Goal: Task Accomplishment & Management: Manage account settings

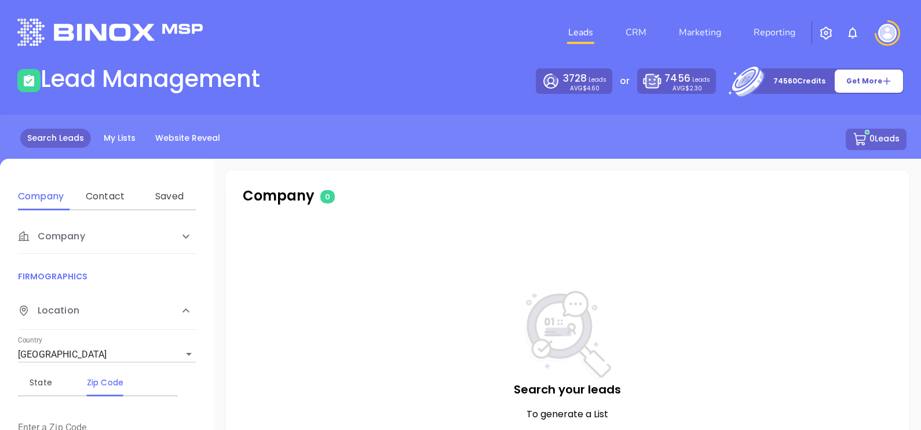
click at [116, 149] on div "0 Leads" at bounding box center [460, 139] width 892 height 21
click at [118, 140] on link "My Lists" at bounding box center [120, 138] width 46 height 19
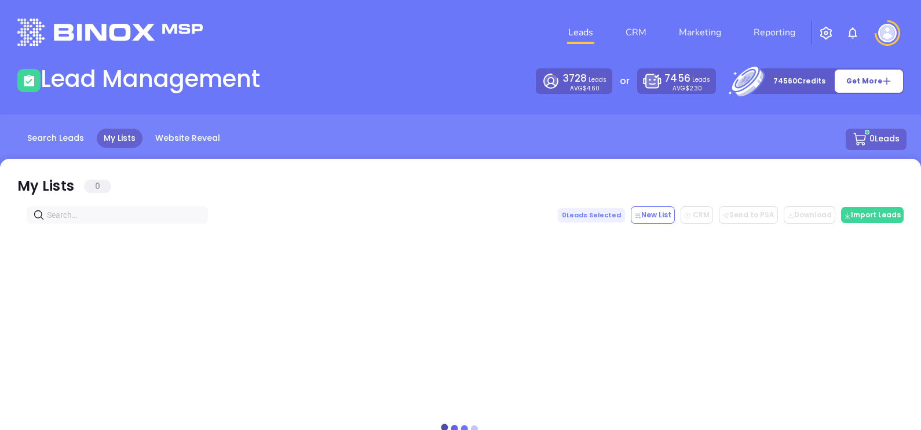
click at [76, 222] on span at bounding box center [117, 214] width 181 height 17
click at [83, 215] on input "text" at bounding box center [119, 215] width 145 height 13
paste input "[DOMAIN_NAME]"
type input "[DOMAIN_NAME]"
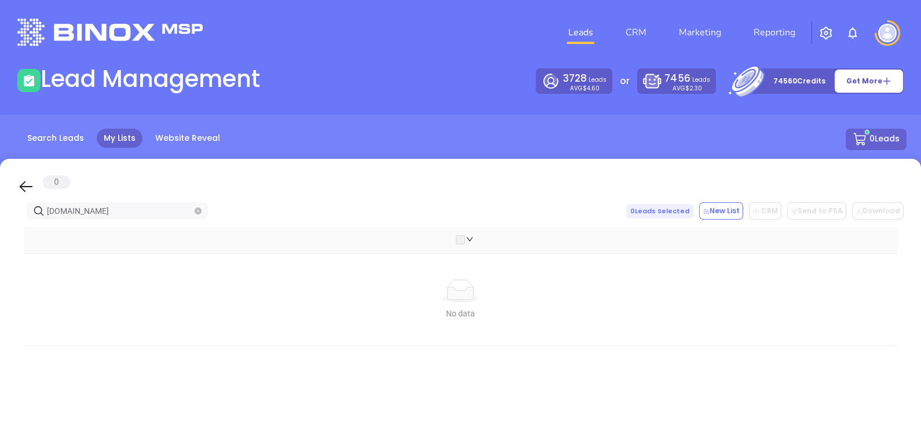
click at [202, 207] on span "campbellagencies.com" at bounding box center [117, 210] width 181 height 17
click at [195, 209] on icon "close-circle" at bounding box center [198, 210] width 7 height 7
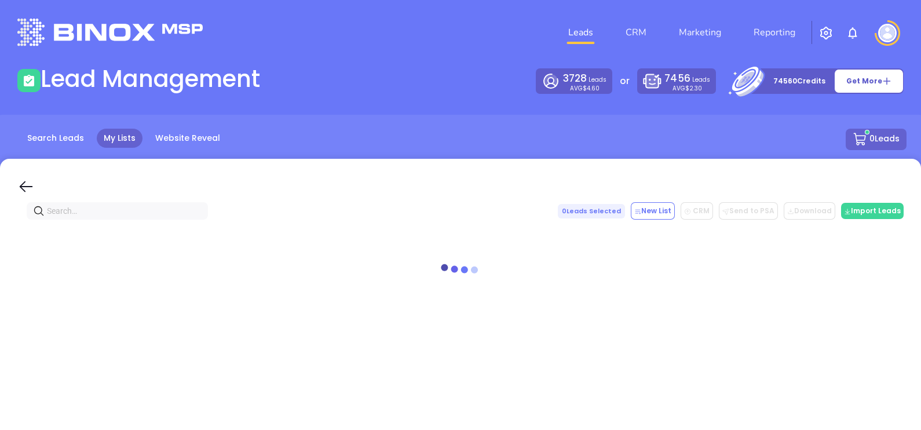
paste input "donaldrweaverinsurance.com"
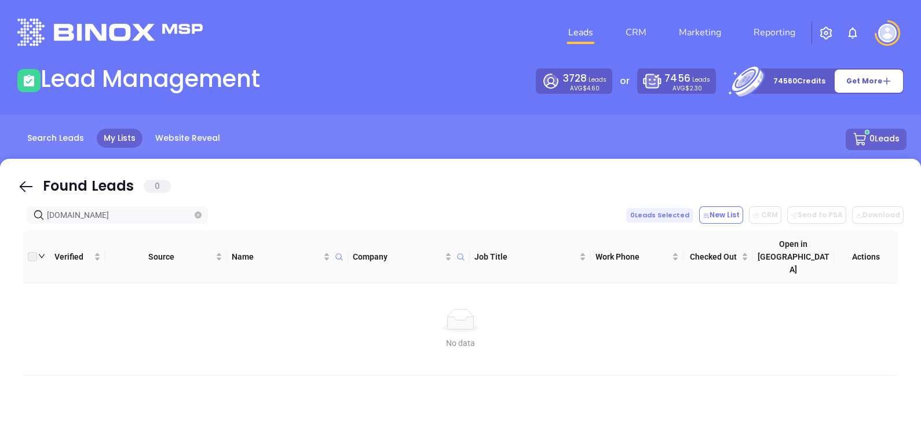
type input "donaldrweaverinsurance.com"
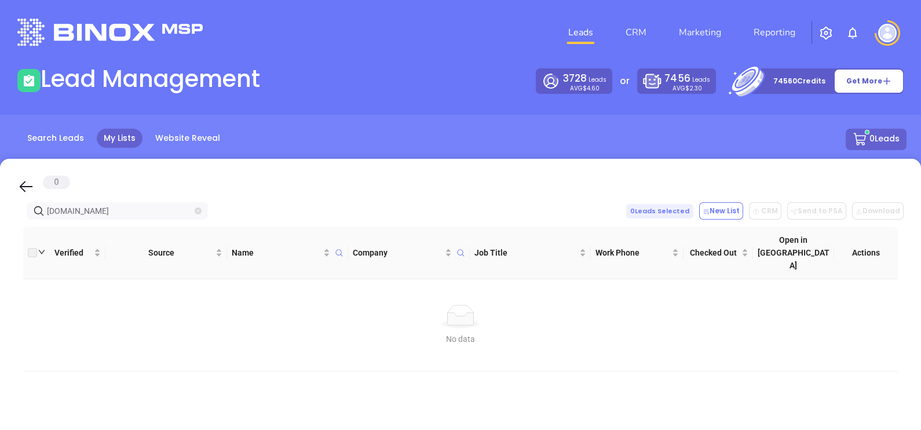
click at [200, 210] on icon "close-circle" at bounding box center [198, 210] width 7 height 7
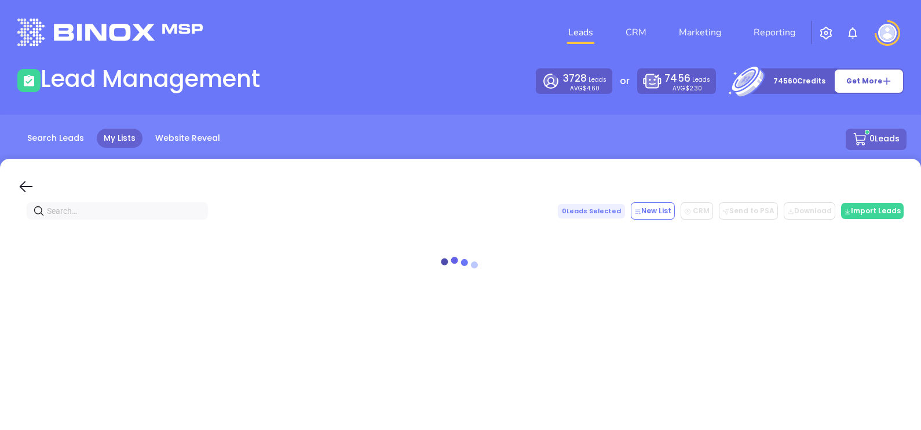
paste input "hitchcockinsuranceagency.com"
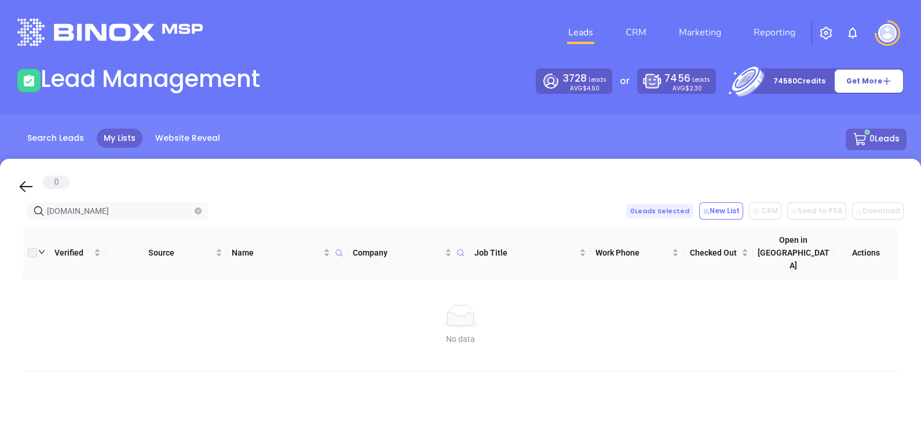
type input "hitchcockinsuranceagency.com"
click at [195, 207] on icon "close-circle" at bounding box center [198, 210] width 7 height 7
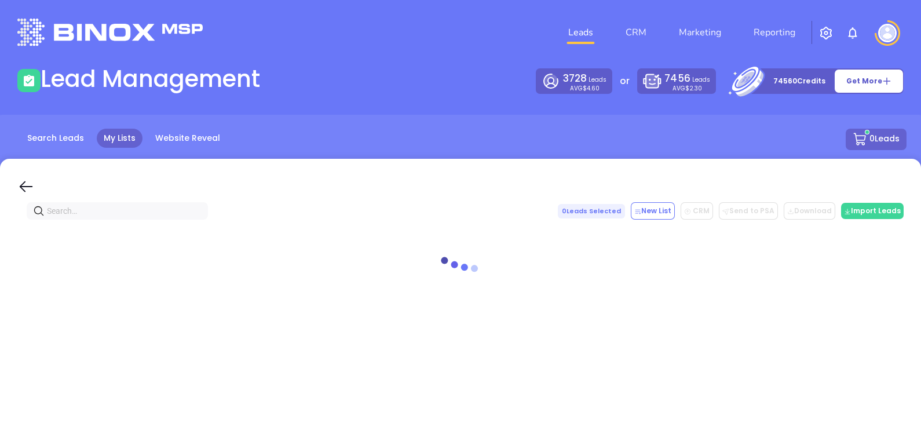
paste input "bandw.net"
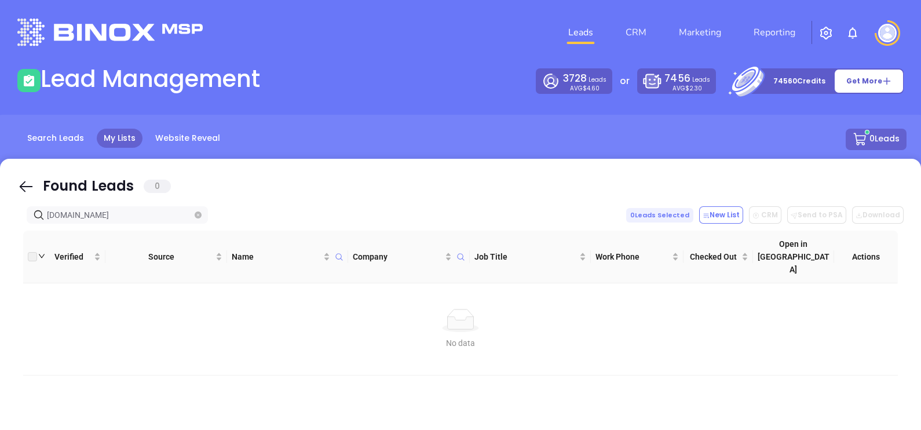
type input "bandw.net"
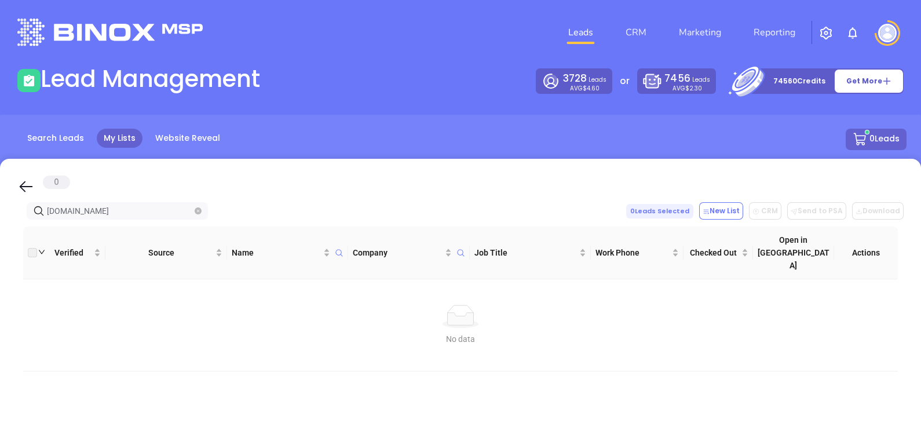
click at [193, 215] on span "bandw.net" at bounding box center [117, 210] width 181 height 17
click at [193, 214] on span "bandw.net" at bounding box center [117, 210] width 181 height 17
drag, startPoint x: 194, startPoint y: 213, endPoint x: 199, endPoint y: 210, distance: 6.0
click at [195, 213] on span "bandw.net" at bounding box center [117, 210] width 181 height 17
click at [199, 210] on icon "close-circle" at bounding box center [198, 210] width 7 height 7
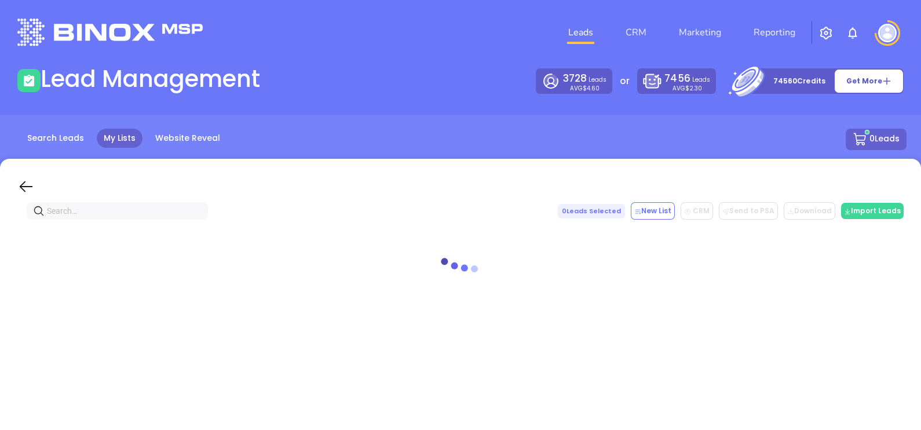
paste input "makefieldagency.com"
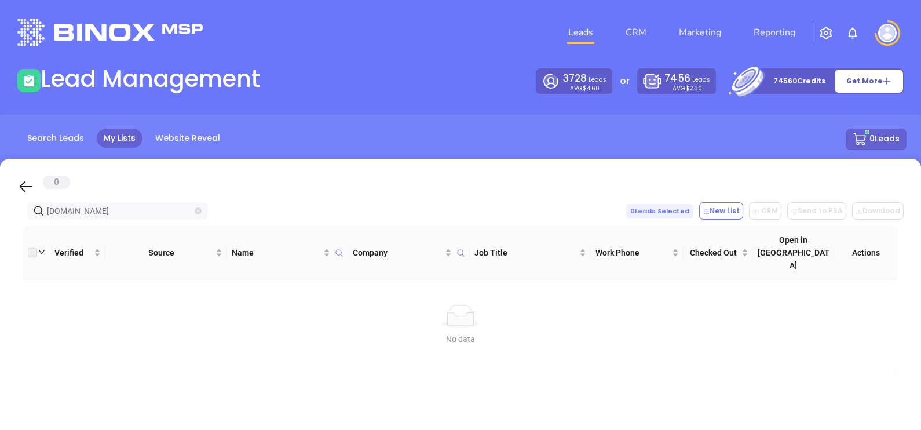
type input "makefieldagency.com"
click at [194, 210] on span "makefieldagency.com" at bounding box center [117, 210] width 181 height 17
click at [195, 210] on icon "close-circle" at bounding box center [198, 210] width 7 height 7
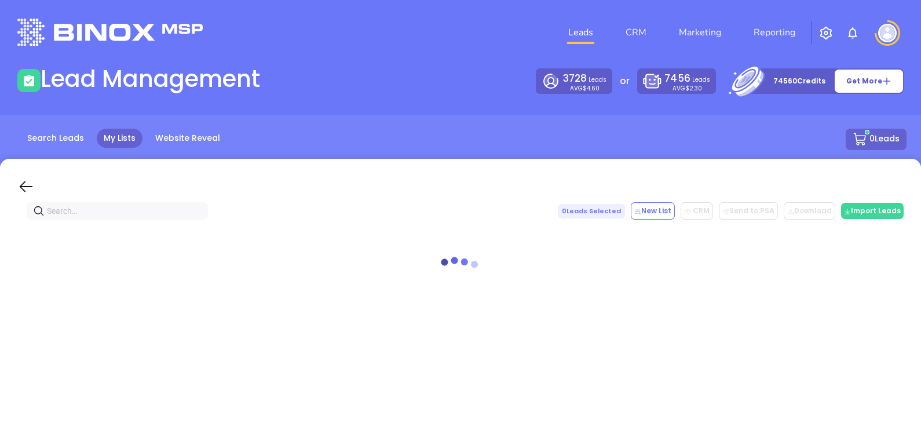
paste input "maplecityinsurance.com"
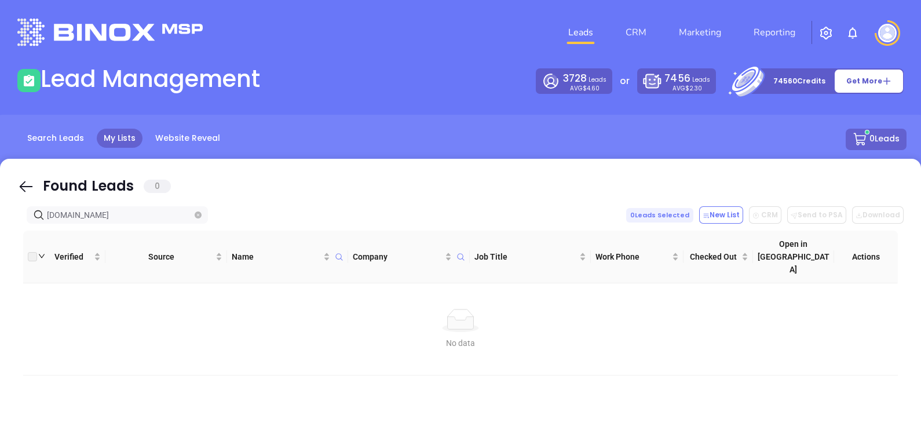
type input "maplecityinsurance.com"
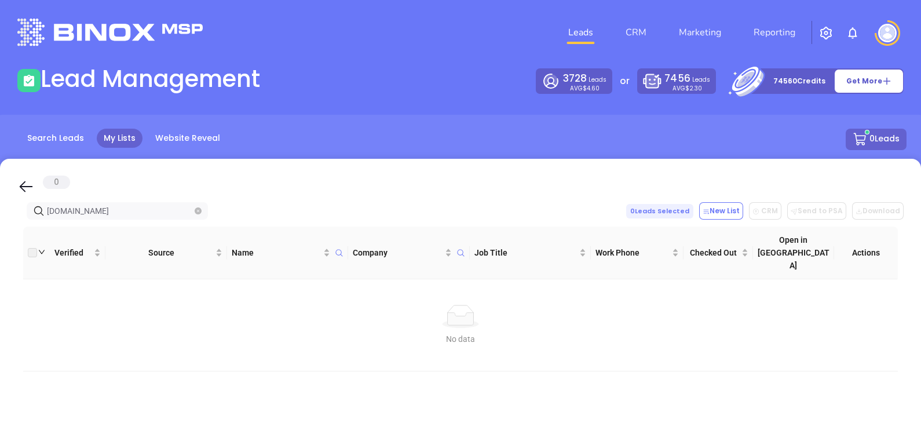
click at [193, 208] on span "maplecityinsurance.com" at bounding box center [117, 210] width 181 height 17
click at [195, 208] on span "maplecityinsurance.com" at bounding box center [117, 210] width 181 height 17
click at [196, 211] on icon "close-circle" at bounding box center [198, 210] width 7 height 7
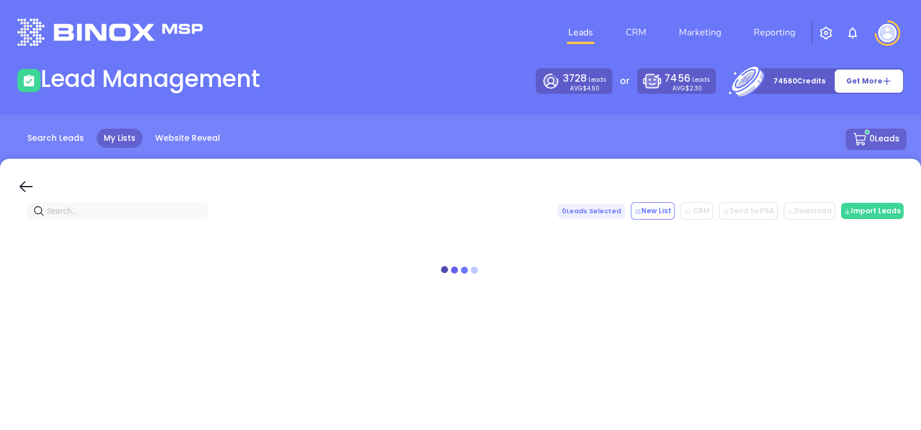
paste input "lionstoneins.com"
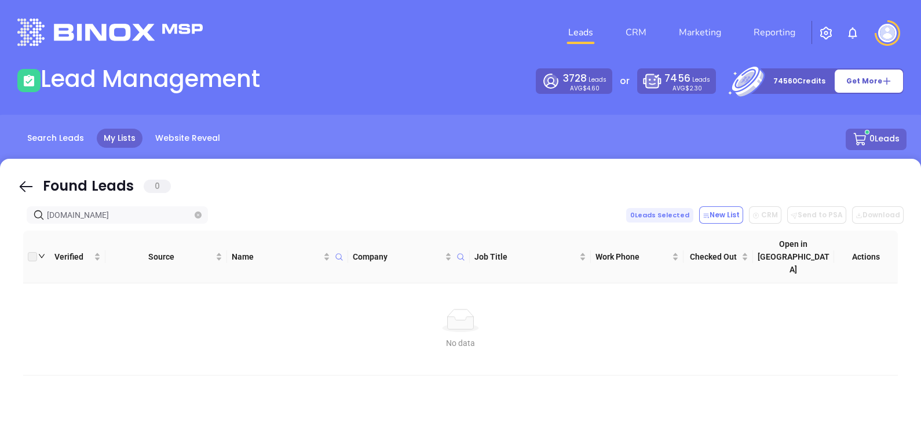
type input "lionstoneins.com"
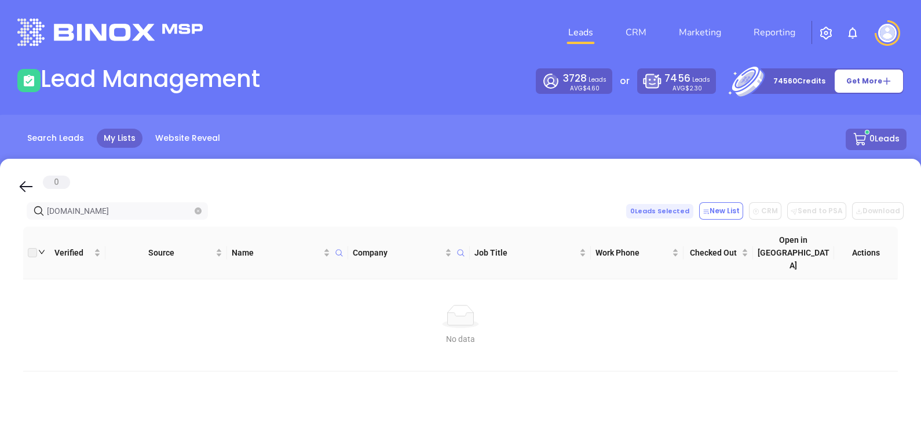
click at [201, 204] on span at bounding box center [198, 210] width 7 height 13
click at [200, 206] on span at bounding box center [198, 210] width 7 height 13
click at [200, 210] on icon "close-circle" at bounding box center [198, 210] width 7 height 7
paste input "[DOMAIN_NAME]"
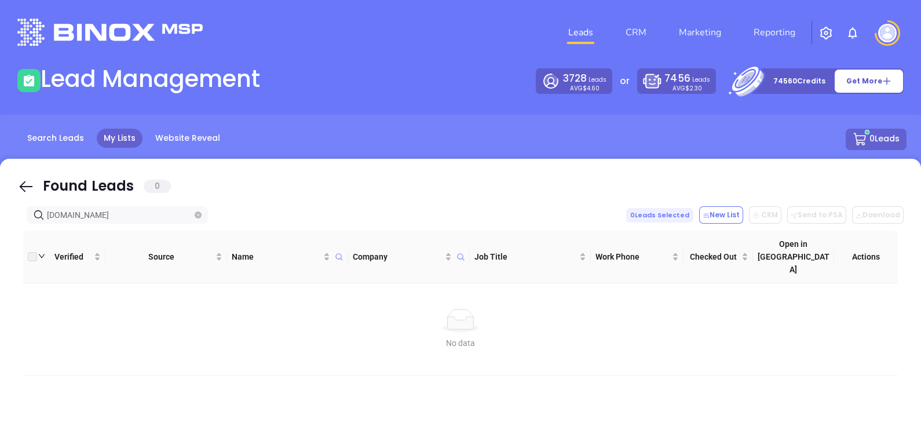
type input "[DOMAIN_NAME]"
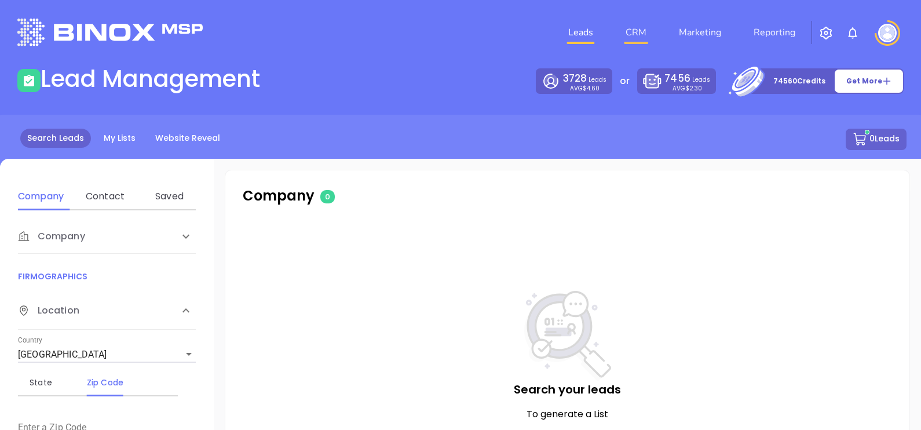
click at [638, 25] on link "CRM" at bounding box center [636, 32] width 30 height 23
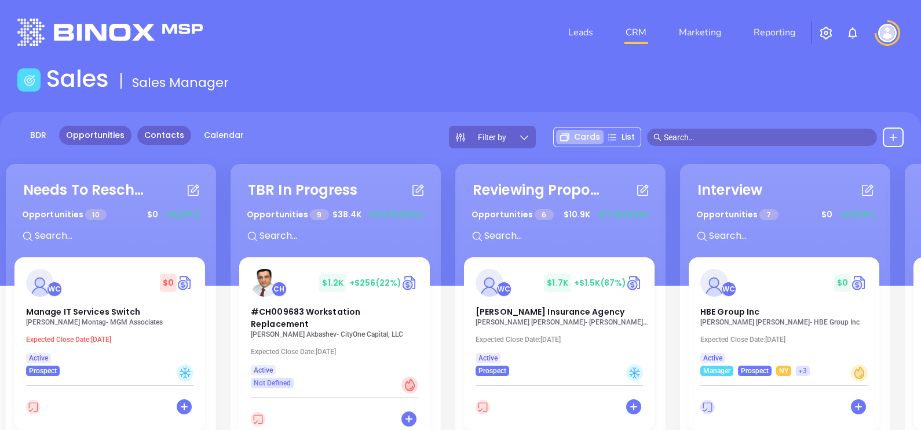
click at [155, 136] on link "Contacts" at bounding box center [164, 135] width 54 height 19
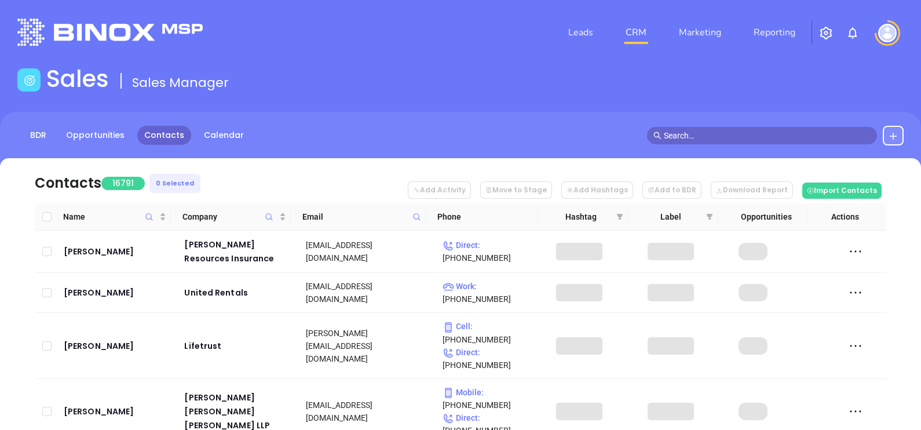
click at [423, 217] on span at bounding box center [416, 216] width 13 height 17
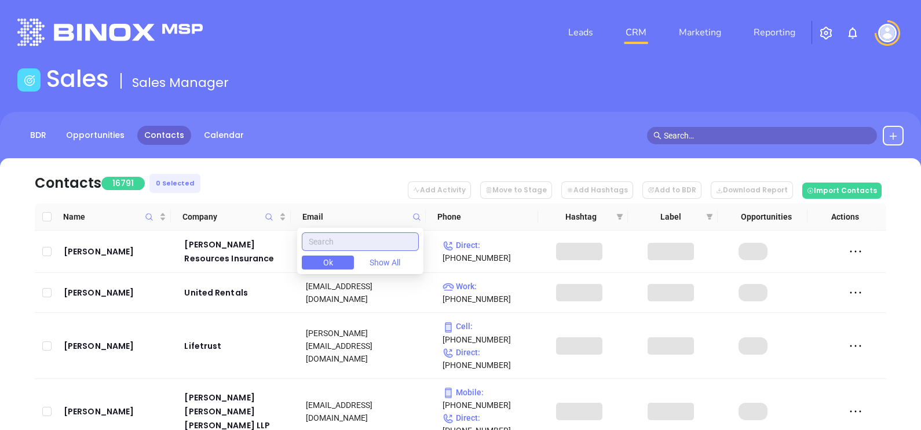
paste input "campbellagencies.com"
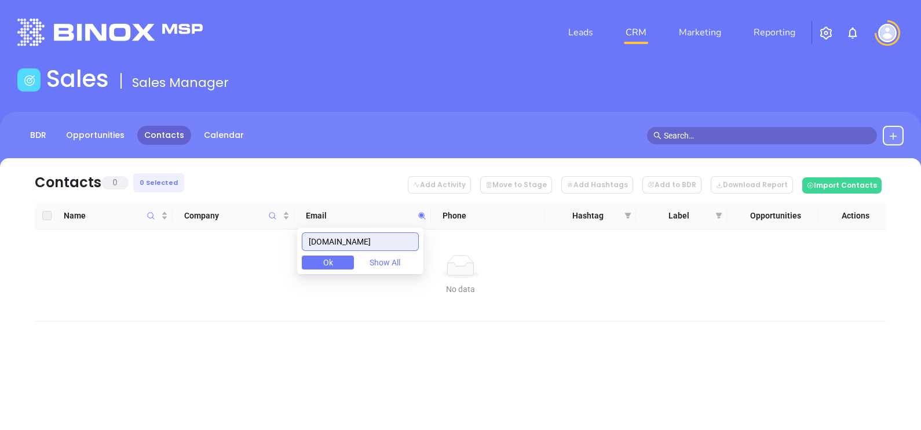
type input "campbellagencies.com"
drag, startPoint x: 397, startPoint y: 233, endPoint x: 299, endPoint y: 252, distance: 99.7
click at [299, 252] on body "Leads CRM Marketing Reporting Financial Leads Leads Sales Sales Manager BDR Opp…" at bounding box center [460, 215] width 921 height 430
paste input "dayinsurance.com"
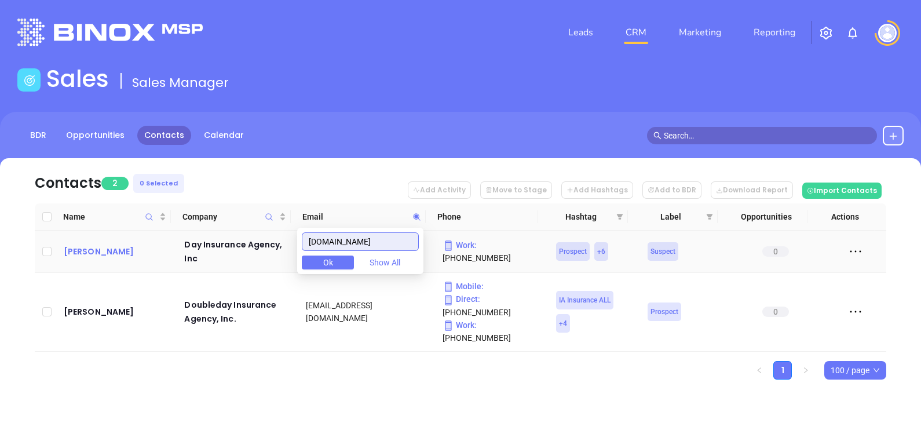
type input "dayinsurance.com"
click at [93, 254] on div "Scott Day" at bounding box center [116, 251] width 105 height 14
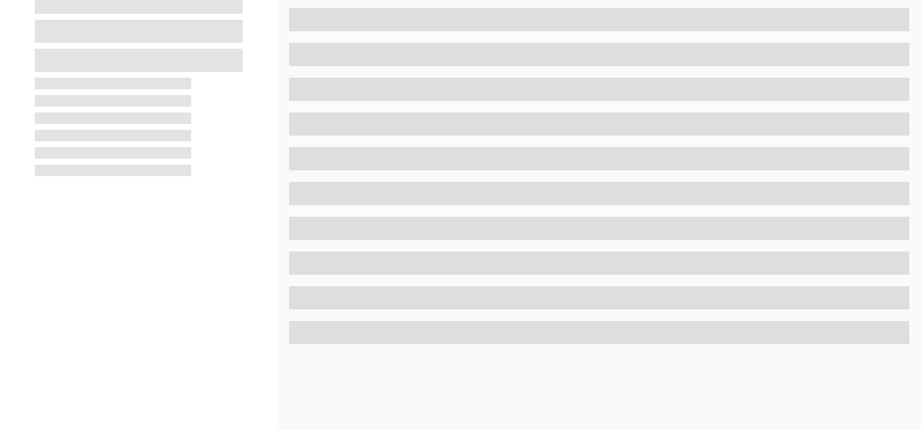
scroll to position [539, 0]
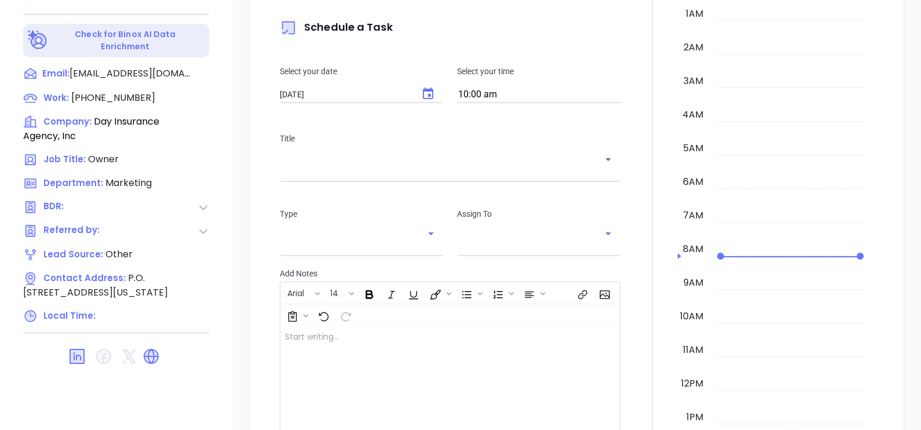
type input "[DATE]"
type input "[PERSON_NAME]"
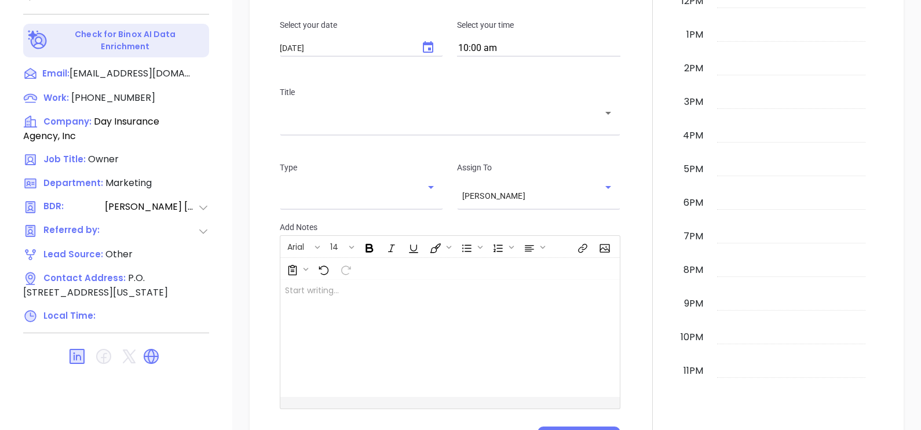
scroll to position [144, 0]
click at [156, 353] on icon at bounding box center [151, 356] width 19 height 19
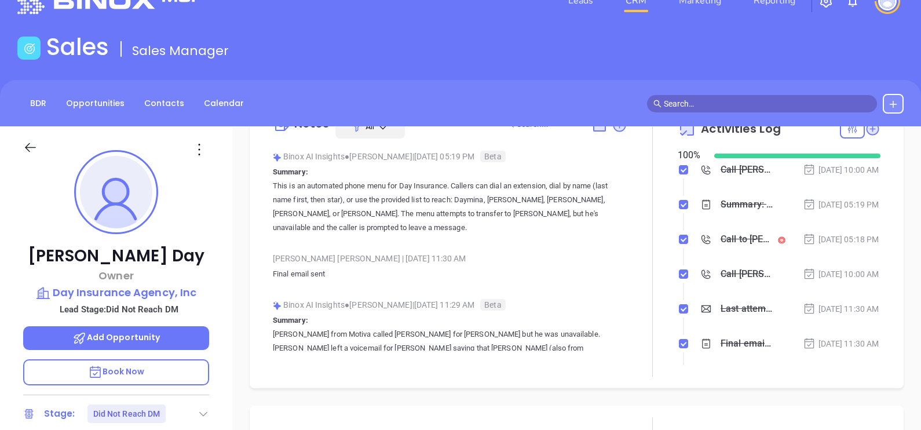
scroll to position [0, 0]
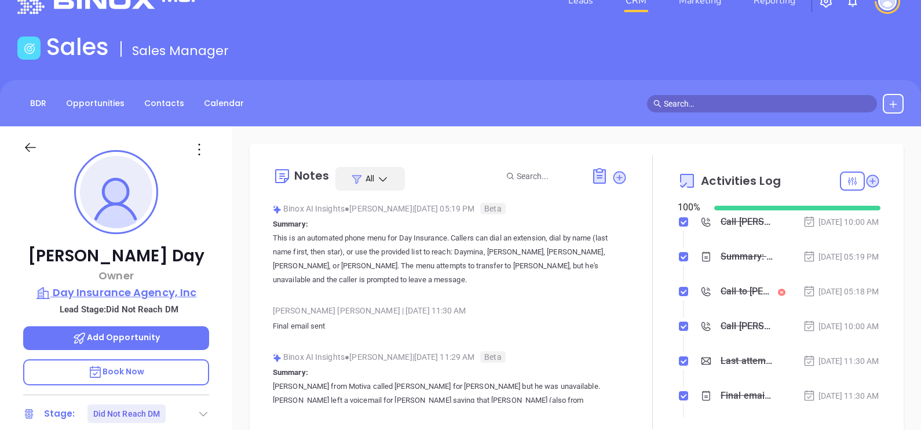
click at [109, 289] on p "Day Insurance Agency, Inc" at bounding box center [116, 292] width 186 height 16
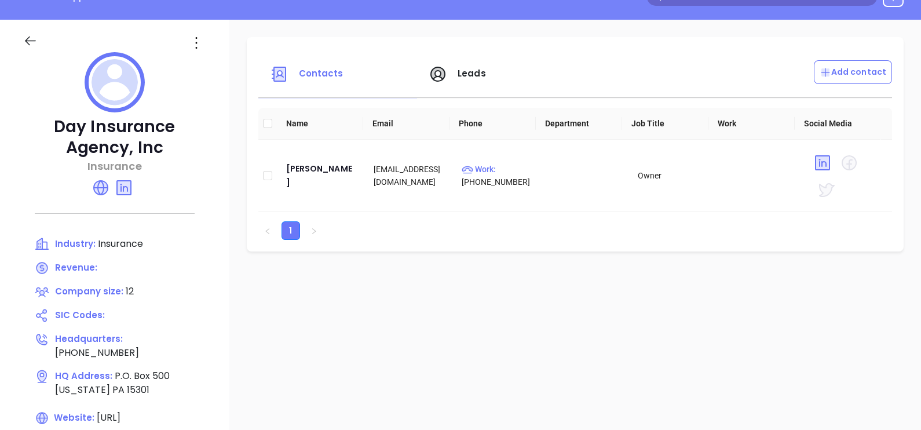
scroll to position [249, 0]
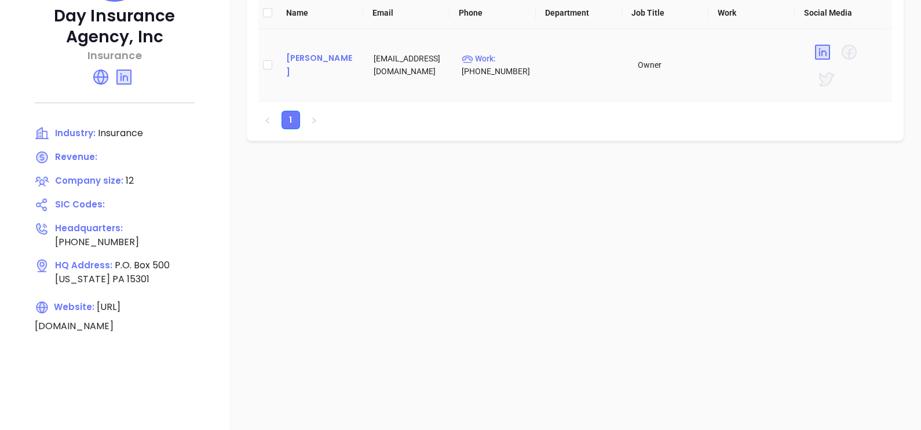
click at [319, 65] on div "Scott Day" at bounding box center [321, 65] width 70 height 28
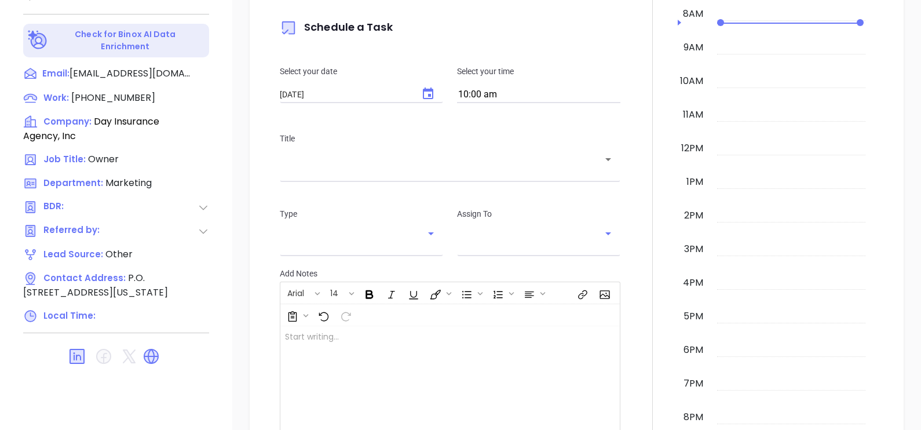
scroll to position [336, 0]
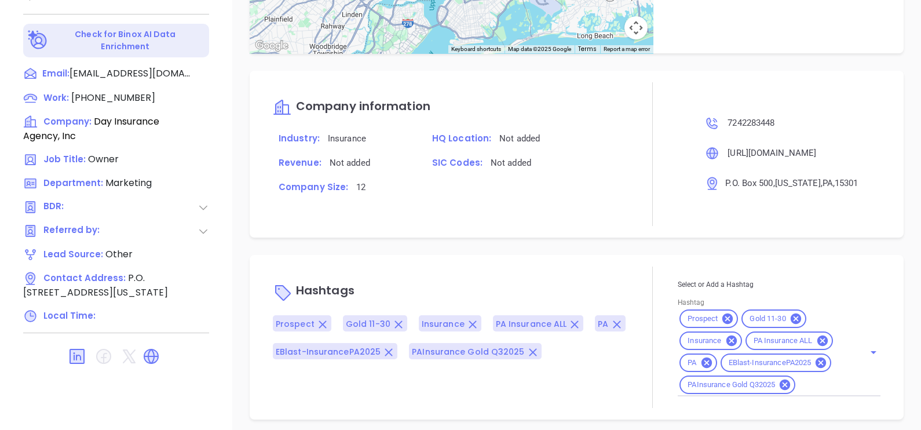
type input "[PERSON_NAME]"
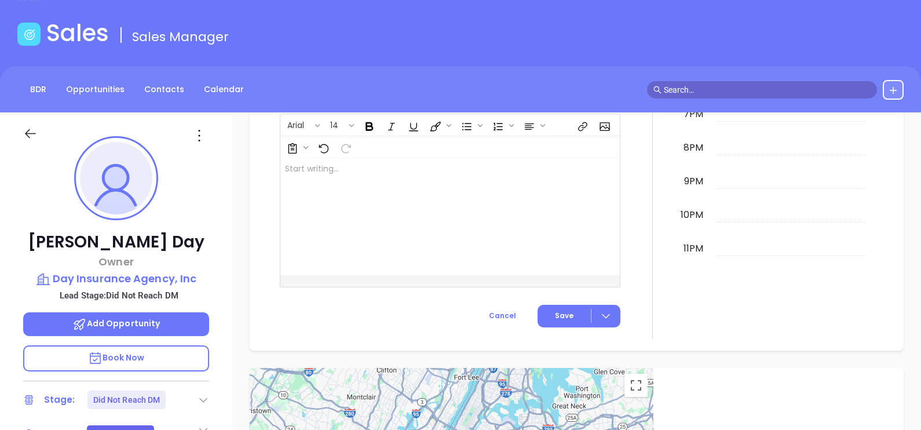
scroll to position [32, 0]
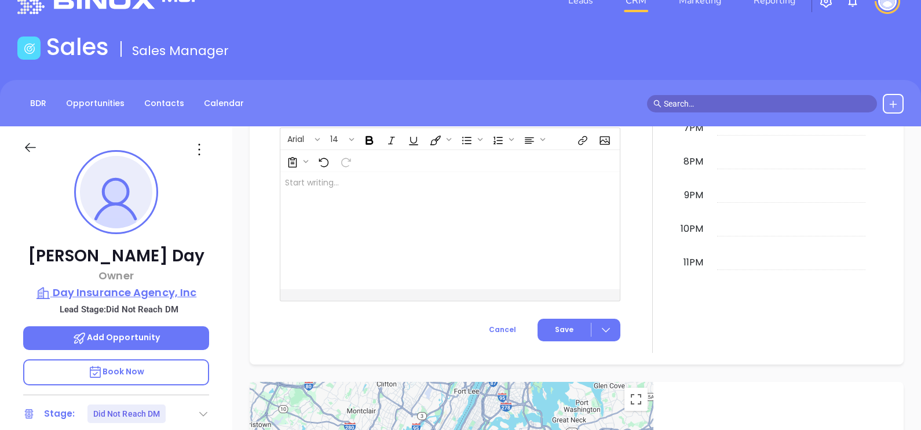
click at [131, 287] on p "Day Insurance Agency, Inc" at bounding box center [116, 292] width 186 height 16
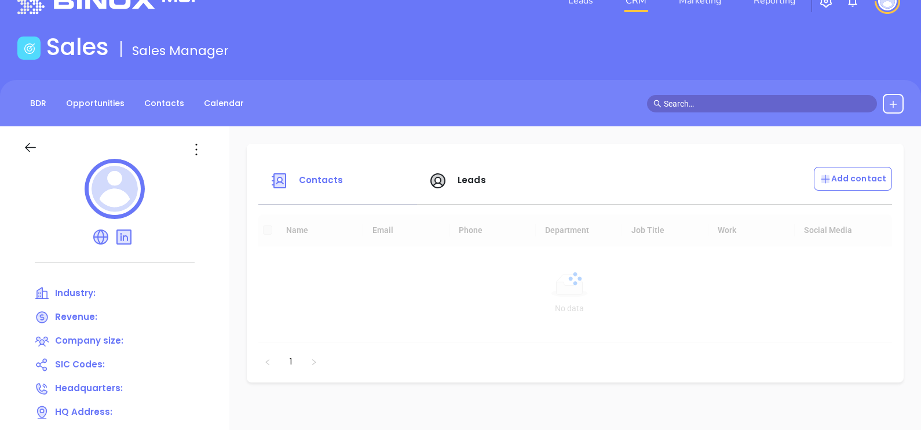
click at [191, 161] on div at bounding box center [114, 191] width 183 height 64
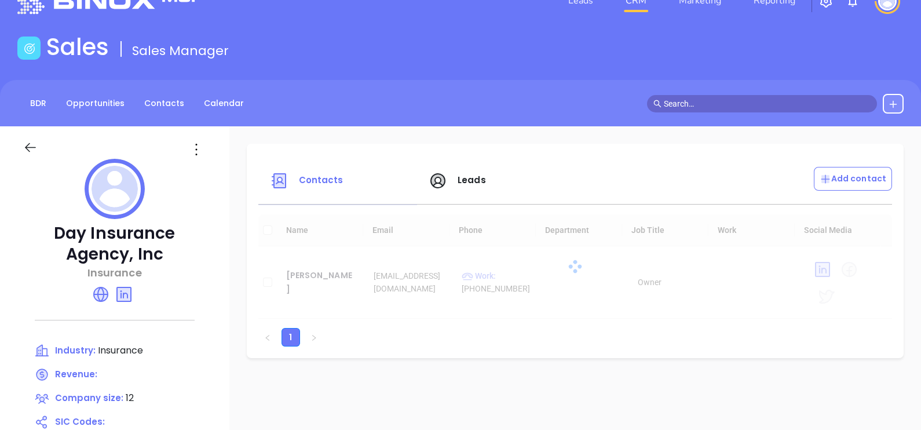
click at [197, 149] on icon at bounding box center [196, 149] width 19 height 19
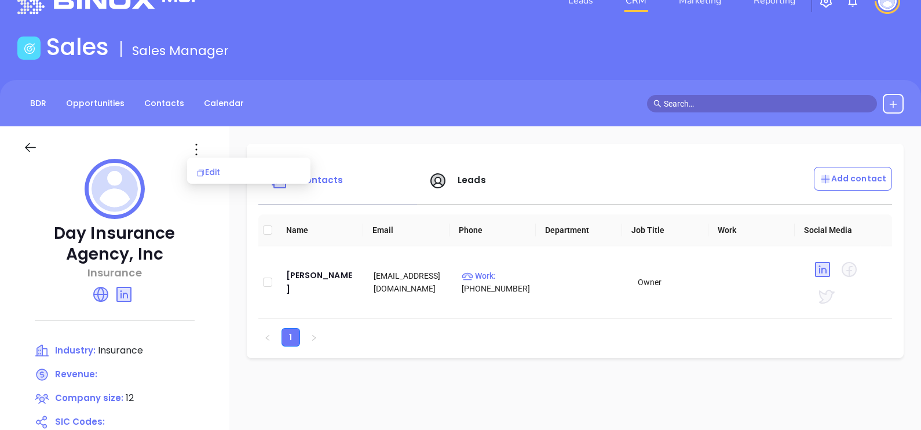
click at [210, 169] on div "Edit" at bounding box center [248, 172] width 105 height 13
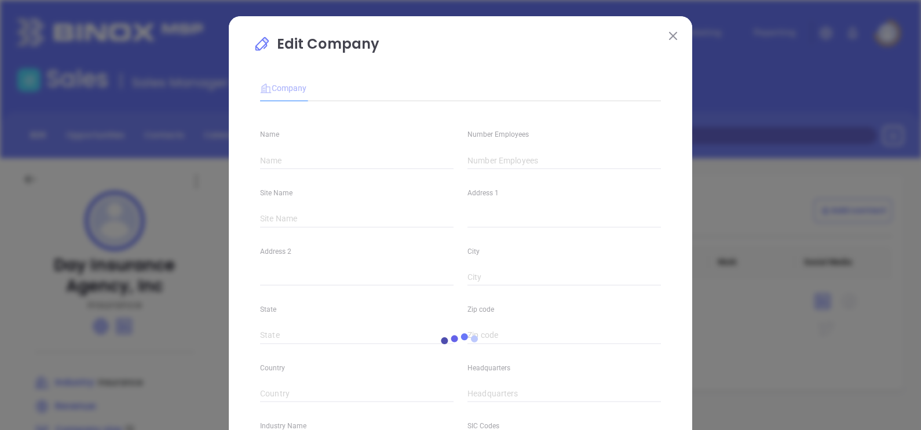
type input "Day Insurance Agency, Inc"
type input "12"
type input "(724) 228-3448"
type input "Insurance"
type input "https://dayinsurance.com/"
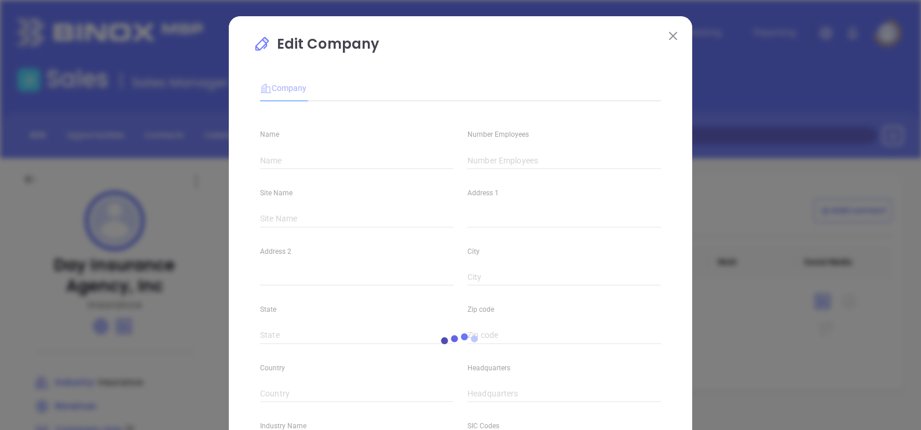
type input "www.linkedin.com/company/dayinsuranceagencyinc/"
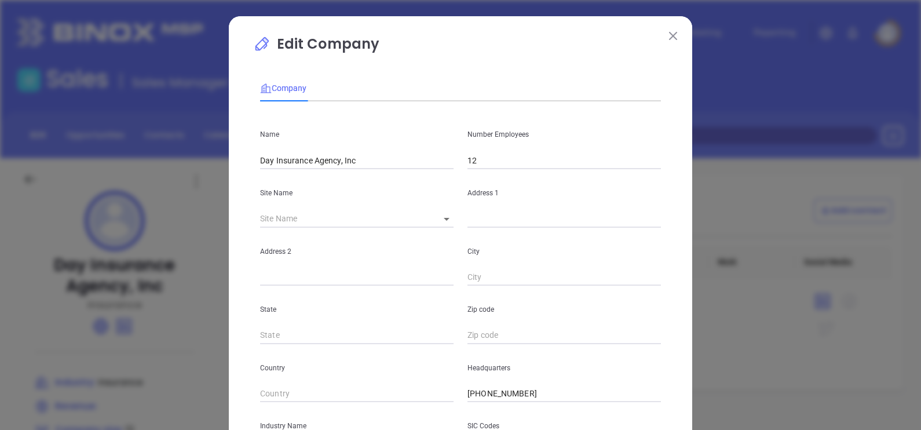
click at [467, 214] on input "text" at bounding box center [563, 218] width 193 height 17
click at [432, 213] on body "Leads CRM Marketing Reporting Financial Leads Leads Sales Sales Manager BDR Opp…" at bounding box center [460, 215] width 921 height 430
click at [436, 217] on li "Washington" at bounding box center [458, 220] width 67 height 21
type input "Washington"
type input "P.O. Box 500"
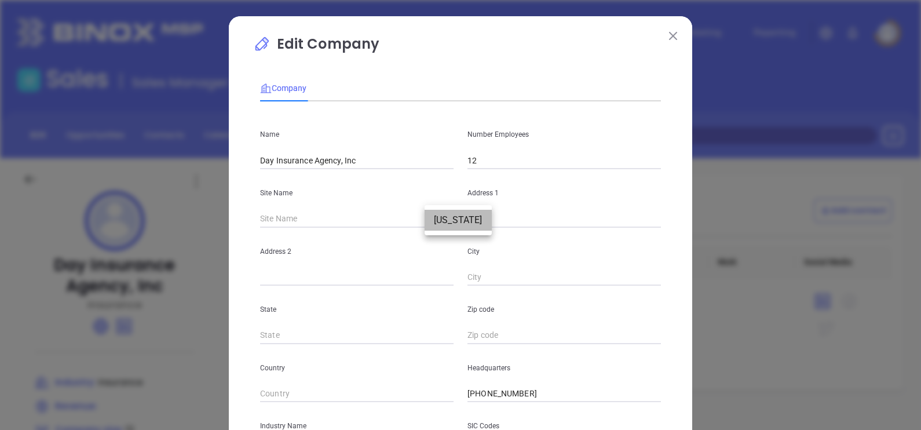
type input "Washington"
type input "PA"
type input "15301"
type input "81222"
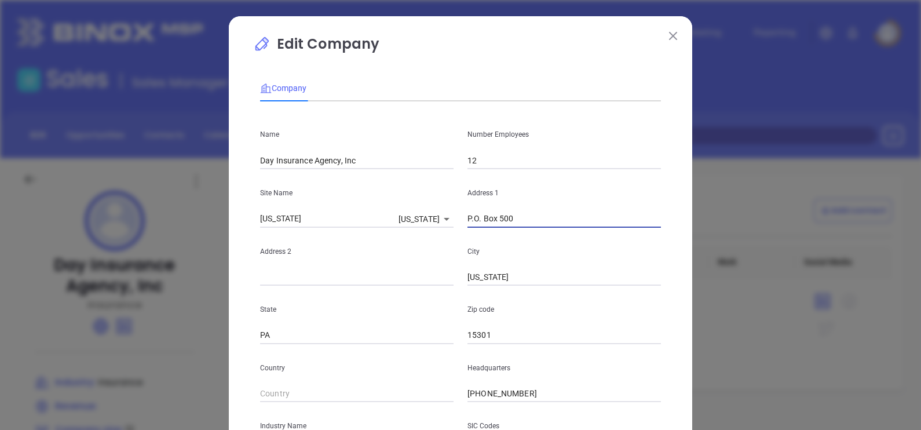
click at [467, 220] on input "P.O. Box 500" at bounding box center [563, 218] width 193 height 17
drag, startPoint x: 513, startPoint y: 216, endPoint x: 433, endPoint y: 236, distance: 82.3
click at [433, 236] on div "Name Day Insurance Agency, Inc Number Employees 12 Site Name Washington Washing…" at bounding box center [460, 344] width 401 height 466
click at [295, 280] on input "text" at bounding box center [356, 277] width 193 height 17
paste input "P.O. Box 500"
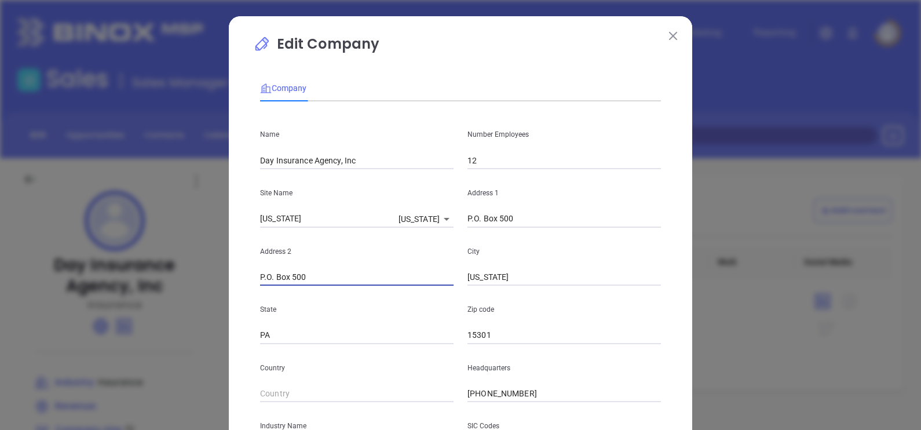
type input "P.O. Box 500"
drag, startPoint x: 541, startPoint y: 214, endPoint x: 372, endPoint y: 265, distance: 176.5
click at [379, 260] on div "Name Day Insurance Agency, Inc Number Employees 12 Site Name Washington Washing…" at bounding box center [460, 344] width 401 height 466
paste input "329 E. Maiden Street"
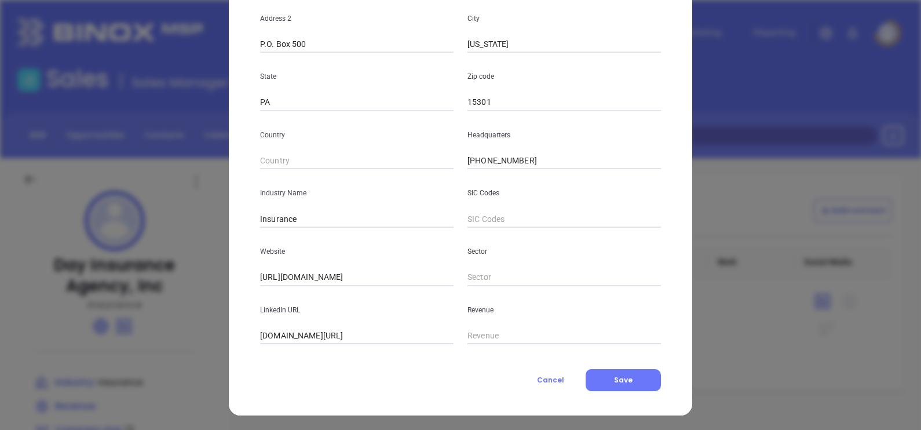
scroll to position [234, 0]
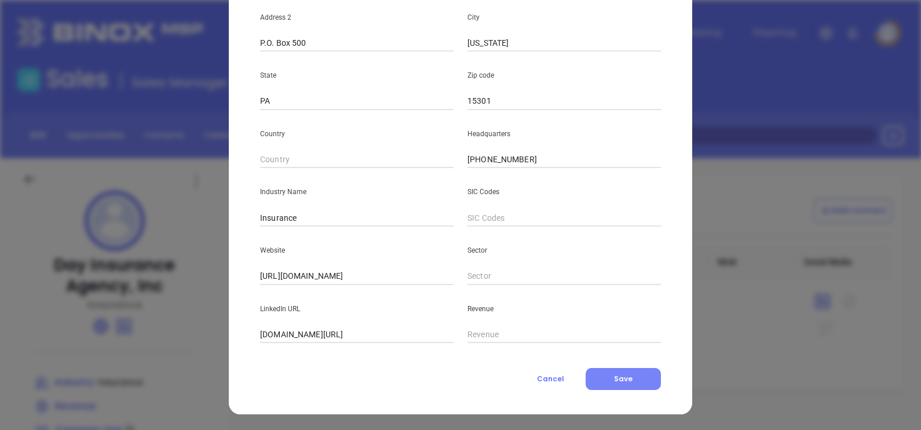
type input "329 E. Maiden Street"
click at [609, 383] on button "Save" at bounding box center [623, 379] width 75 height 22
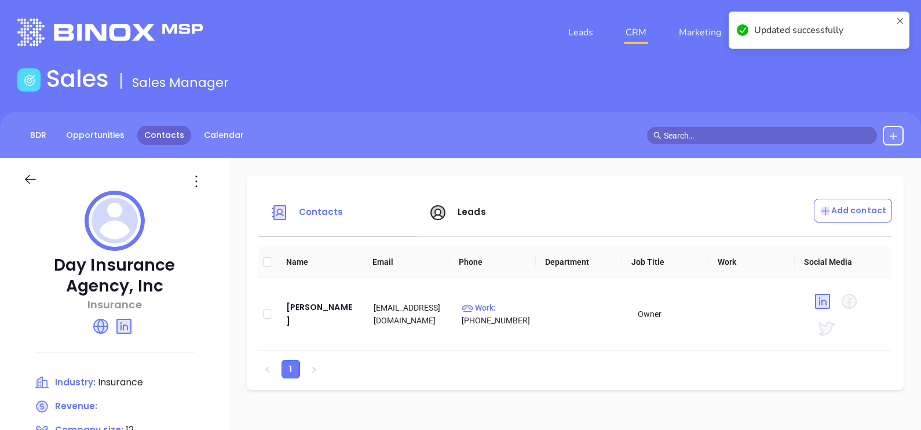
click at [178, 131] on link "Contacts" at bounding box center [164, 135] width 54 height 19
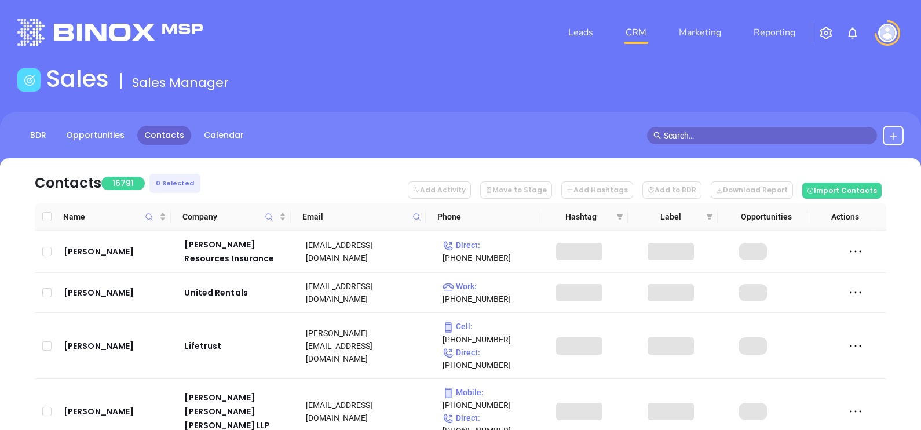
click at [423, 215] on th "Email" at bounding box center [358, 216] width 135 height 27
click at [421, 216] on icon at bounding box center [416, 217] width 9 height 9
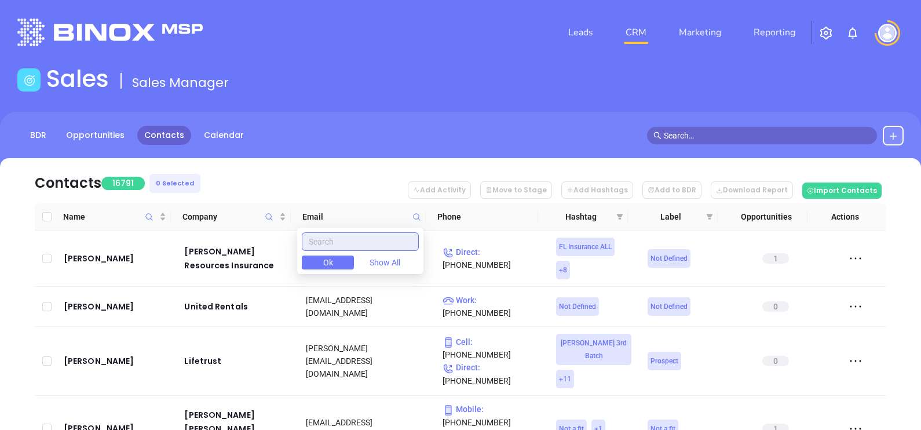
paste input "chambersinsurance.com"
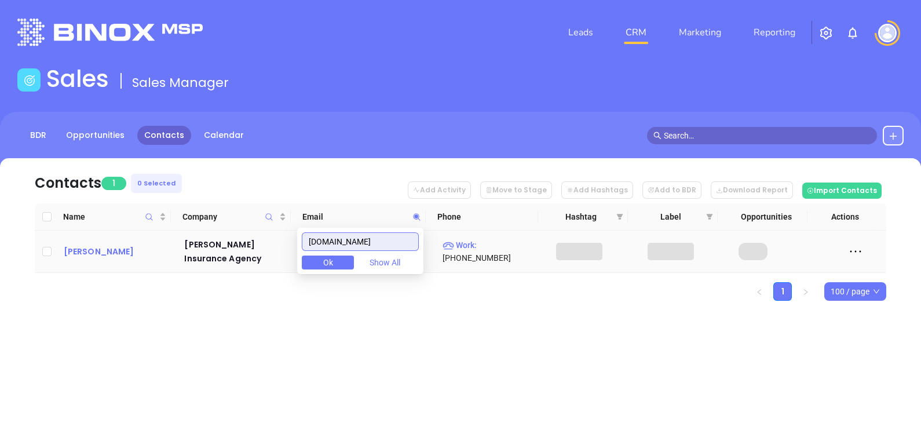
type input "chambersinsurance.com"
click at [90, 246] on div "Evan Chambers" at bounding box center [116, 251] width 105 height 14
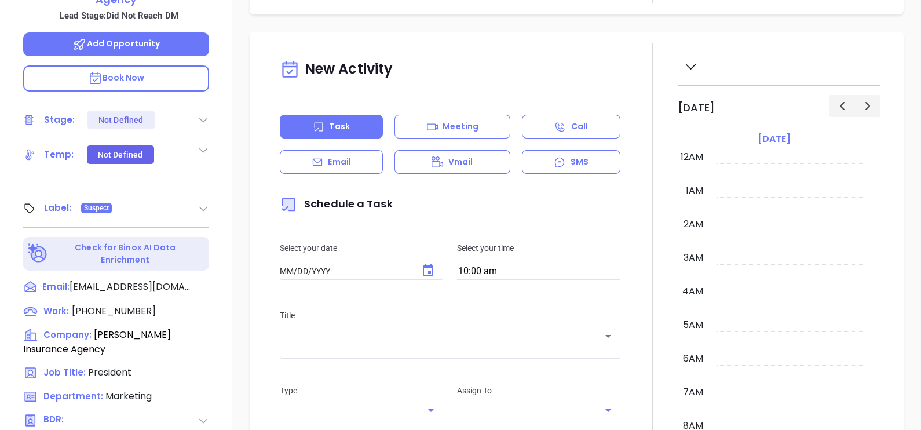
type input "10/10/2025"
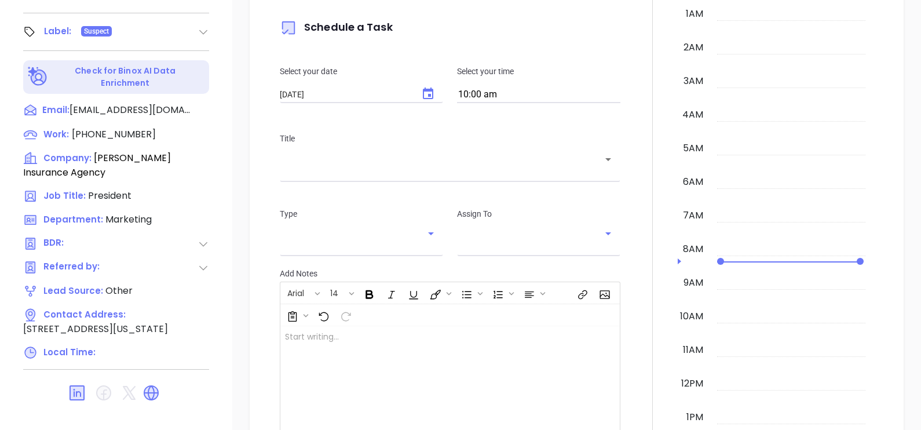
scroll to position [235, 0]
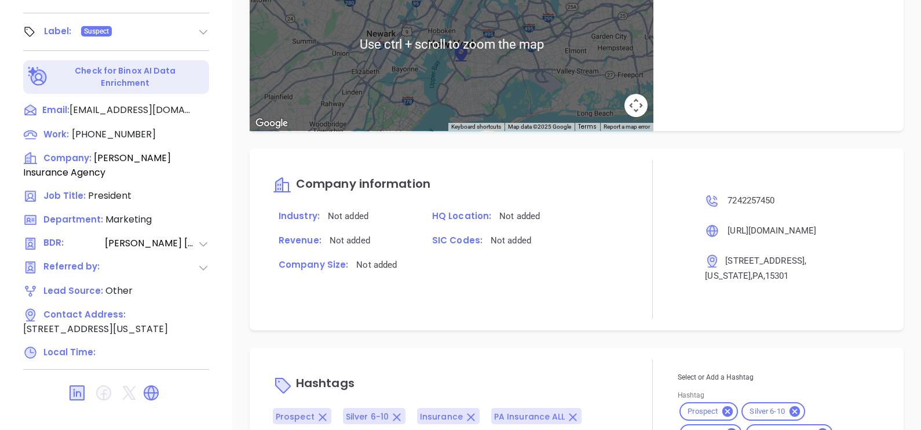
type input "Gissela Vargas"
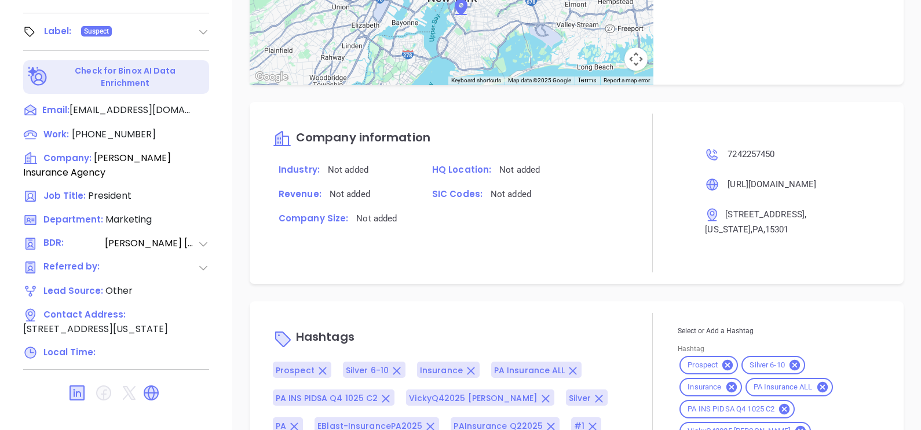
scroll to position [816, 0]
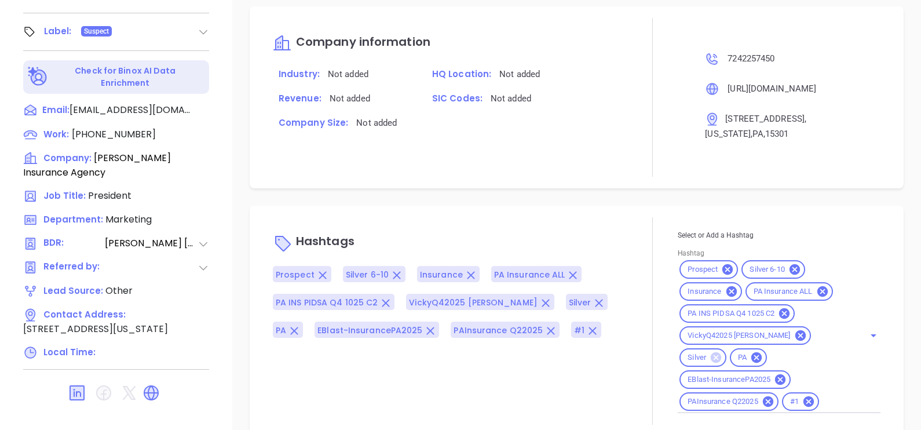
click at [721, 352] on icon at bounding box center [716, 357] width 10 height 10
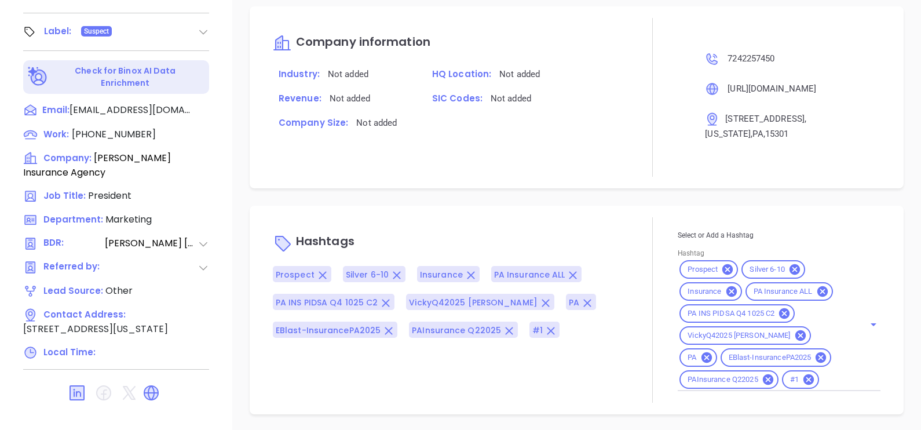
click at [144, 383] on icon at bounding box center [151, 392] width 19 height 19
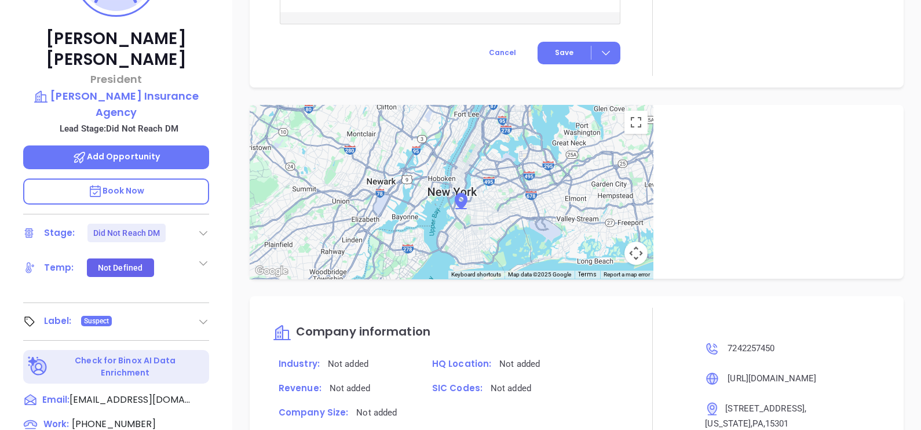
scroll to position [32, 0]
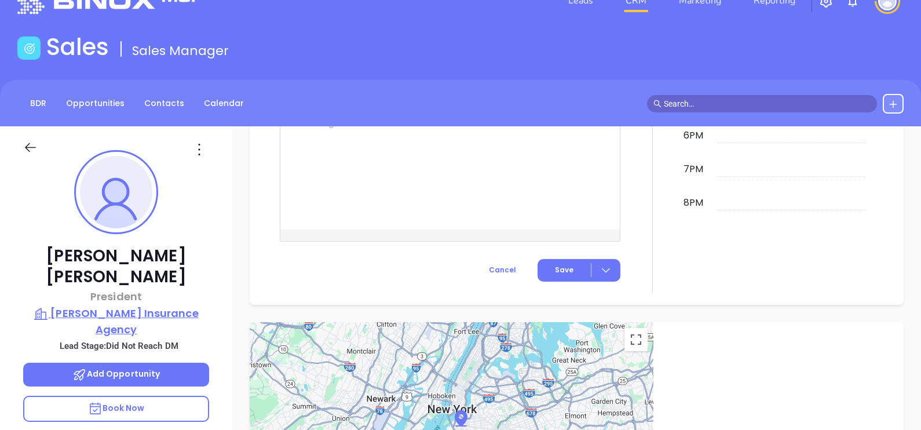
click at [128, 305] on p "Chambers Insurance Agency" at bounding box center [116, 321] width 186 height 32
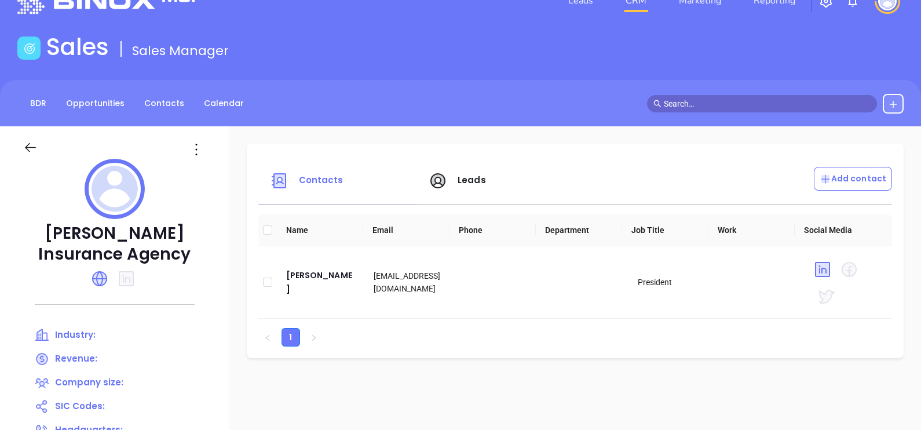
click at [208, 158] on div at bounding box center [196, 149] width 33 height 19
click at [198, 146] on icon at bounding box center [196, 149] width 19 height 19
click at [215, 162] on li "Edit" at bounding box center [248, 172] width 119 height 24
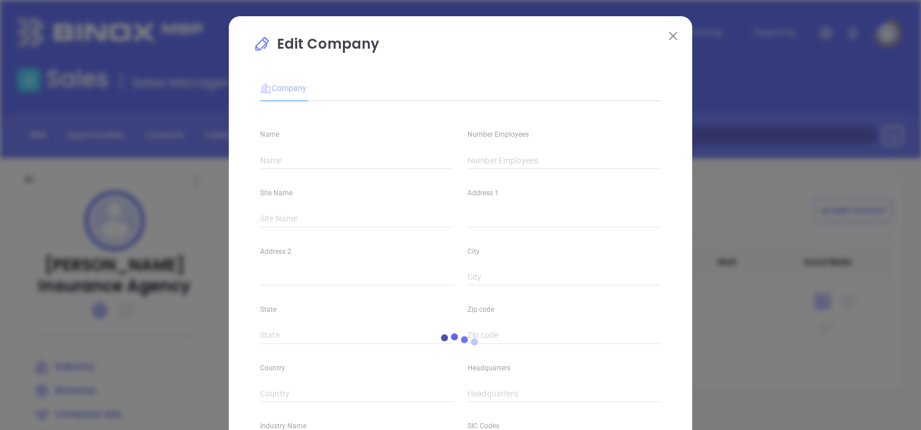
type input "Chambers Insurance Agency"
type input "(724) 225-7450"
type input "https://chambersinsurance.com/"
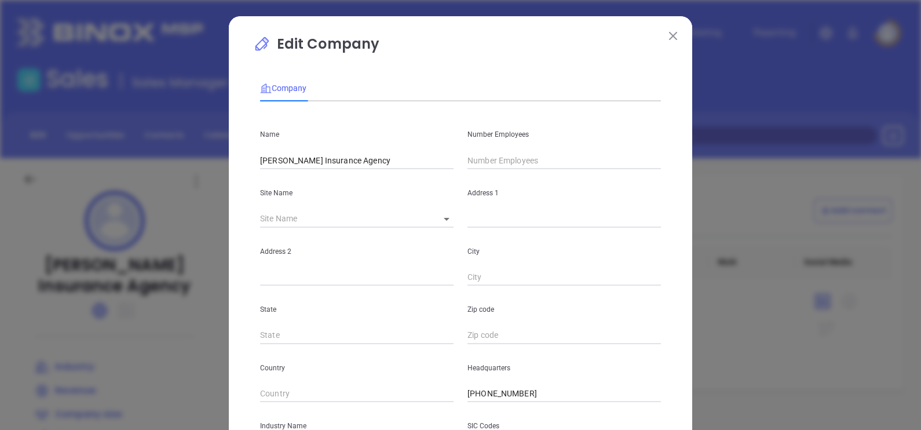
click at [478, 167] on input "text" at bounding box center [563, 160] width 193 height 17
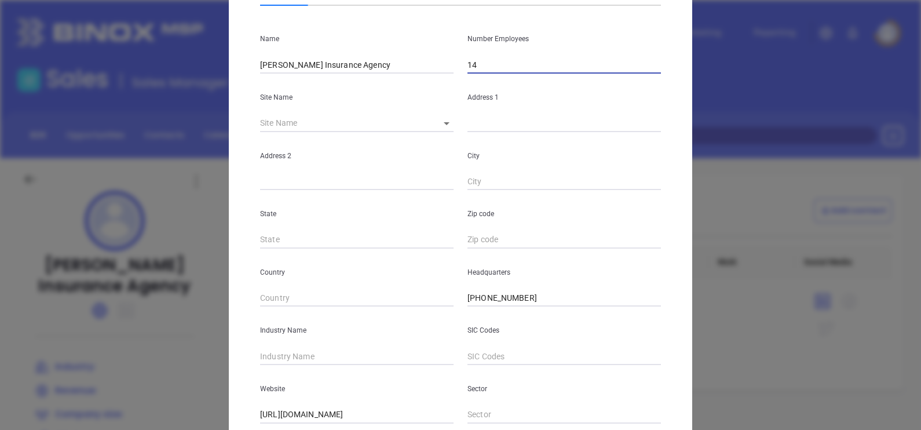
scroll to position [144, 0]
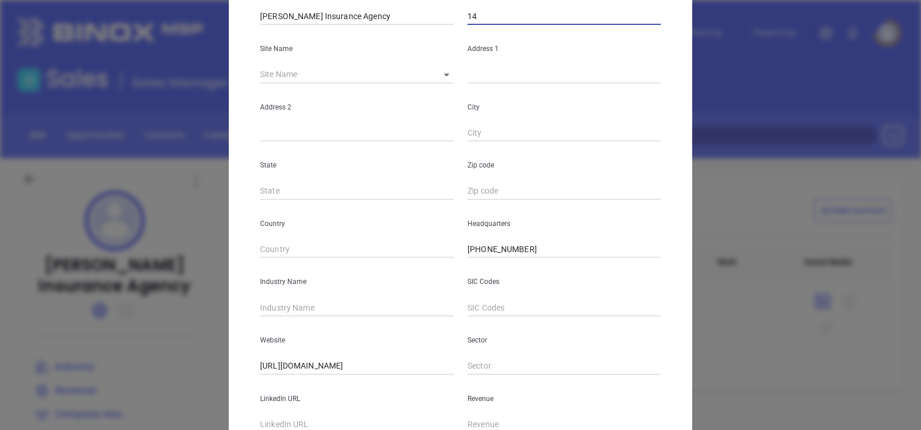
type input "14"
click at [295, 294] on div "Industry Name" at bounding box center [356, 287] width 207 height 59
click at [292, 302] on input "text" at bounding box center [356, 307] width 193 height 17
type input "Insurance"
click at [412, 353] on div "Website https://chambersinsurance.com/" at bounding box center [356, 345] width 207 height 59
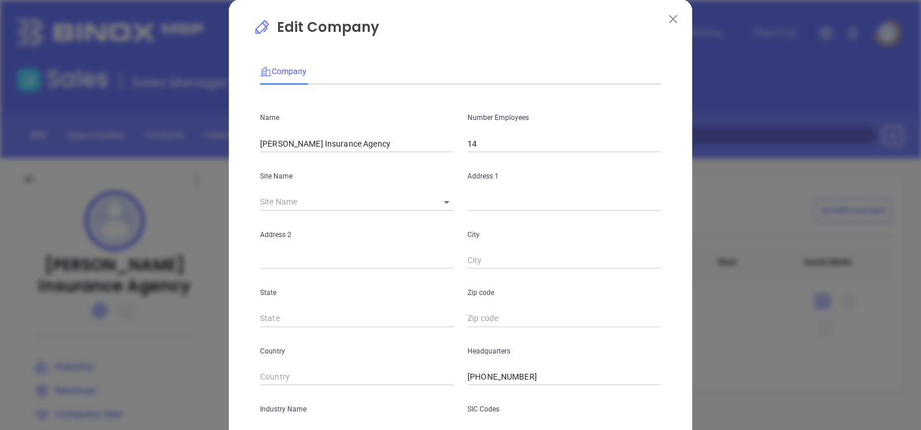
scroll to position [234, 0]
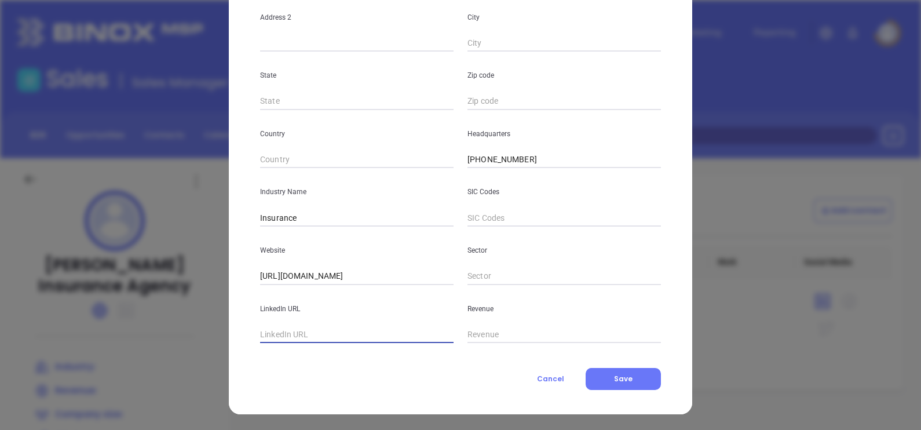
click at [283, 334] on input "text" at bounding box center [356, 334] width 193 height 17
paste input "https://www.linkedin.com/company/chambers-insurance/"
type input "https://www.linkedin.com/company/chambers-insurance/"
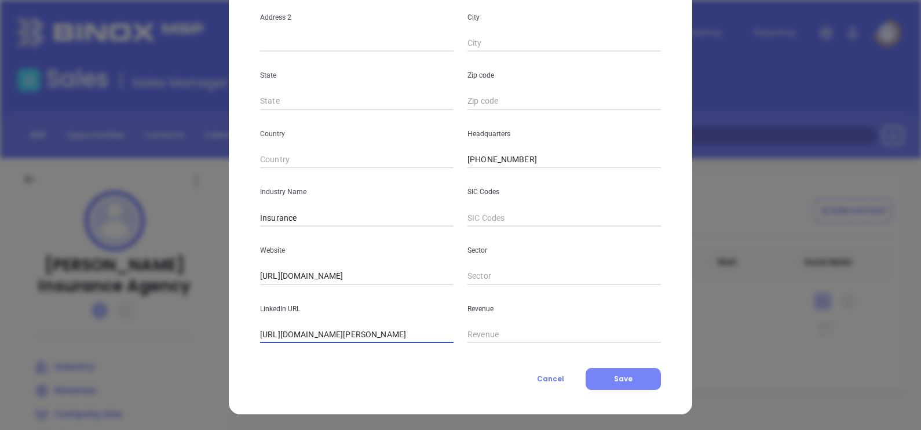
click at [643, 381] on button "Save" at bounding box center [623, 379] width 75 height 22
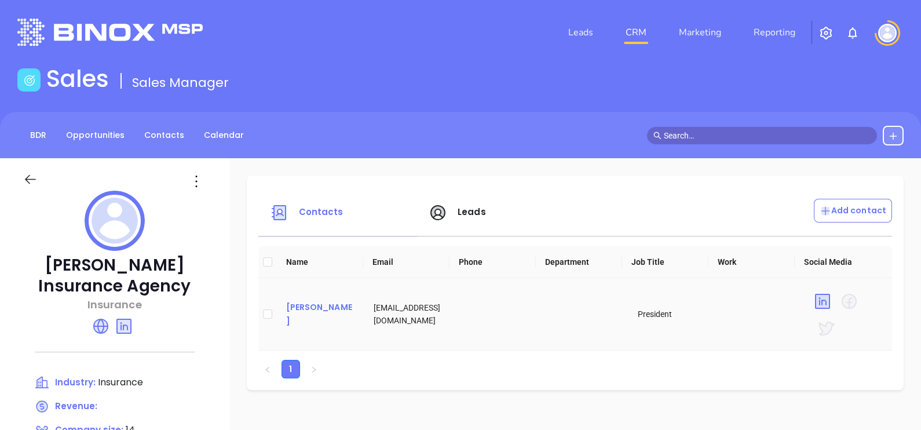
click at [312, 305] on div "Evan Chambers" at bounding box center [321, 314] width 70 height 28
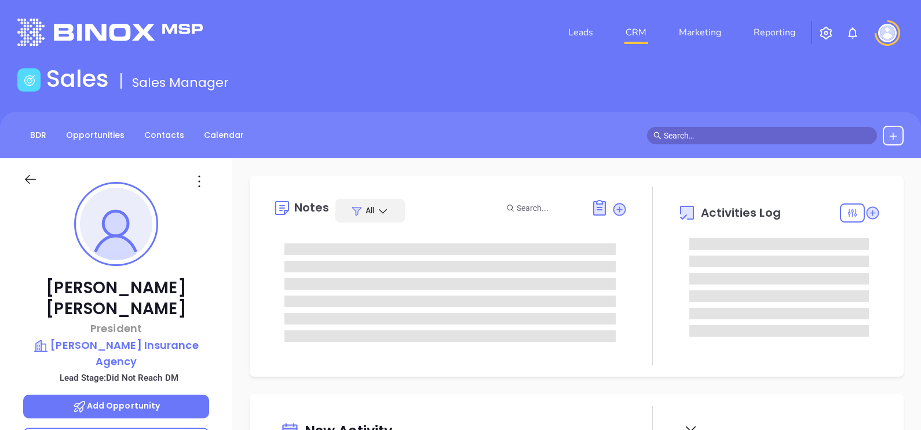
type input "10/10/2025"
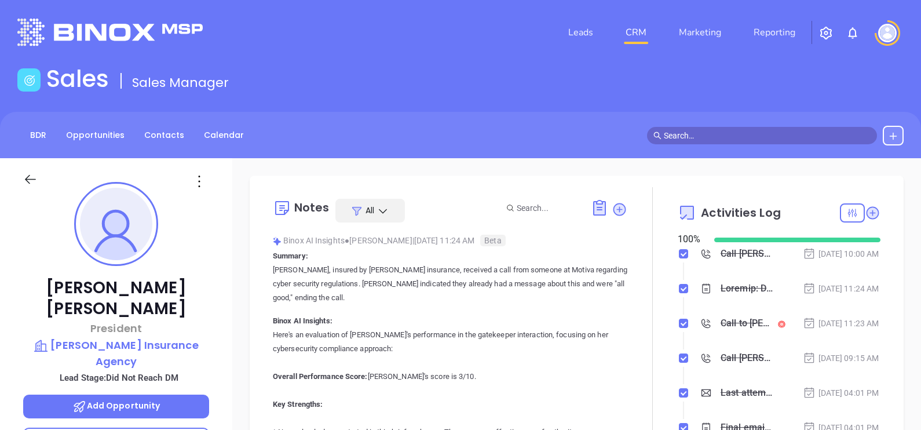
click at [198, 191] on div at bounding box center [116, 178] width 200 height 41
type input "Gissela Vargas"
click at [200, 184] on icon at bounding box center [199, 181] width 19 height 19
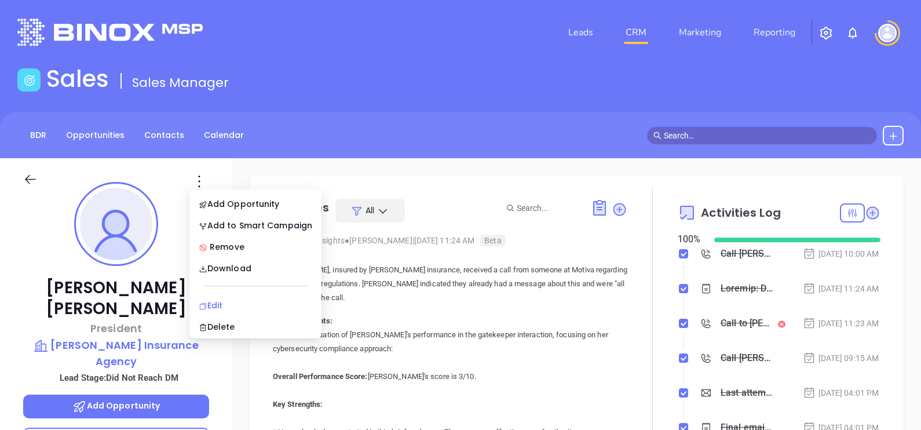
click at [220, 297] on li "Edit" at bounding box center [255, 305] width 127 height 24
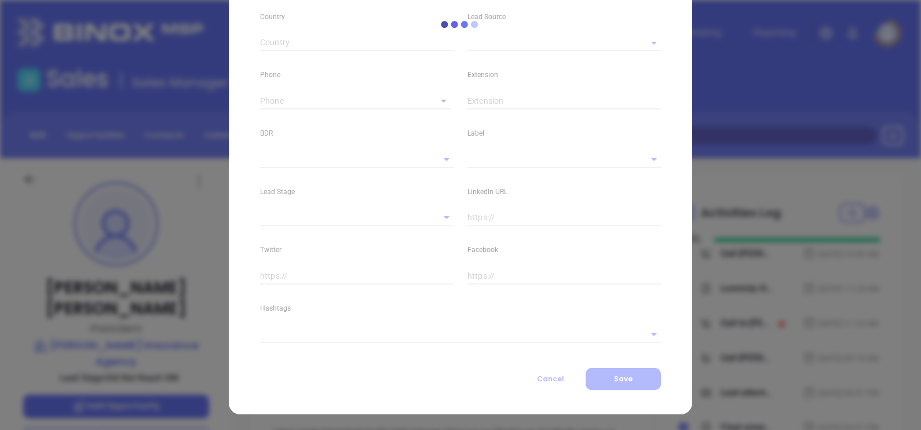
type input "Evan"
type input "Chambers"
type input "echambers@chambersinsurance.com"
type input "President"
type input "1"
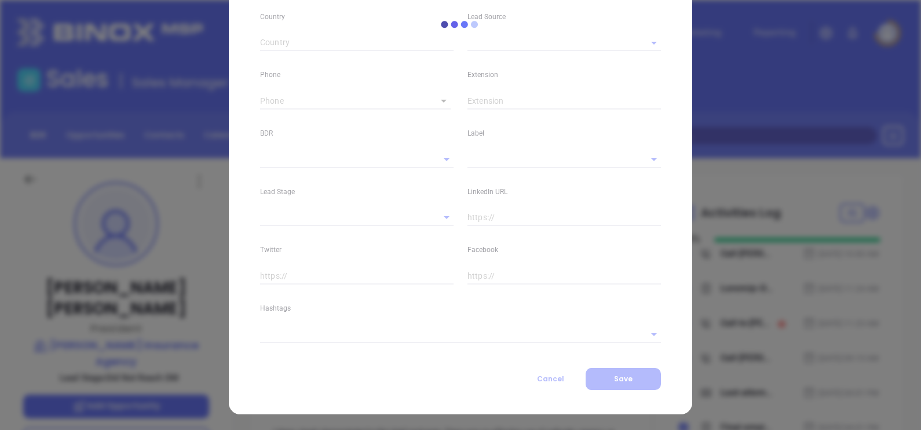
type input "www.linkedin.com/in/evanchambersinsurance"
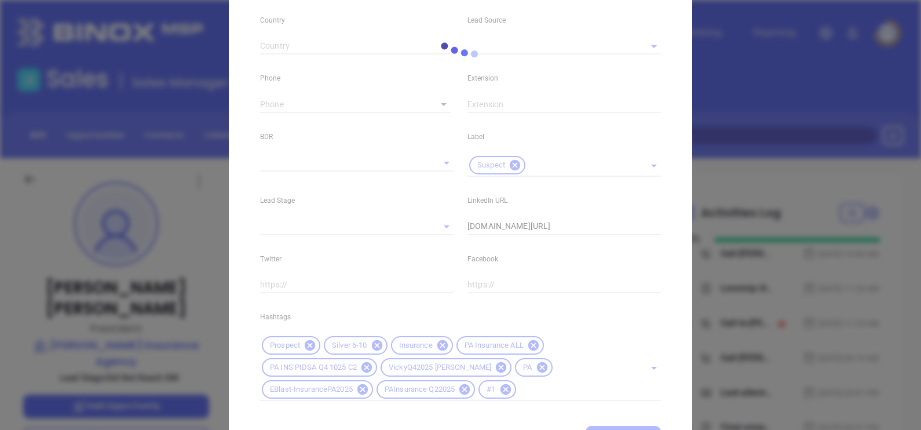
type input "Marketing"
type input "Other"
type input "Vicky Mendoza"
type input "Did Not Reach DM"
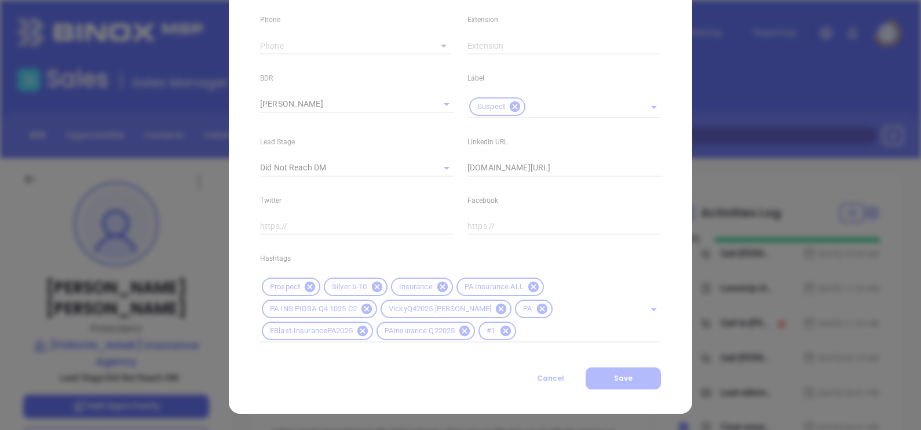
type input "(724) 225-7450"
type input "1"
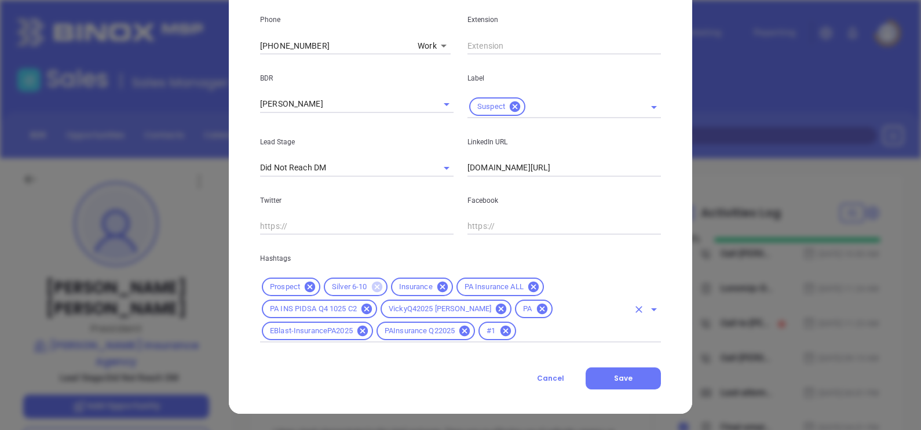
click at [371, 288] on icon at bounding box center [377, 286] width 13 height 13
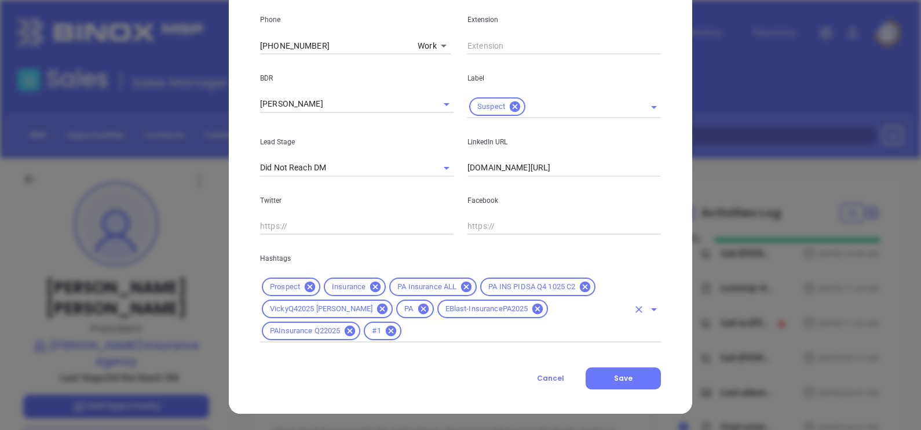
click at [461, 332] on input "text" at bounding box center [515, 331] width 225 height 14
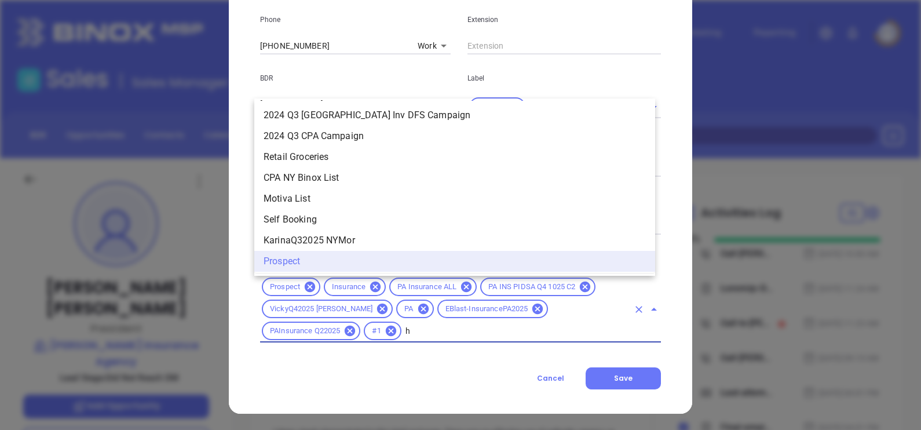
scroll to position [0, 0]
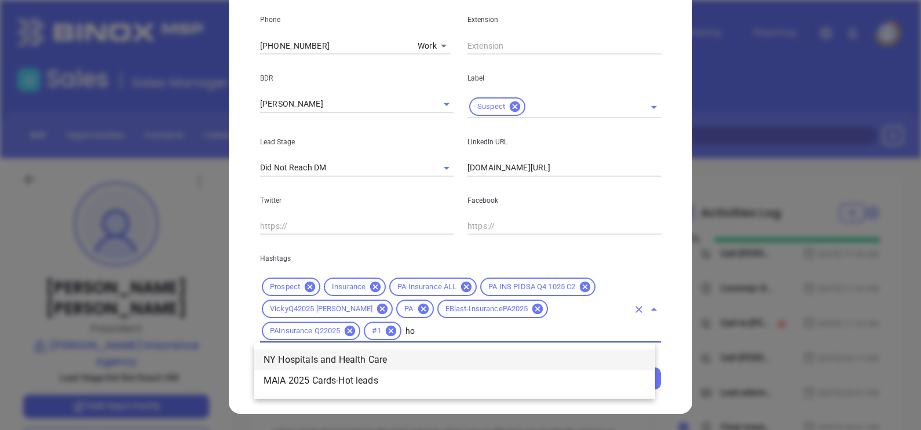
type input "h"
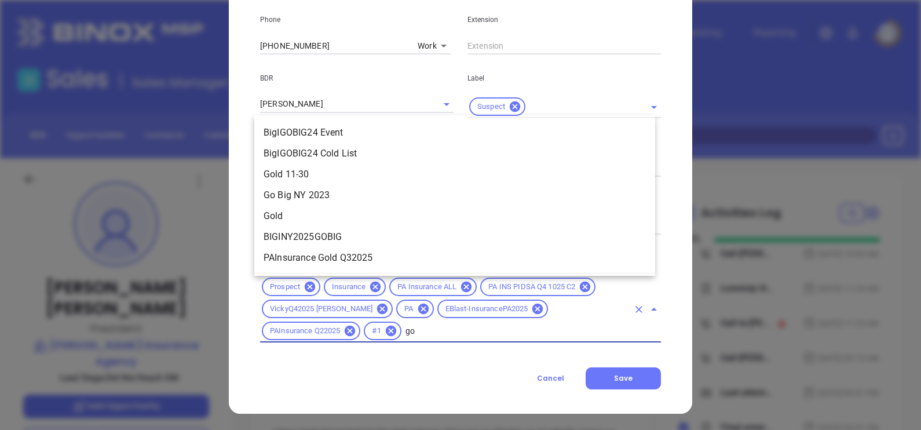
type input "gol"
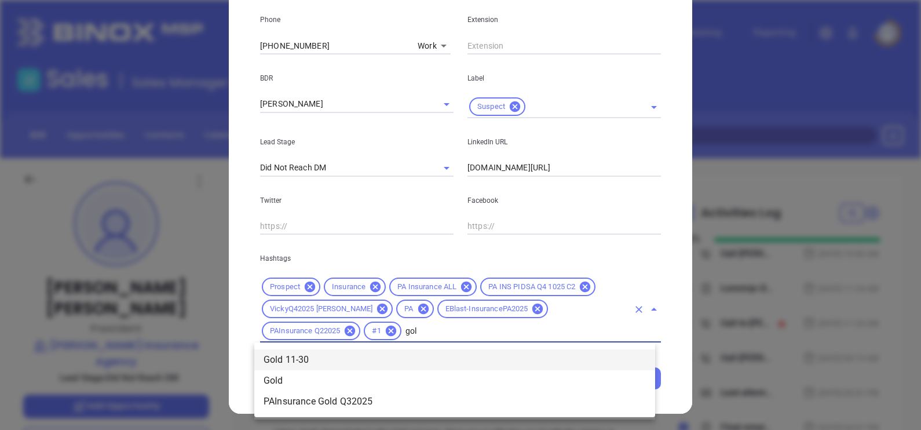
click at [374, 348] on ul "Gold 11-30 Gold PAInsurance Gold Q32025" at bounding box center [454, 381] width 401 height 72
click at [359, 360] on li "Gold 11-30" at bounding box center [454, 359] width 401 height 21
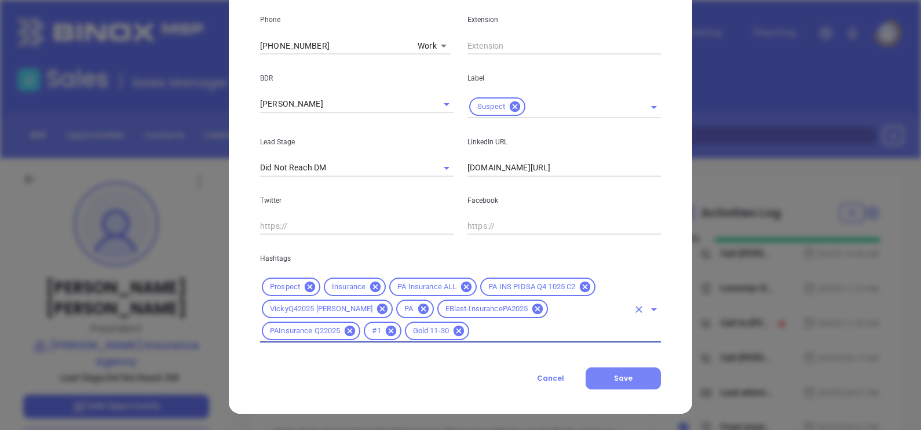
click at [614, 382] on span "Save" at bounding box center [623, 378] width 19 height 10
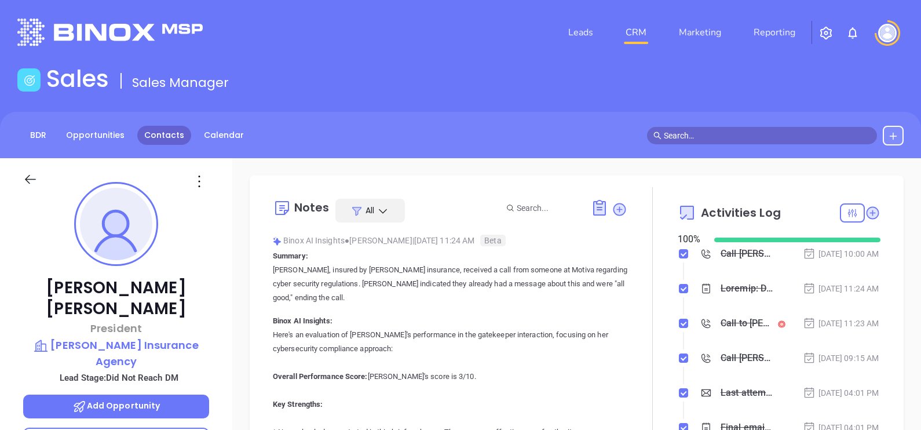
click at [151, 136] on link "Contacts" at bounding box center [164, 135] width 54 height 19
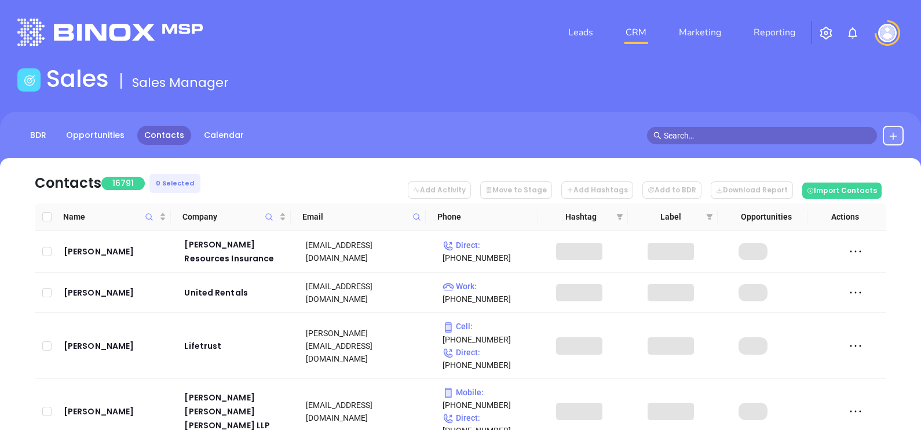
click at [420, 222] on span at bounding box center [416, 216] width 13 height 17
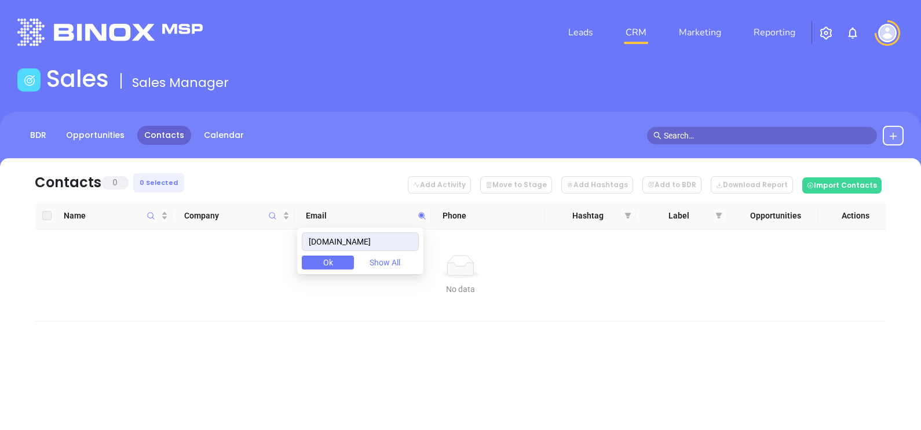
drag, startPoint x: 411, startPoint y: 239, endPoint x: 246, endPoint y: 276, distance: 169.2
click at [246, 276] on body "Leads CRM Marketing Reporting Financial Leads Leads Sales Sales Manager BDR Opp…" at bounding box center [460, 215] width 921 height 430
type input "donaldrweaverinsurance.com"
paste input "drwinsurance.com"
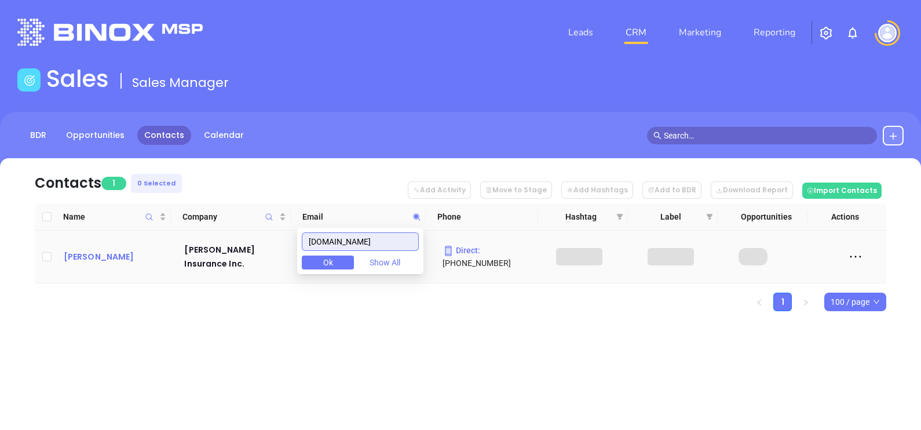
type input "drwinsurance.com"
click at [102, 254] on div "David Weaver" at bounding box center [116, 257] width 105 height 14
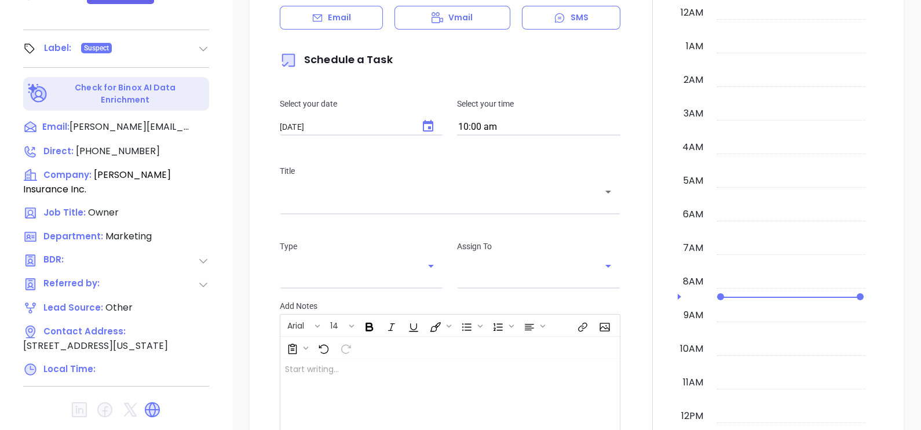
type input "10/10/2025"
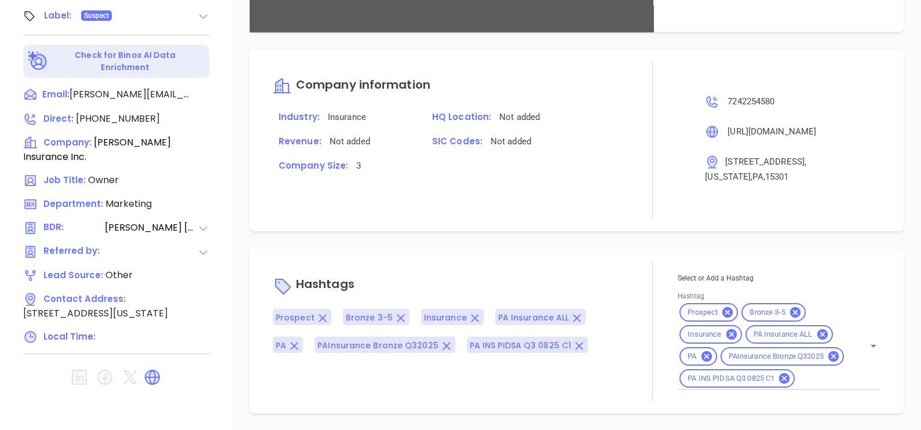
scroll to position [724, 0]
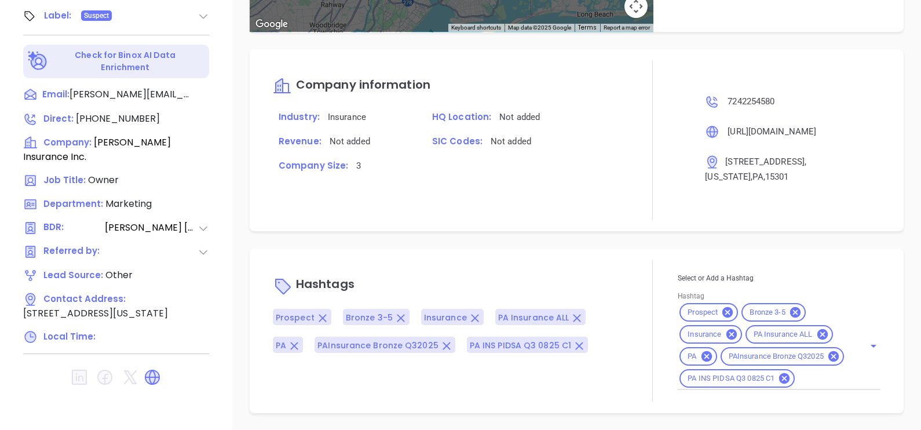
type input "Gissela Vargas"
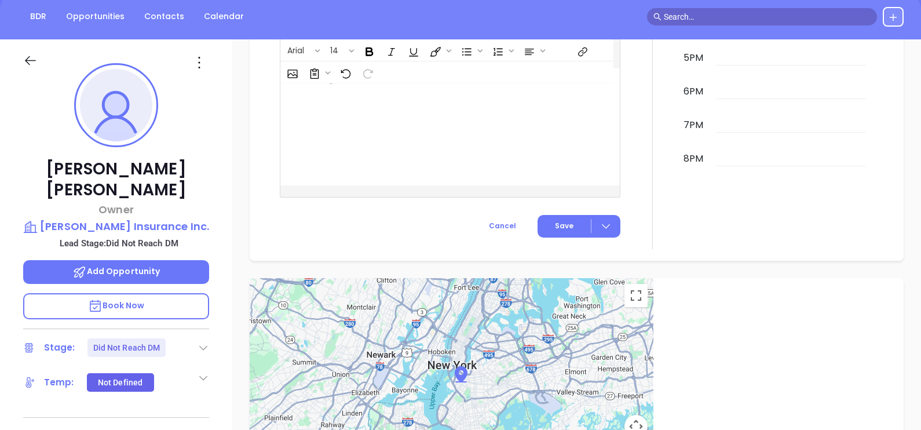
scroll to position [104, 0]
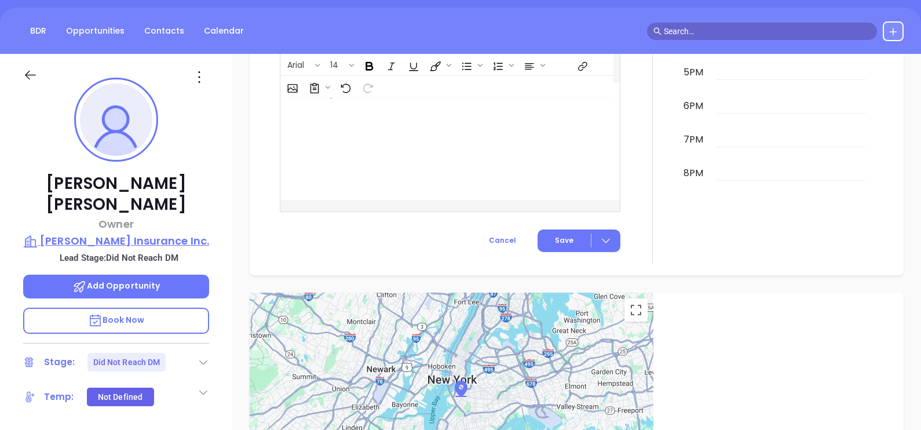
click at [126, 233] on p "Donald R. Weaver Insurance Inc." at bounding box center [116, 241] width 186 height 16
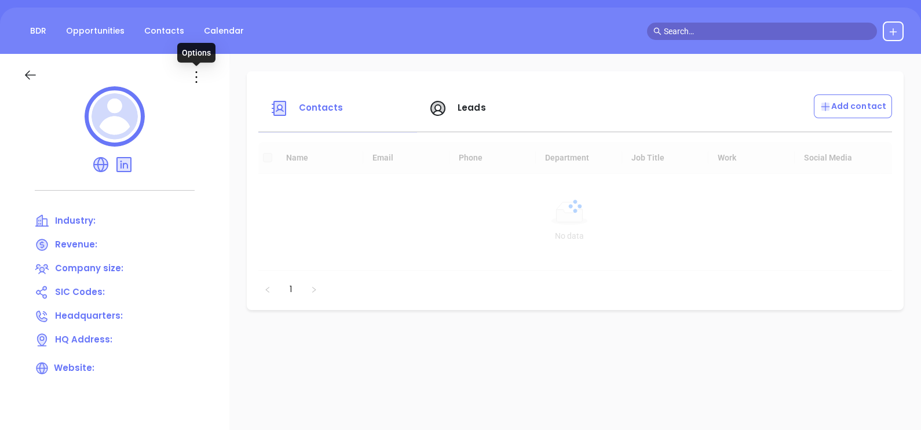
click at [204, 72] on icon at bounding box center [196, 77] width 19 height 19
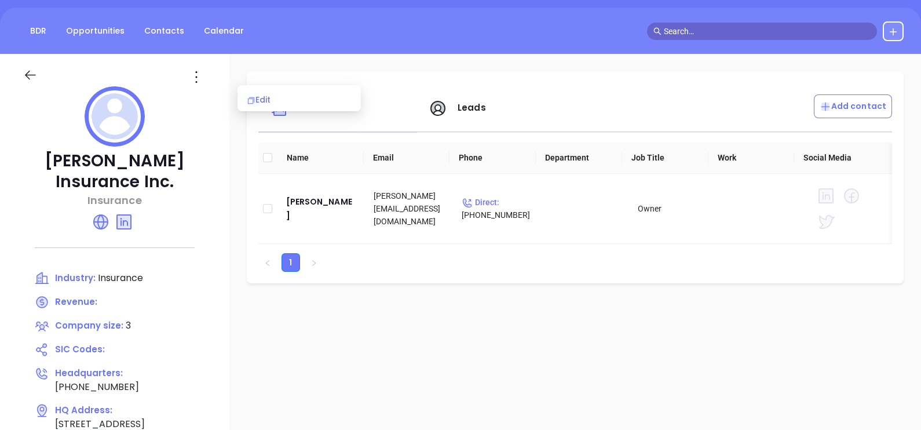
click at [257, 97] on div "Edit" at bounding box center [299, 99] width 105 height 13
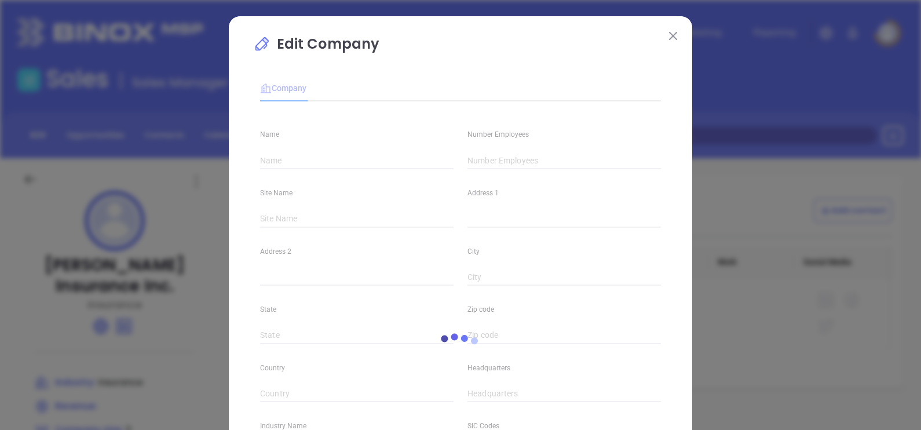
type input "Donald R. Weaver Insurance Inc."
type input "3"
type input "(724) 225-4580"
type input "Insurance"
type input "https://www.donaldrweaverinsurance.com/index.html"
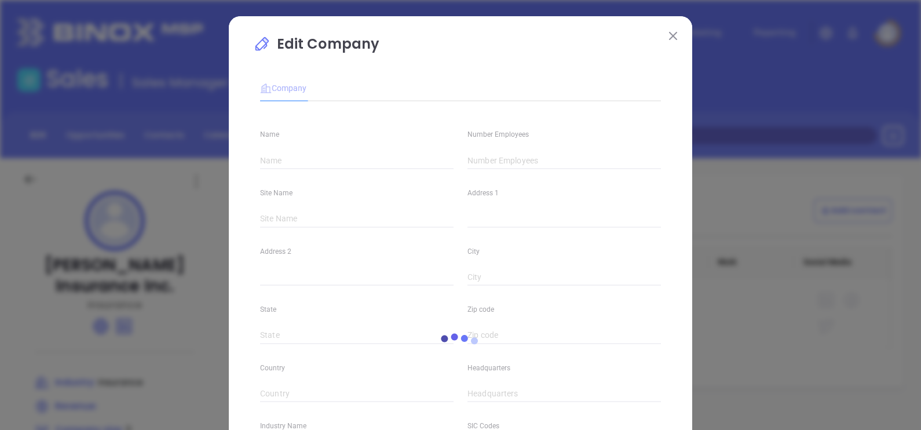
type input "www.linkedin.com/in/donaldrweaverinsurance/"
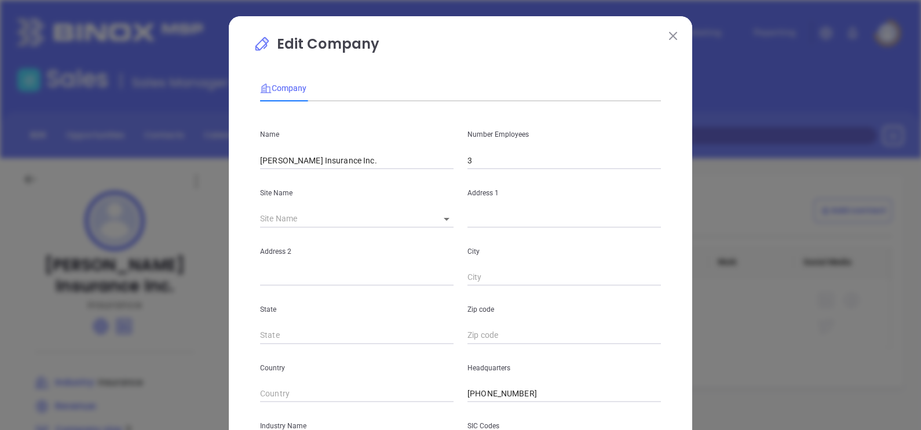
click at [535, 173] on div "Address 1" at bounding box center [564, 198] width 207 height 59
click at [528, 160] on input "3" at bounding box center [563, 160] width 193 height 17
type input "0"
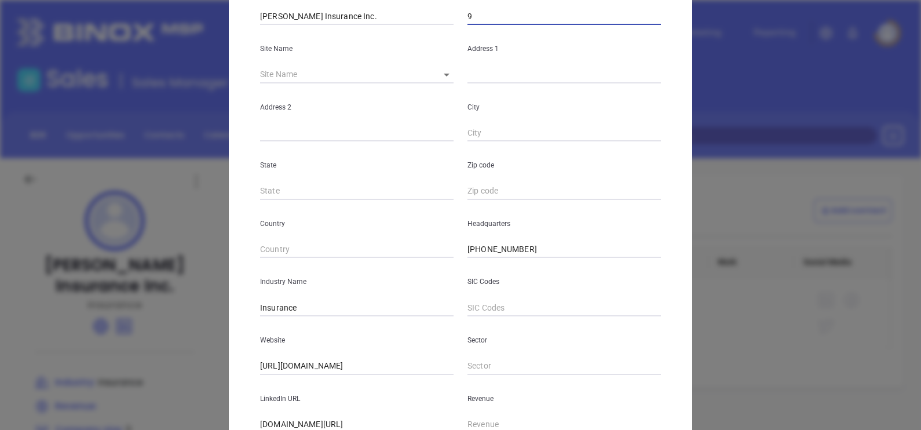
type input "9"
click at [434, 80] on body "Leads CRM Marketing Reporting Financial Leads Leads Sales Sales Manager BDR Opp…" at bounding box center [460, 215] width 921 height 430
click at [441, 85] on li "Washington" at bounding box center [458, 75] width 67 height 21
type input "Washington"
type input "493 Locust Avenue"
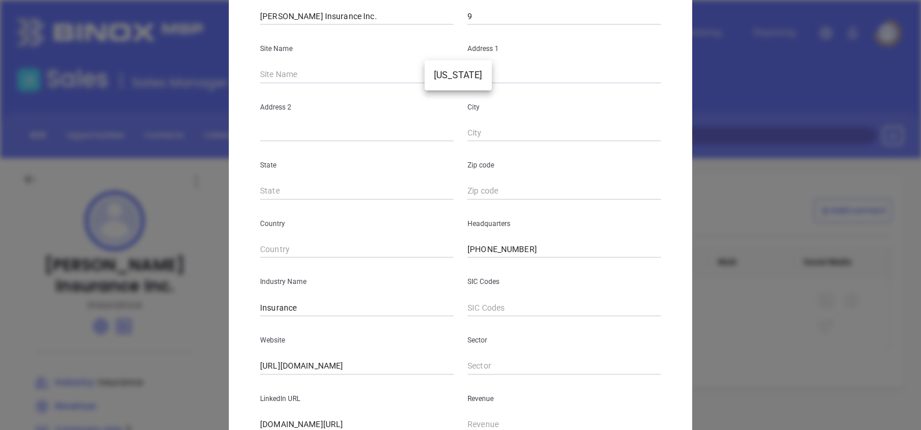
type input "Washington"
type input "PA"
type input "15301"
type input "81073"
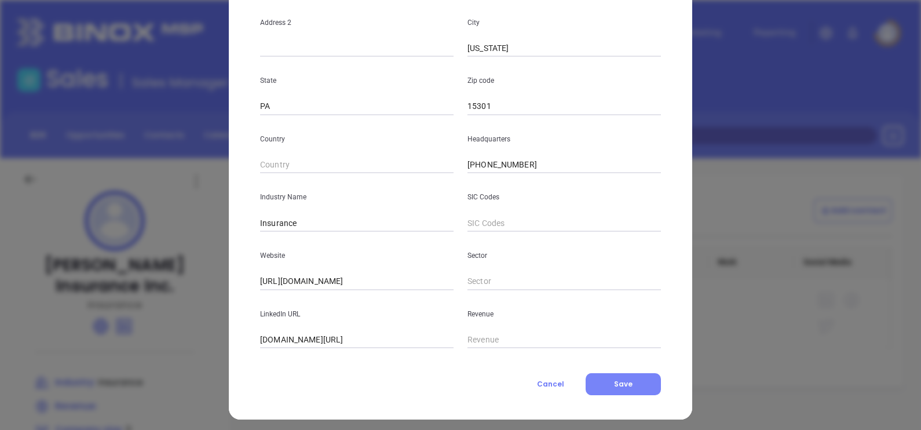
scroll to position [234, 0]
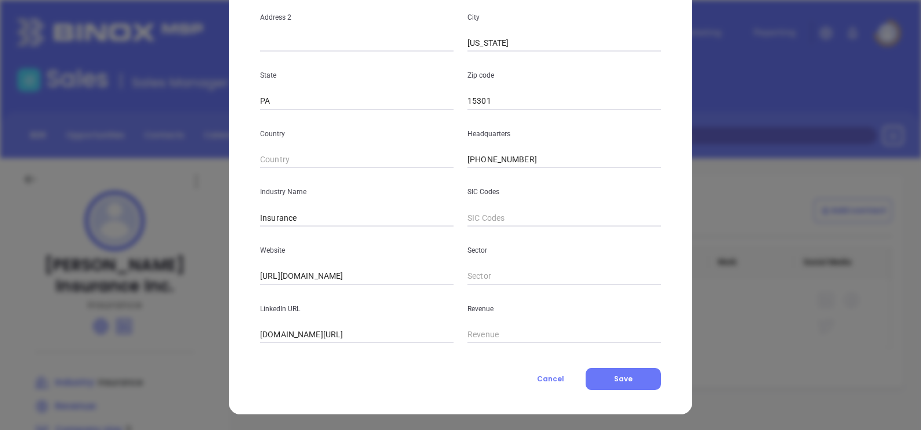
click at [627, 402] on div "Edit Company Company Name Donald R. Weaver Insurance Inc. Number Employees 9 Si…" at bounding box center [460, 98] width 463 height 632
click at [626, 379] on span "Save" at bounding box center [623, 379] width 19 height 10
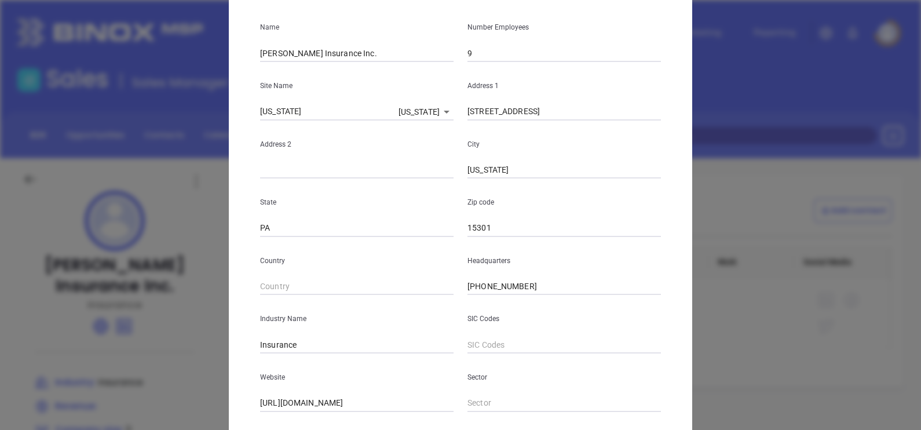
scroll to position [17, 0]
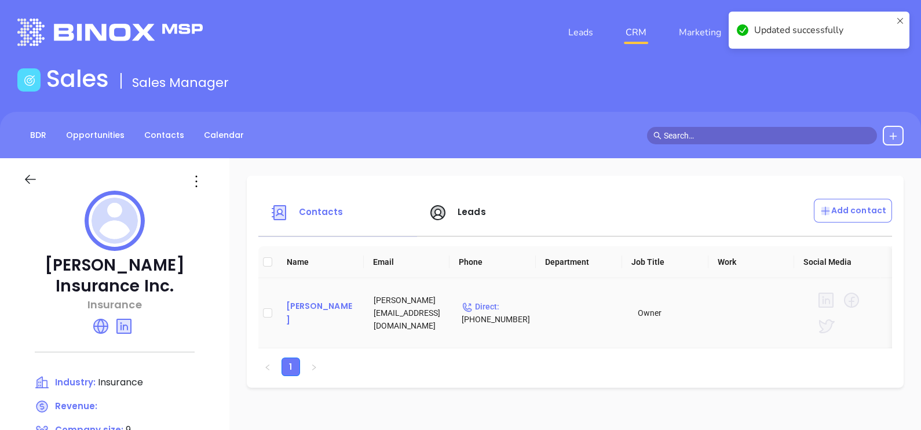
click at [356, 312] on div "David Weaver" at bounding box center [321, 313] width 70 height 28
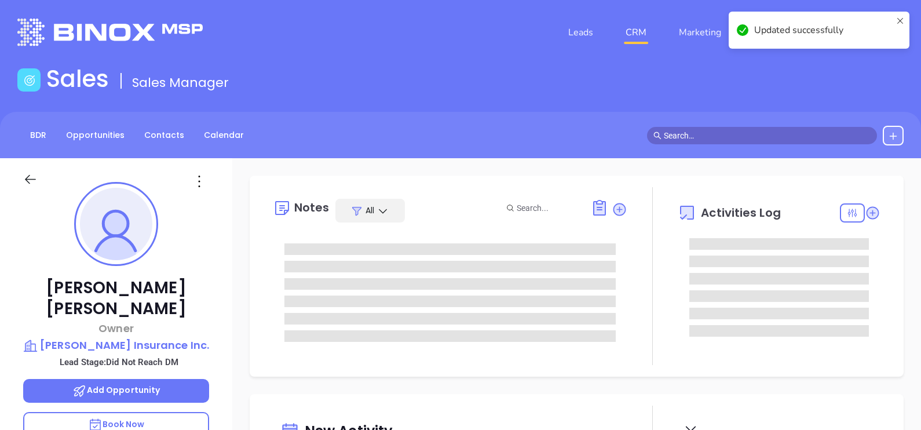
type input "10/10/2025"
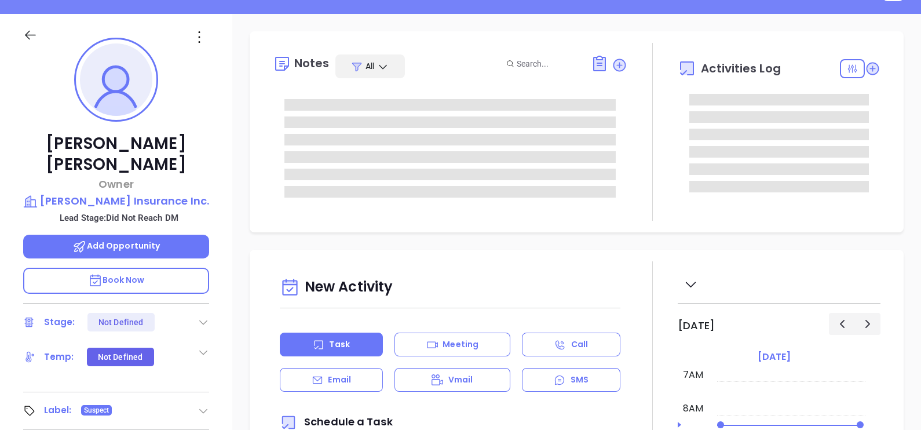
scroll to position [362, 0]
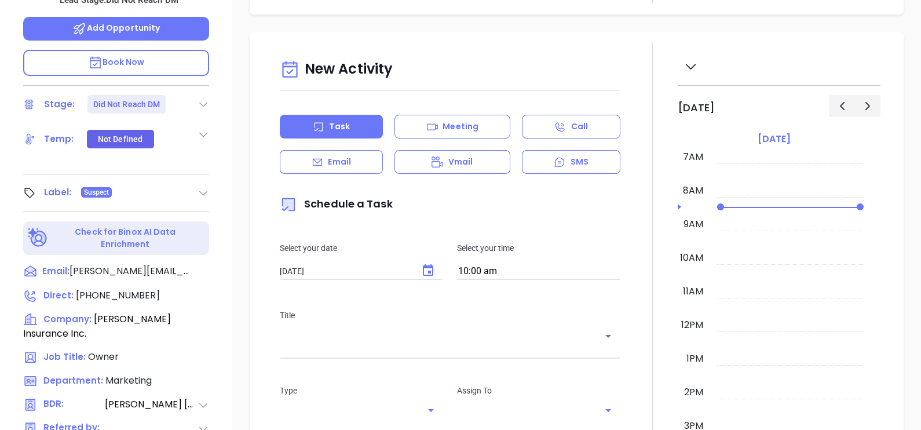
type input "Gissela Vargas"
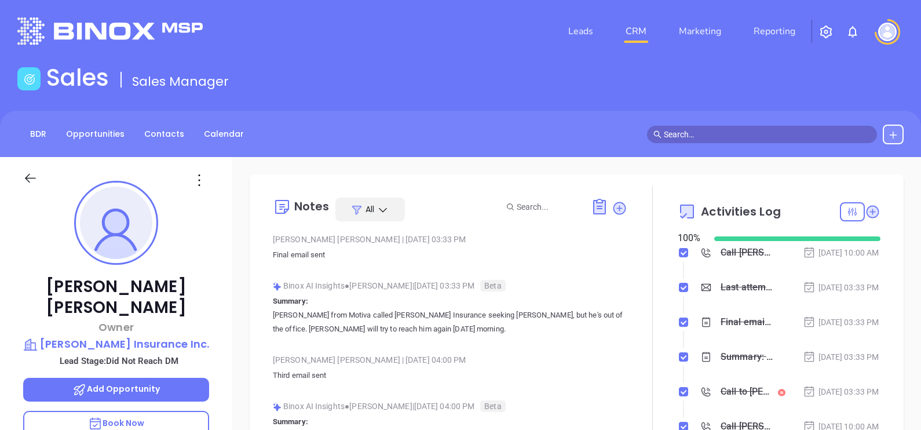
scroll to position [0, 0]
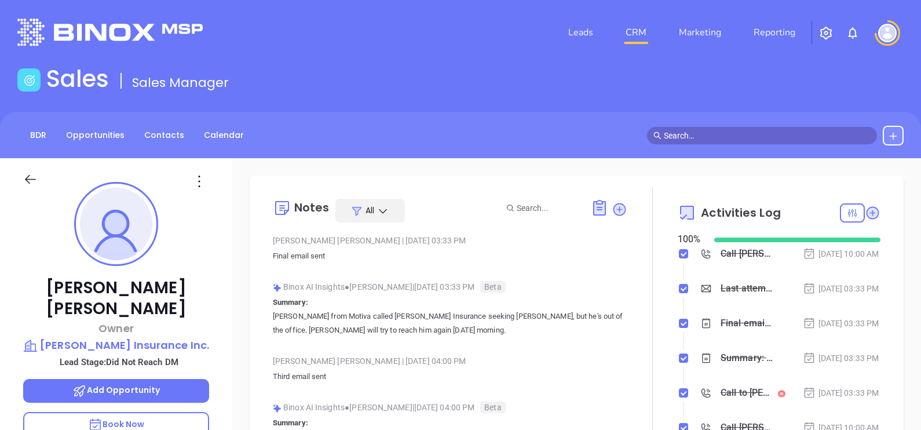
click at [203, 179] on icon at bounding box center [199, 181] width 19 height 19
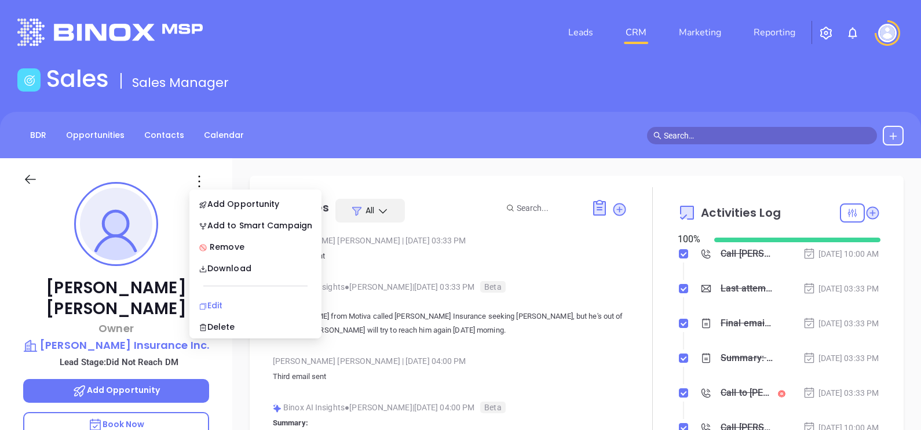
click at [216, 302] on div "Edit" at bounding box center [256, 305] width 114 height 13
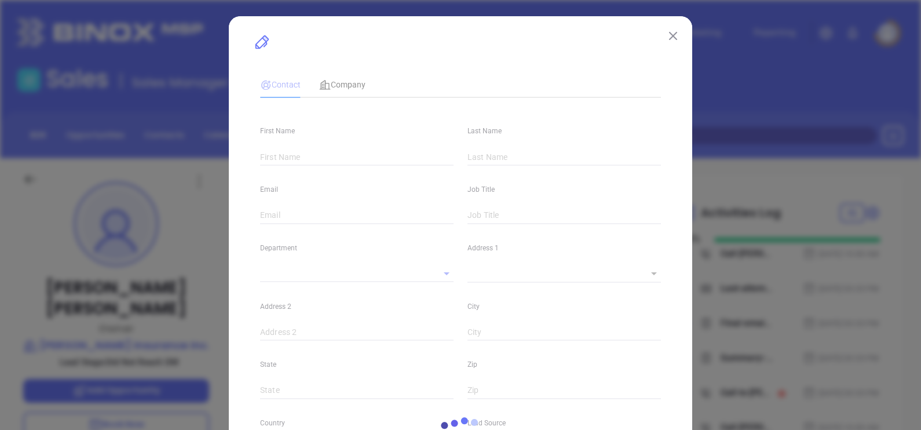
type input "David"
type input "Weaver"
type input "david@drwinsurance.com"
type input "Owner"
type input "1"
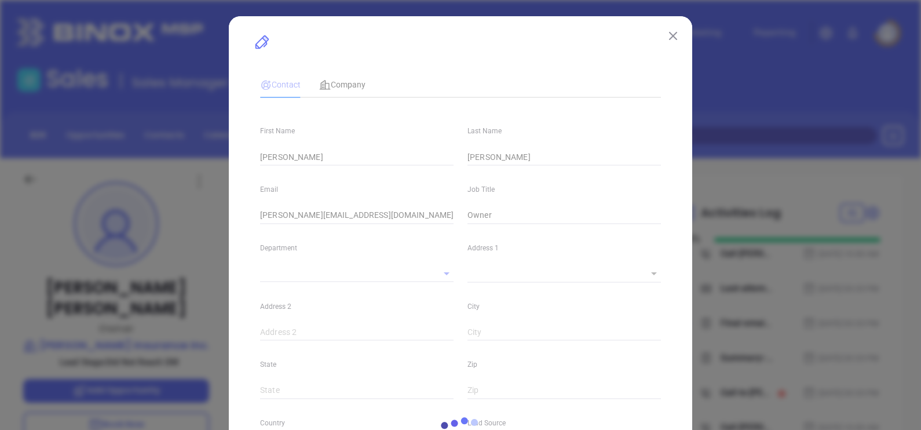
type input "Marketing"
type input "Other"
type input "Vicky Mendoza"
type input "Did Not Reach DM"
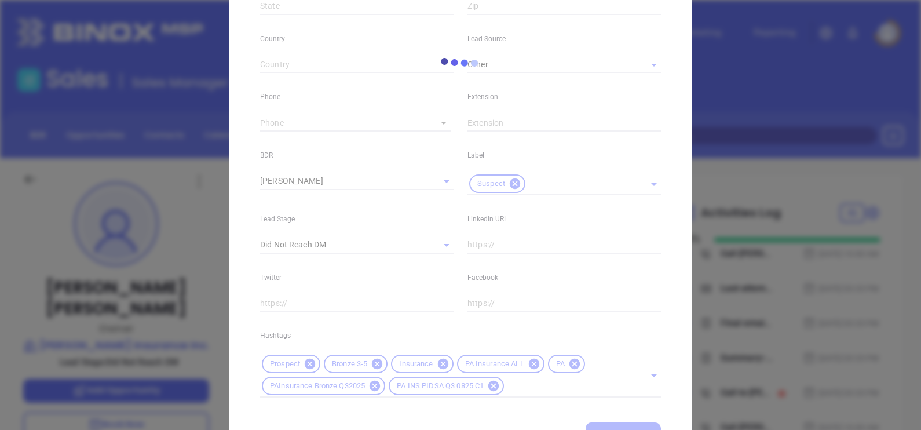
scroll to position [443, 0]
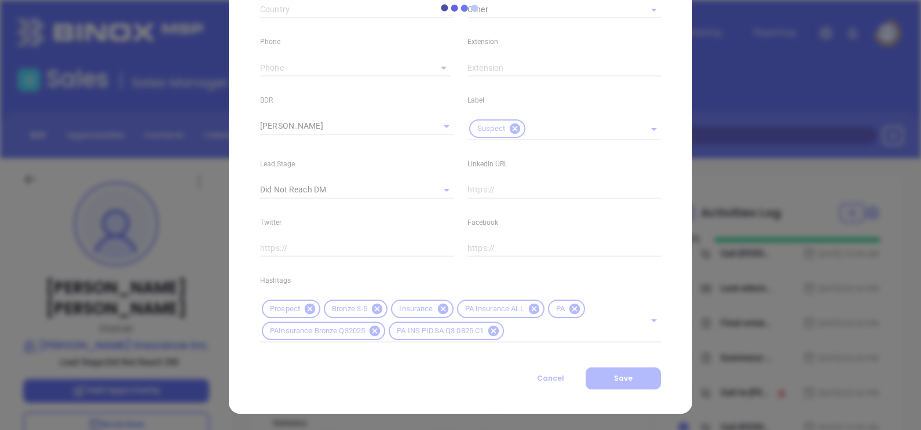
type input "1"
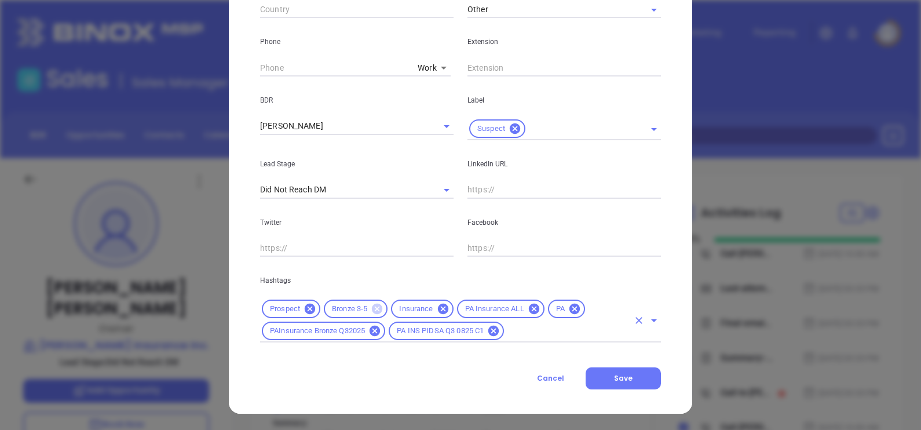
click at [373, 308] on icon at bounding box center [377, 309] width 10 height 10
click at [527, 335] on input "text" at bounding box center [567, 331] width 123 height 14
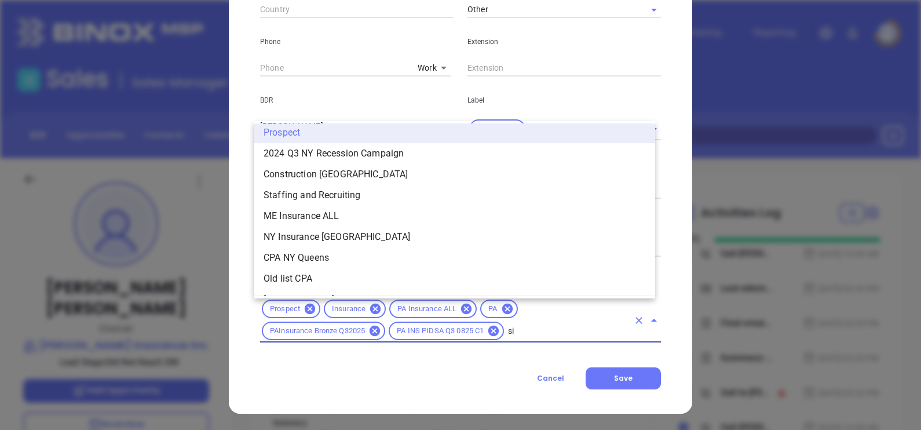
scroll to position [0, 0]
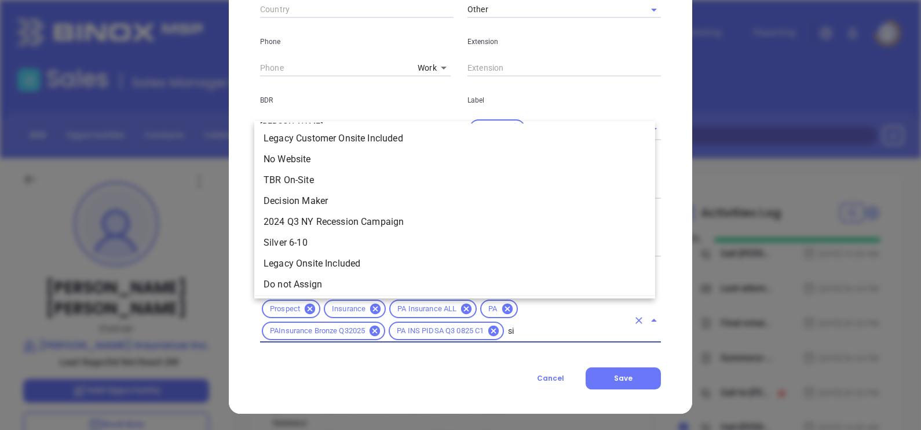
type input "sil"
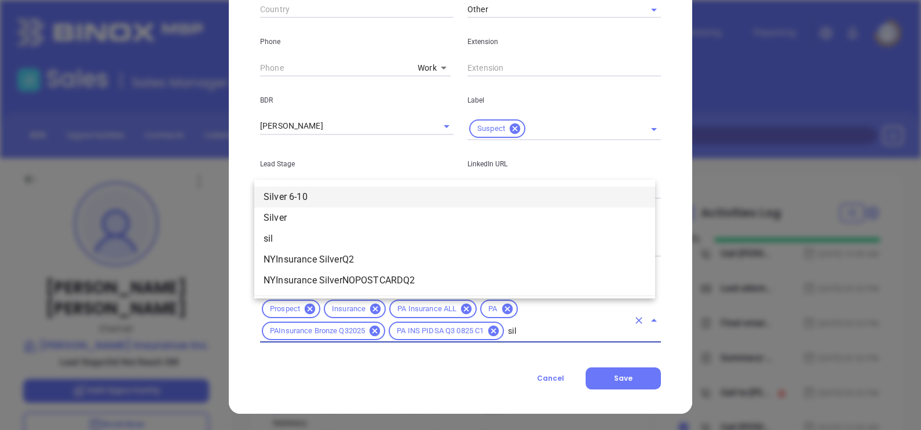
click at [307, 196] on li "Silver 6-10" at bounding box center [454, 197] width 401 height 21
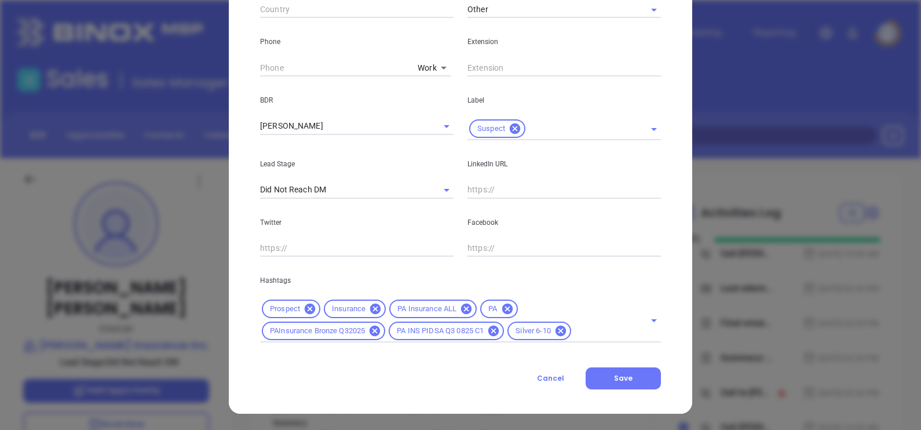
click at [600, 363] on div "Contact Company First Name David Last Name Weaver Email david@drwinsurance.com …" at bounding box center [460, 7] width 401 height 763
click at [605, 375] on button "Save" at bounding box center [623, 378] width 75 height 22
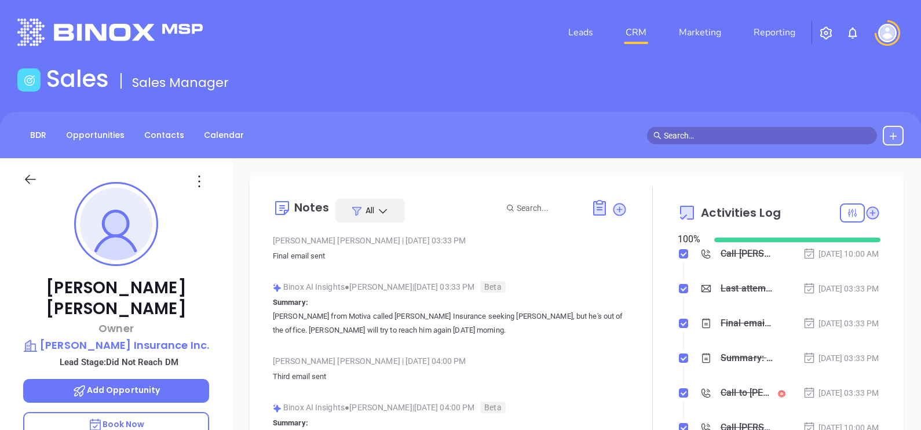
click at [178, 150] on div "BDR Opportunities Contacts Calendar" at bounding box center [460, 135] width 921 height 46
click at [174, 138] on link "Contacts" at bounding box center [164, 135] width 54 height 19
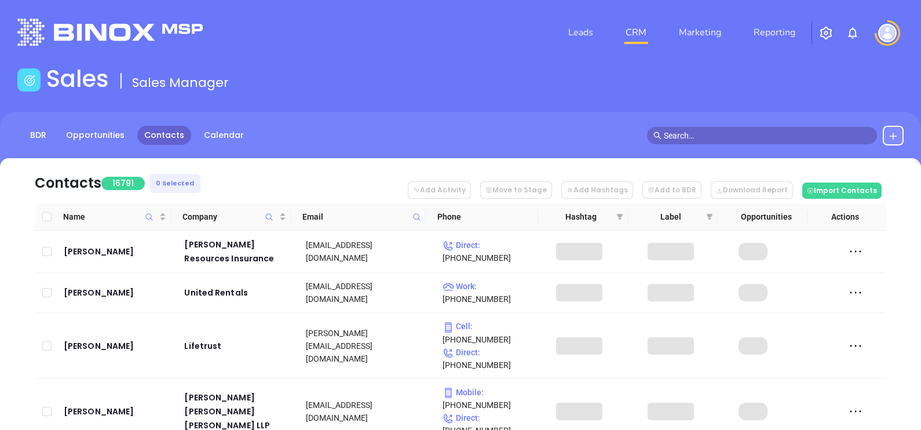
click at [422, 211] on span at bounding box center [416, 216] width 13 height 17
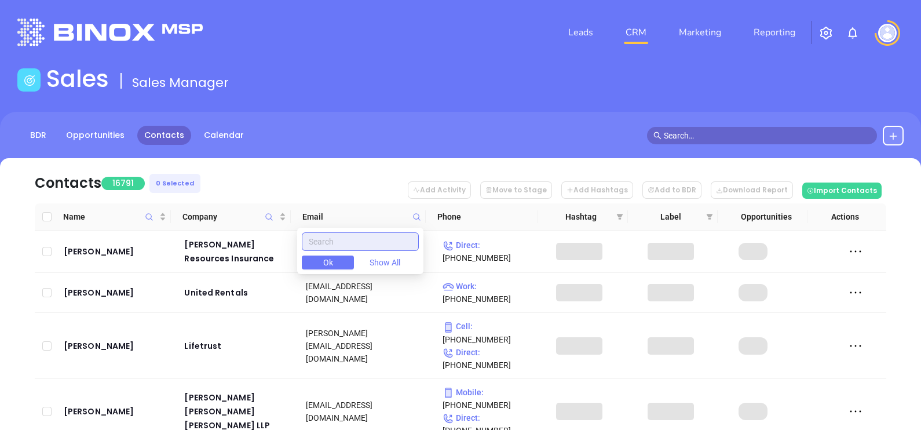
paste input "hitchcockinsuranceagency.com"
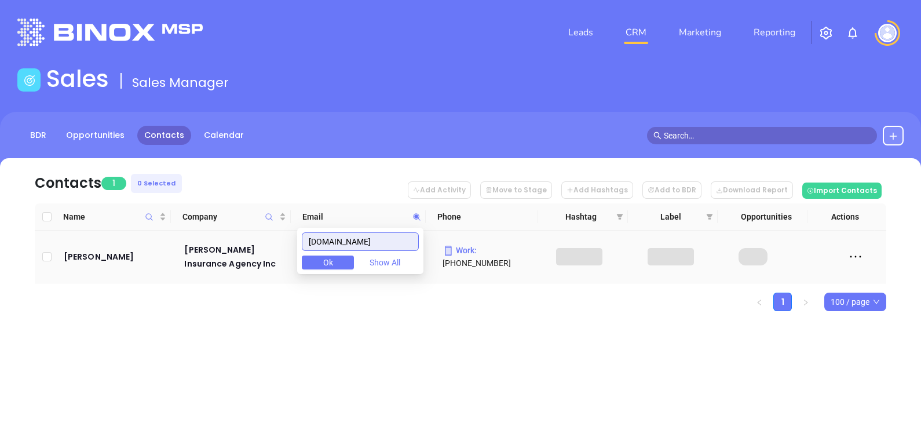
type input "hitchcockinsuranceagency.com"
click at [80, 251] on td "Emily Hitchcock" at bounding box center [116, 257] width 114 height 53
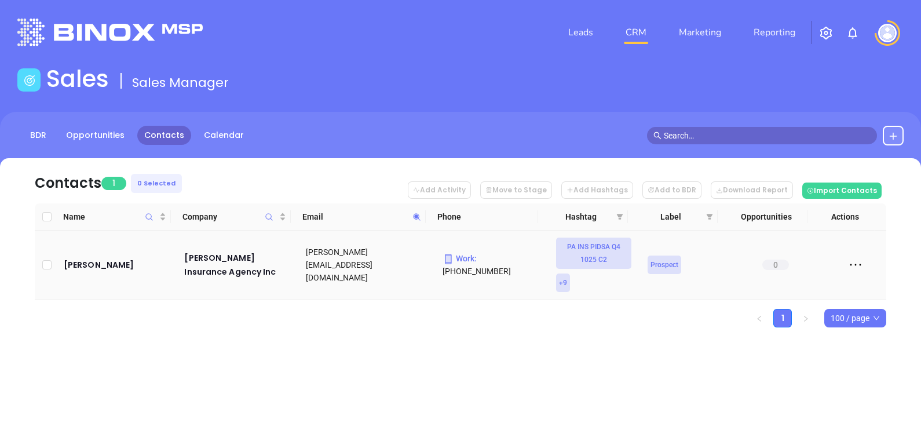
scroll to position [0, 0]
click at [97, 261] on div "Emily Hitchcock" at bounding box center [116, 265] width 105 height 14
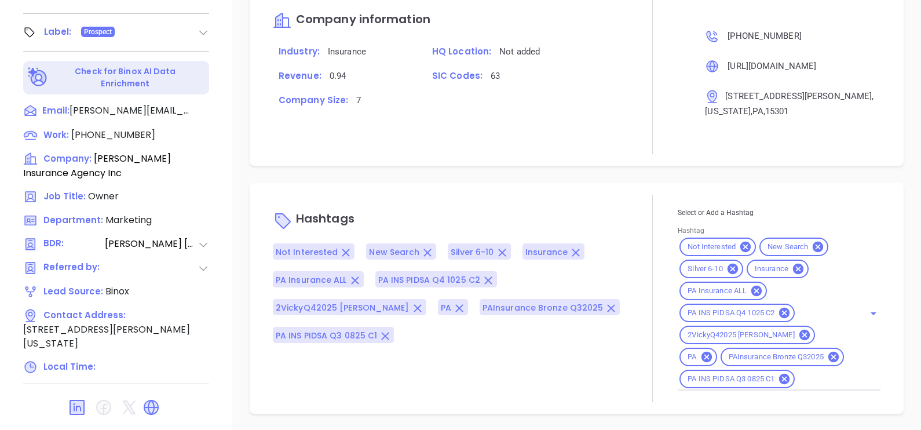
scroll to position [539, 0]
type input "Gissela Vargas"
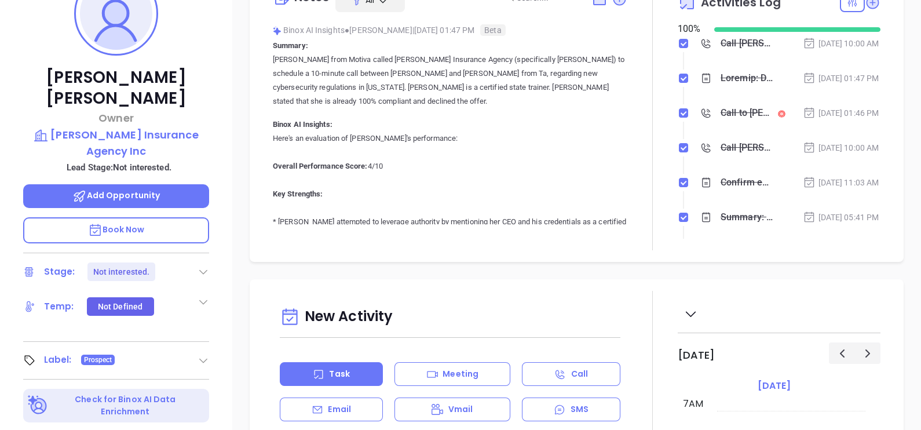
scroll to position [177, 0]
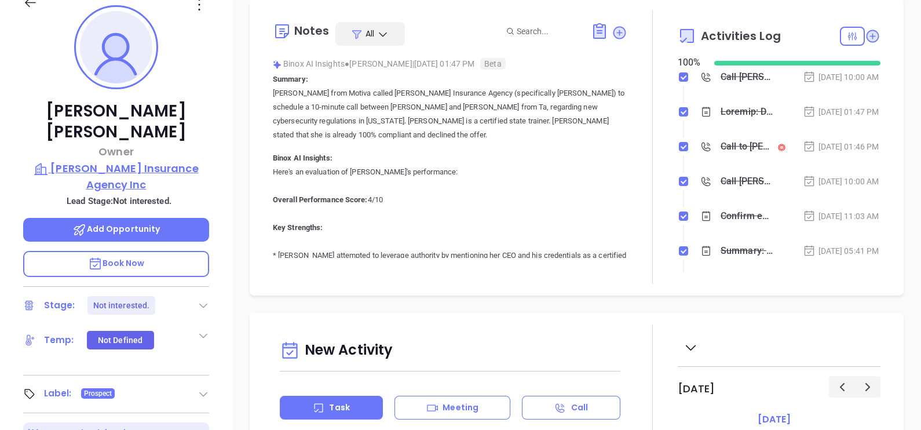
click at [171, 160] on p "Hitchcock Insurance Agency Inc" at bounding box center [116, 176] width 186 height 32
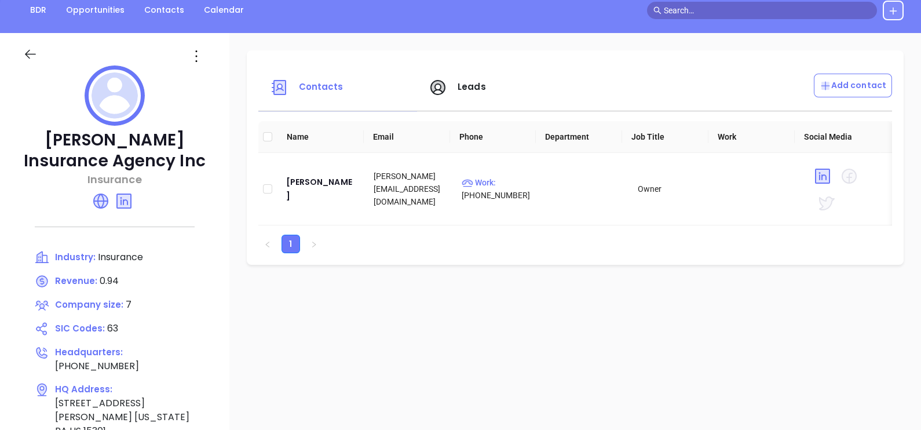
scroll to position [104, 0]
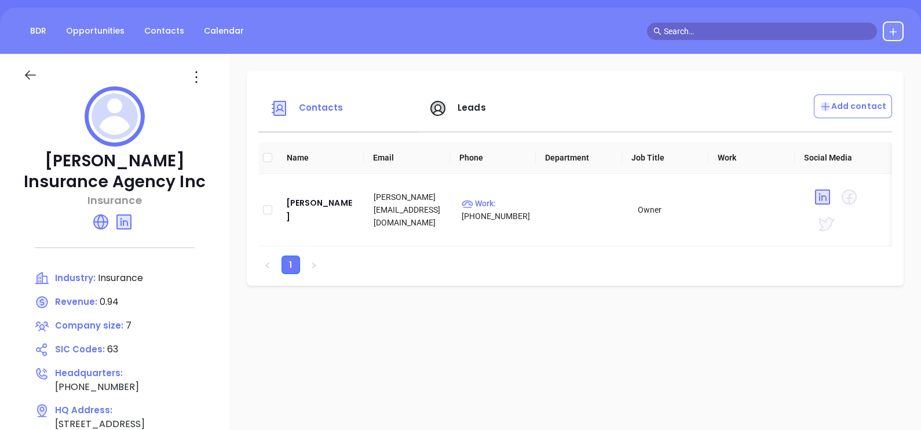
click at [206, 79] on icon at bounding box center [196, 77] width 19 height 19
click at [235, 98] on div "Edit" at bounding box center [272, 99] width 105 height 13
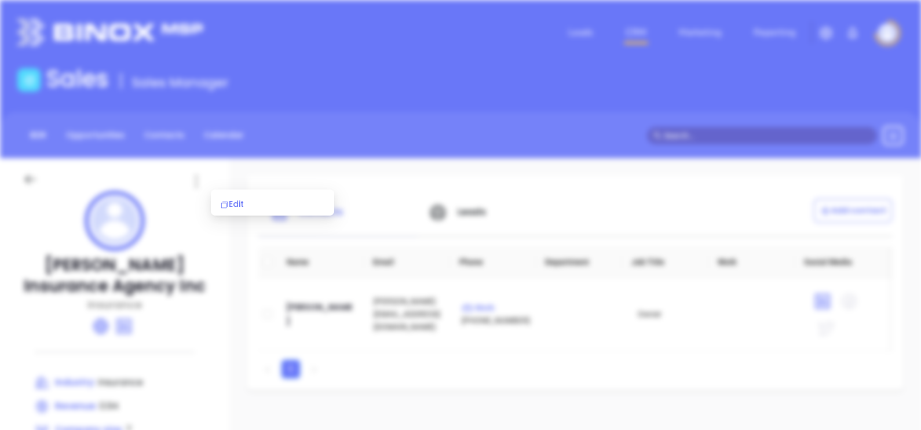
scroll to position [0, 0]
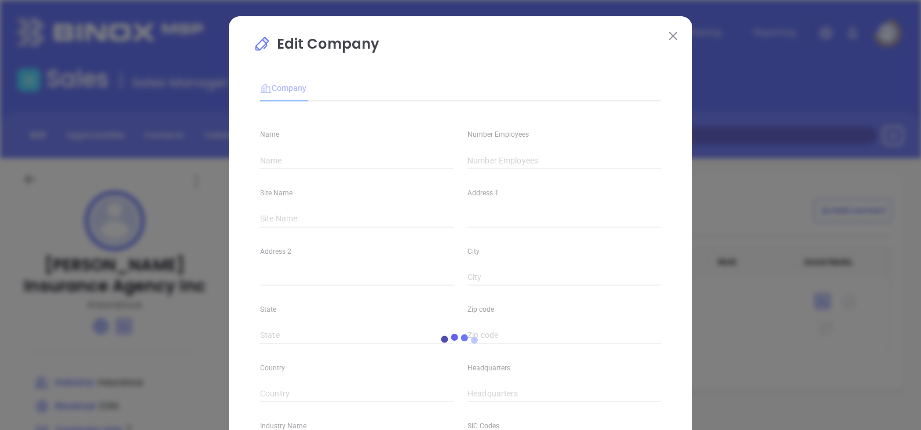
type input "Hitchcock Insurance Agency Inc"
type input "7"
type input "(724) 223-0194"
type input "Insurance"
type input "63"
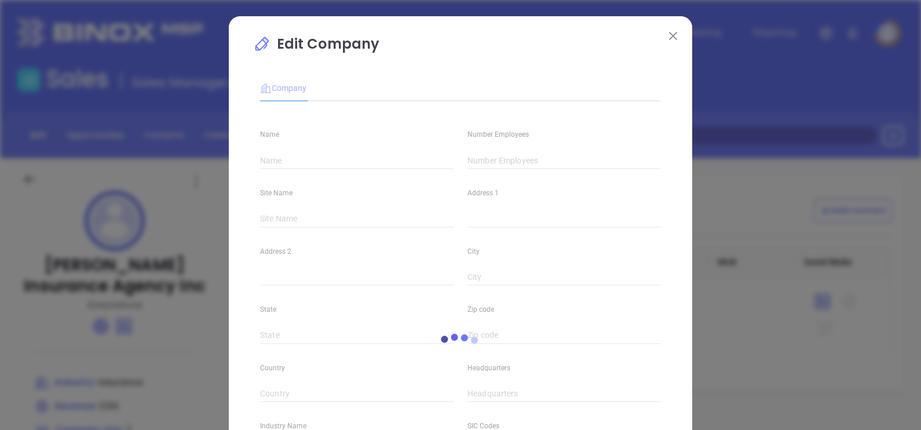
type input "https://hitchcockinsuranceagency.com/"
type input "Finance and Insurance"
type input "linkedin.com/company/hitchcock-insurance-agency-inc."
type input "0.94"
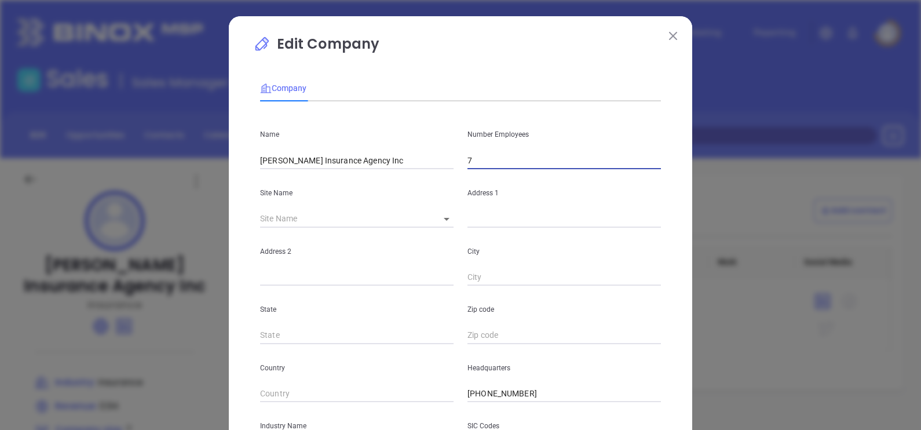
click at [492, 154] on input "7" at bounding box center [563, 160] width 193 height 17
type input "4"
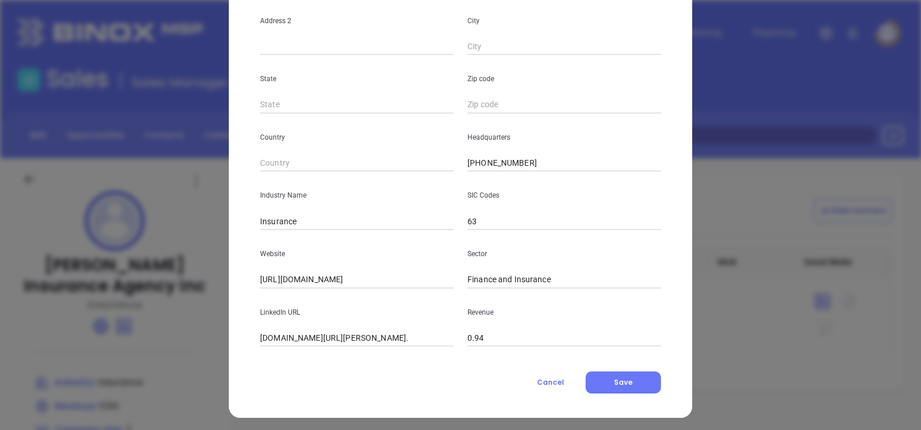
scroll to position [234, 0]
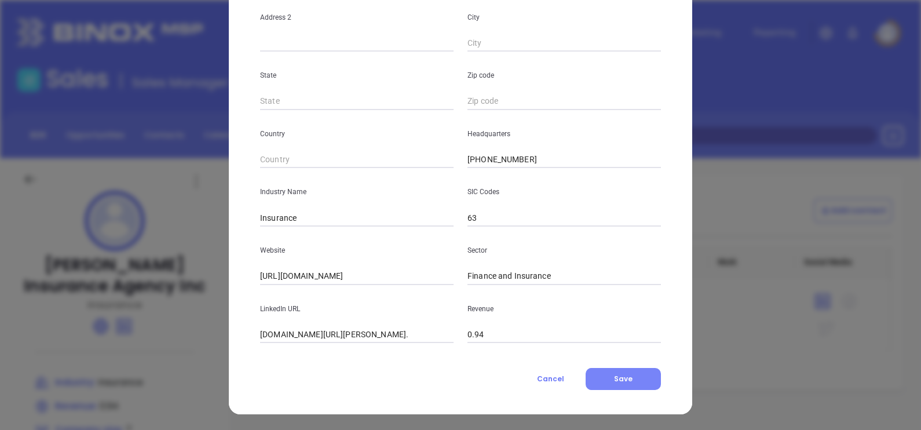
type input "3"
click at [611, 372] on button "Save" at bounding box center [623, 379] width 75 height 22
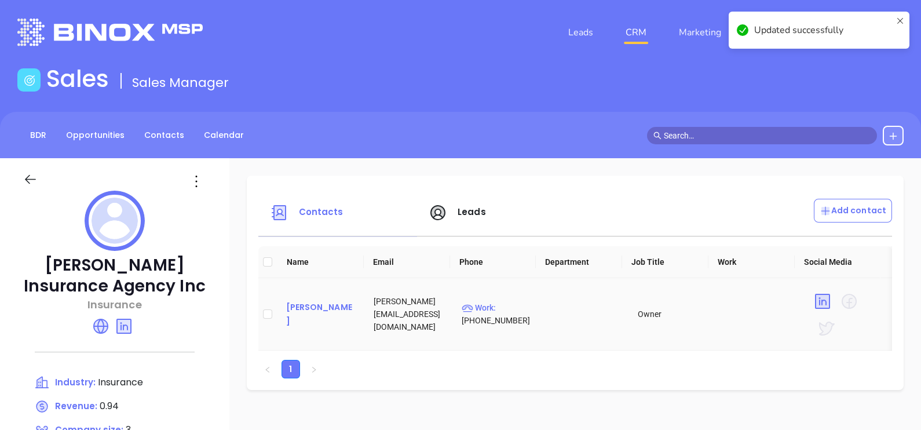
click at [336, 315] on div "Emily Hitchcock" at bounding box center [321, 314] width 70 height 28
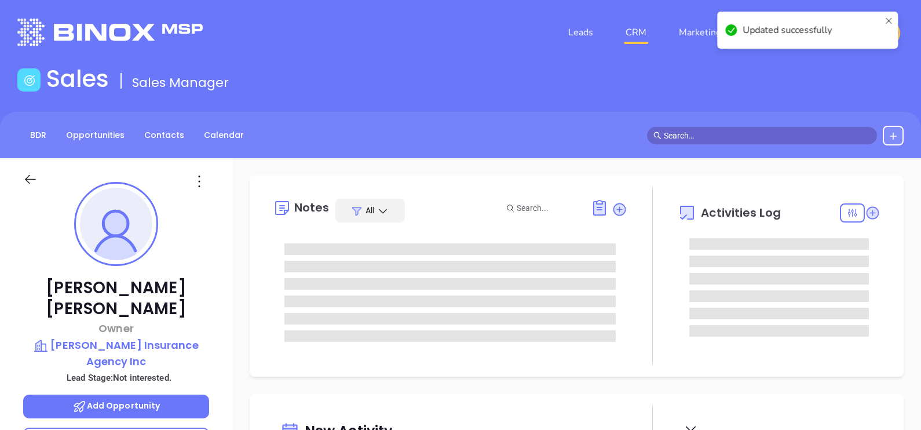
type input "Gissela Vargas"
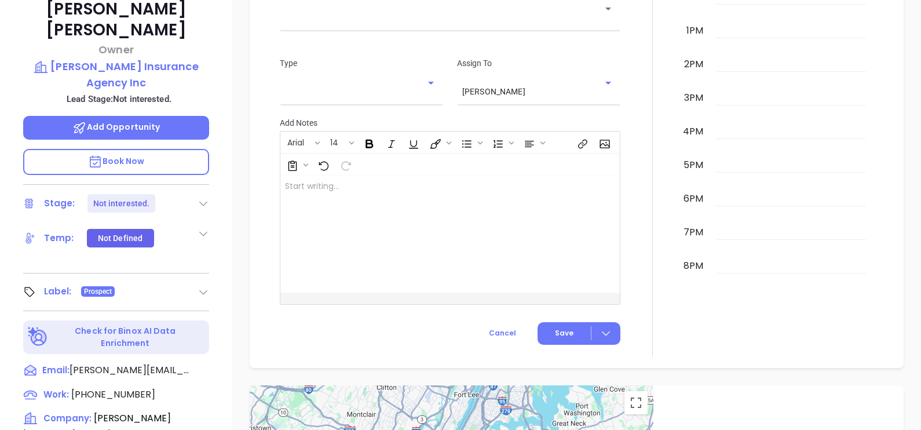
scroll to position [72, 0]
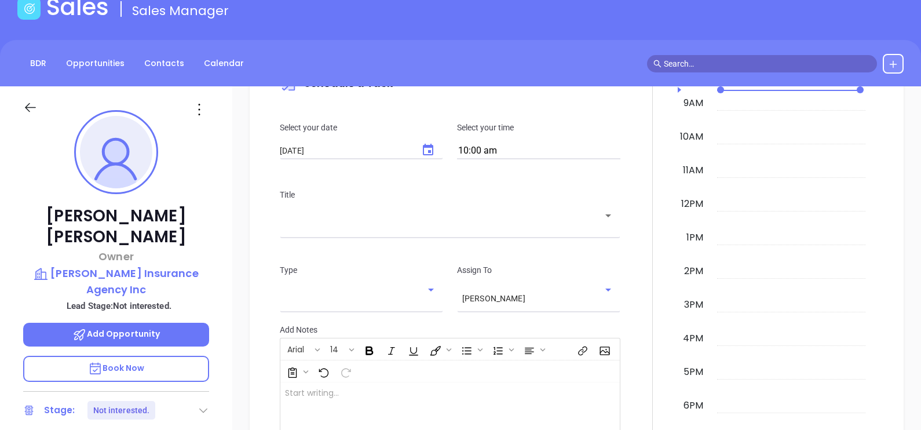
click at [212, 107] on div at bounding box center [200, 109] width 34 height 19
click at [198, 107] on icon at bounding box center [199, 109] width 19 height 19
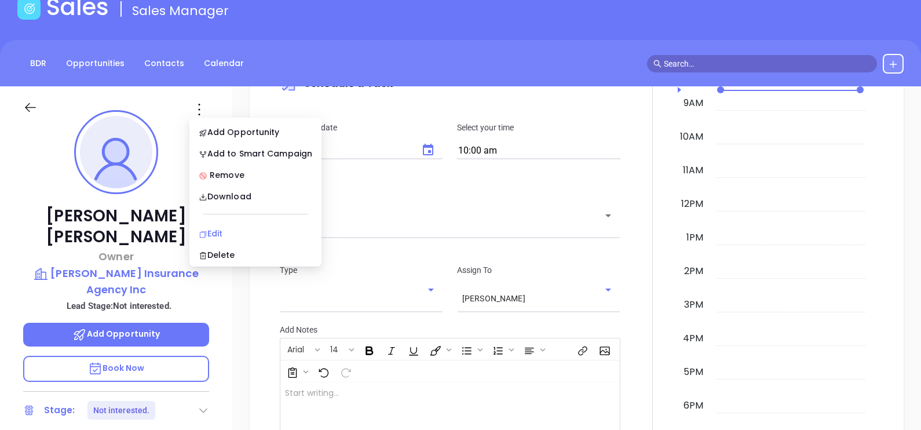
click at [208, 229] on div "Edit" at bounding box center [256, 233] width 114 height 13
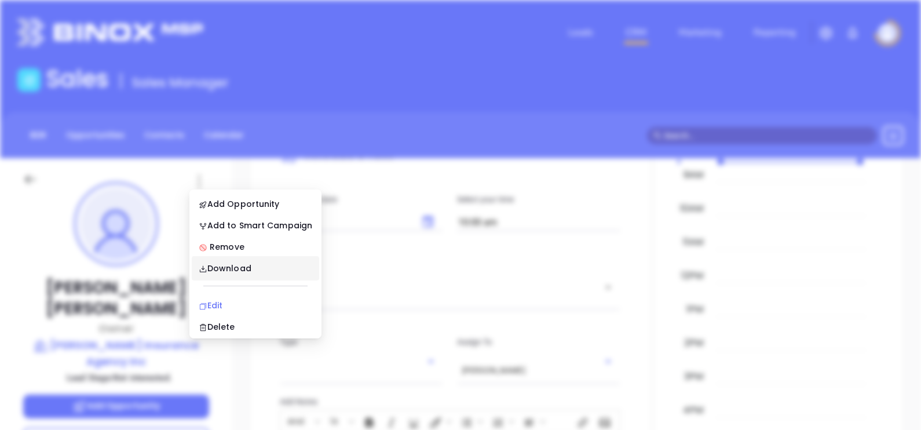
scroll to position [0, 0]
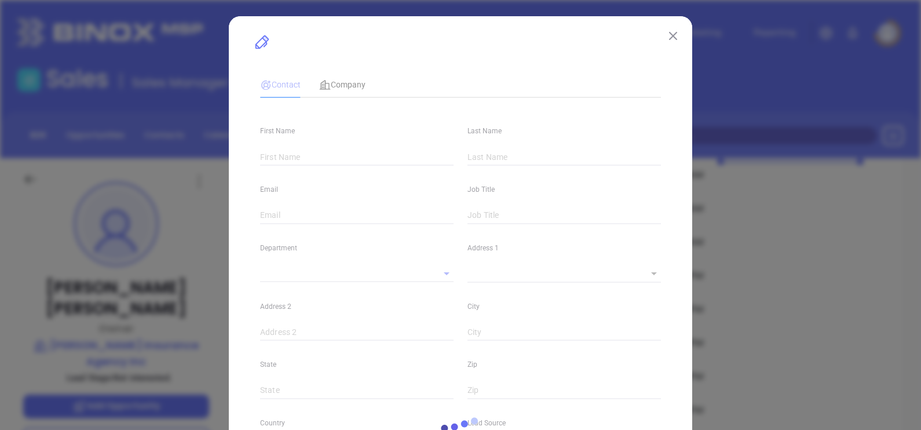
type input "Emily"
type input "Hitchcock"
type input "emily@hitchcockinsuranceagency.com"
type input "Owner"
type input "1"
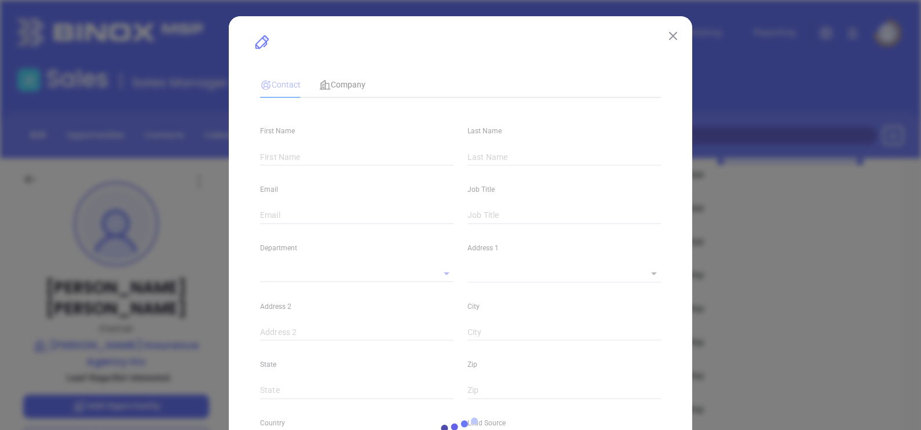
type input "www.linkedin.com/in/emily-r-hitchcock-515304230"
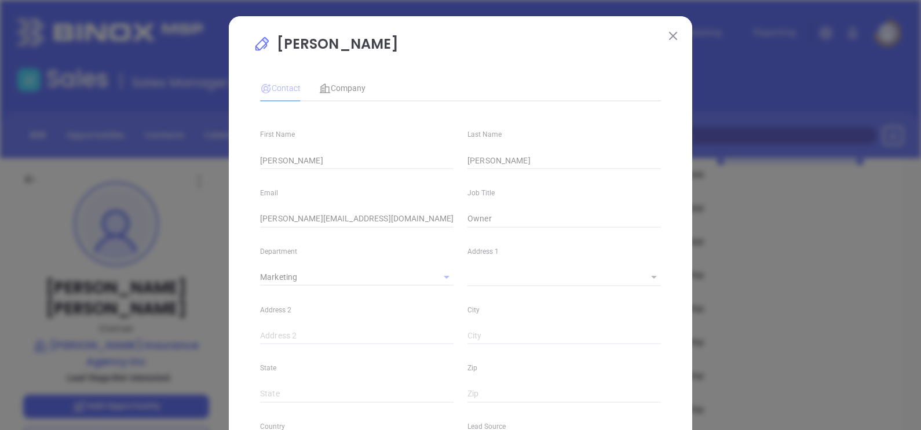
type input "Marketing"
type input "Binox"
type input "Vicky Mendoza"
type input "Not interested."
type input "(724) 223-0194"
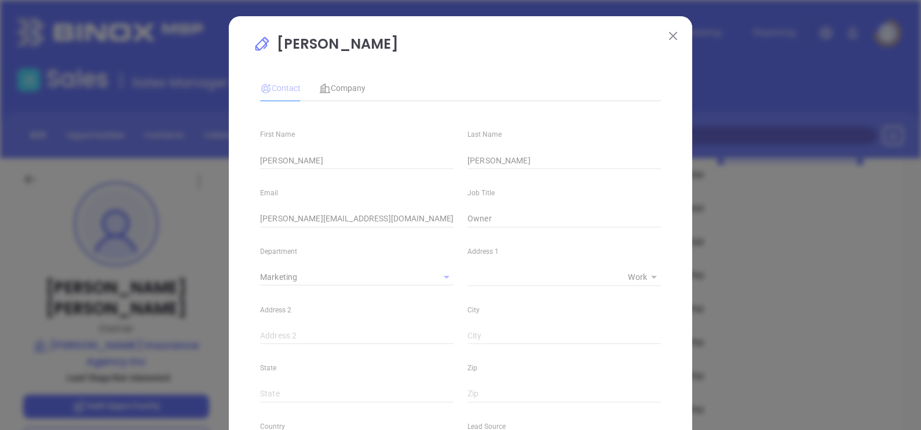
type input "1"
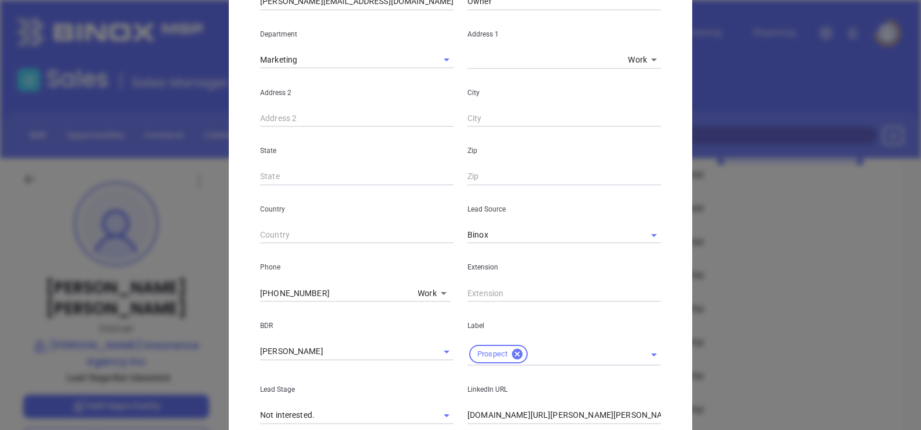
scroll to position [289, 0]
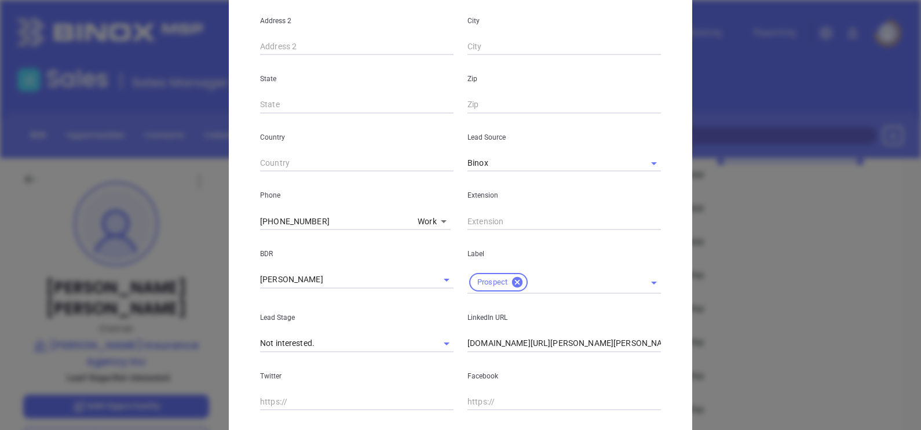
click at [421, 222] on body "Leads CRM Marketing Reporting Financial Leads Leads Sales Sales Manager BDR Opp…" at bounding box center [460, 215] width 921 height 430
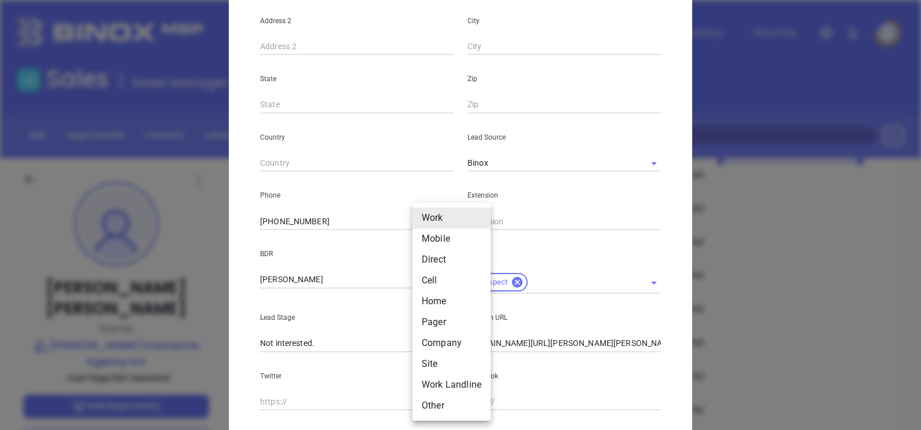
click at [437, 228] on li "Mobile" at bounding box center [451, 238] width 78 height 21
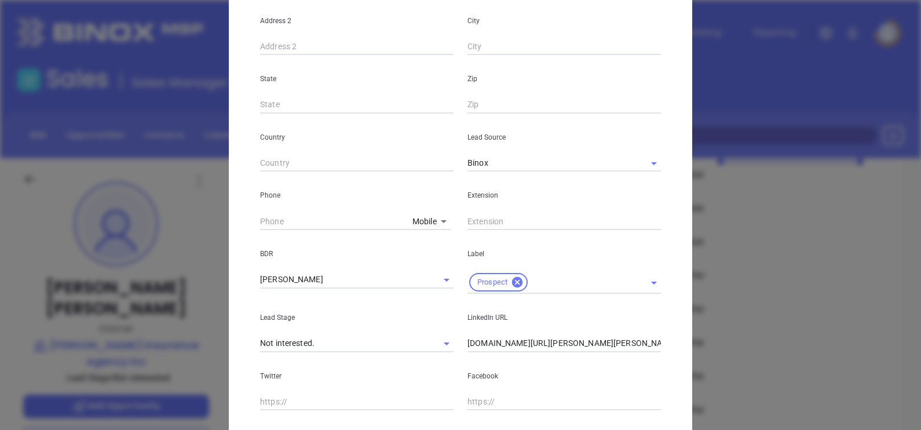
click at [433, 225] on body "Leads CRM Marketing Reporting Financial Leads Leads Sales Sales Manager BDR Opp…" at bounding box center [460, 215] width 921 height 430
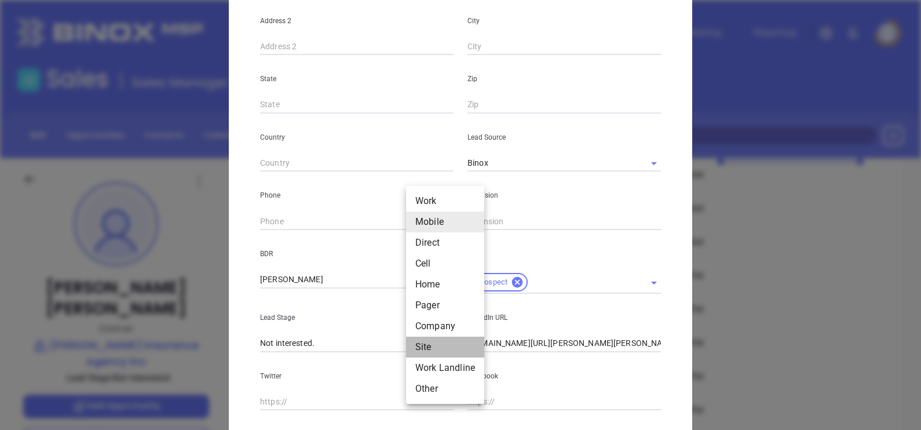
click at [422, 341] on li "Site" at bounding box center [445, 347] width 78 height 21
type input "11"
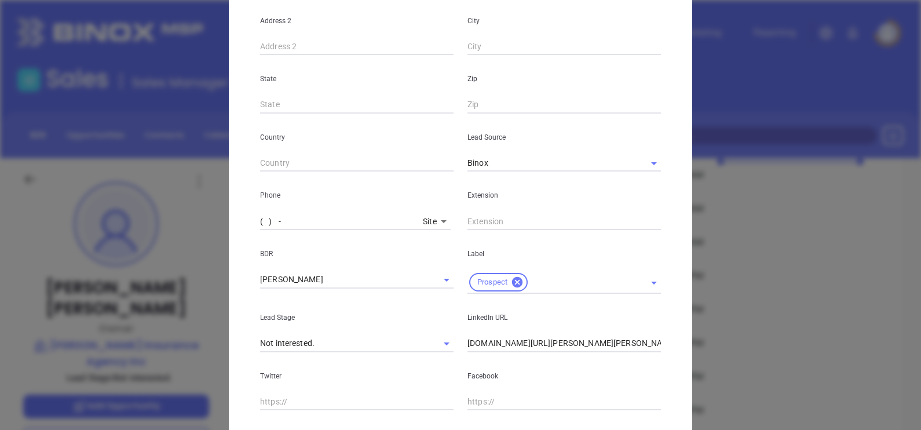
click at [329, 220] on input "( ) -" at bounding box center [339, 221] width 158 height 17
paste input "877) 660-6107"
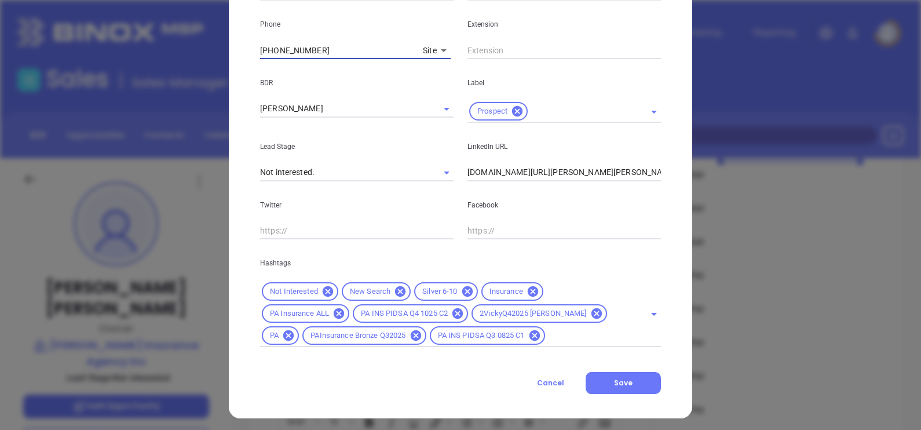
scroll to position [465, 0]
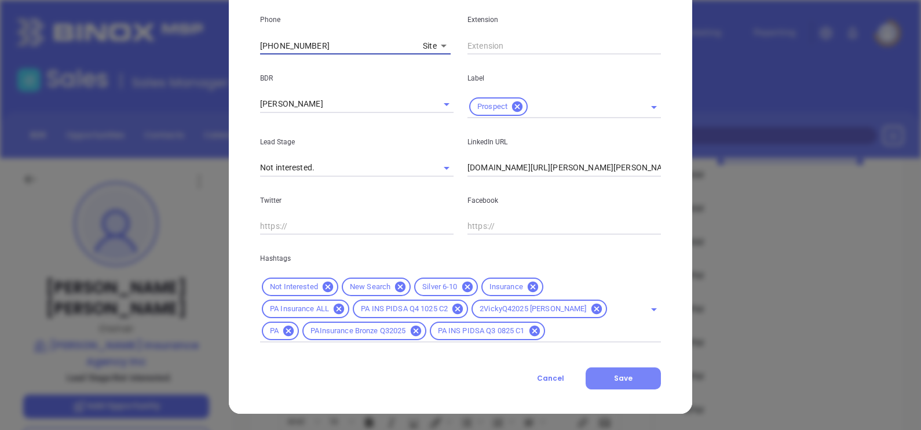
type input "(877) 660-6107"
click at [603, 377] on button "Save" at bounding box center [623, 378] width 75 height 22
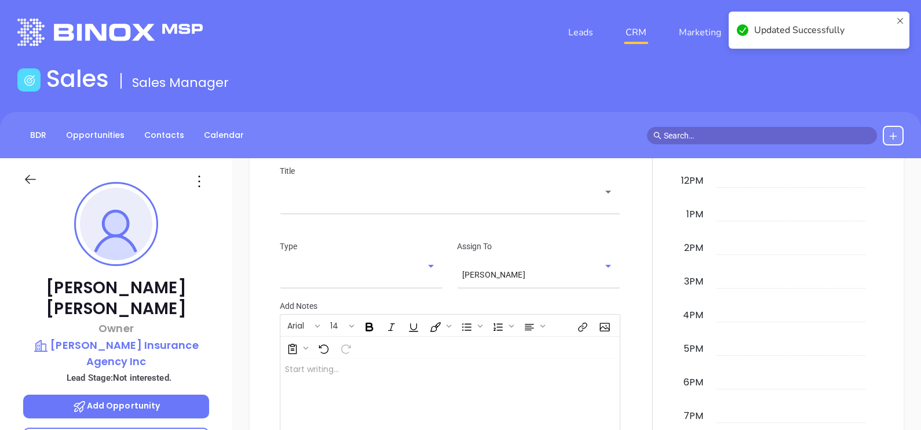
scroll to position [411, 0]
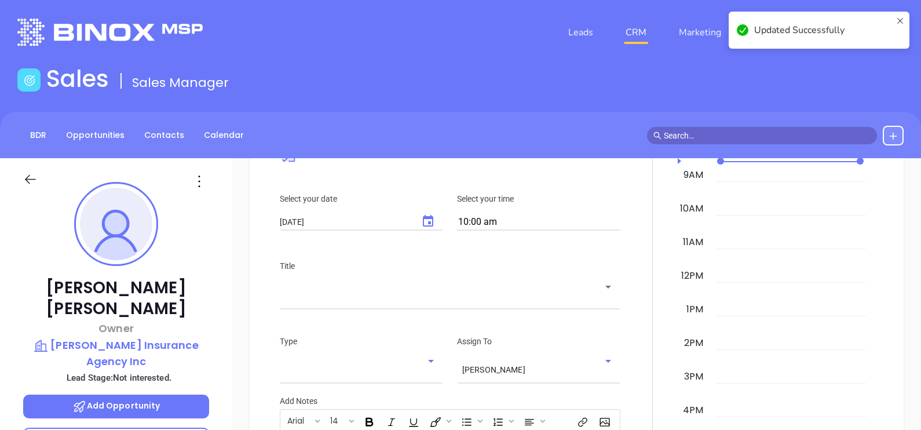
click at [192, 176] on icon at bounding box center [199, 181] width 19 height 19
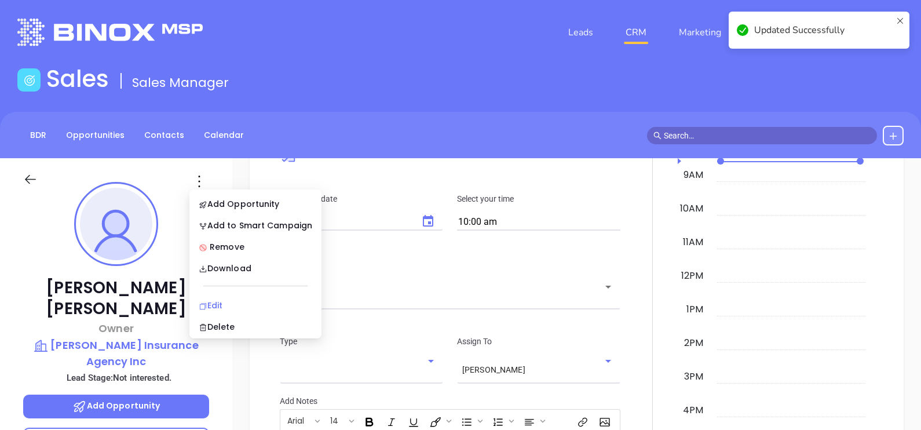
click at [215, 301] on div "Edit" at bounding box center [256, 305] width 114 height 13
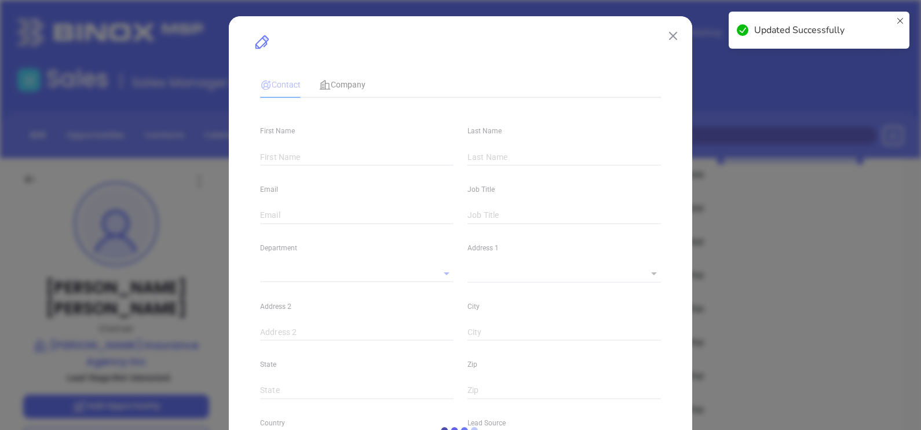
type input "Emily"
type input "Hitchcock"
type input "emily@hitchcockinsuranceagency.com"
type input "Owner"
type input "1"
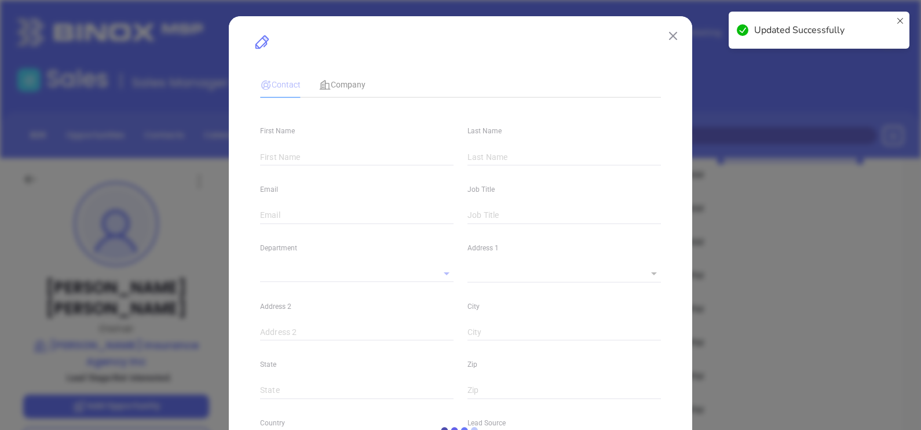
type input "www.linkedin.com/in/emily-r-hitchcock-515304230"
type input "Marketing"
type input "Binox"
type input "Vicky Mendoza"
type input "Not interested."
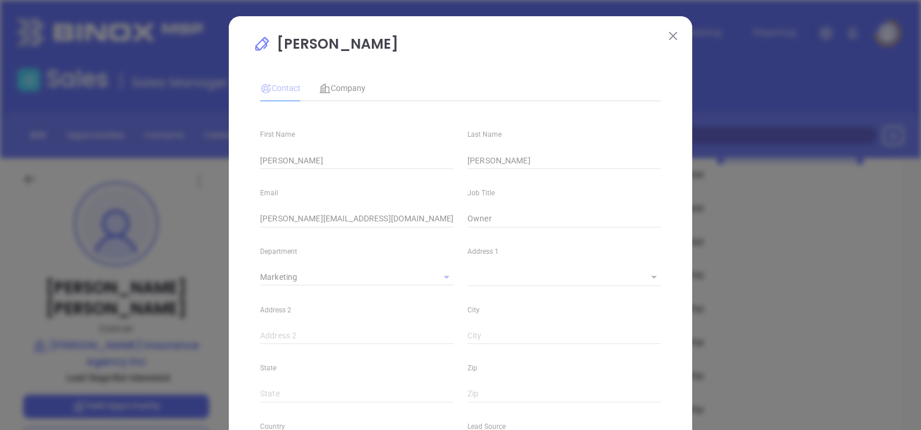
type input "(724) 223-0194"
type input "1"
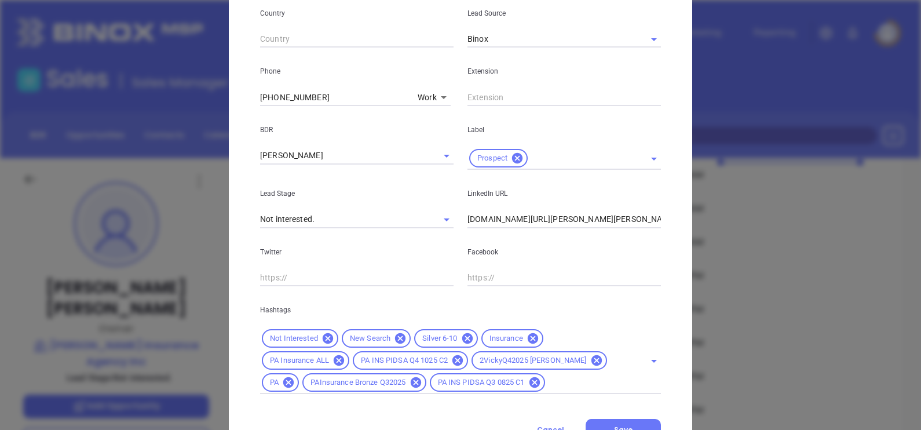
scroll to position [465, 0]
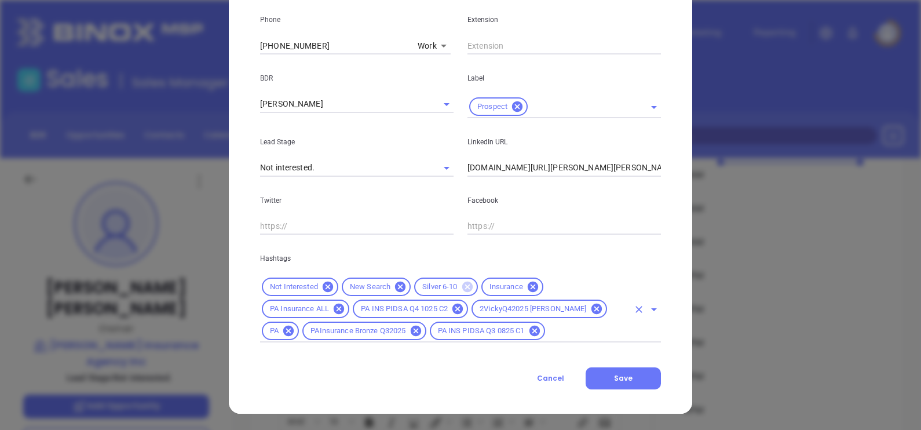
click at [462, 285] on icon at bounding box center [467, 287] width 10 height 10
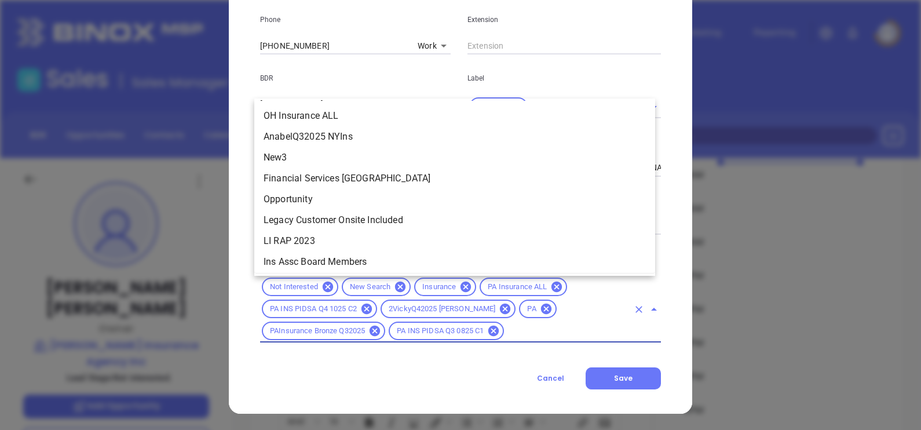
click at [536, 332] on input "text" at bounding box center [567, 331] width 123 height 14
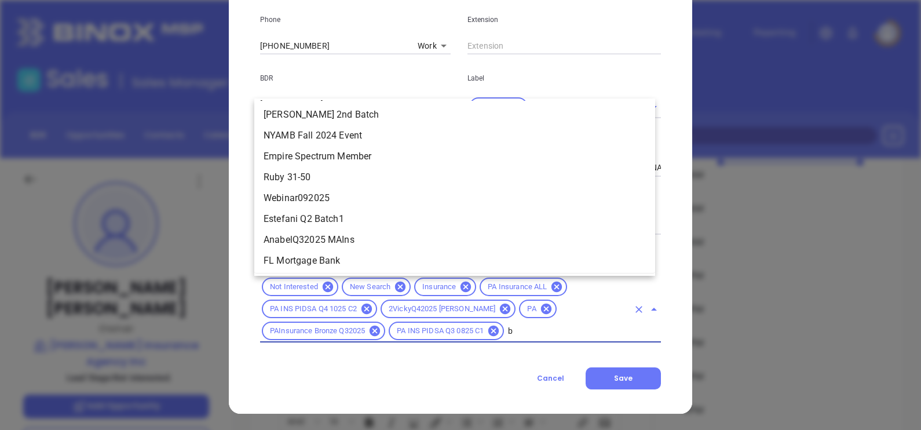
scroll to position [0, 0]
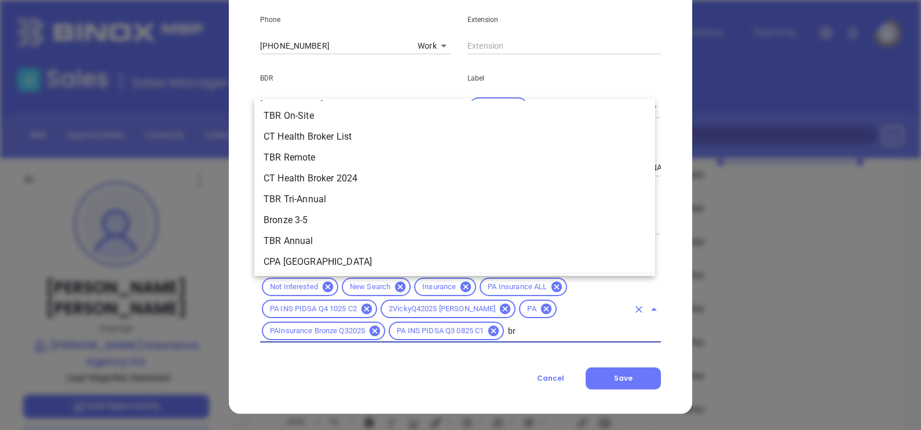
type input "bro"
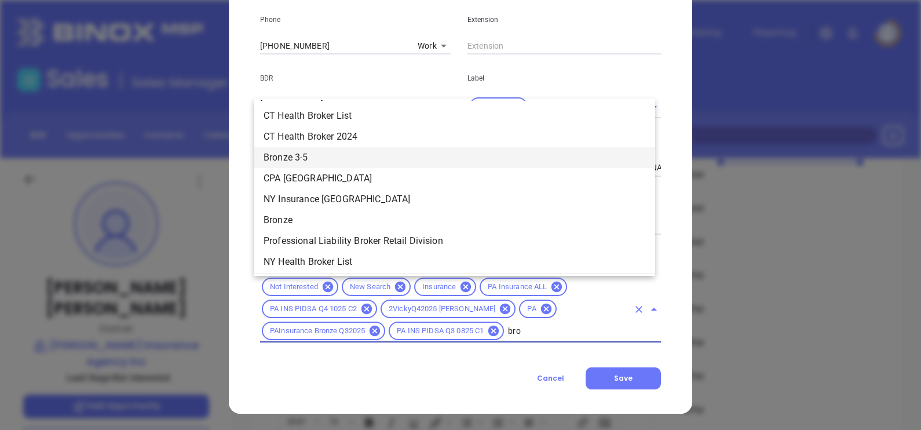
click at [279, 163] on li "Bronze 3-5" at bounding box center [454, 157] width 401 height 21
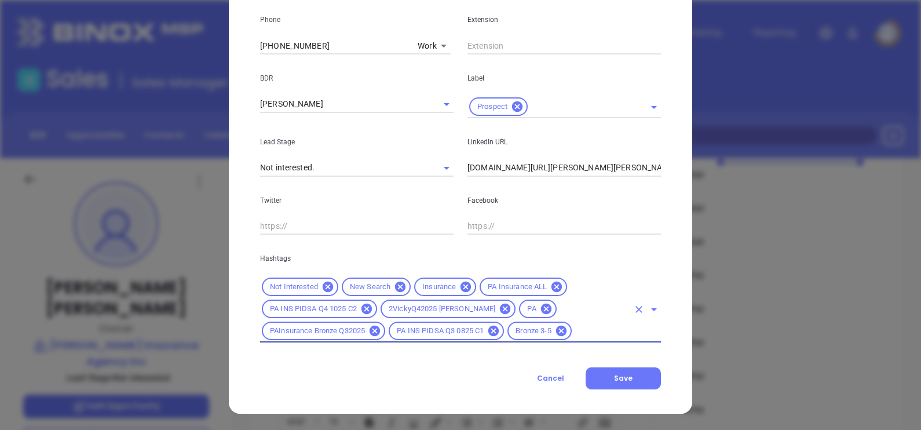
click at [598, 372] on button "Save" at bounding box center [623, 378] width 75 height 22
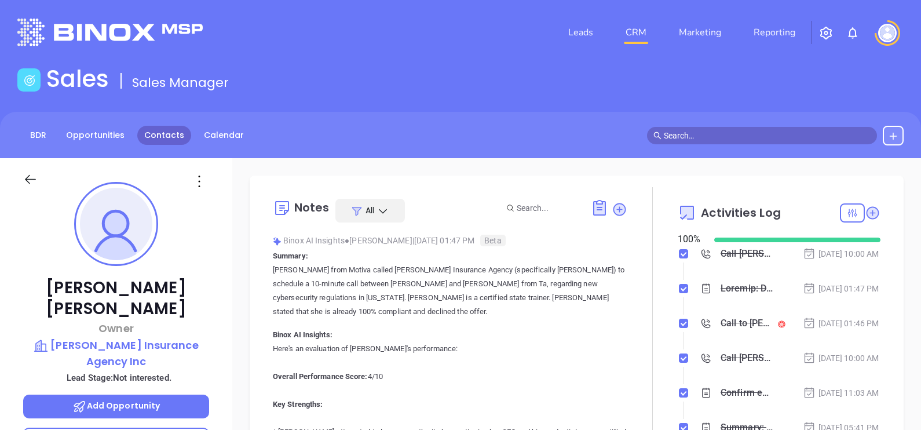
click at [153, 127] on link "Contacts" at bounding box center [164, 135] width 54 height 19
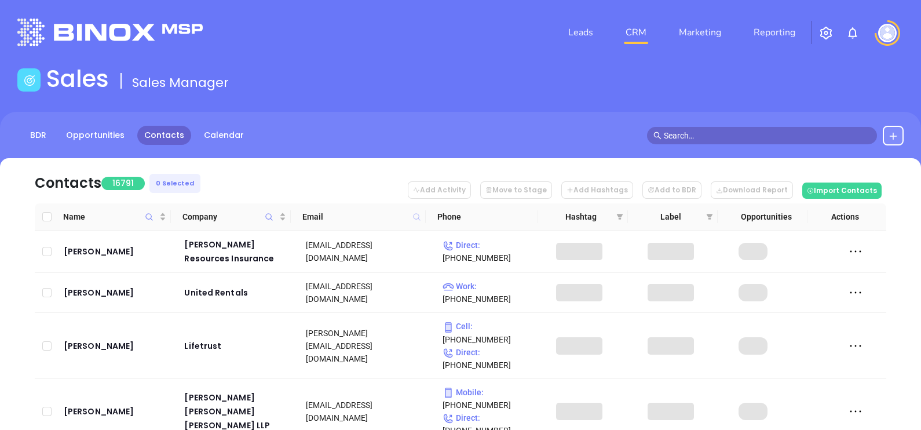
click at [418, 218] on icon at bounding box center [416, 216] width 7 height 7
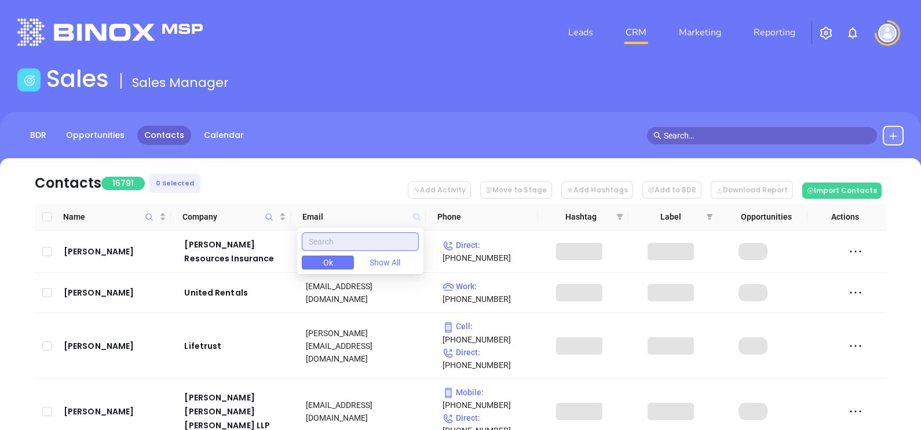
paste input "bandw.net"
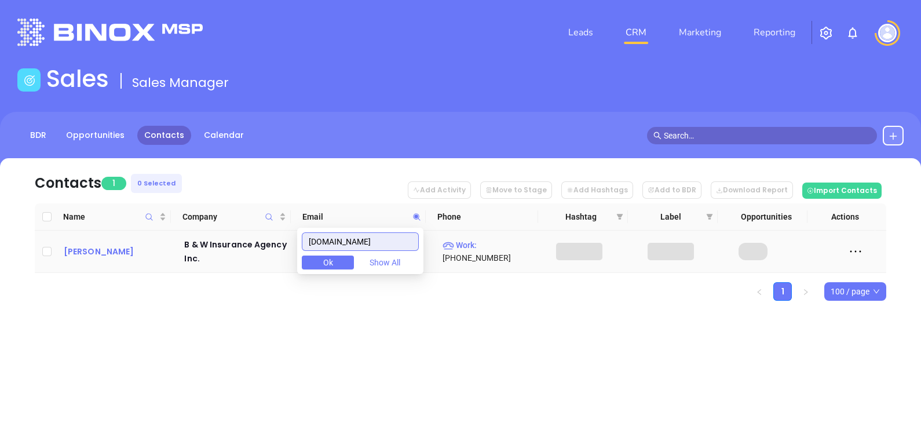
type input "bandw.net"
click at [101, 250] on div "Paul Barzd" at bounding box center [116, 251] width 105 height 14
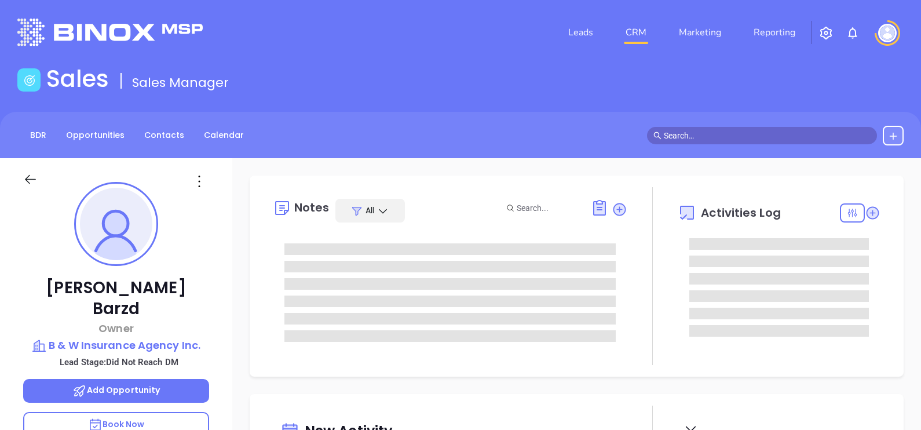
type input "Gissela Vargas"
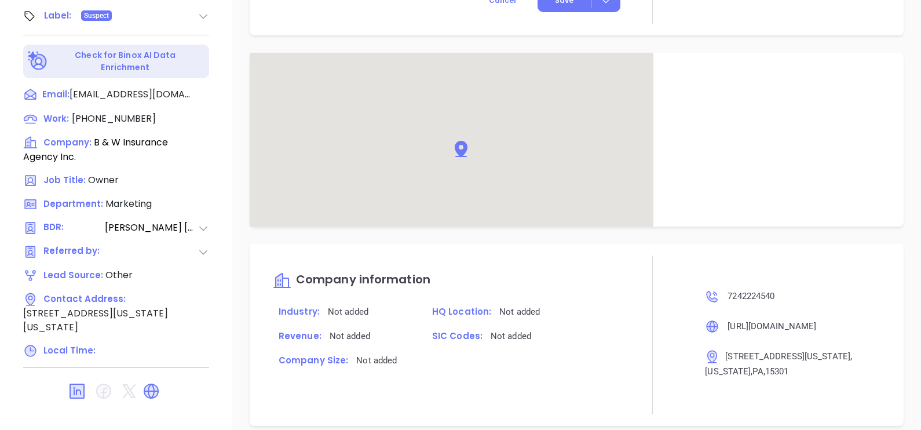
scroll to position [816, 0]
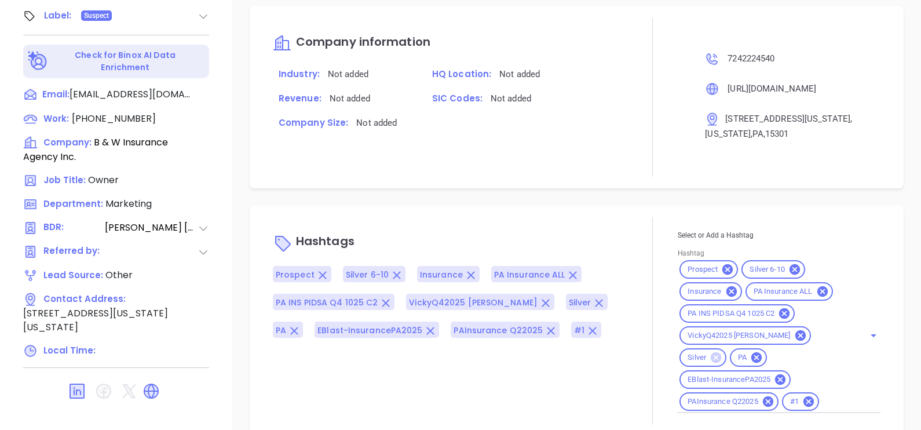
click at [721, 352] on icon at bounding box center [716, 357] width 10 height 10
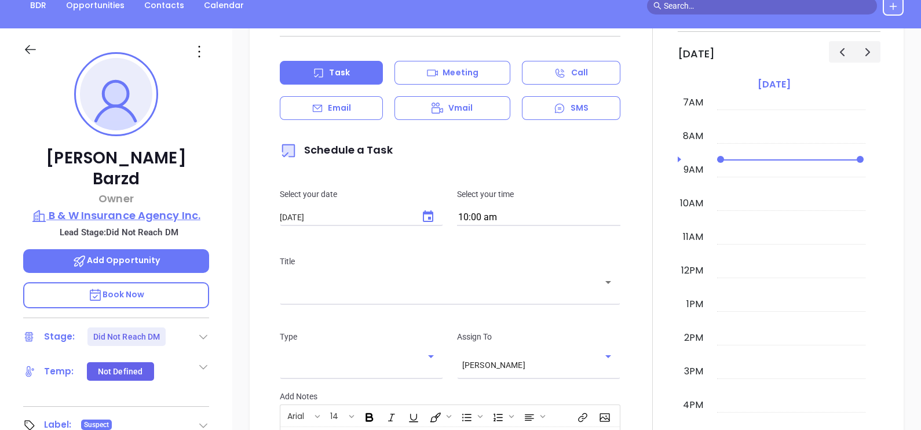
scroll to position [104, 0]
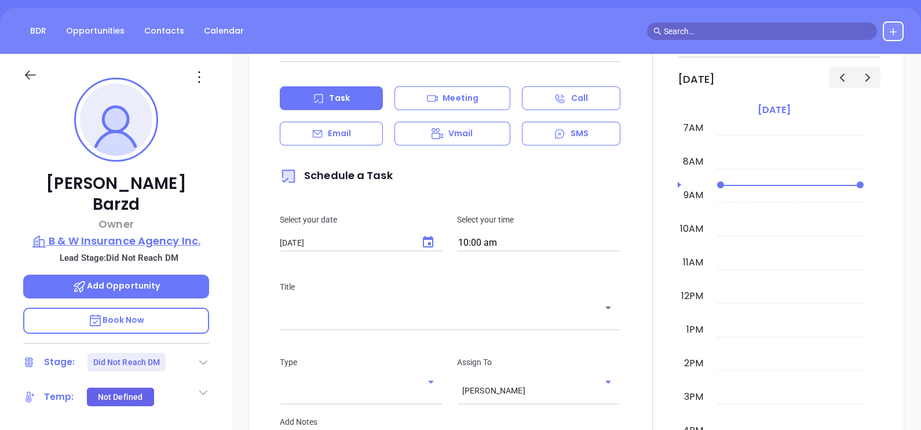
click at [142, 233] on p "B & W Insurance Agency Inc." at bounding box center [116, 241] width 186 height 16
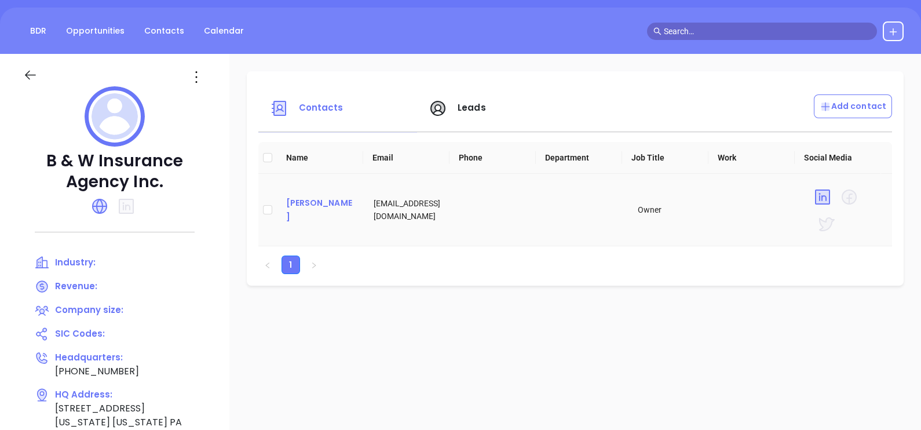
click at [314, 206] on div "Paul Barzd" at bounding box center [321, 210] width 70 height 28
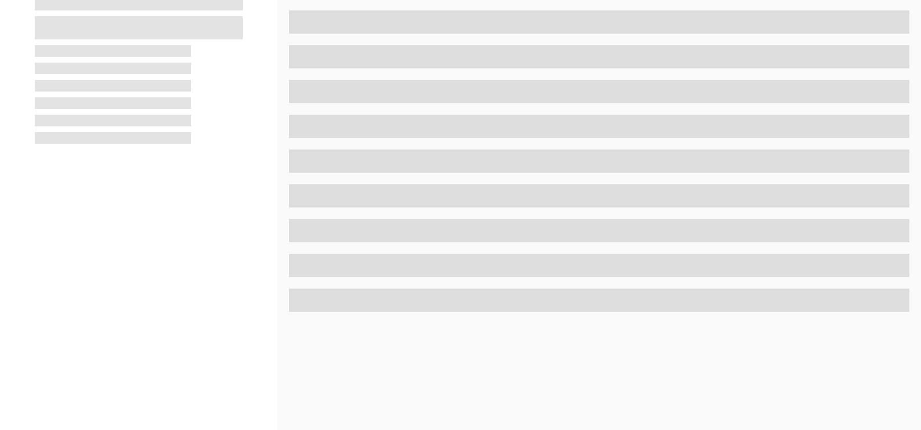
scroll to position [539, 0]
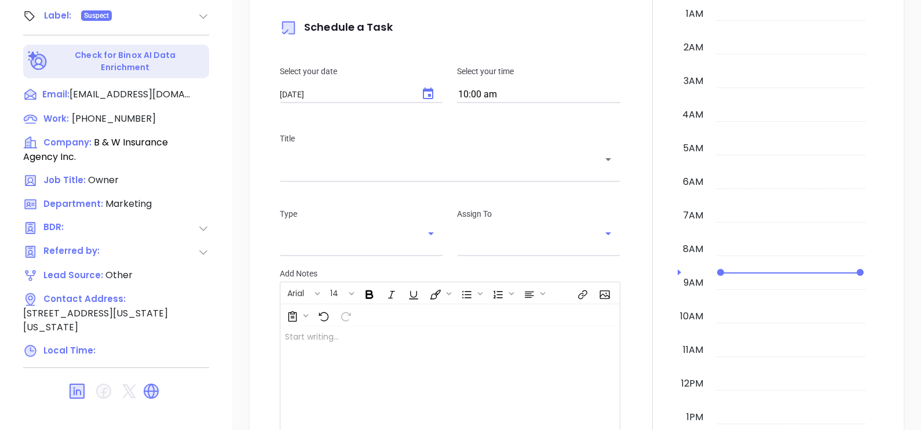
type input "10/10/2025"
type input "Gissela Vargas"
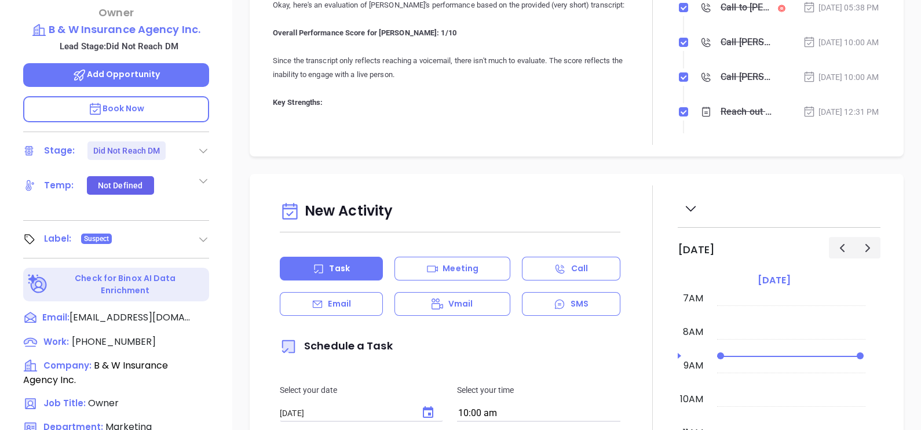
scroll to position [177, 0]
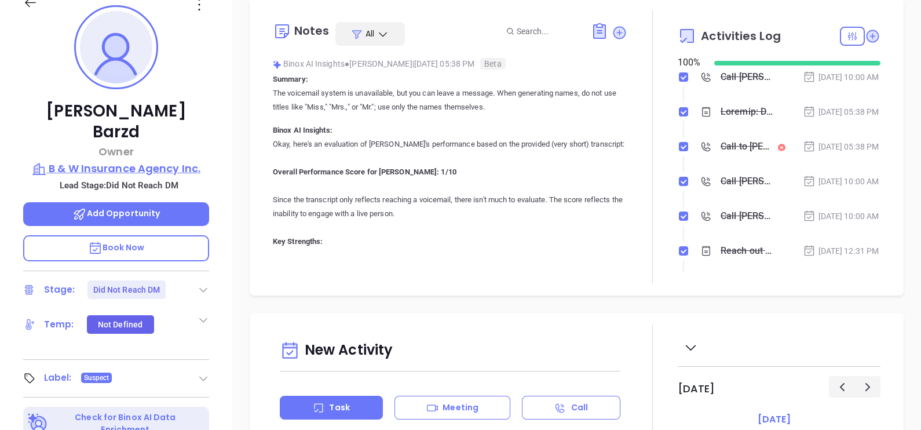
click at [145, 160] on p "B & W Insurance Agency Inc." at bounding box center [116, 168] width 186 height 16
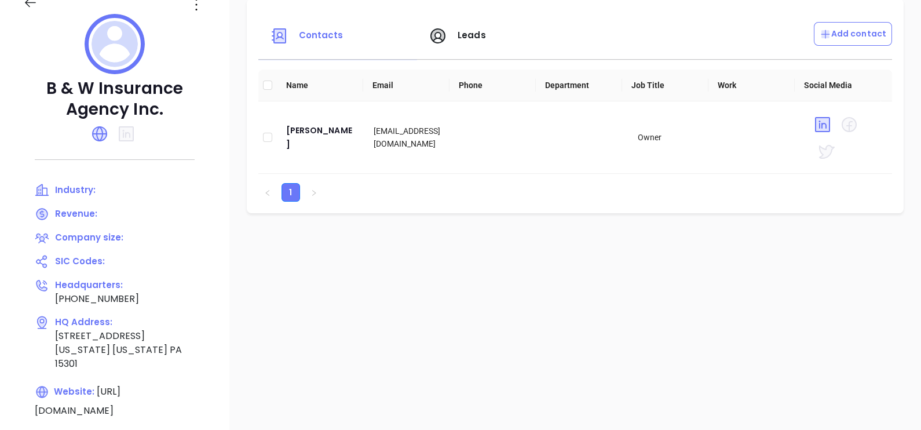
click at [198, 14] on div at bounding box center [114, 46] width 183 height 64
click at [198, 13] on icon at bounding box center [196, 4] width 19 height 19
click at [205, 23] on div "Edit" at bounding box center [248, 27] width 105 height 13
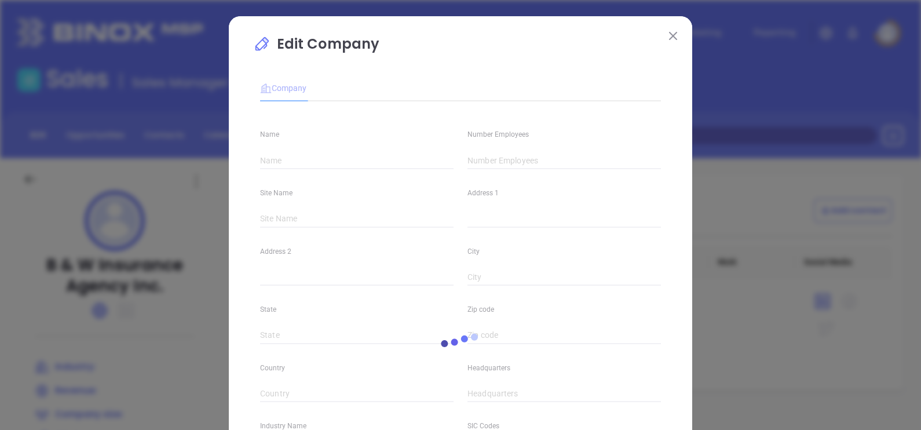
type input "B & W Insurance Agency Inc."
type input "(724) 222-4540"
type input "https://www.bandw.net/"
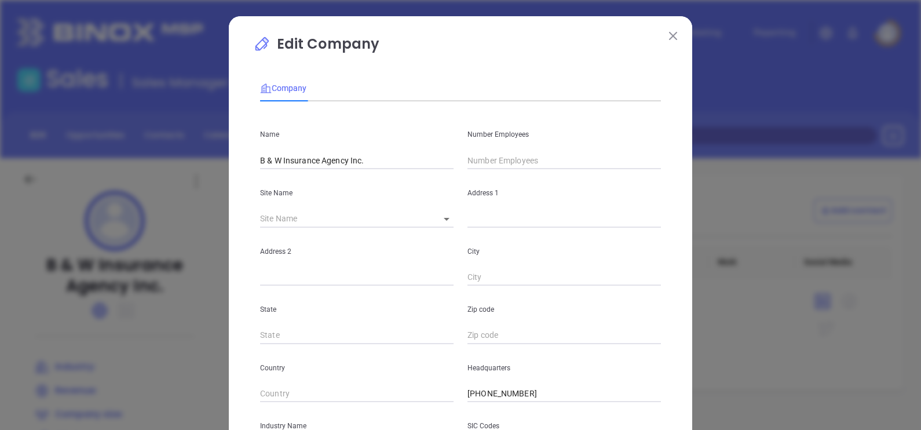
click at [489, 162] on input "text" at bounding box center [563, 160] width 193 height 17
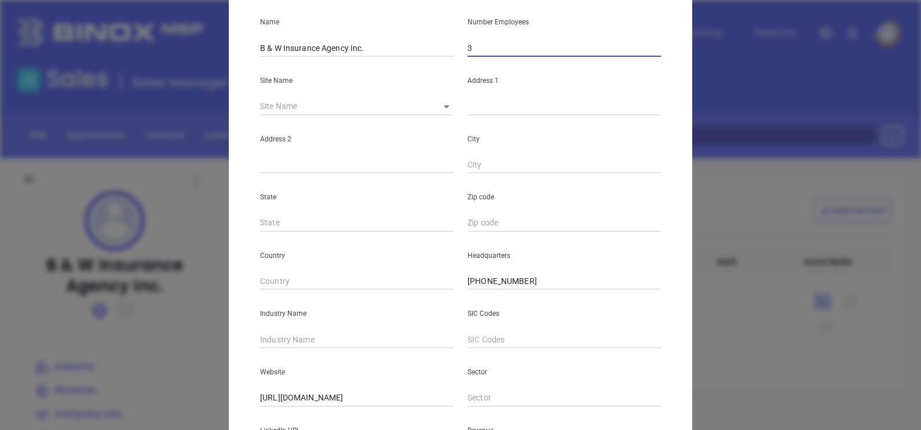
scroll to position [144, 0]
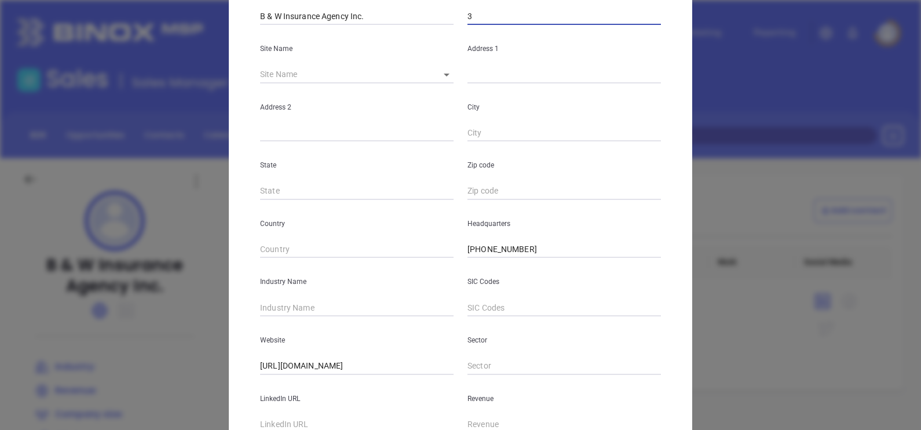
type input "3"
click at [269, 304] on input "text" at bounding box center [356, 307] width 193 height 17
type input "U"
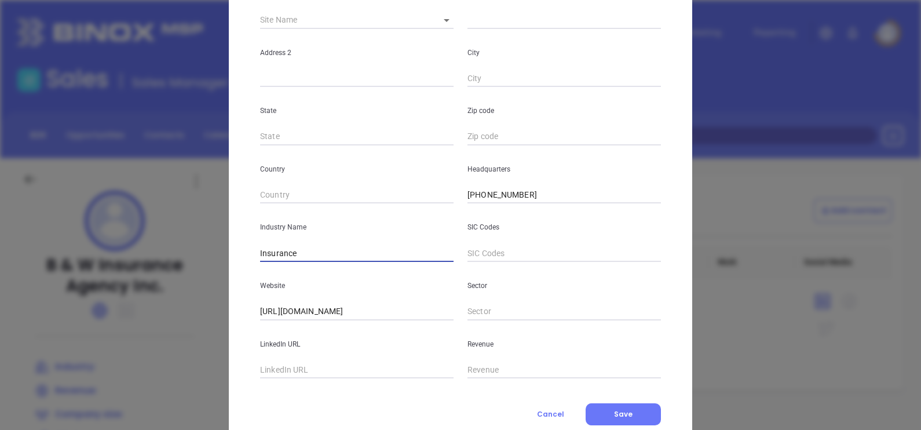
scroll to position [217, 0]
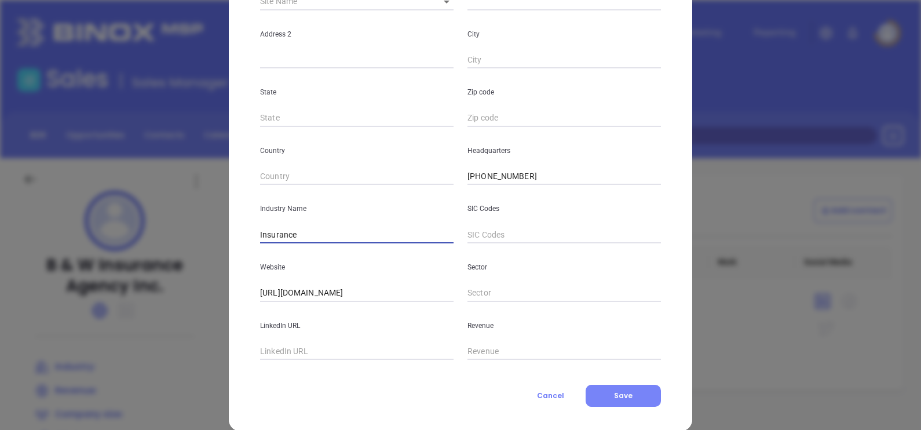
type input "Insurance"
click at [648, 388] on button "Save" at bounding box center [623, 396] width 75 height 22
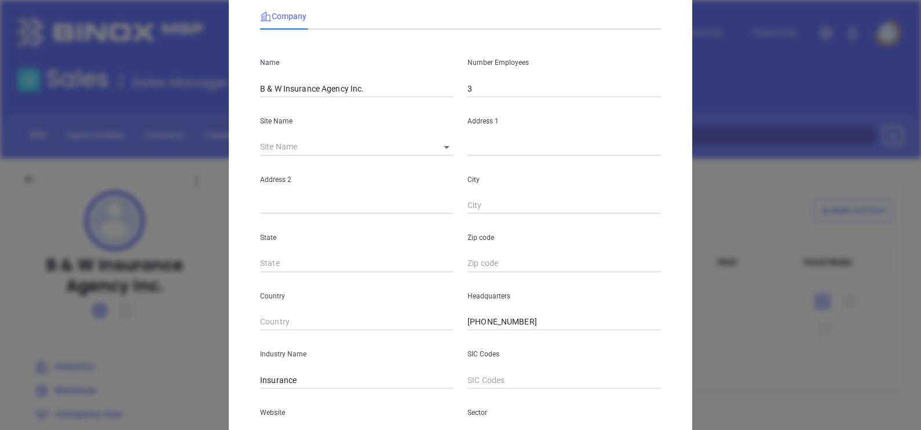
scroll to position [0, 0]
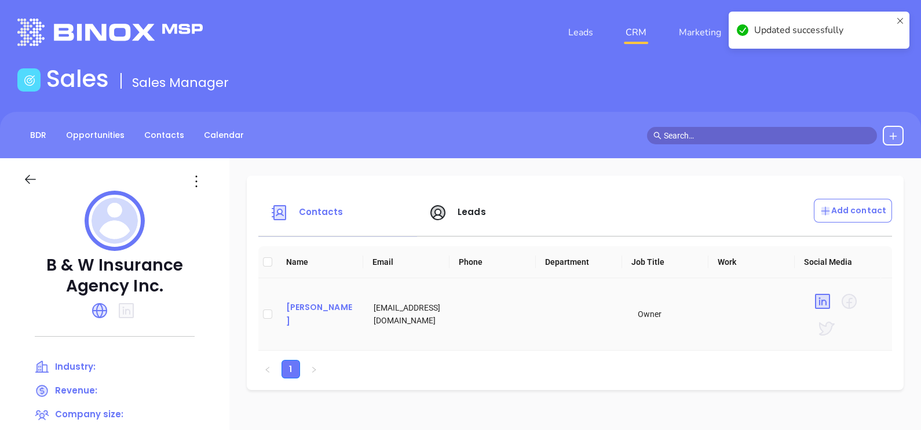
click at [301, 310] on div "Paul Barzd" at bounding box center [321, 314] width 70 height 28
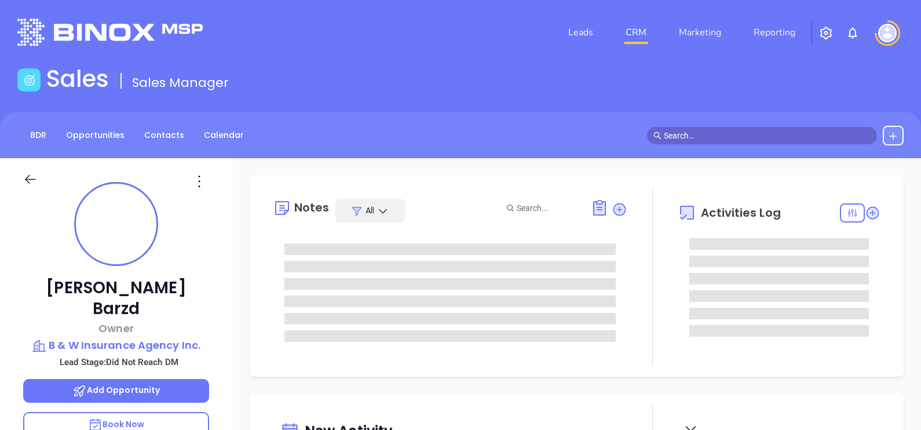
type input "10:00 am"
type input "10/10/2025"
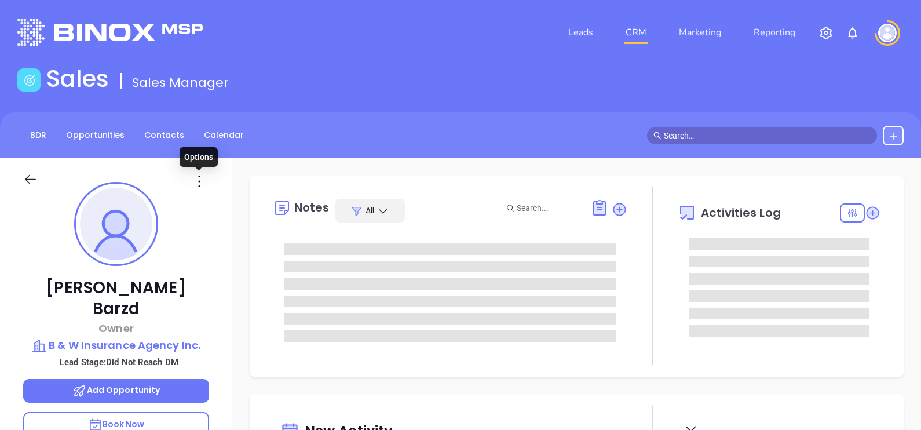
click at [200, 182] on icon at bounding box center [199, 181] width 19 height 19
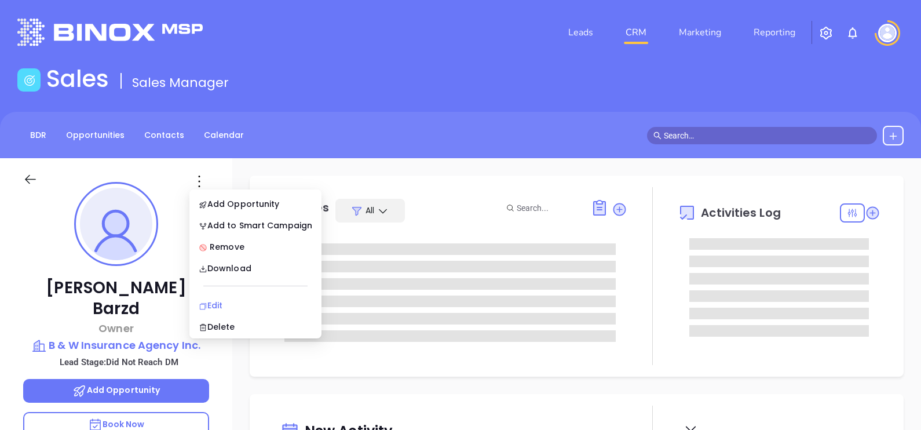
click at [214, 304] on div "Edit" at bounding box center [256, 305] width 114 height 13
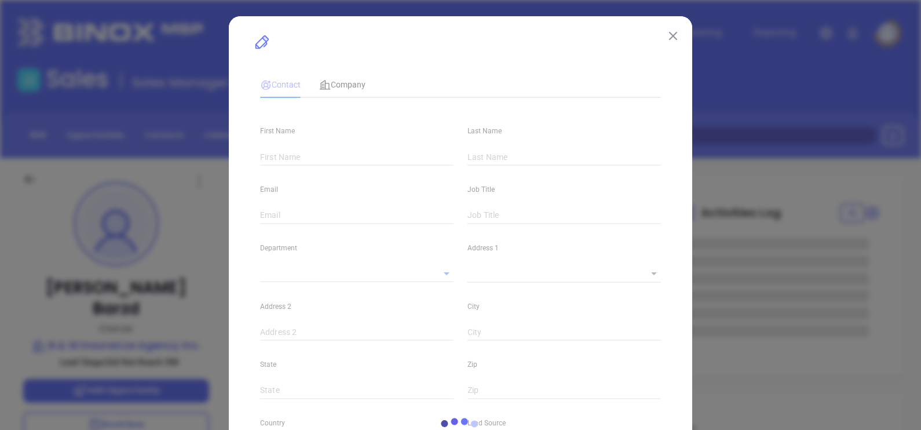
type input "Gissela Vargas"
type input "Paul"
type input "Barzd"
type input "pbarzd@bandw.net"
type input "Owner"
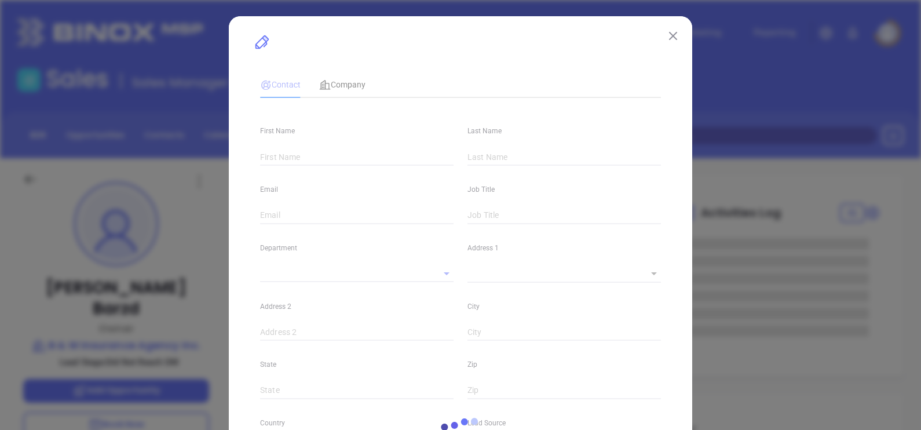
type input "1"
type input "www.linkedin.com/in/paul-barzd-2a54a716"
type input "Marketing"
type input "Other"
type input "Vicky Mendoza"
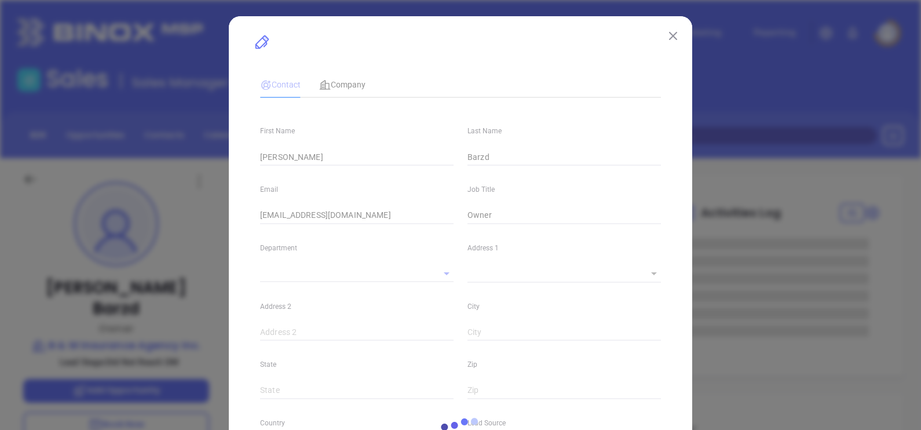
type input "Did Not Reach DM"
type input "(724) 222-4540"
type input "1"
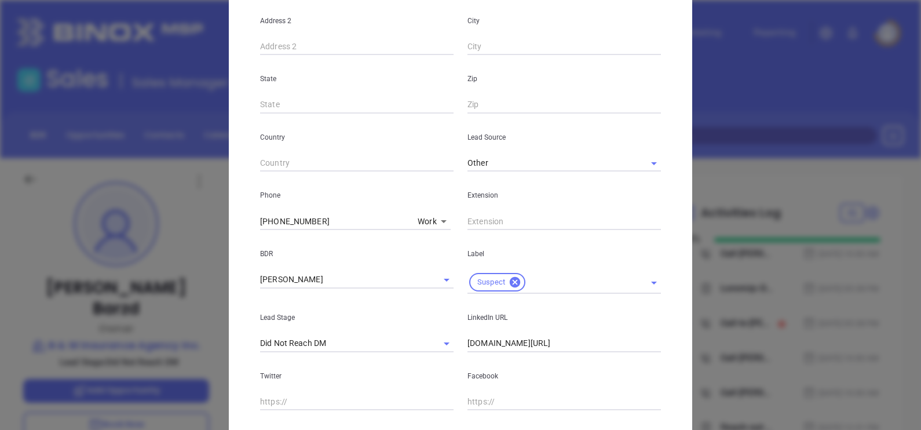
scroll to position [434, 0]
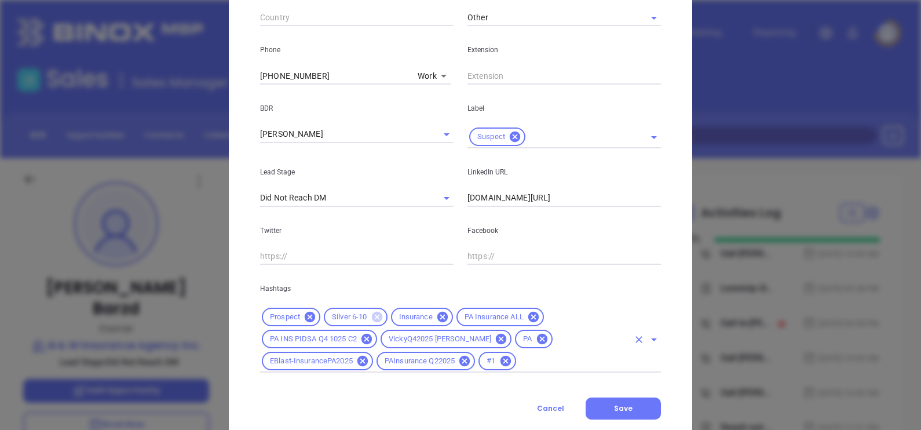
click at [371, 317] on icon at bounding box center [376, 317] width 10 height 10
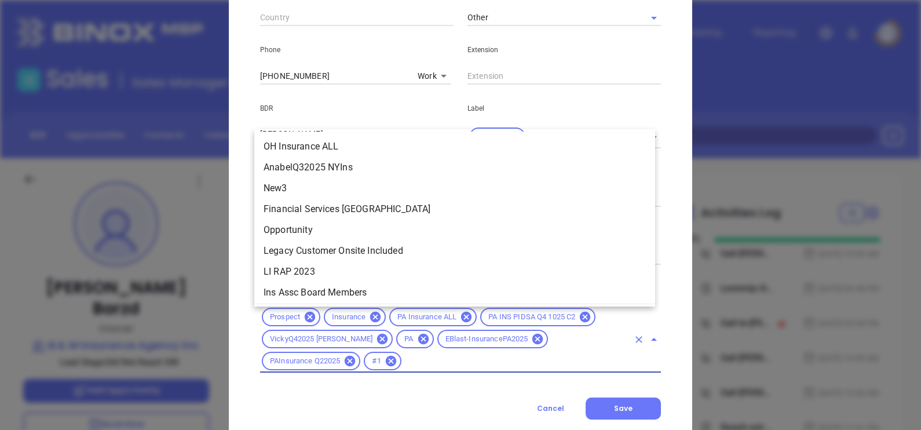
click at [403, 365] on input "text" at bounding box center [515, 361] width 225 height 14
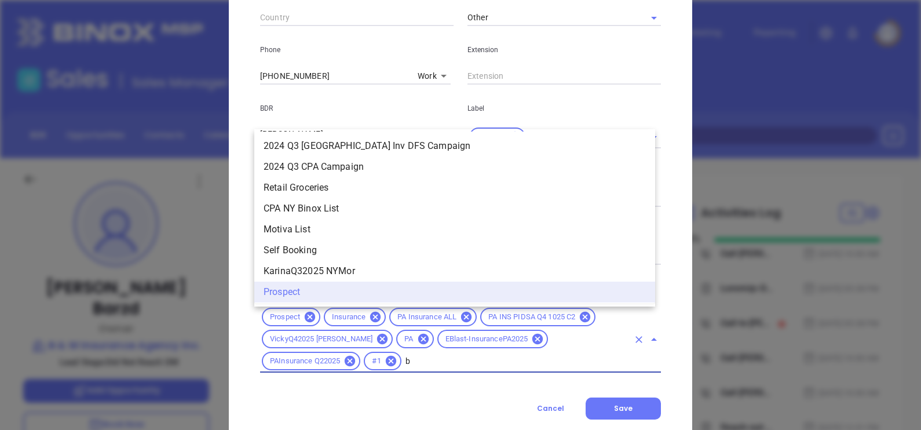
scroll to position [0, 0]
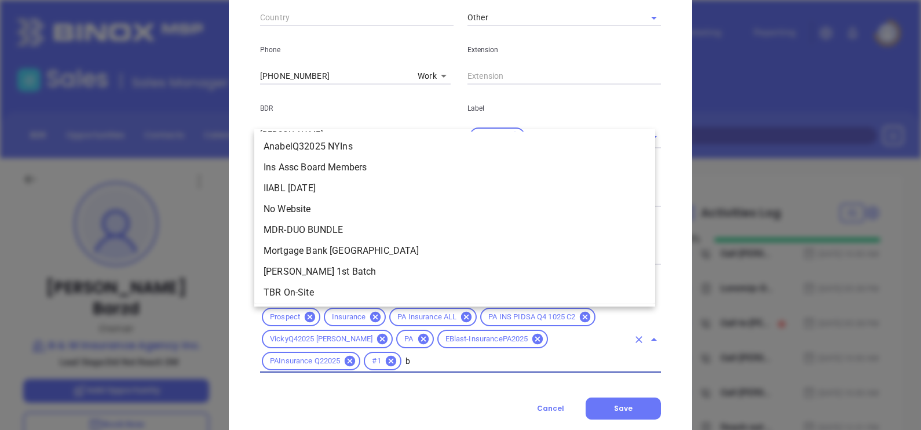
type input "br"
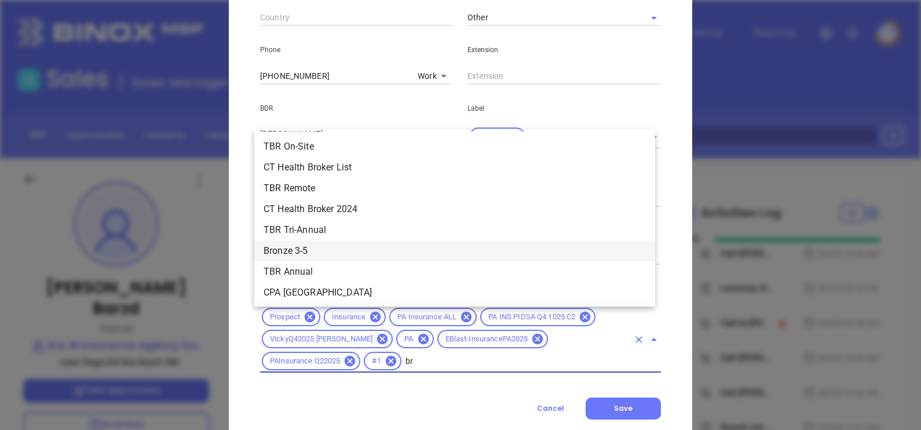
drag, startPoint x: 331, startPoint y: 251, endPoint x: 336, endPoint y: 242, distance: 10.4
click at [335, 241] on li "Bronze 3-5" at bounding box center [454, 250] width 401 height 21
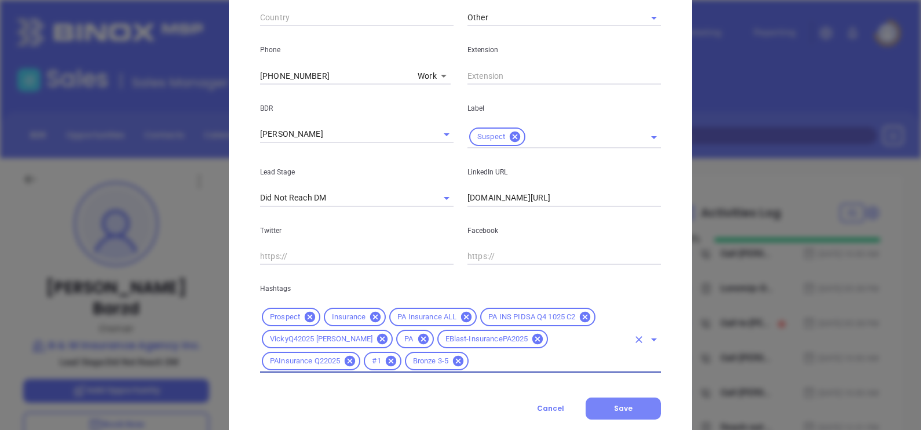
click at [622, 401] on button "Save" at bounding box center [623, 408] width 75 height 22
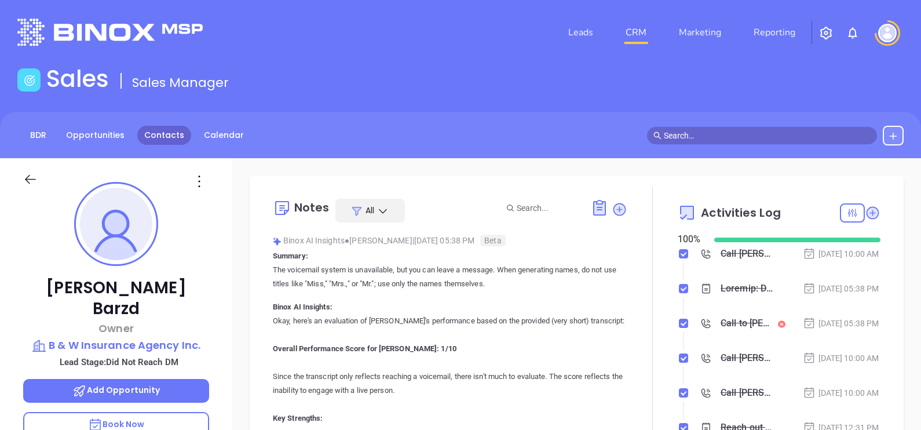
click at [181, 134] on link "Contacts" at bounding box center [164, 135] width 54 height 19
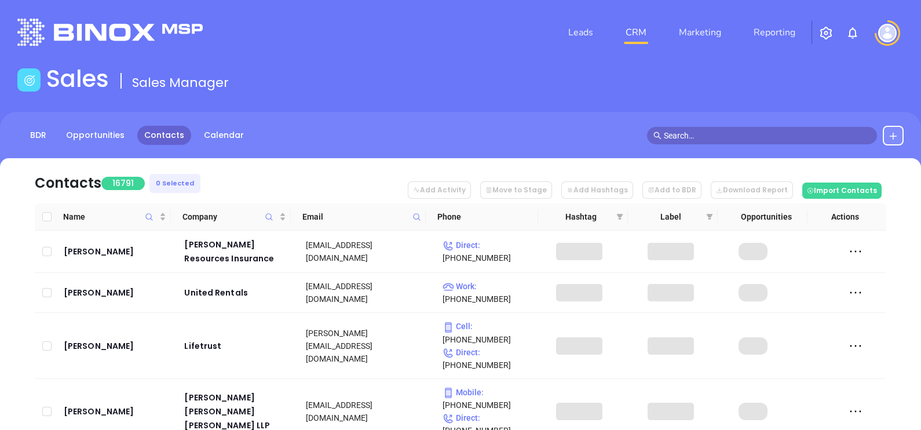
click at [417, 214] on icon at bounding box center [416, 217] width 9 height 9
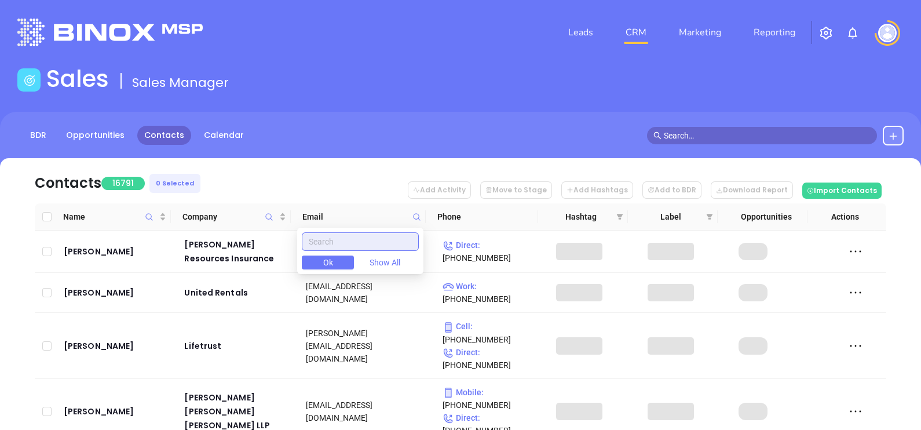
paste input "makefieldagency.com"
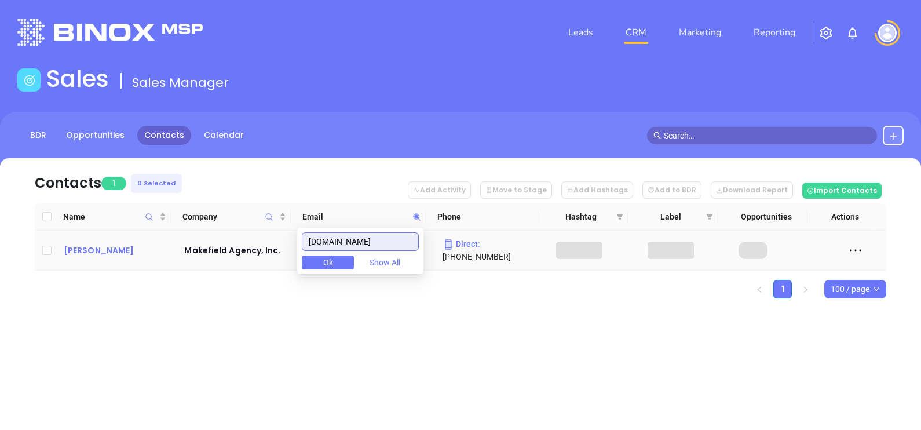
type input "makefieldagency.com"
click at [109, 246] on div "Jennifer Muscente" at bounding box center [116, 250] width 105 height 14
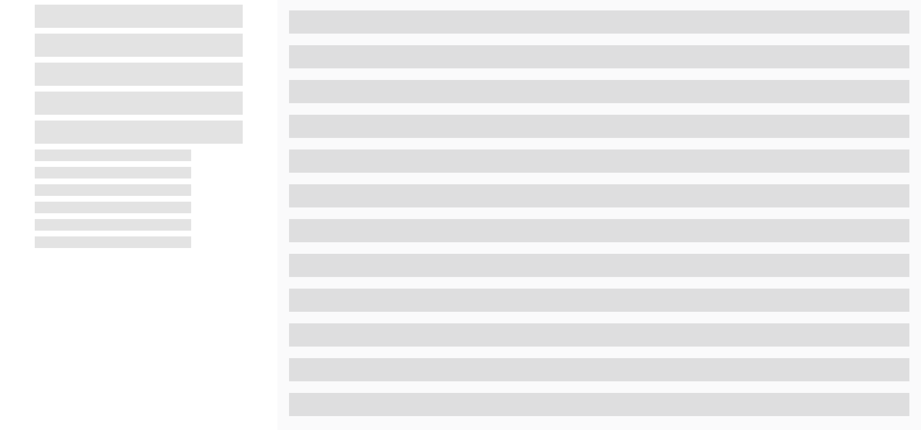
scroll to position [539, 0]
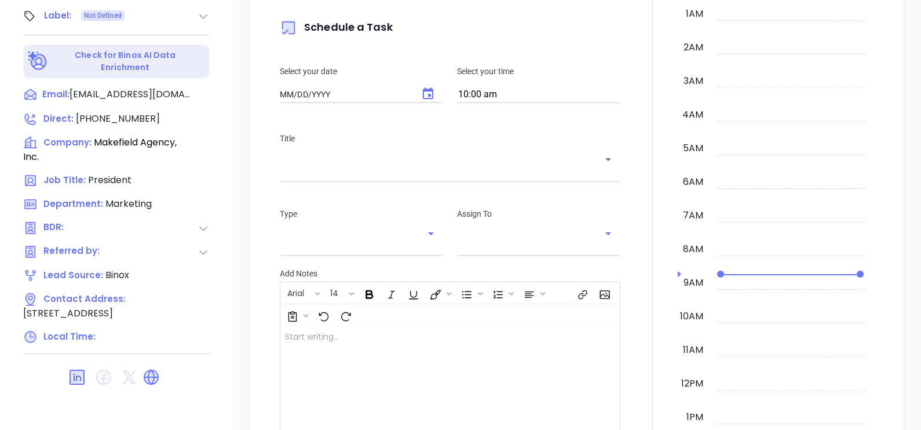
type input "10/10/2025"
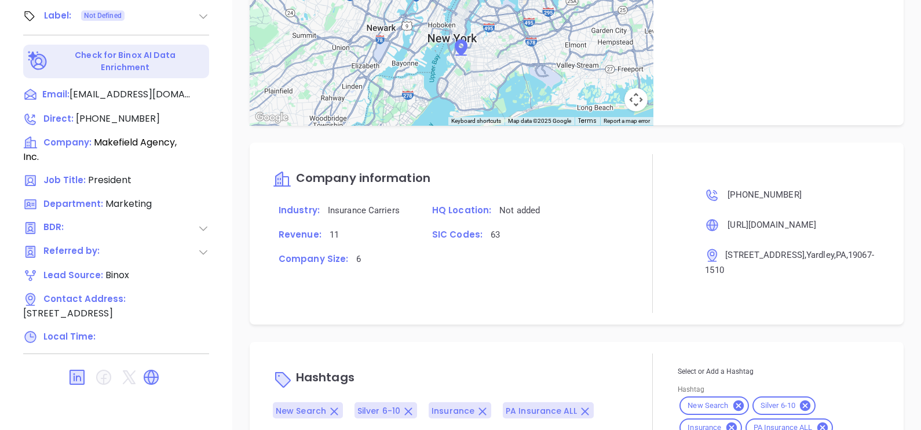
scroll to position [684, 0]
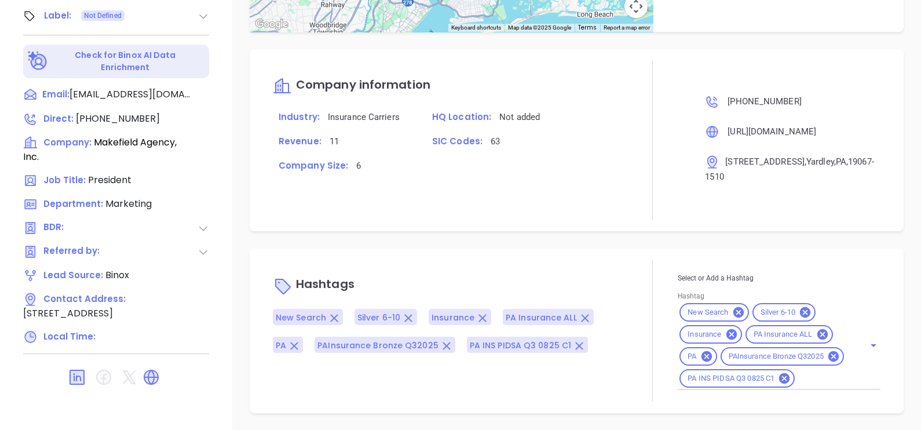
type input "Gissela Vargas"
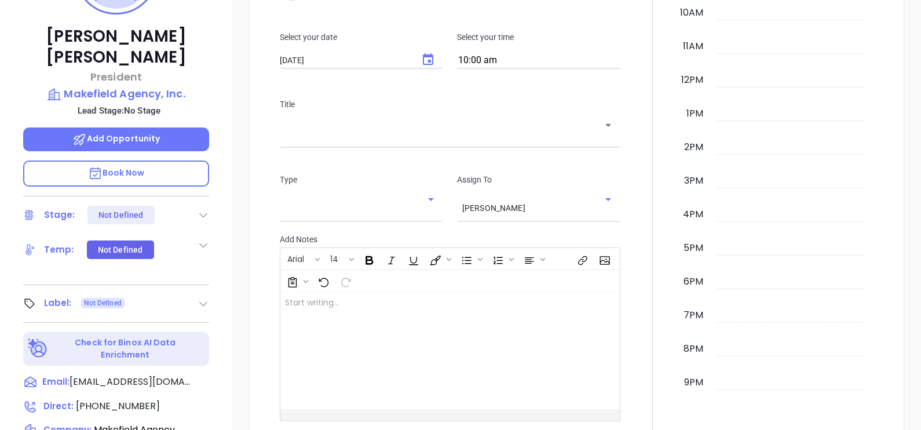
scroll to position [177, 0]
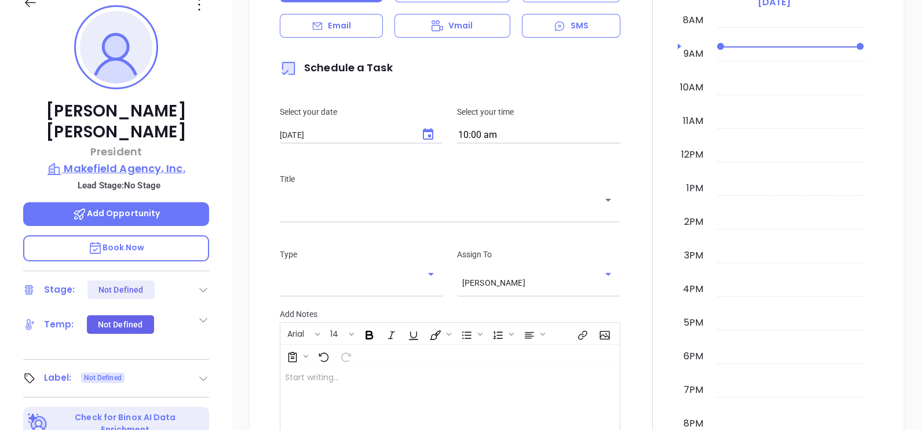
click at [123, 160] on p "Makefield Agency, Inc." at bounding box center [116, 168] width 186 height 16
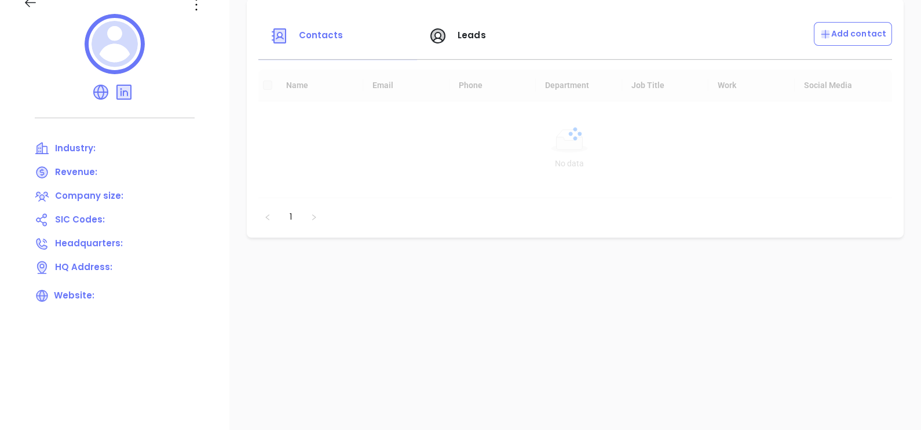
click at [191, 14] on div at bounding box center [114, 46] width 183 height 64
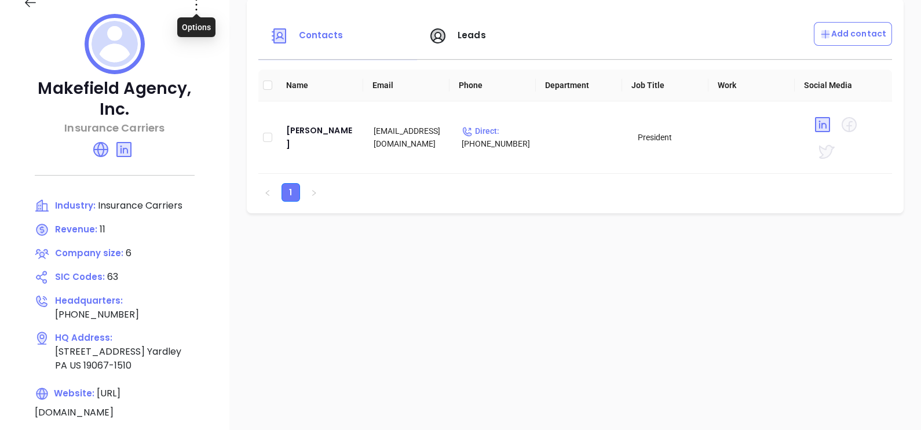
click at [197, 2] on icon at bounding box center [196, 4] width 19 height 19
click at [230, 31] on div "Edit" at bounding box center [248, 27] width 105 height 13
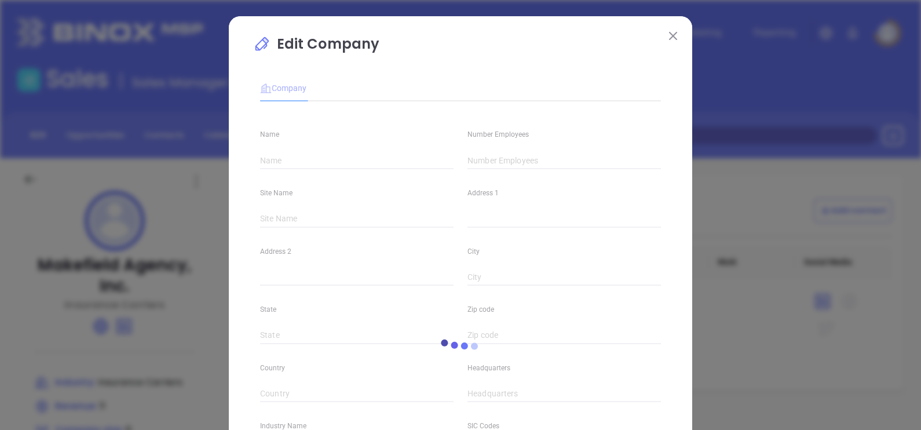
type input "Makefield Agency, Inc."
type input "6"
type input "(215) 321-0281"
type input "Insurance Carriers"
type input "63"
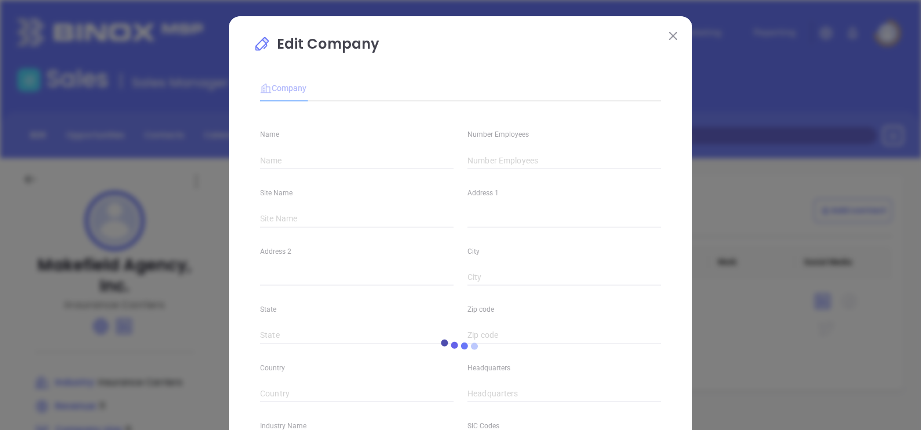
type input "https://makefieldagency.com/"
type input "Finance and Insurance"
type input "www.linkedin.com/company/makefield-agency-inc/"
type input "11"
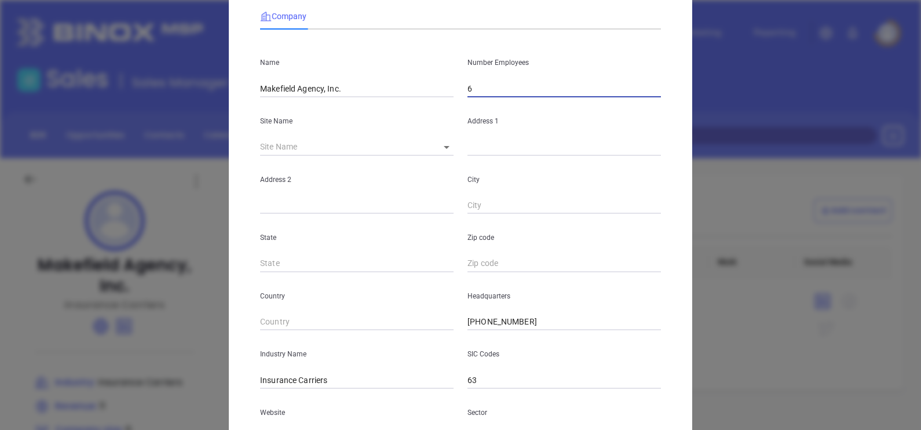
click at [505, 83] on input "6" at bounding box center [563, 88] width 193 height 17
type input "3"
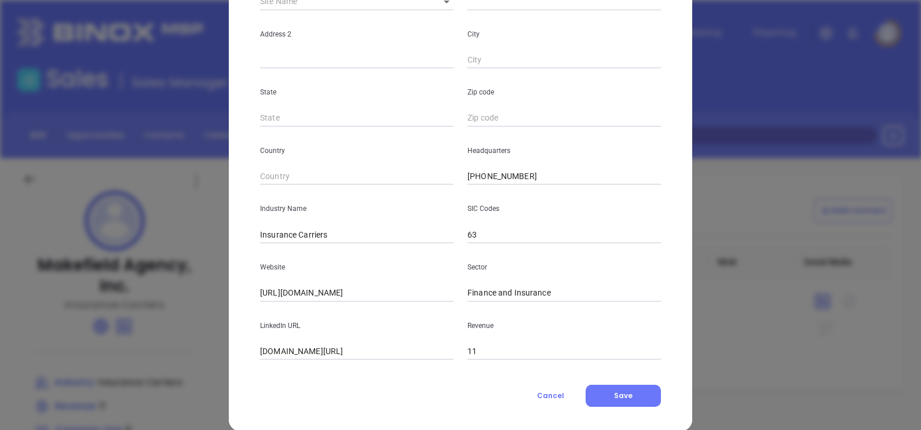
type input "4"
click at [340, 231] on input "Insurance Carriers" at bounding box center [356, 234] width 193 height 17
type input "Insurance"
click at [465, 247] on div "Sector Finance and Insurance" at bounding box center [564, 272] width 207 height 59
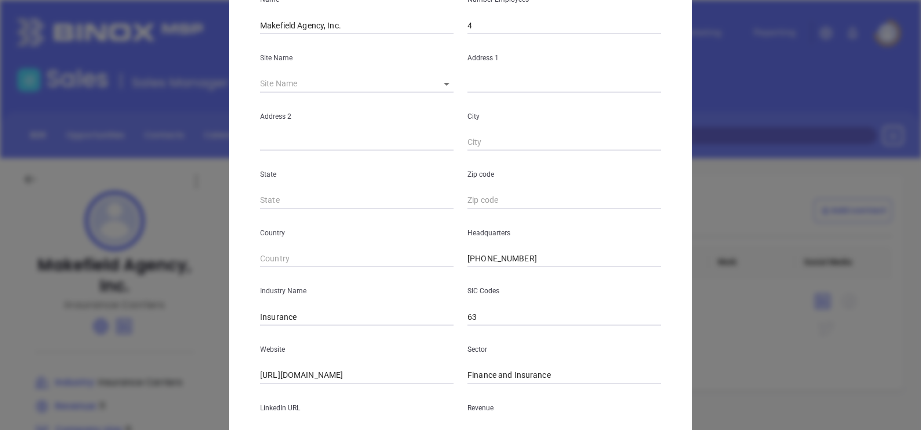
scroll to position [72, 0]
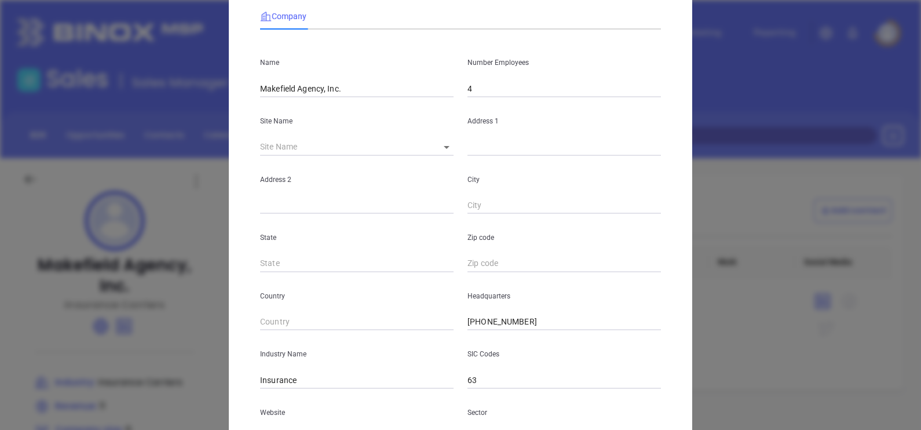
click at [438, 148] on body "Leads CRM Marketing Reporting Financial Leads Leads Sales Sales Manager BDR Opp…" at bounding box center [460, 215] width 921 height 430
click at [440, 148] on li "Yardley" at bounding box center [449, 147] width 49 height 21
type input "Yardley"
type input "19 S Main St"
type input "Yardley"
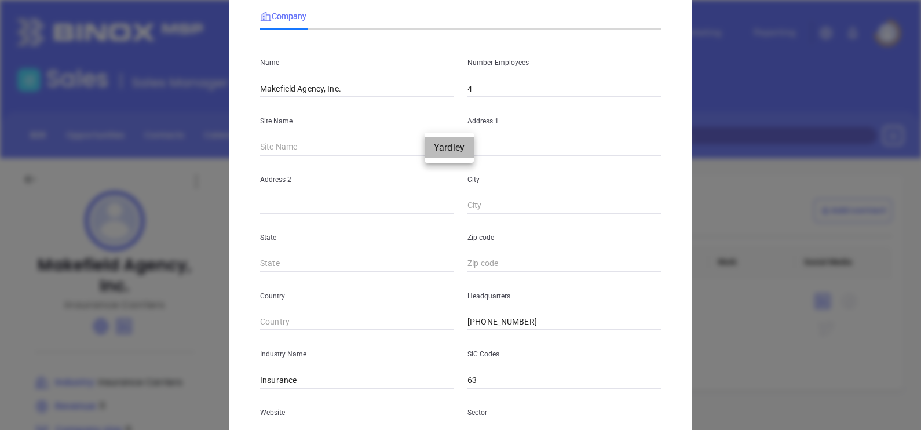
type input "PA"
type input "19067-1510"
type input "US"
type input "114712"
drag, startPoint x: 524, startPoint y: 144, endPoint x: 445, endPoint y: 179, distance: 86.9
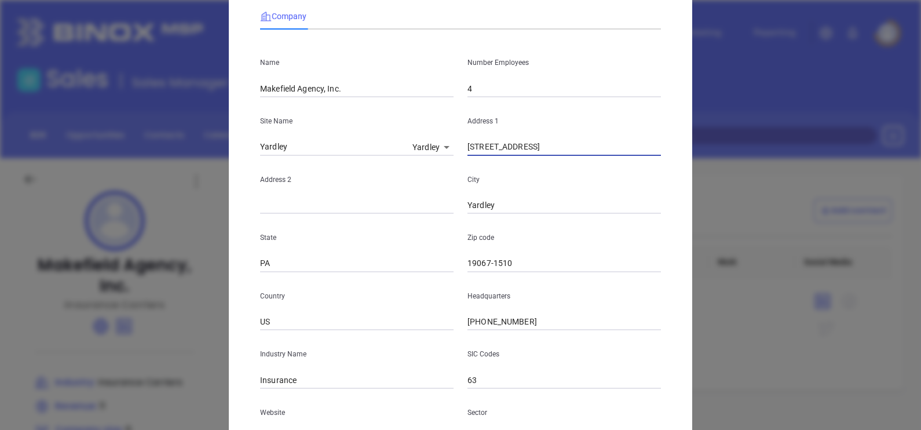
click at [445, 179] on div "Name Makefield Agency, Inc. Number Employees 4 Site Name Yardley Yardley 114712…" at bounding box center [460, 272] width 401 height 466
paste input "1126 General Washington Memorial Boulevard, Washington Crossing, Pennsylvania 1…"
drag, startPoint x: 634, startPoint y: 149, endPoint x: 656, endPoint y: 153, distance: 22.3
click at [656, 153] on div "Address 1 1126 General Washington Memorial Boulevard, Washington Crossing, Penn…" at bounding box center [564, 126] width 207 height 59
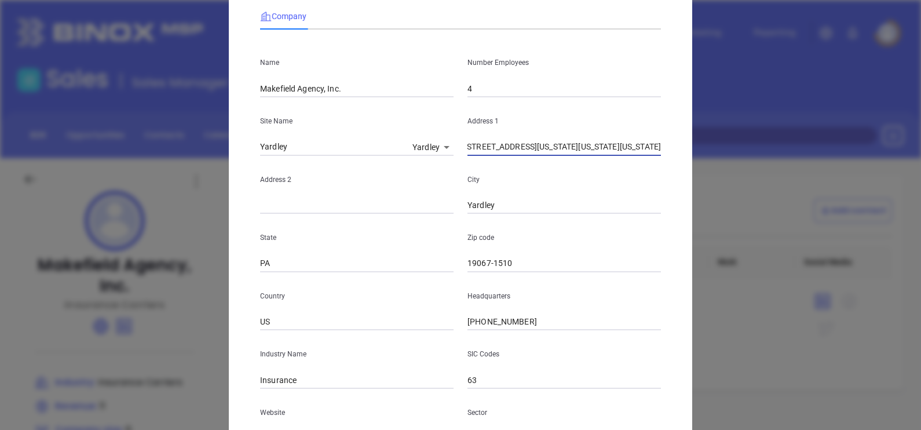
type input "1126 General Washington Memorial Boulevard, Washington Crossing, Pennsylvania 1…"
drag, startPoint x: 517, startPoint y: 258, endPoint x: 433, endPoint y: 307, distance: 96.9
click at [436, 305] on div "Name Makefield Agency, Inc. Number Employees 4 Site Name Yardley Yardley 114712…" at bounding box center [460, 272] width 401 height 466
paste input "18977"
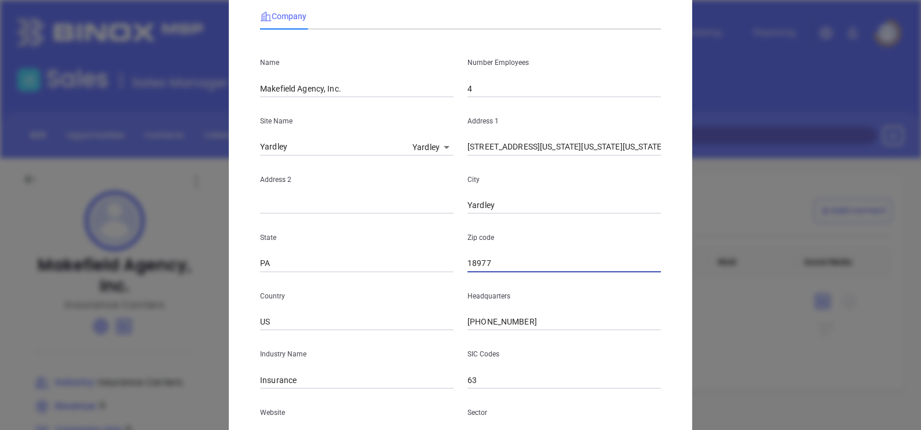
type input "18977"
drag, startPoint x: 635, startPoint y: 147, endPoint x: 604, endPoint y: 163, distance: 34.7
click at [607, 162] on div "Name Makefield Agency, Inc. Number Employees 4 Site Name Yardley Yardley 114712…" at bounding box center [460, 272] width 401 height 466
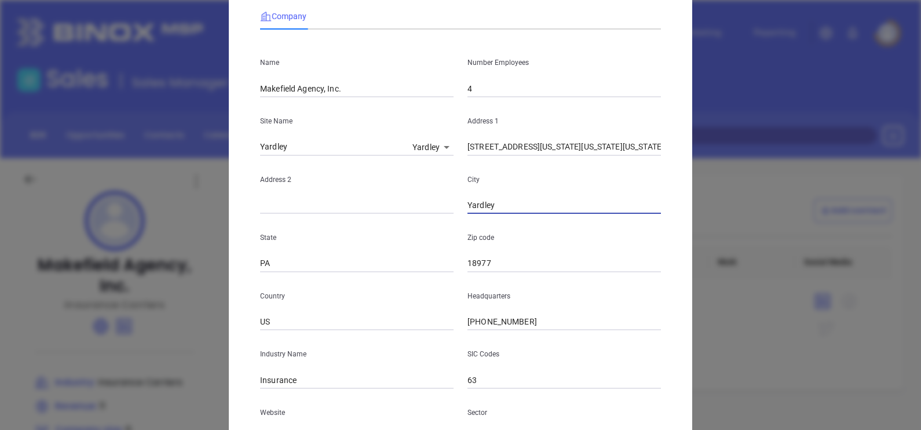
drag, startPoint x: 458, startPoint y: 214, endPoint x: 425, endPoint y: 235, distance: 39.9
click at [425, 235] on div "Name Makefield Agency, Inc. Number Employees 4 Site Name Yardley Yardley 114712…" at bounding box center [460, 272] width 401 height 466
paste input "Washington Crossin"
type input "Washington Crossin"
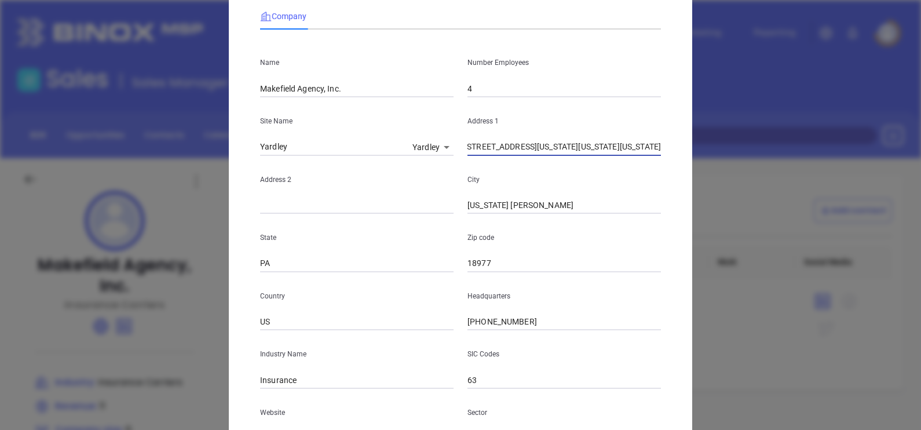
drag, startPoint x: 634, startPoint y: 145, endPoint x: 670, endPoint y: 159, distance: 39.3
click at [670, 159] on div "Edit Company Company Name Makefield Agency, Inc. Number Employees 4 Site Name Y…" at bounding box center [460, 260] width 463 height 632
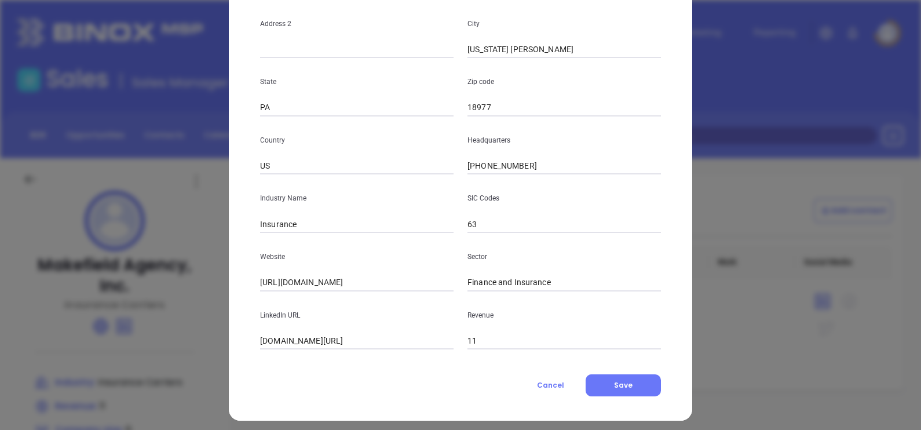
scroll to position [234, 0]
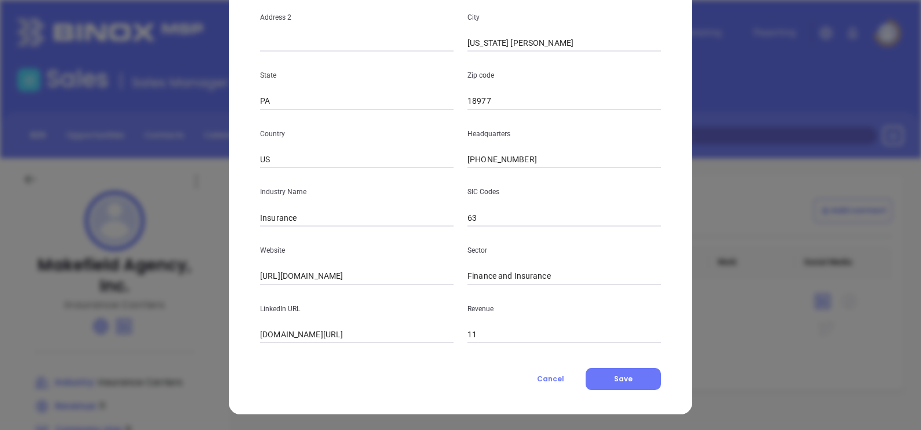
type input "1126 General Washington Memorial Boulevard"
click at [614, 364] on div "Company Name Makefield Agency, Inc. Number Employees 4 Site Name Yardley Yardle…" at bounding box center [460, 112] width 401 height 555
click at [614, 377] on span "Save" at bounding box center [623, 379] width 19 height 10
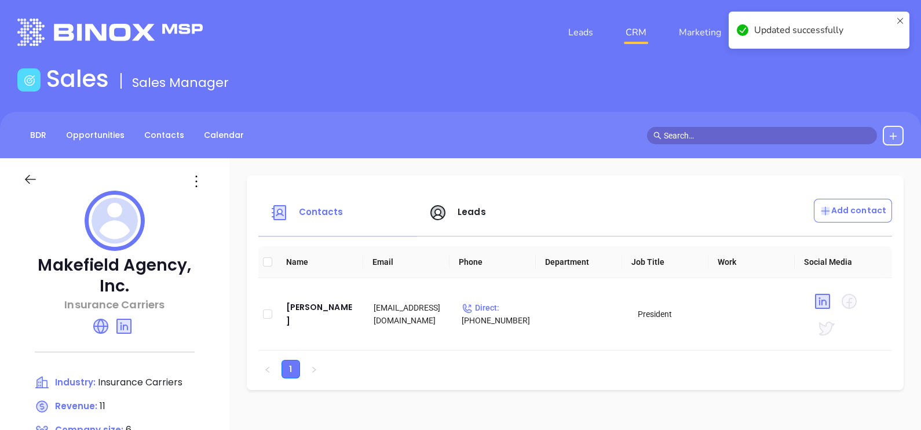
scroll to position [217, 0]
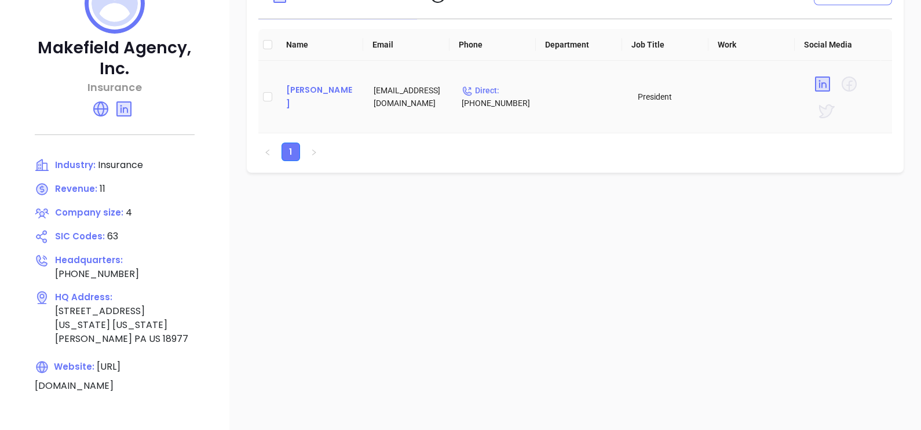
click at [316, 89] on div "Jennifer Muscente" at bounding box center [321, 97] width 70 height 28
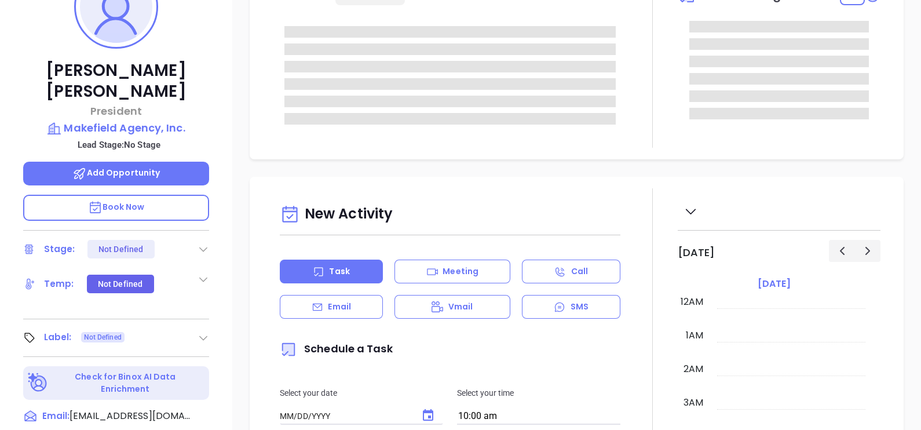
type input "10/10/2025"
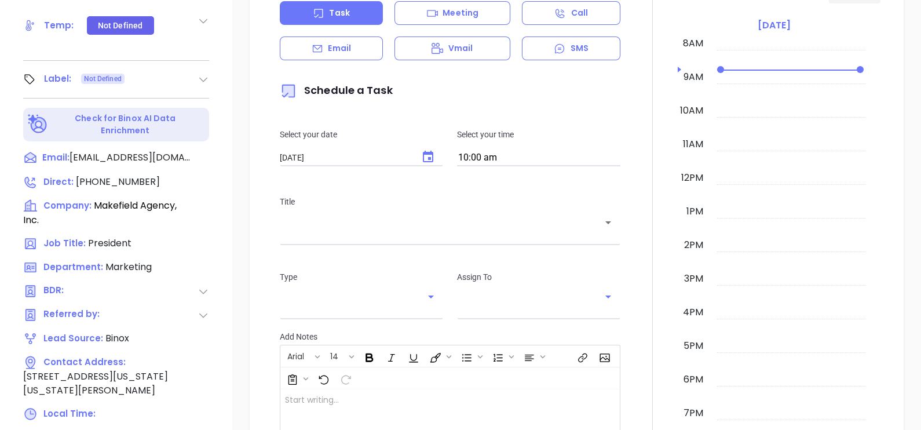
scroll to position [539, 0]
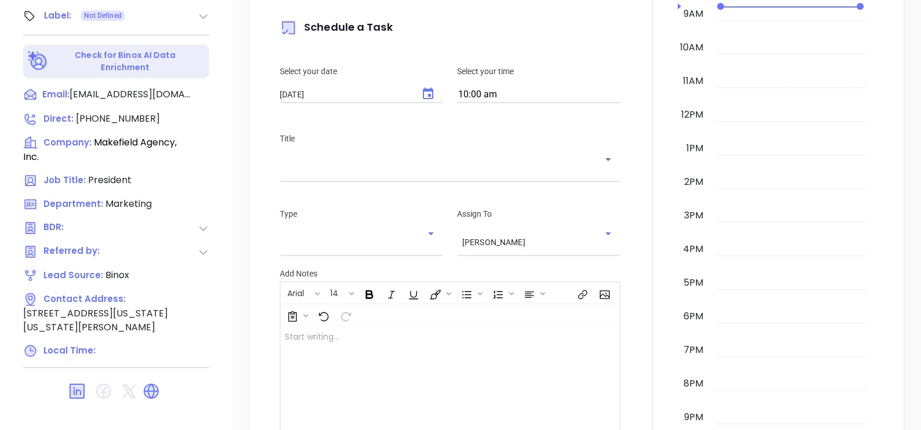
type input "Gissela Vargas"
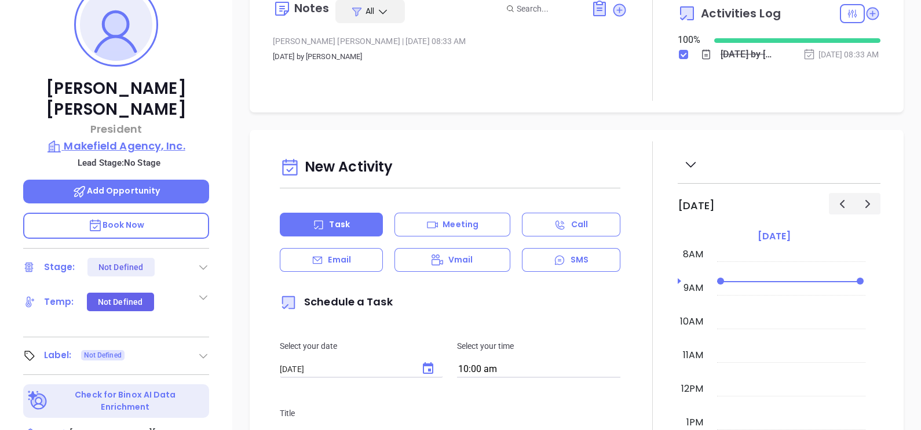
scroll to position [177, 0]
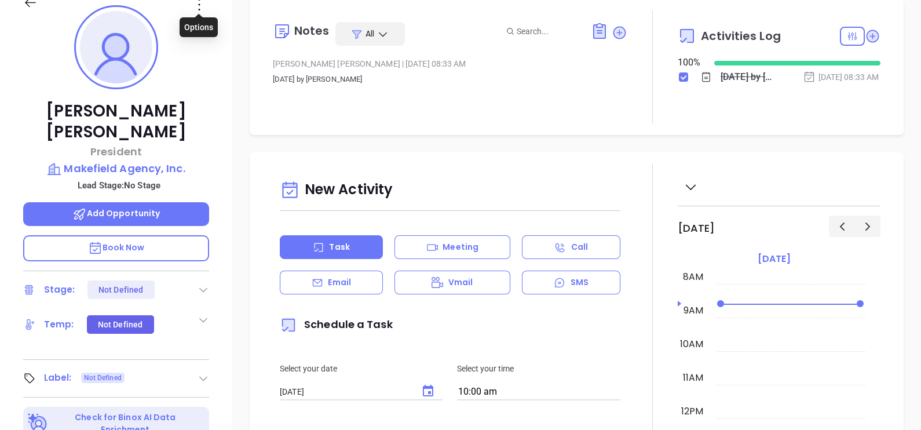
click at [200, 6] on icon at bounding box center [199, 4] width 19 height 19
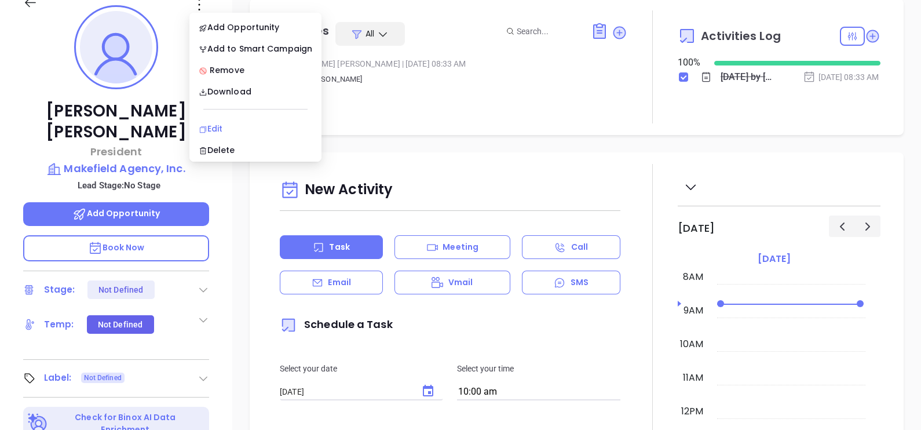
click at [209, 126] on div "Edit" at bounding box center [256, 128] width 114 height 13
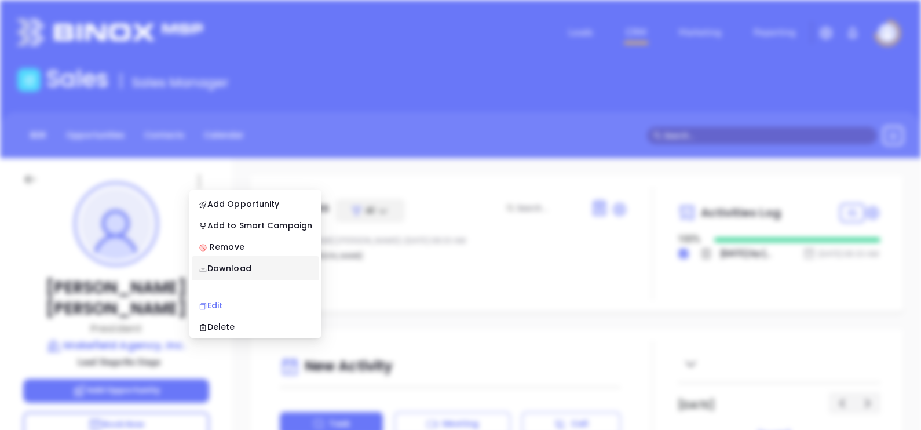
scroll to position [0, 0]
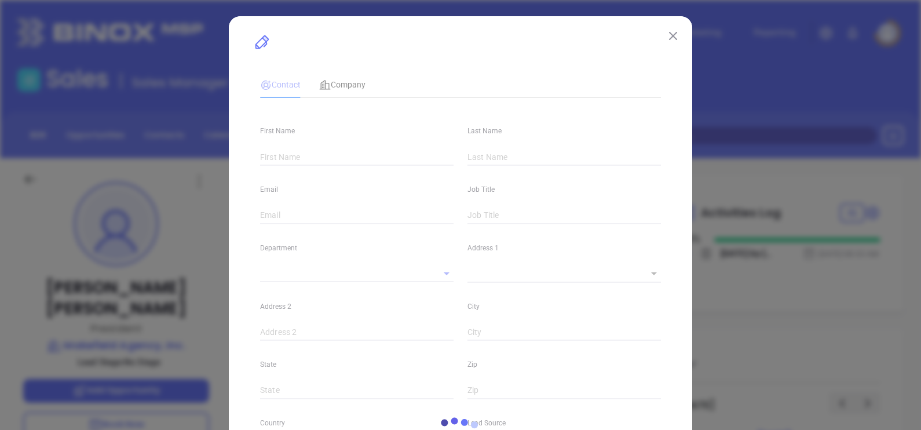
type input "Jennifer"
type input "Muscente"
type input "jmm@makefieldagency.com"
type input "President"
type input "1"
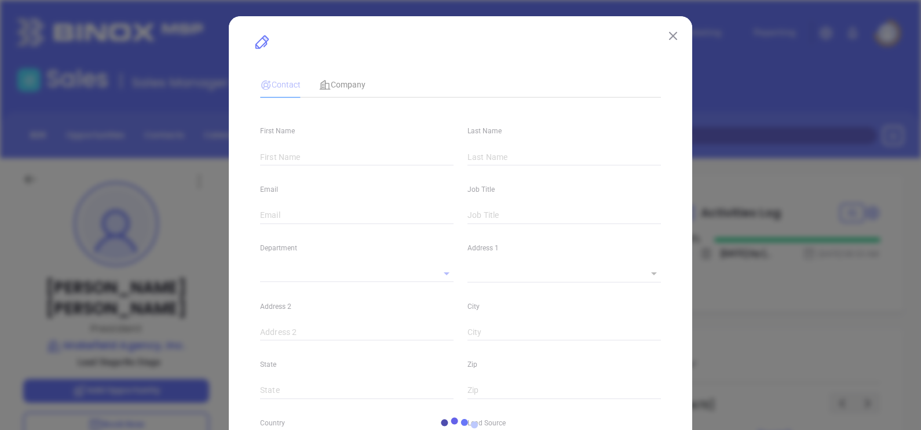
type input "www.linkedin.com/in/jennifer-muscente-410751165/"
type input "Marketing"
type input "Binox"
type input "undefined undefined"
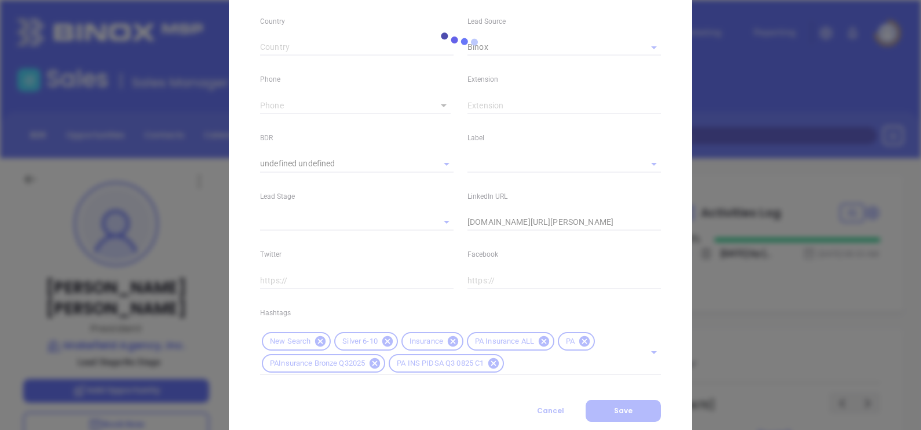
scroll to position [437, 0]
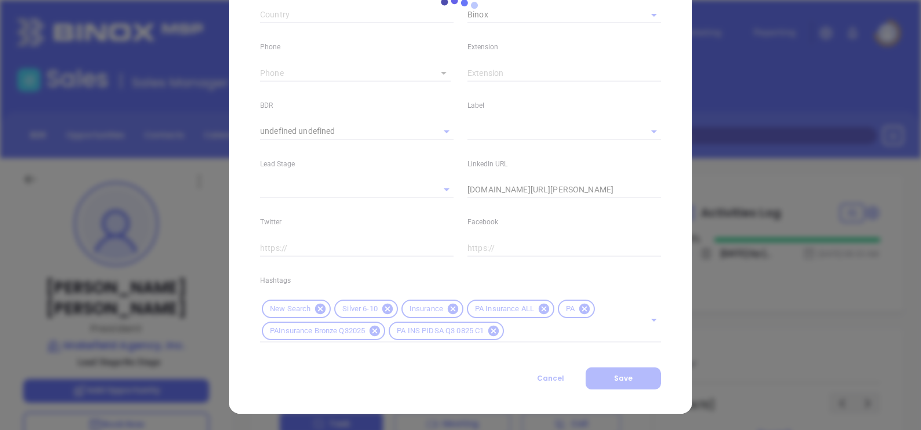
type input "1"
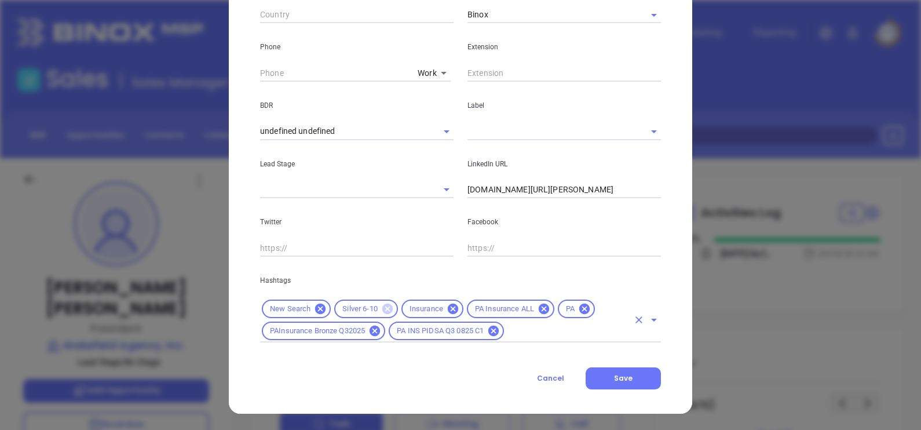
click at [382, 308] on icon at bounding box center [387, 309] width 10 height 10
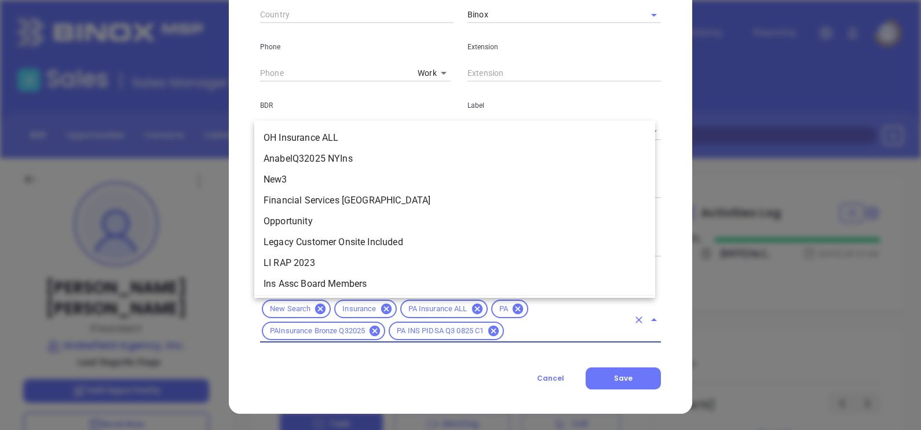
click at [524, 332] on input "text" at bounding box center [567, 331] width 123 height 14
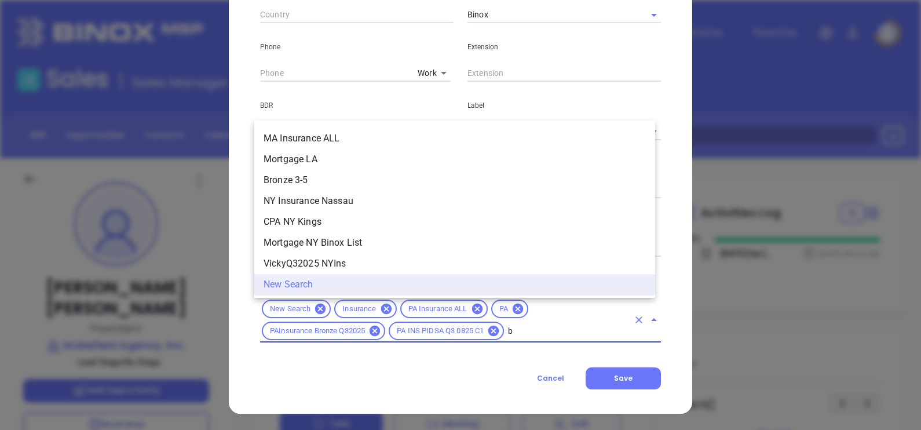
scroll to position [0, 0]
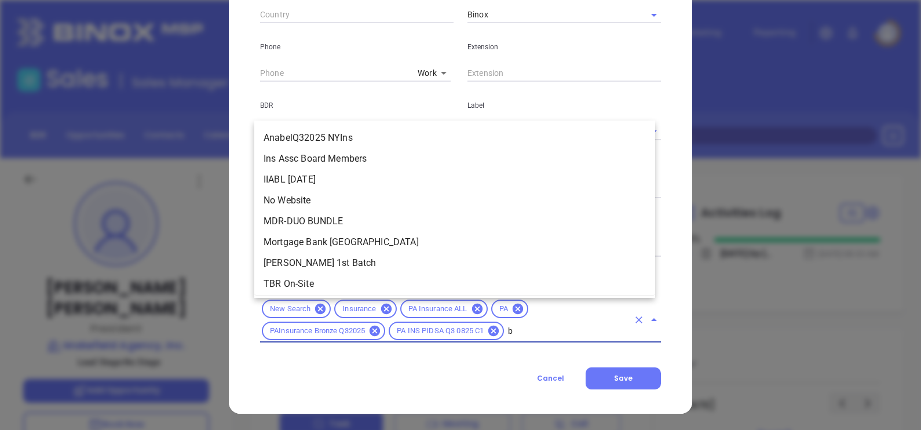
type input "br"
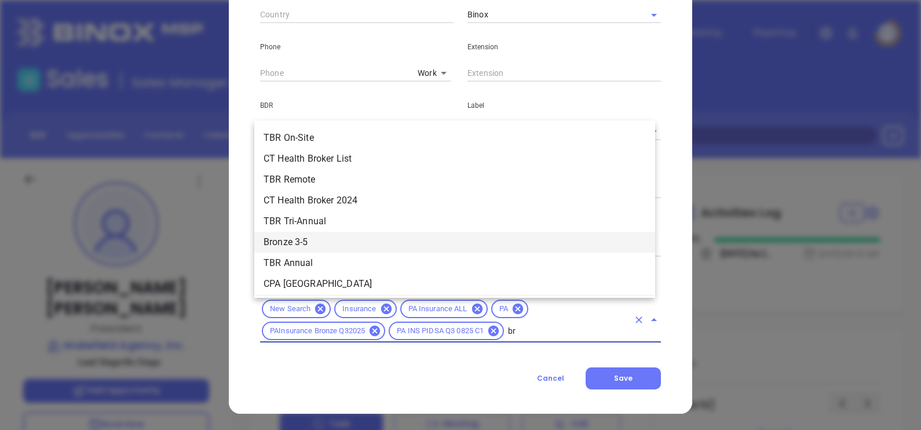
click at [313, 246] on li "Bronze 3-5" at bounding box center [454, 242] width 401 height 21
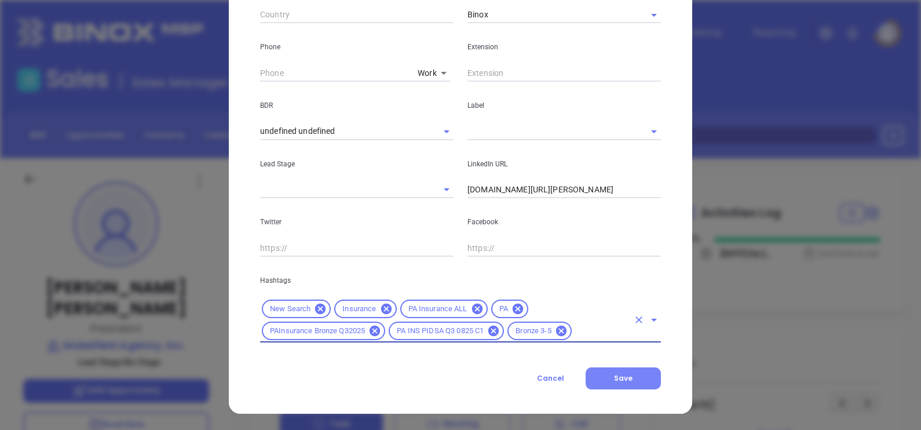
click at [621, 368] on button "Save" at bounding box center [623, 378] width 75 height 22
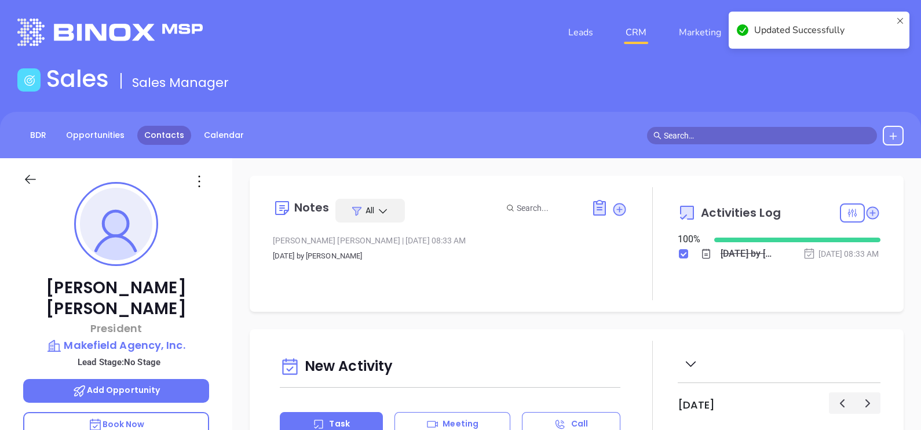
click at [178, 136] on link "Contacts" at bounding box center [164, 135] width 54 height 19
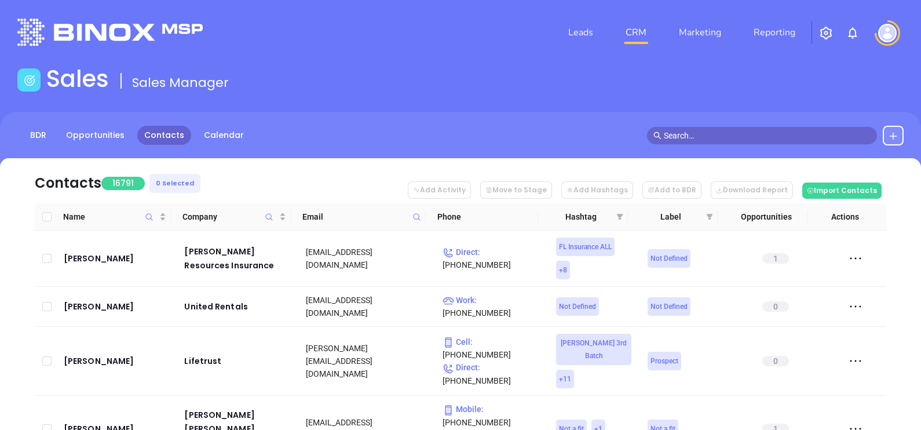
click at [415, 211] on span at bounding box center [416, 216] width 13 height 17
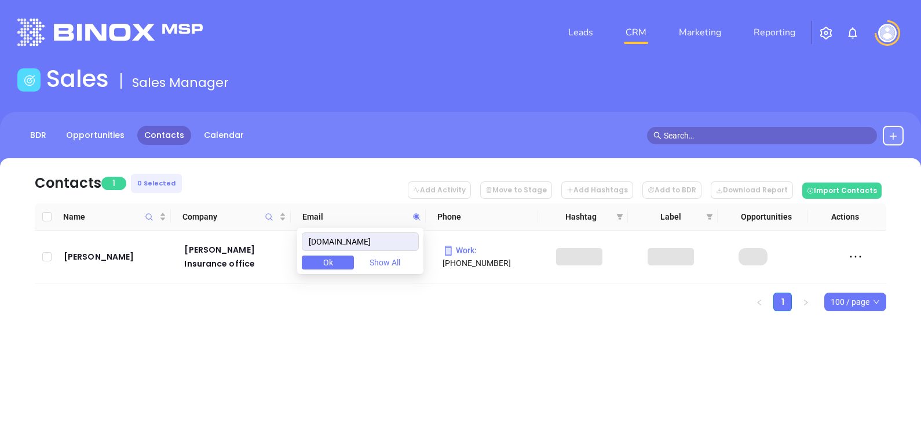
type input "maplecityinsurance.com"
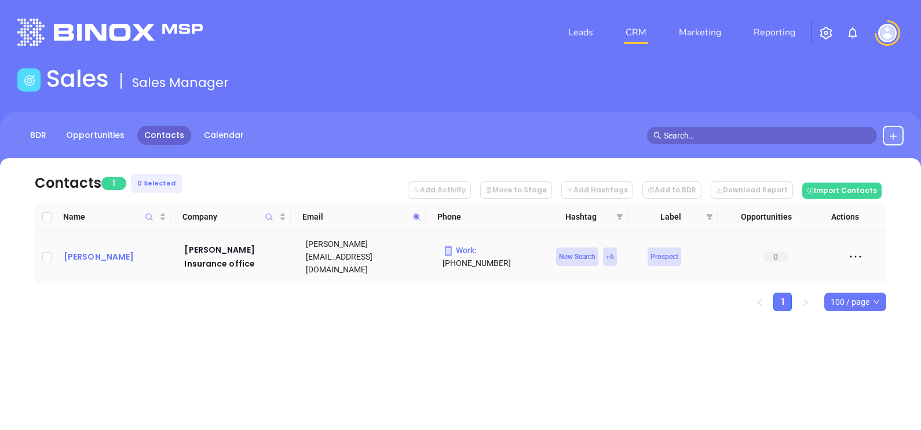
click at [107, 250] on div "David Murray" at bounding box center [116, 257] width 105 height 14
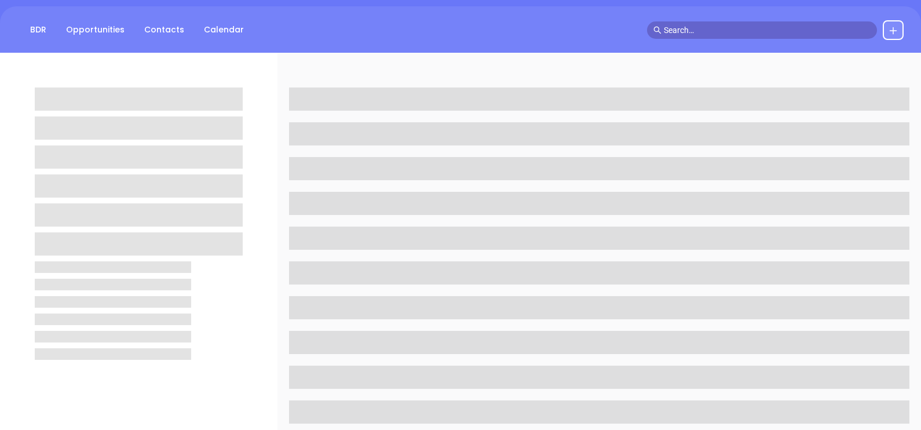
scroll to position [217, 0]
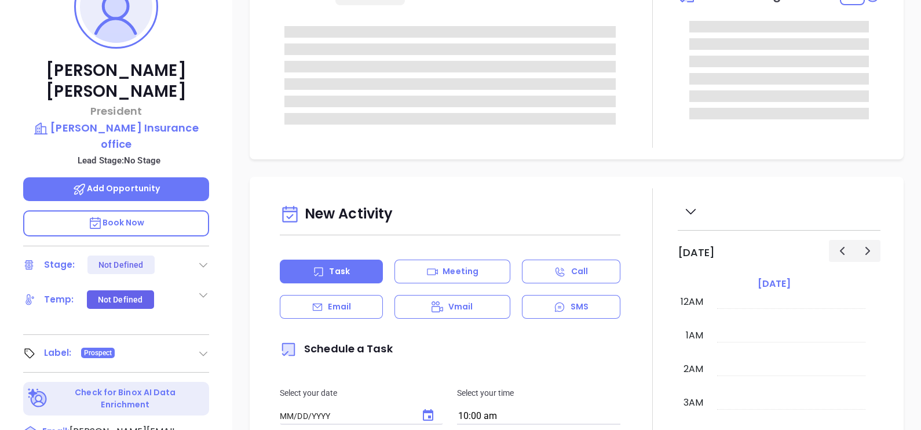
type input "10/10/2025"
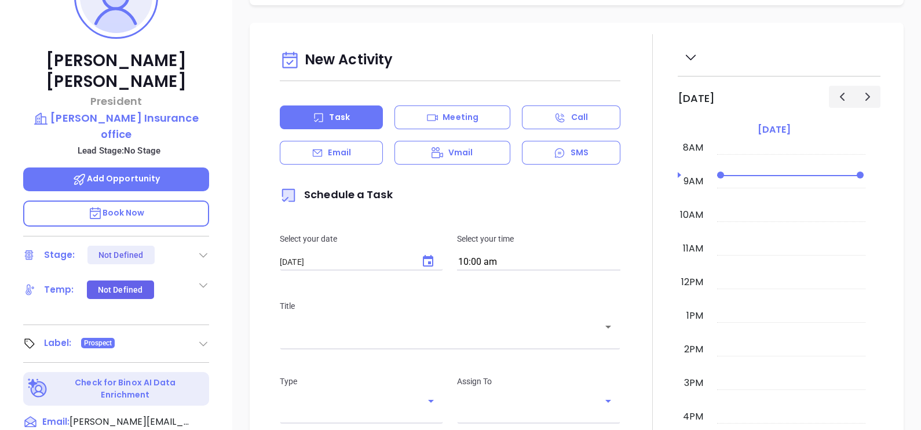
scroll to position [506, 0]
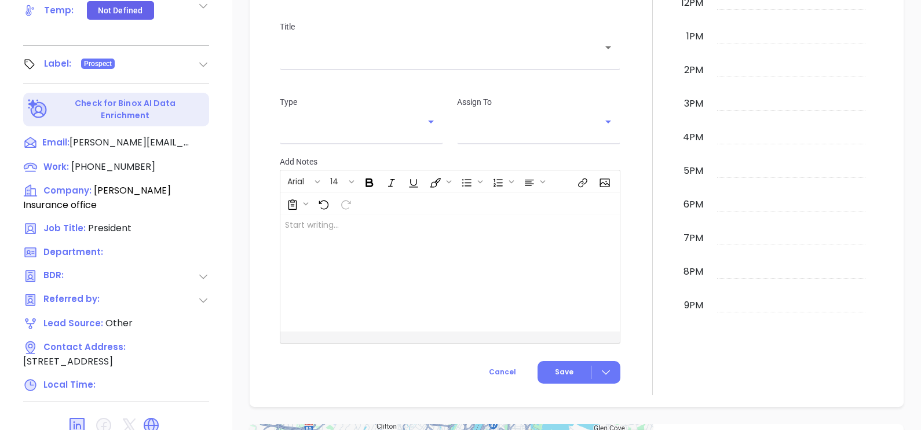
type input "Gissela Vargas"
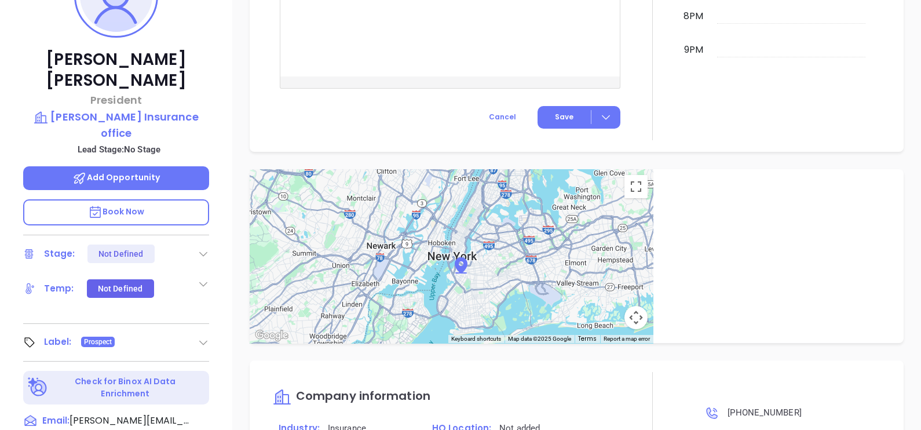
scroll to position [177, 0]
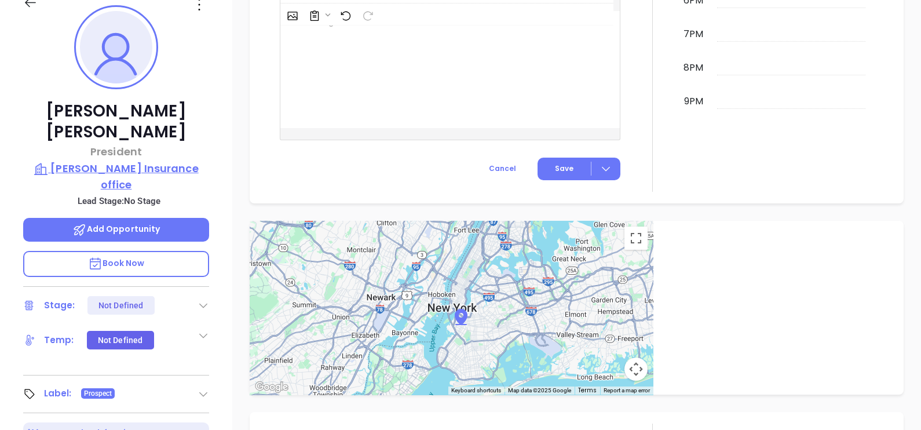
click at [151, 160] on p "Varcoe Insurance office" at bounding box center [116, 176] width 186 height 32
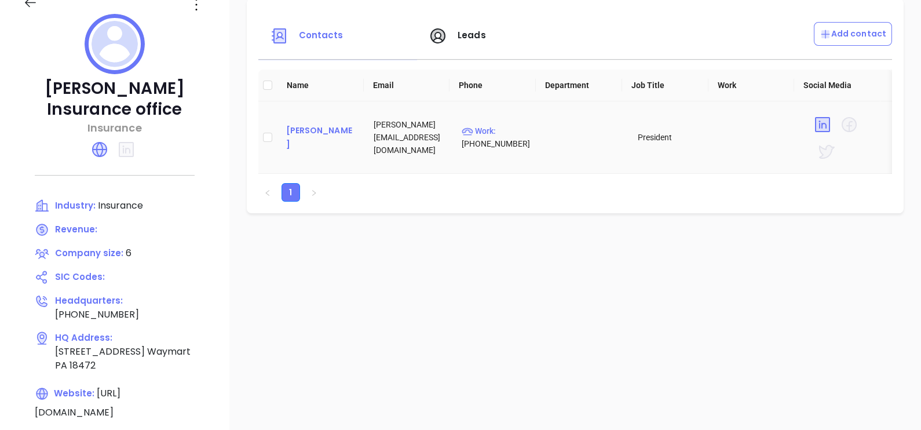
click at [328, 139] on div "David Murray" at bounding box center [321, 137] width 70 height 28
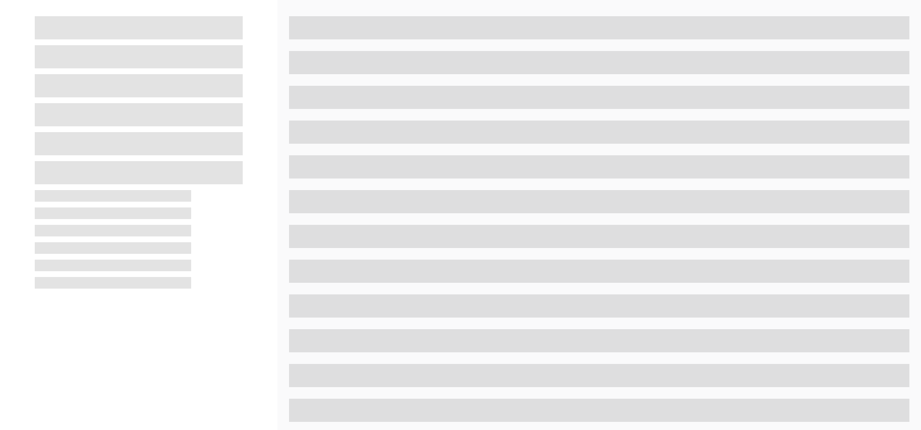
scroll to position [539, 0]
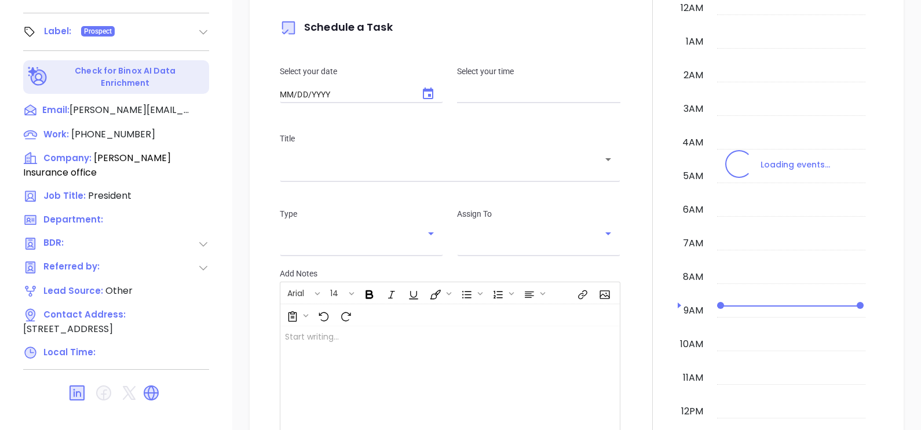
type input "10:00 am"
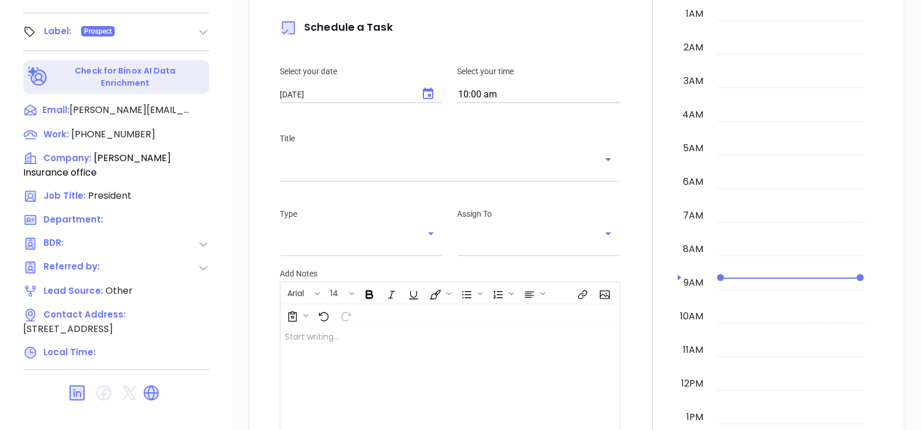
type input "10/10/2025"
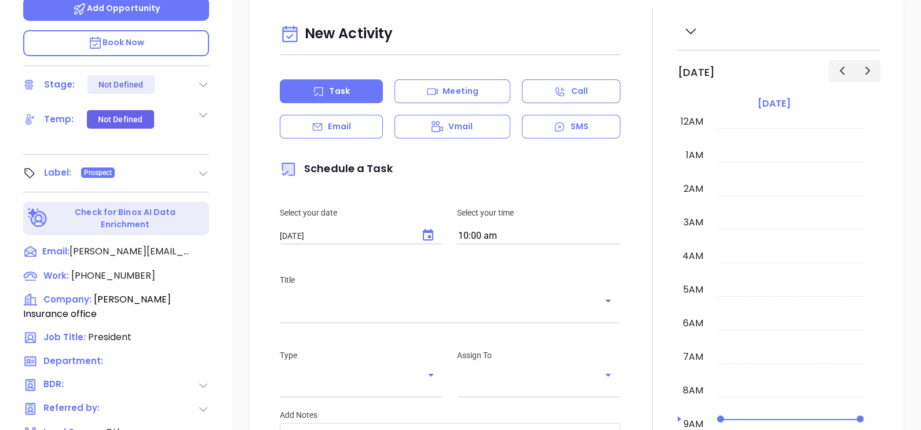
scroll to position [394, 0]
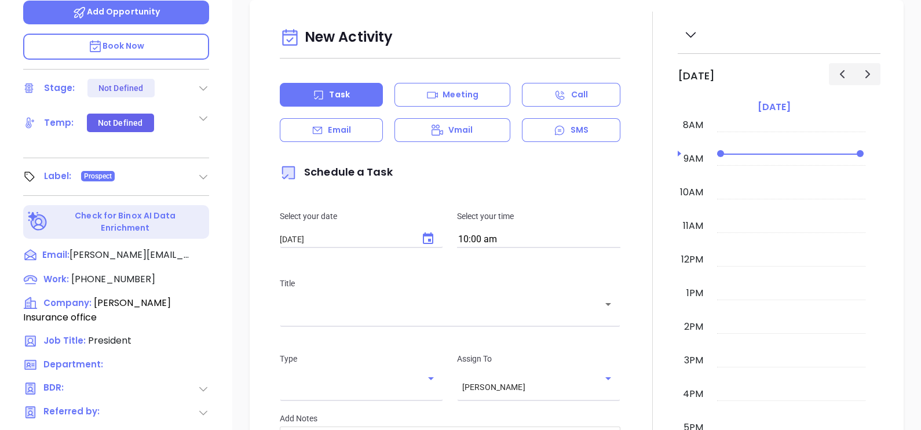
type input "Gissela Vargas"
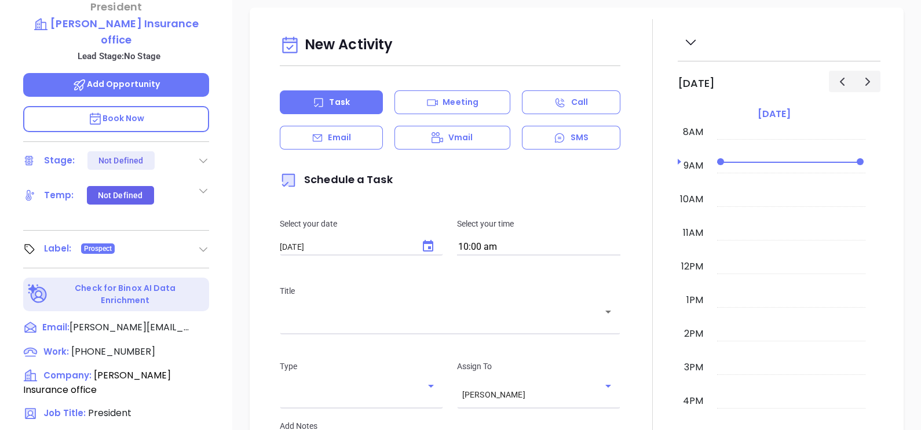
scroll to position [104, 0]
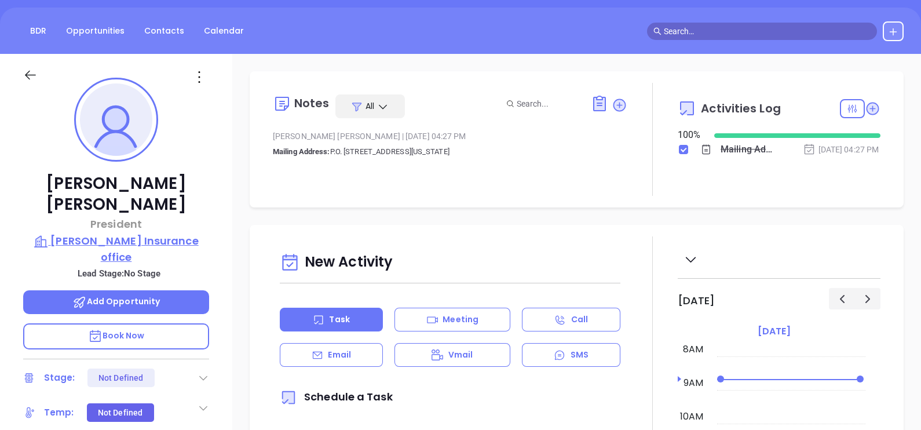
click at [137, 233] on p "Varcoe Insurance office" at bounding box center [116, 249] width 186 height 32
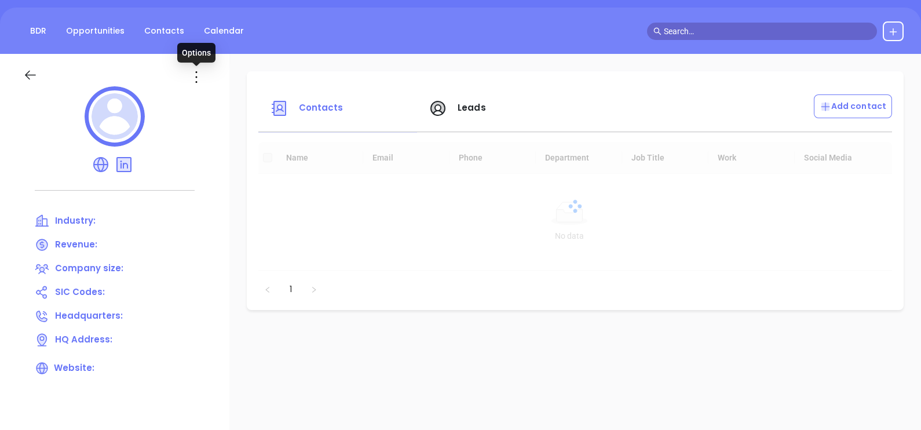
click at [191, 80] on div at bounding box center [114, 70] width 197 height 32
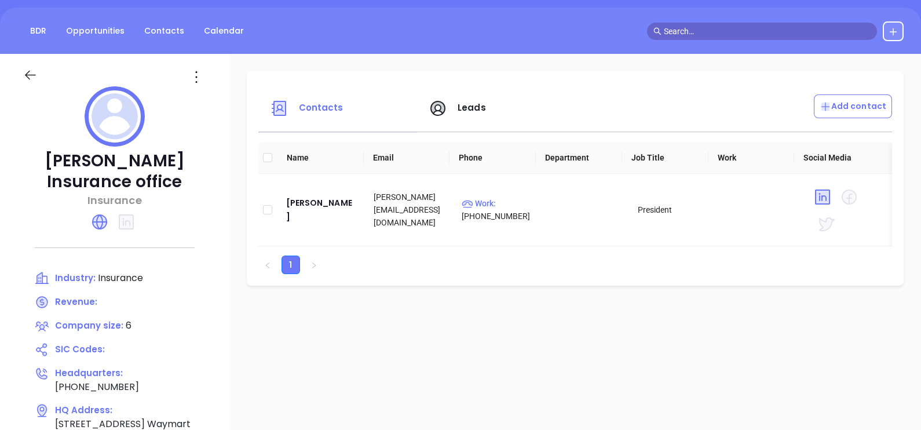
click at [206, 84] on icon at bounding box center [196, 77] width 19 height 19
click at [225, 98] on div "Edit" at bounding box center [265, 99] width 105 height 13
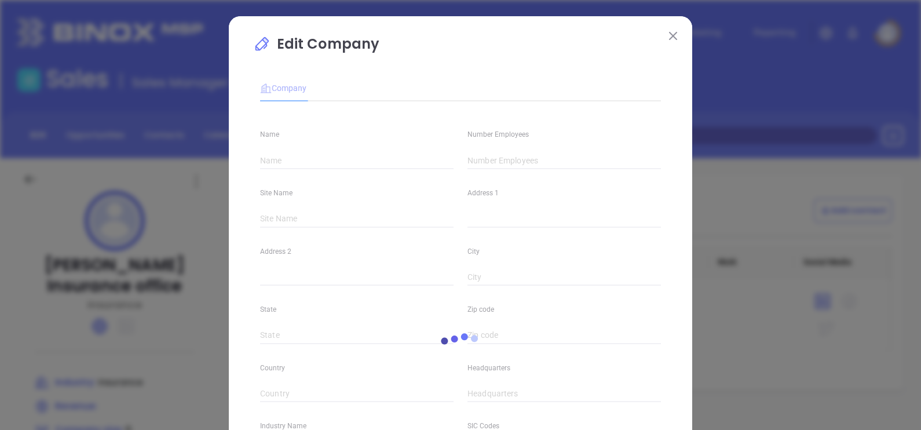
type input "Varcoe Insurance office"
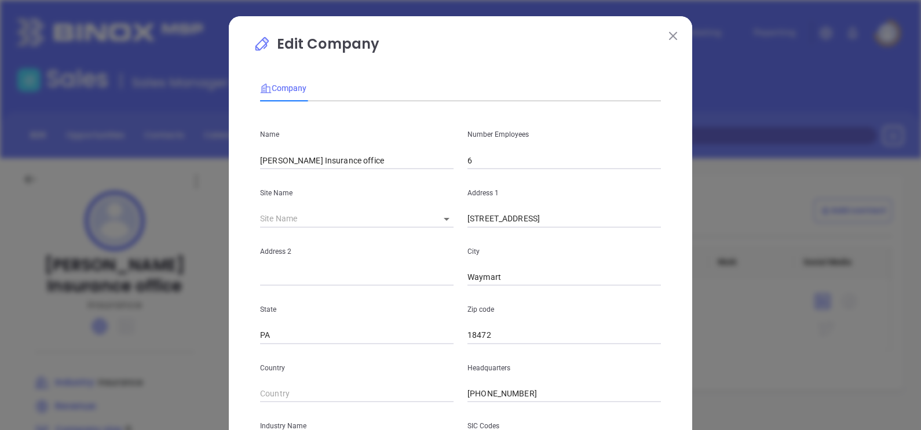
scroll to position [144, 0]
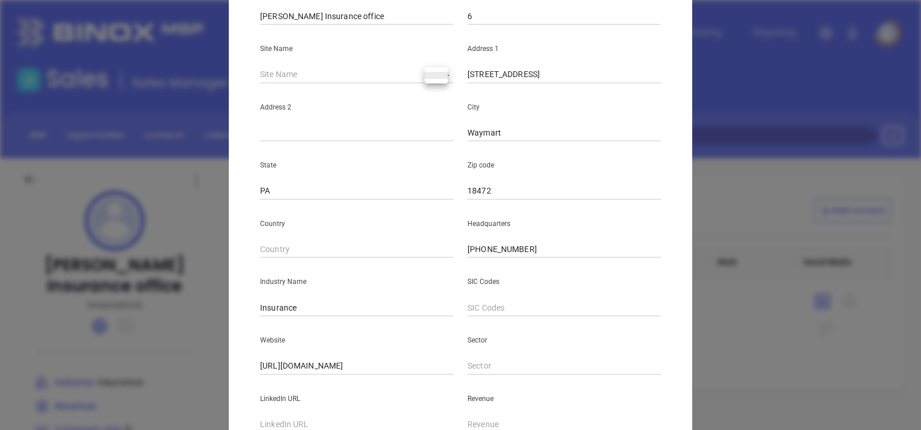
click at [443, 70] on body "Leads CRM Marketing Reporting Financial Leads Leads Sales Sales Manager BDR Opp…" at bounding box center [460, 215] width 921 height 430
click at [443, 76] on li at bounding box center [436, 75] width 23 height 7
drag, startPoint x: 539, startPoint y: 72, endPoint x: 463, endPoint y: 89, distance: 78.4
click at [463, 89] on div "Name Varcoe Insurance office Number Employees 6 Site Name ​ 114404 Address 1 22…" at bounding box center [460, 199] width 401 height 466
paste input "P.O. Box 134 Hawley, Pennsylvania 18428"
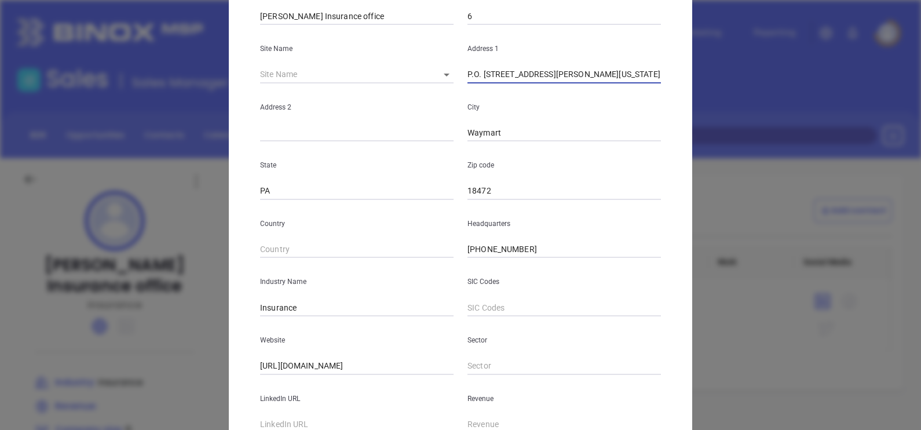
drag, startPoint x: 590, startPoint y: 71, endPoint x: 615, endPoint y: 70, distance: 25.5
click at [615, 70] on input "P.O. Box 134 Hawley, Pennsylvania 18428" at bounding box center [563, 74] width 193 height 17
drag, startPoint x: 499, startPoint y: 184, endPoint x: 443, endPoint y: 218, distance: 65.5
click at [444, 217] on div "Name Varcoe Insurance office Number Employees 6 Site Name ​ 114404 Address 1 P.…" at bounding box center [460, 199] width 401 height 466
paste input "18428"
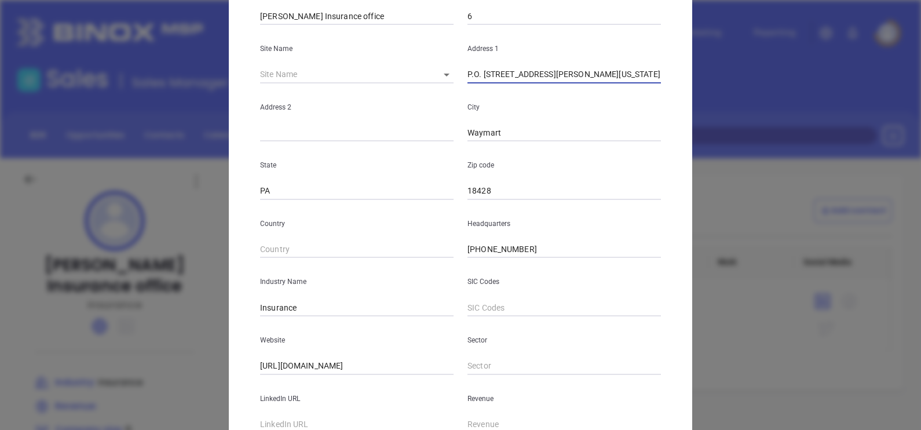
drag, startPoint x: 511, startPoint y: 81, endPoint x: 535, endPoint y: 85, distance: 24.7
click at [535, 85] on div "Name Varcoe Insurance office Number Employees 6 Site Name ​ 114404 Address 1 P.…" at bounding box center [460, 199] width 401 height 466
drag, startPoint x: 502, startPoint y: 133, endPoint x: 419, endPoint y: 155, distance: 85.3
click at [420, 155] on div "Name Varcoe Insurance office Number Employees 6 Site Name ​ 114404 Address 1 P.…" at bounding box center [460, 199] width 401 height 466
paste input "Hawley"
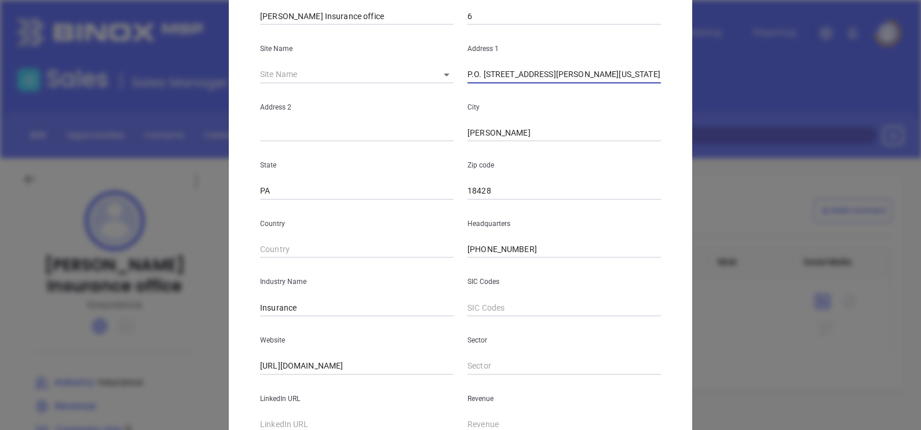
drag, startPoint x: 539, startPoint y: 73, endPoint x: 620, endPoint y: 91, distance: 82.5
click at [620, 91] on div "Name Varcoe Insurance office Number Employees 6 Site Name ​ 114404 Address 1 P.…" at bounding box center [460, 199] width 401 height 466
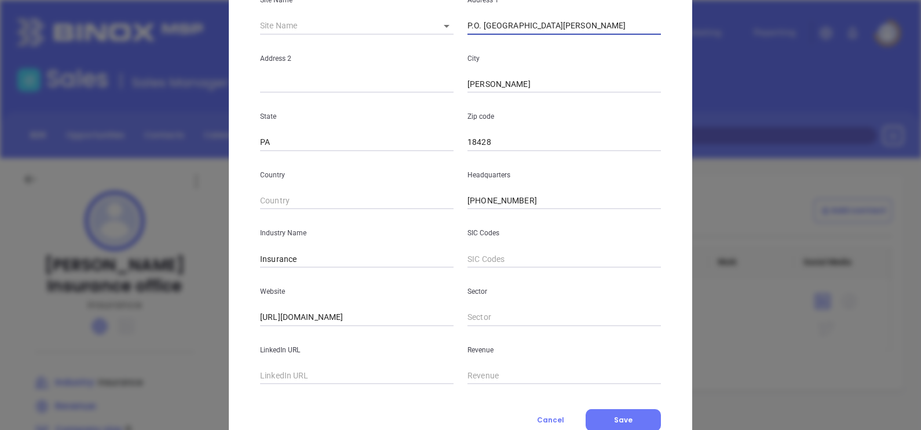
scroll to position [234, 0]
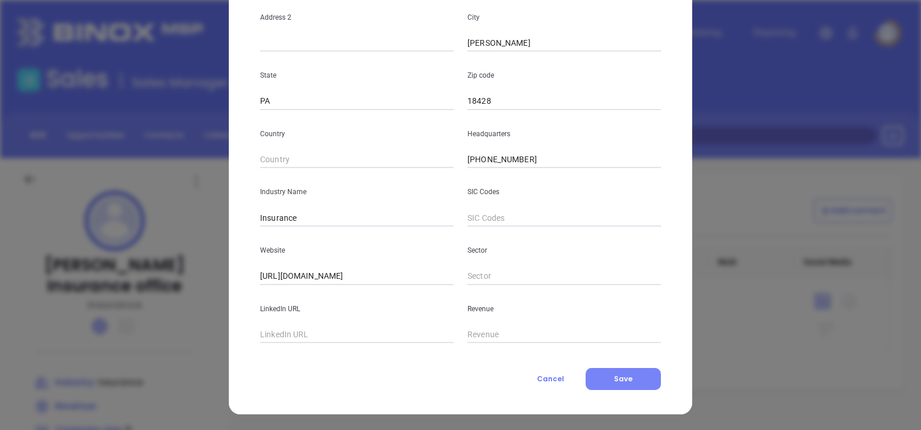
click at [600, 383] on button "Save" at bounding box center [623, 379] width 75 height 22
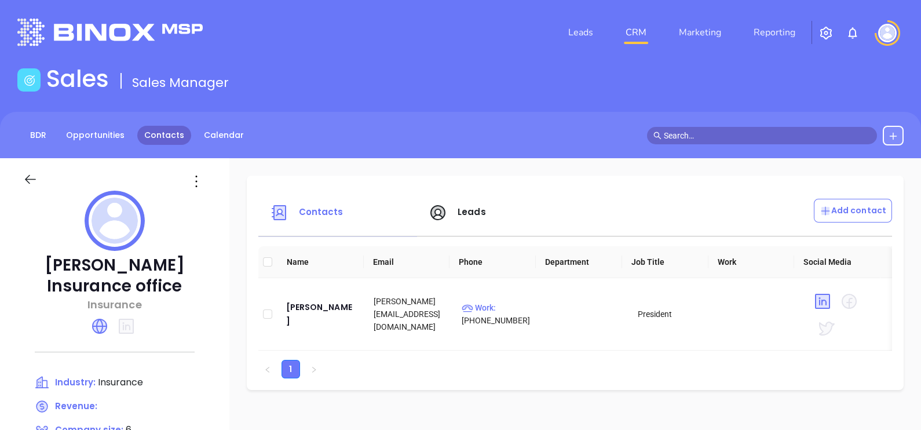
click at [163, 138] on link "Contacts" at bounding box center [164, 135] width 54 height 19
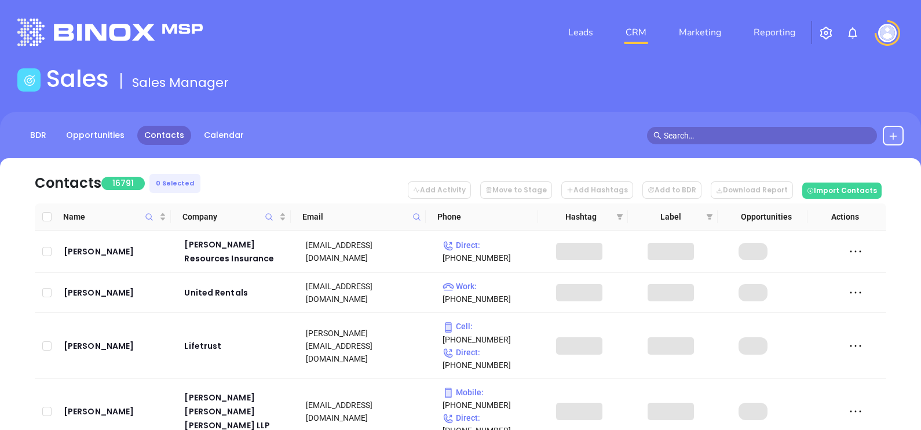
click at [410, 217] on span at bounding box center [416, 216] width 13 height 17
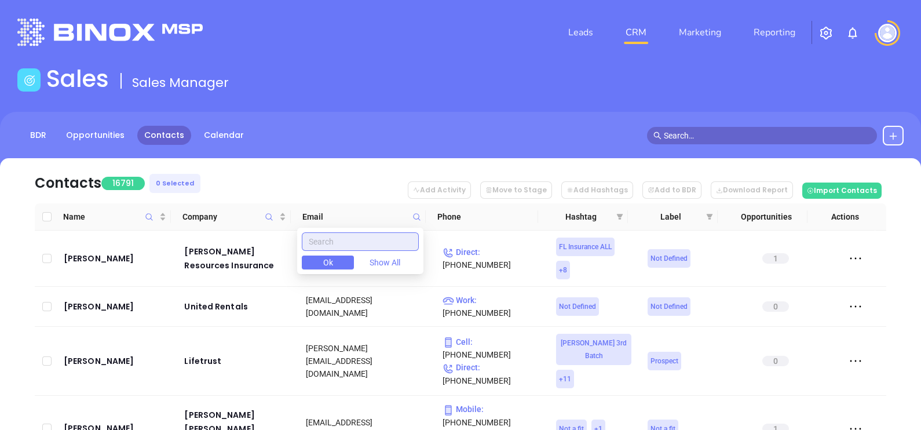
paste input "lionstoneins.com"
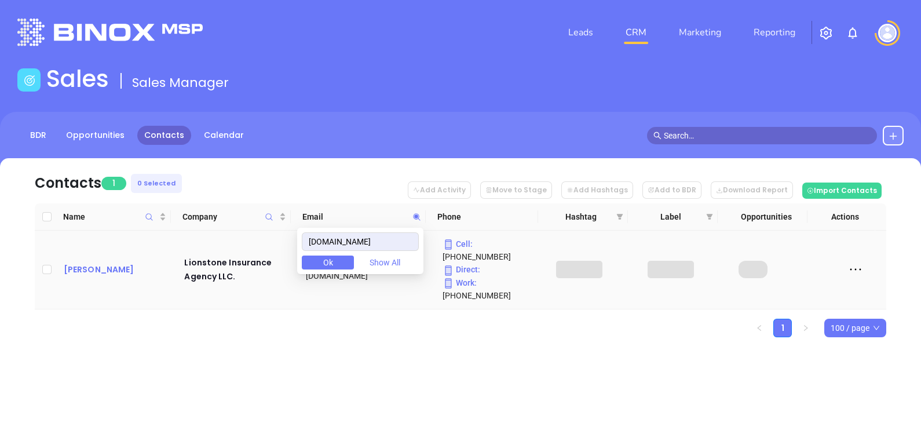
click at [96, 262] on div "Ross Mattis" at bounding box center [116, 269] width 105 height 14
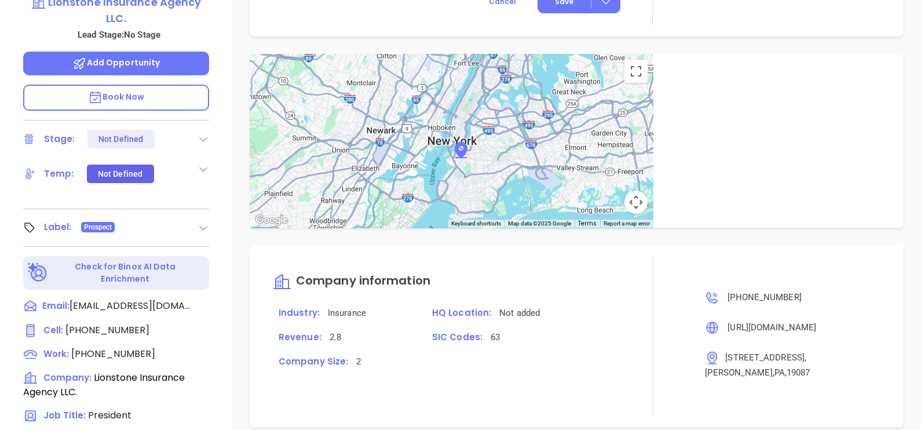
scroll to position [249, 0]
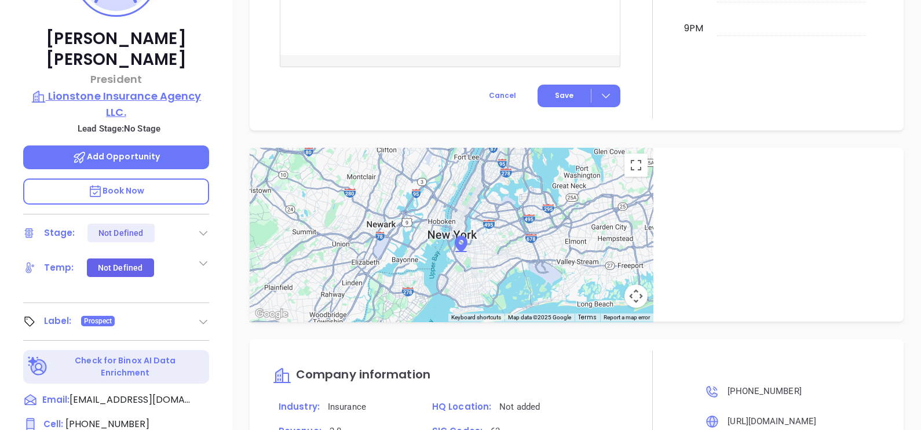
click at [159, 89] on p "Lionstone Insurance Agency LLC." at bounding box center [116, 104] width 186 height 32
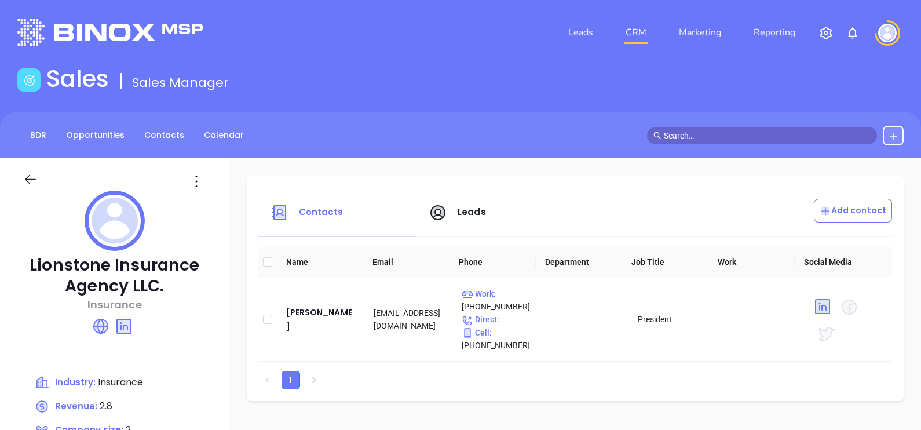
click at [178, 156] on div "BDR Opportunities Contacts Calendar" at bounding box center [460, 135] width 921 height 46
click at [165, 119] on div "BDR Opportunities Contacts Calendar" at bounding box center [460, 135] width 921 height 46
click at [174, 133] on link "Contacts" at bounding box center [164, 135] width 54 height 19
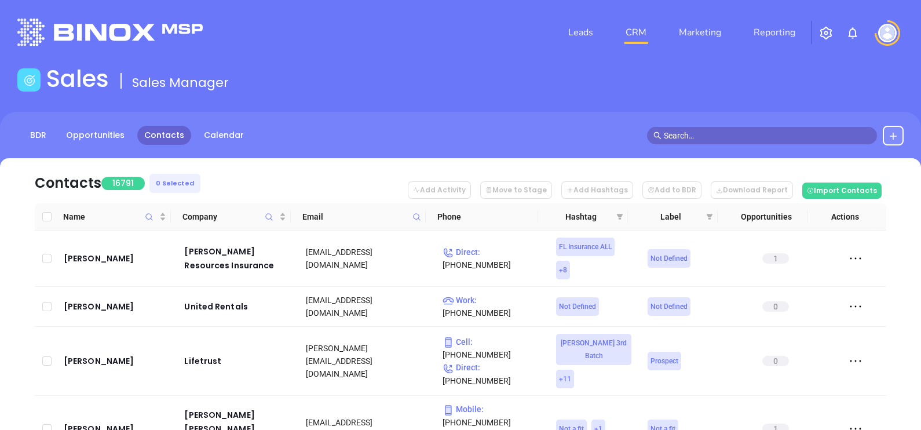
click at [418, 220] on icon at bounding box center [416, 217] width 9 height 9
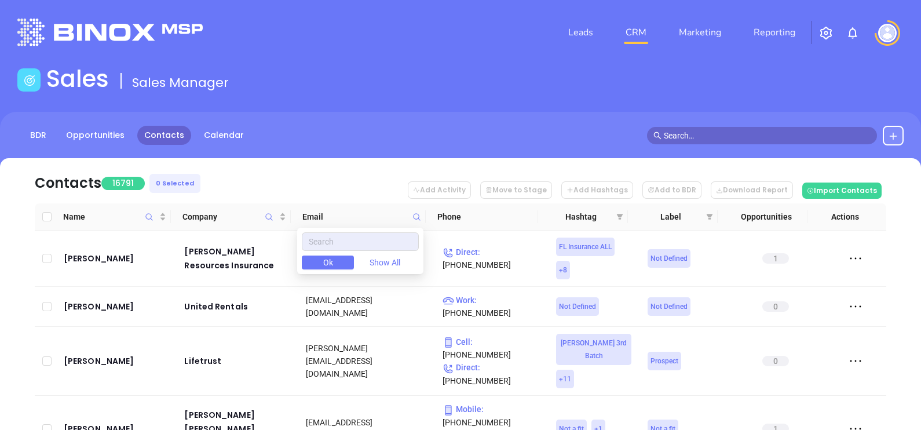
click at [418, 220] on icon at bounding box center [416, 217] width 9 height 9
drag, startPoint x: 418, startPoint y: 220, endPoint x: 392, endPoint y: 237, distance: 31.3
click at [392, 237] on input "text" at bounding box center [360, 241] width 117 height 19
paste input "[DOMAIN_NAME]"
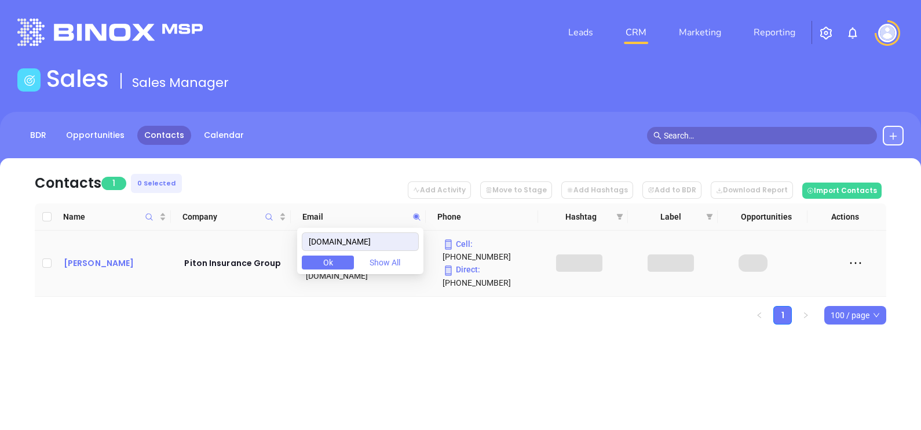
type input "[DOMAIN_NAME]"
click at [98, 256] on div "Chuck Peterson" at bounding box center [116, 263] width 105 height 14
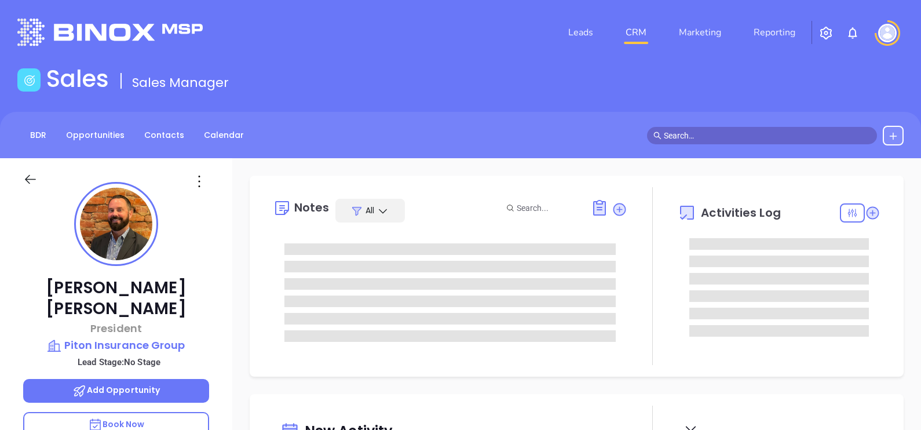
scroll to position [269, 0]
type input "Gissela Vargas"
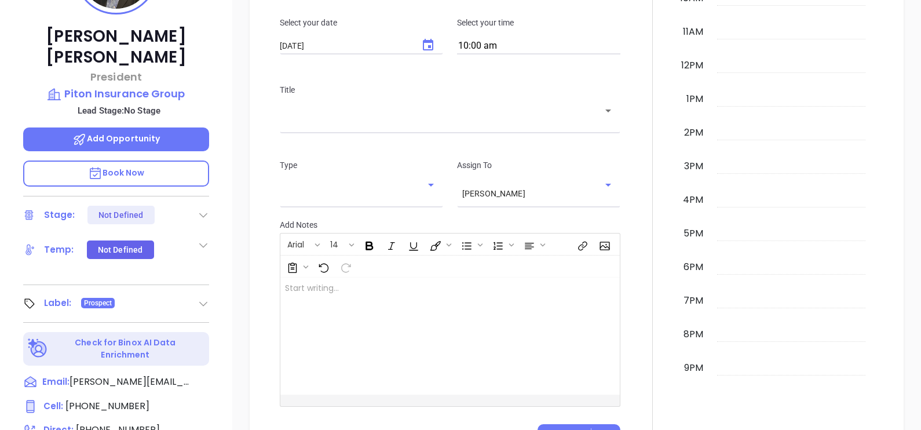
scroll to position [177, 0]
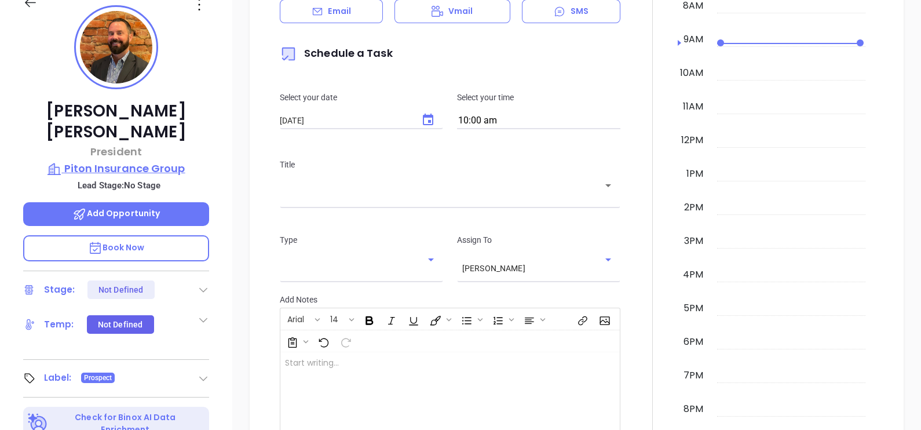
click at [126, 160] on p "Piton Insurance Group" at bounding box center [116, 168] width 186 height 16
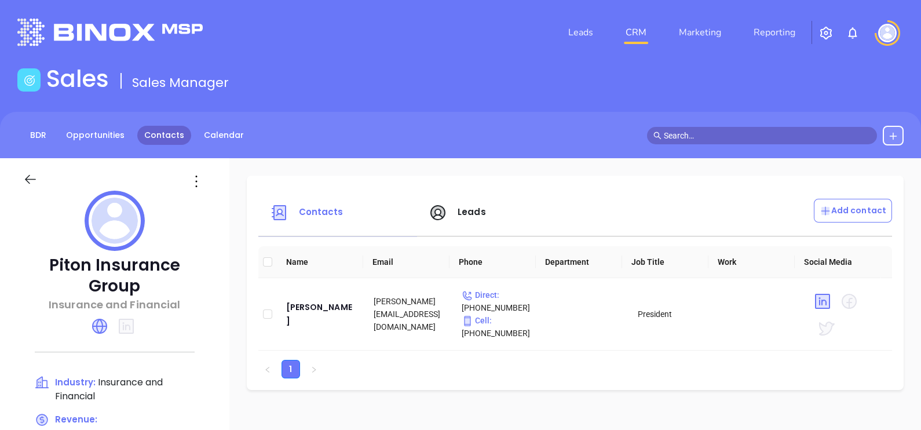
click at [181, 130] on link "Contacts" at bounding box center [164, 135] width 54 height 19
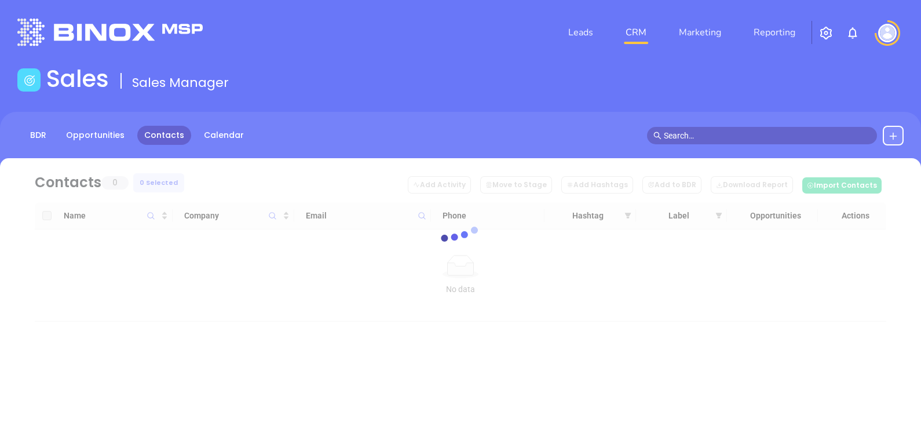
click at [421, 210] on icon at bounding box center [460, 239] width 87 height 87
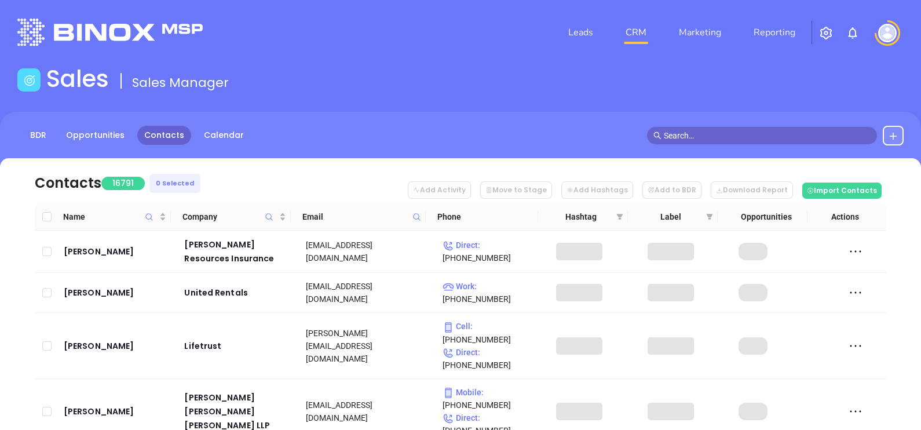
click at [417, 213] on icon at bounding box center [416, 217] width 9 height 9
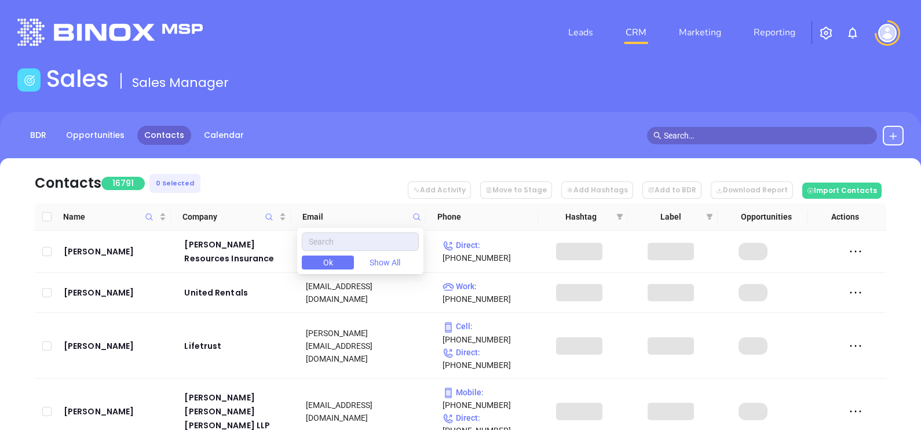
click at [408, 213] on div "Email" at bounding box center [361, 216] width 119 height 13
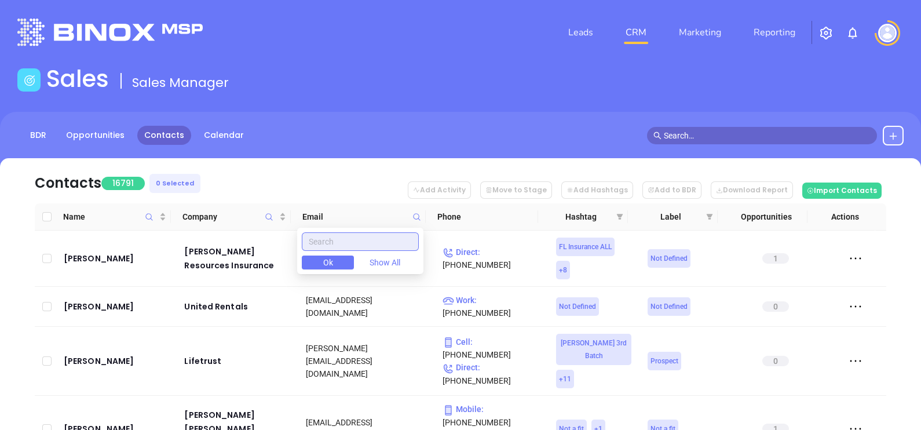
click at [371, 237] on input "text" at bounding box center [360, 241] width 117 height 19
paste input "riskadvice.com"
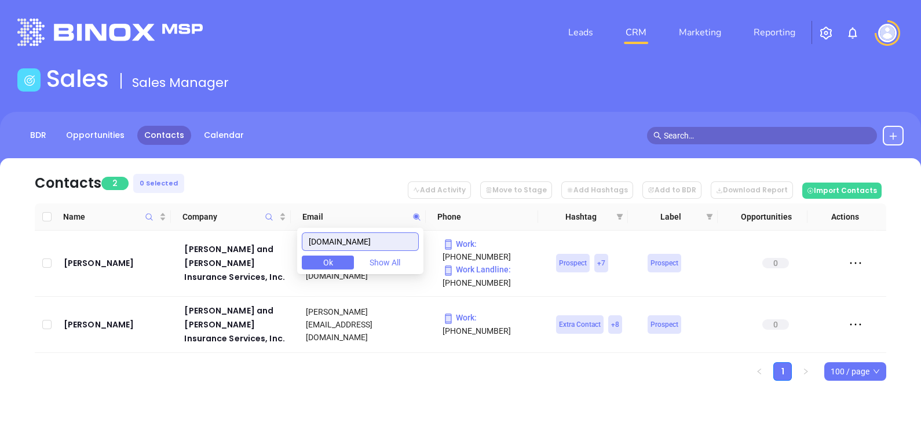
type input "riskadvice.com"
click at [100, 256] on div "Douglas MacDonald" at bounding box center [116, 263] width 105 height 14
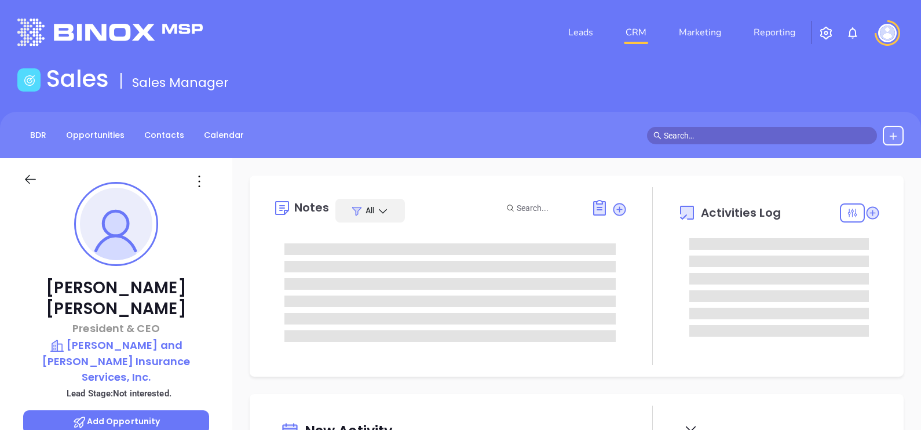
type input "10/10/2025"
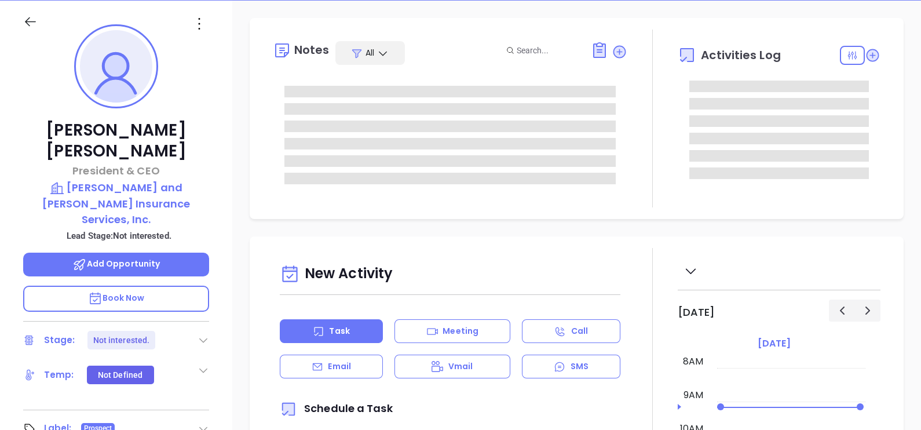
type input "Gissela Vargas"
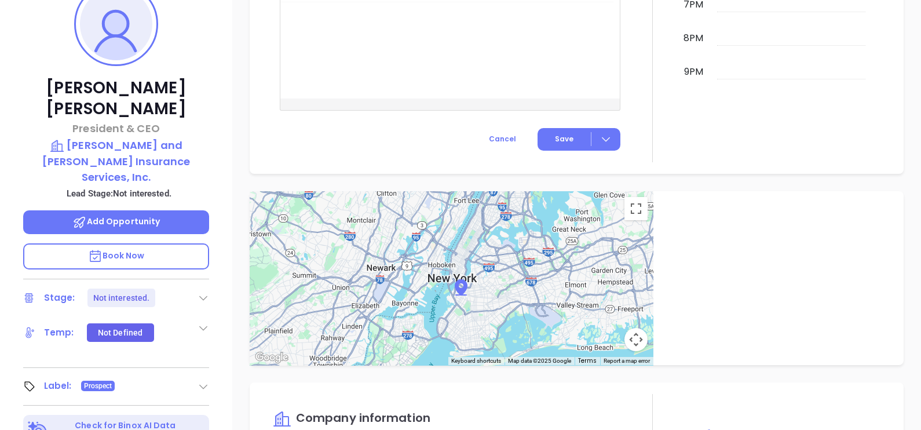
scroll to position [177, 0]
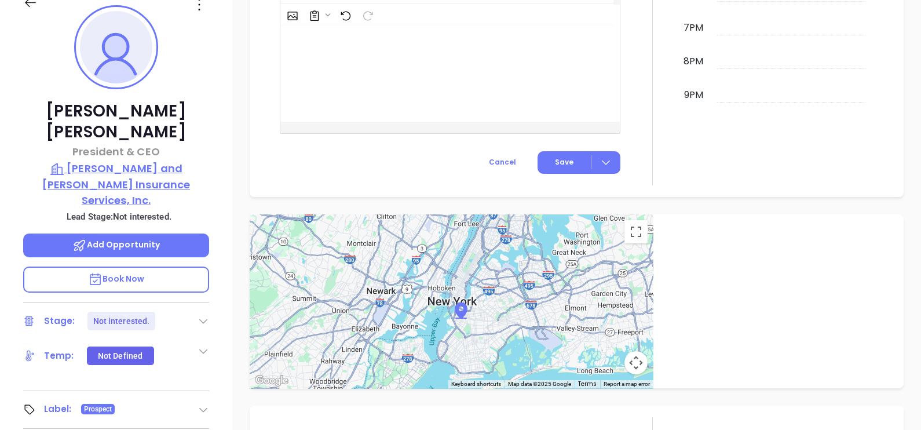
click at [122, 160] on p "Murray and MacDonald Insurance Services, Inc." at bounding box center [116, 183] width 186 height 47
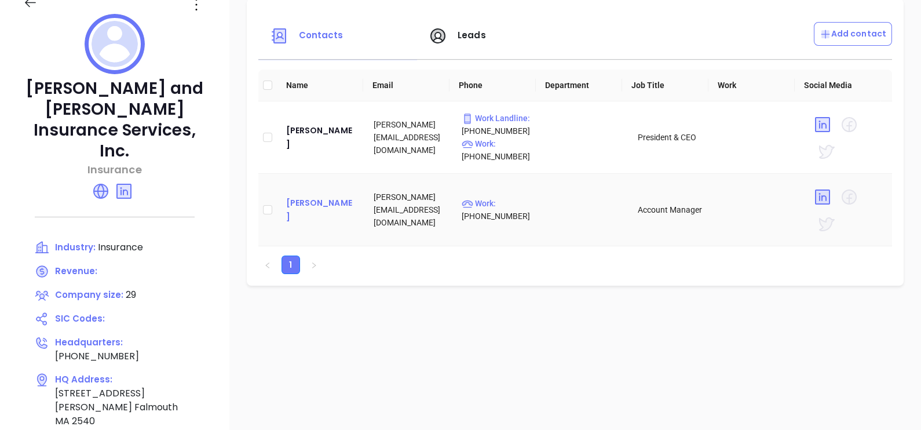
click at [316, 217] on div "Kathryn LaBaire" at bounding box center [321, 210] width 70 height 28
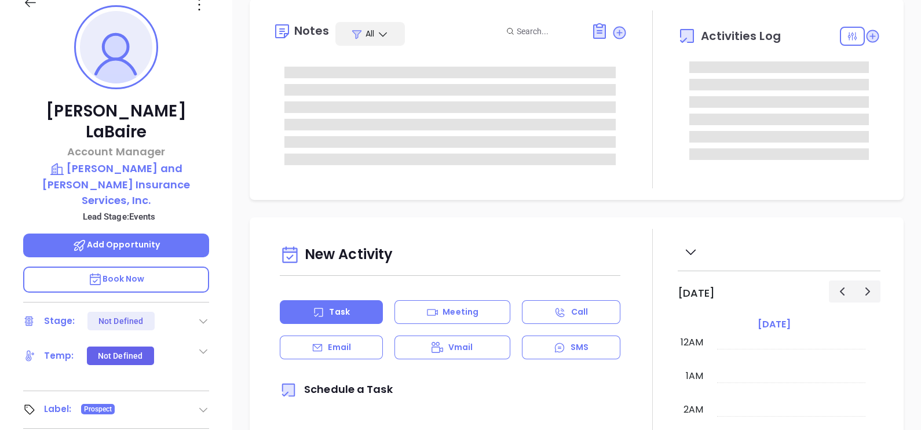
type input "10/10/2025"
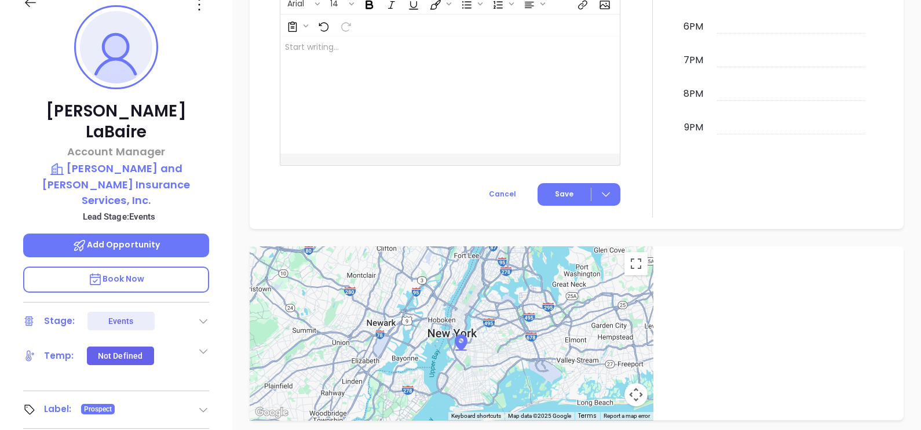
scroll to position [684, 0]
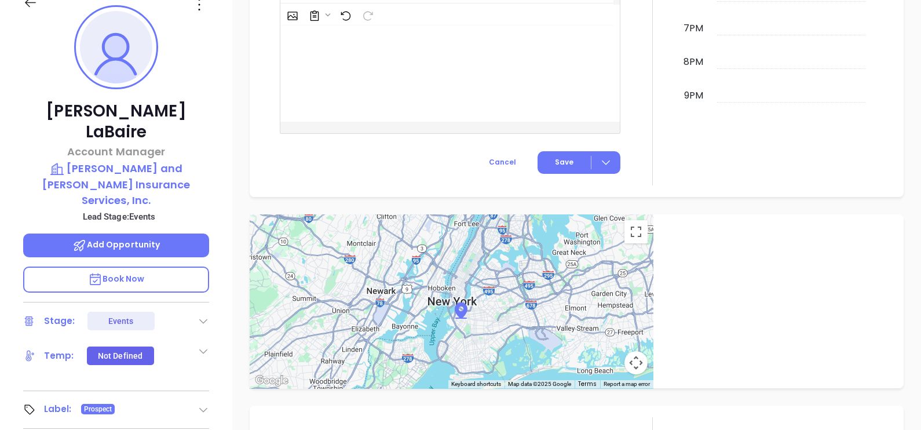
type input "Gissela Vargas"
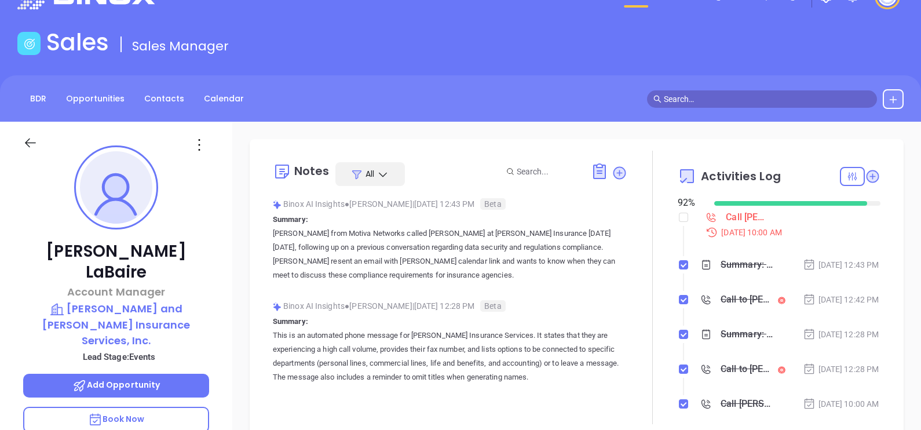
scroll to position [32, 0]
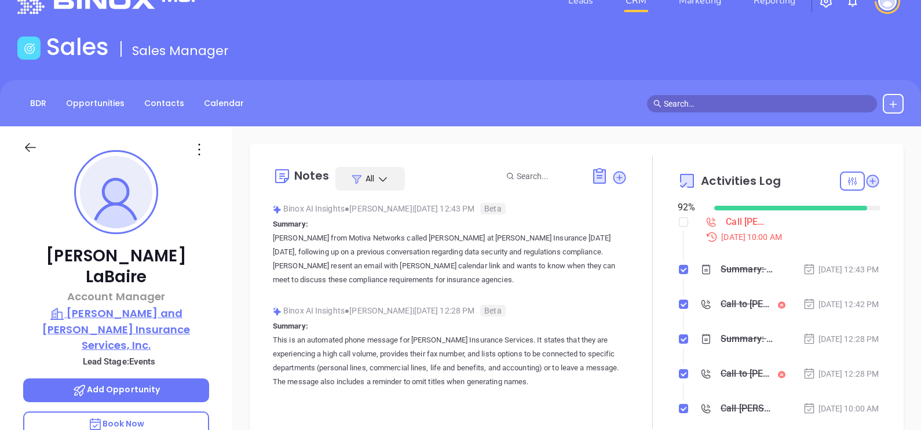
click at [158, 305] on p "Murray and MacDonald Insurance Services, Inc." at bounding box center [116, 328] width 186 height 47
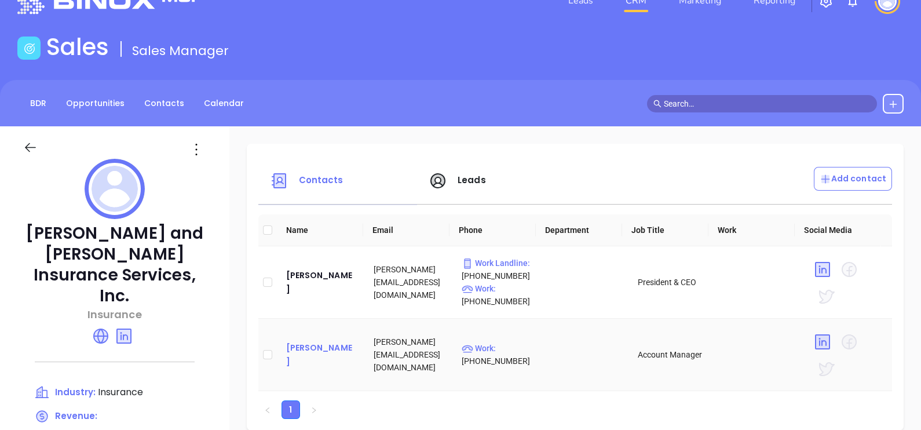
click at [301, 362] on div "Kathryn LaBaire" at bounding box center [321, 355] width 70 height 28
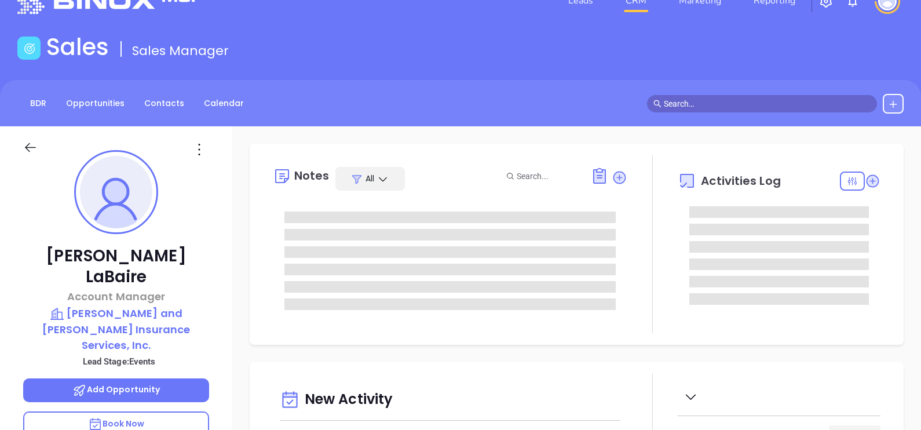
type input "10/10/2025"
type input "Gissela Vargas"
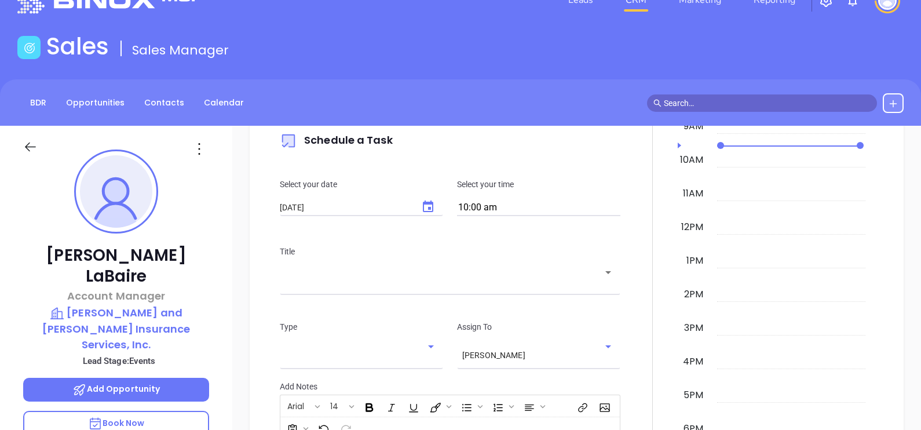
scroll to position [32, 0]
click at [99, 305] on p "Murray and MacDonald Insurance Services, Inc." at bounding box center [116, 328] width 186 height 47
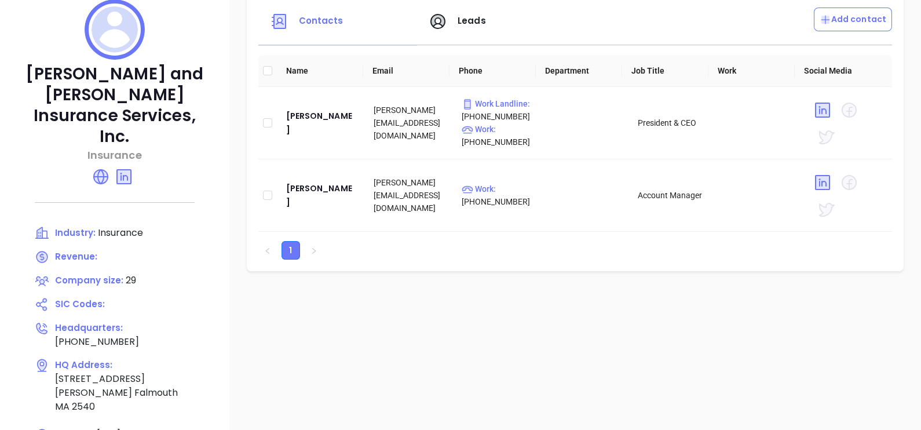
scroll to position [249, 0]
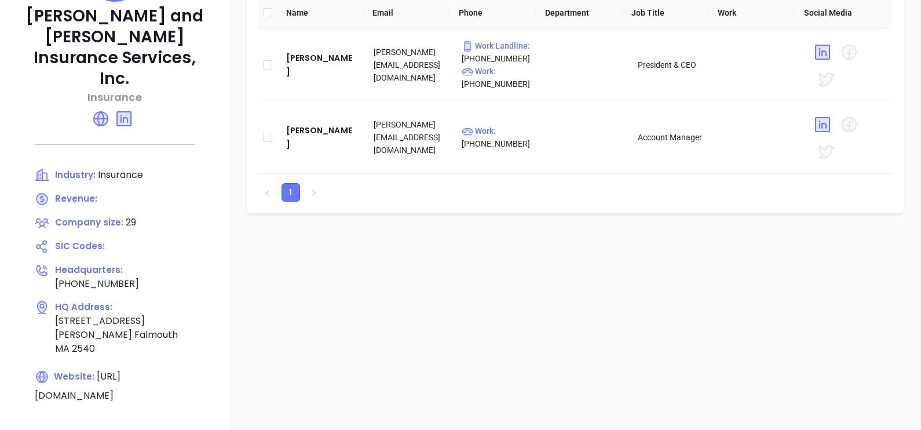
click at [100, 109] on icon at bounding box center [101, 118] width 19 height 19
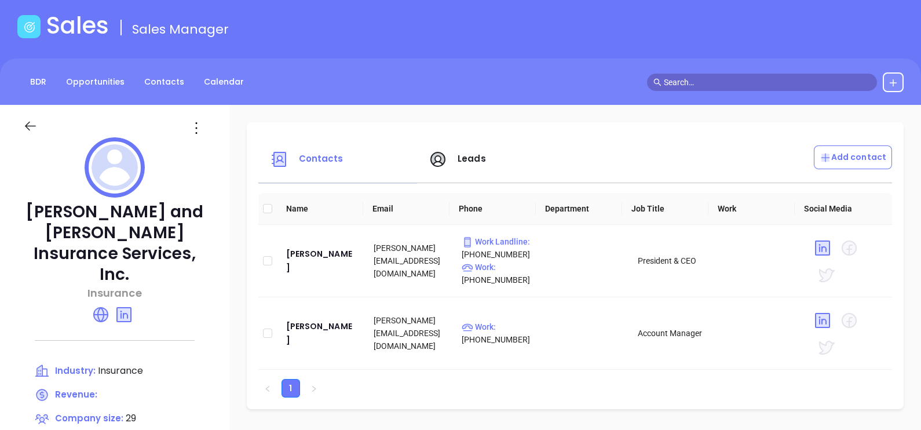
scroll to position [32, 0]
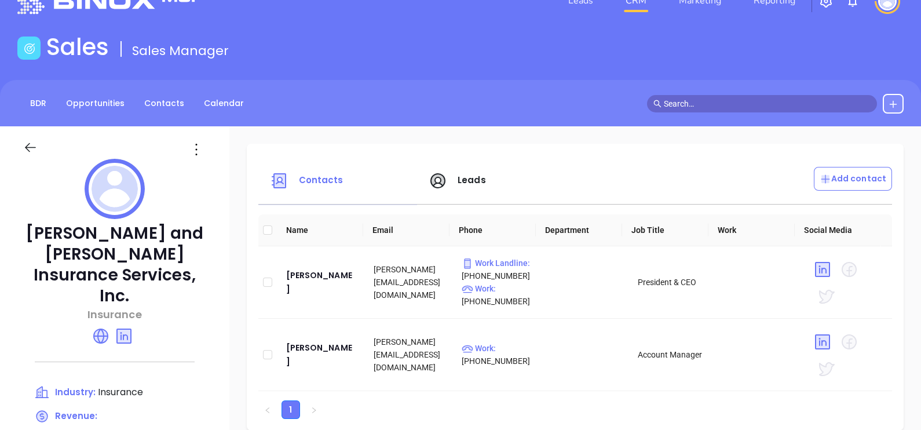
click at [445, 177] on span "Leads" at bounding box center [457, 179] width 57 height 13
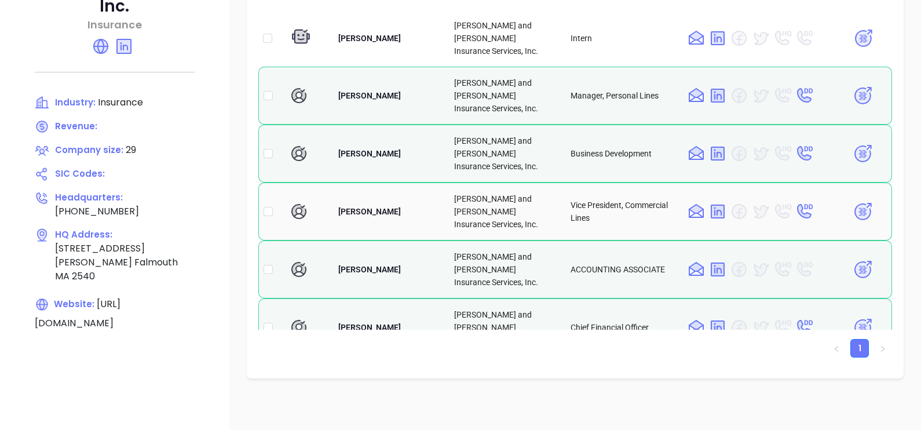
scroll to position [233, 0]
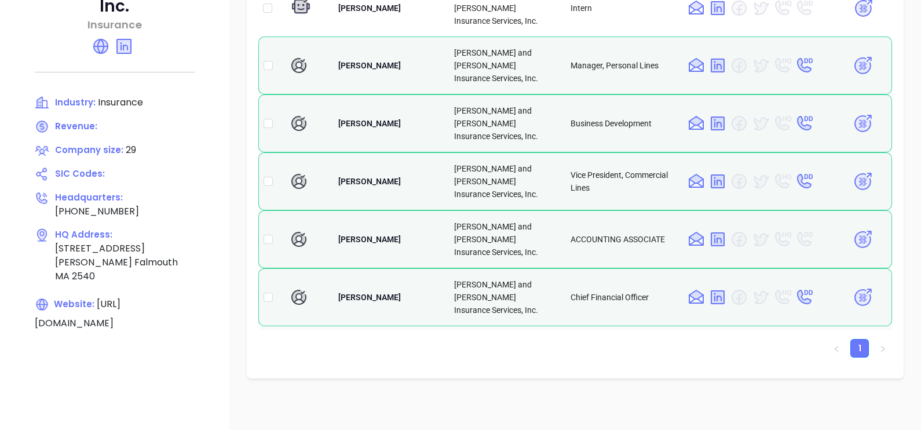
click at [853, 345] on img at bounding box center [863, 355] width 20 height 20
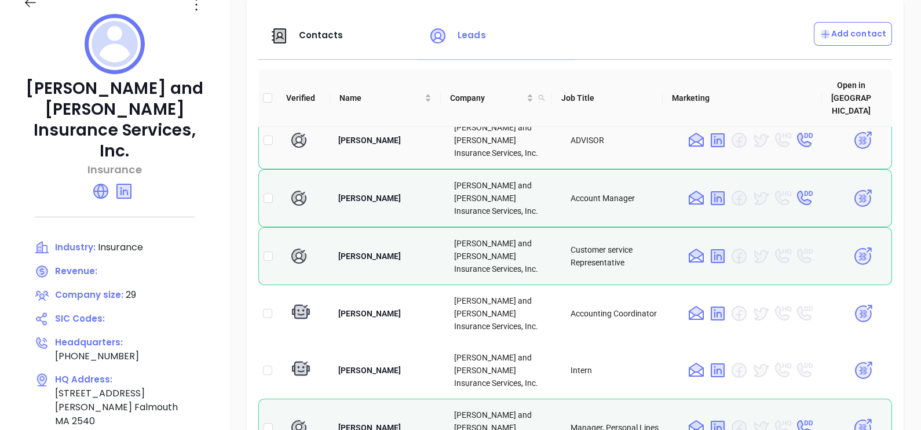
scroll to position [0, 0]
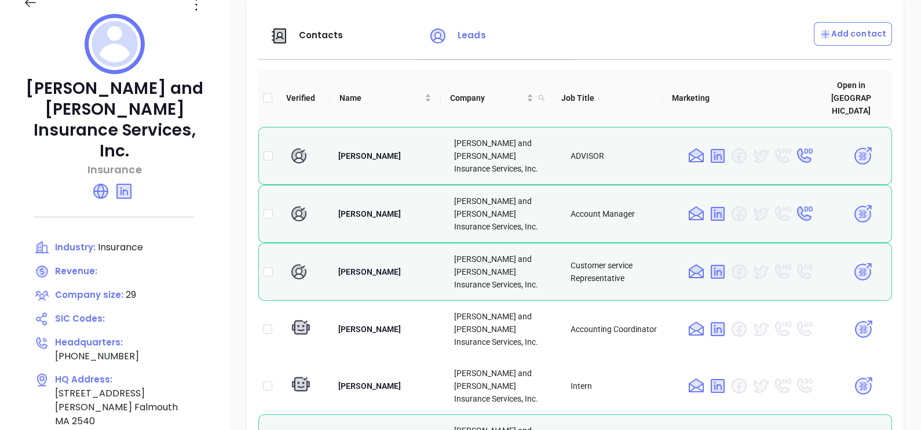
click at [314, 39] on span "Contacts" at bounding box center [321, 35] width 45 height 12
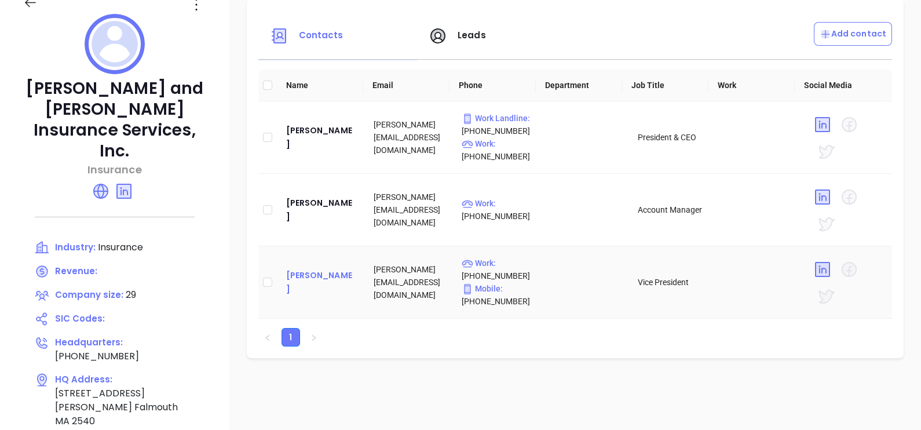
click at [297, 288] on div "Courtney Finigan" at bounding box center [321, 282] width 70 height 28
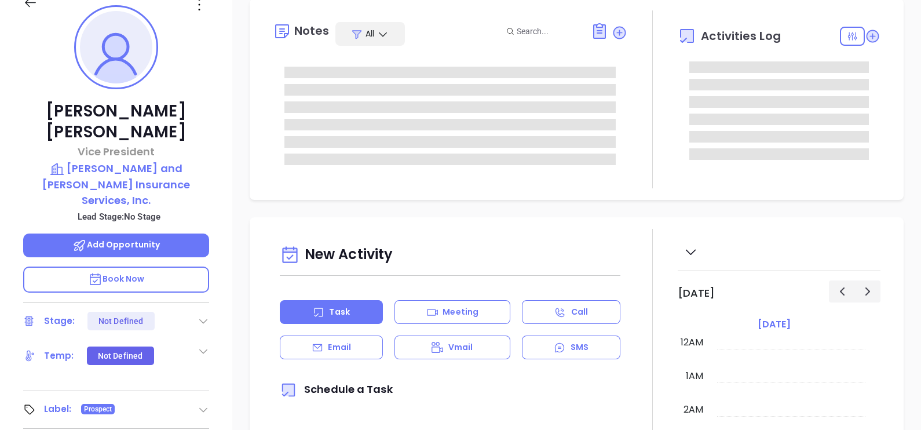
type input "10/10/2025"
click at [202, 10] on icon at bounding box center [199, 4] width 19 height 19
type input "Gissela Vargas"
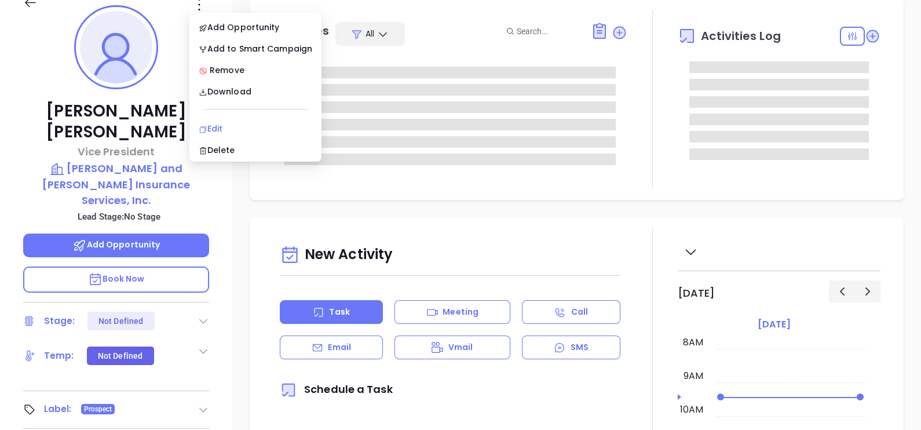
click at [217, 123] on div "Edit" at bounding box center [256, 128] width 114 height 13
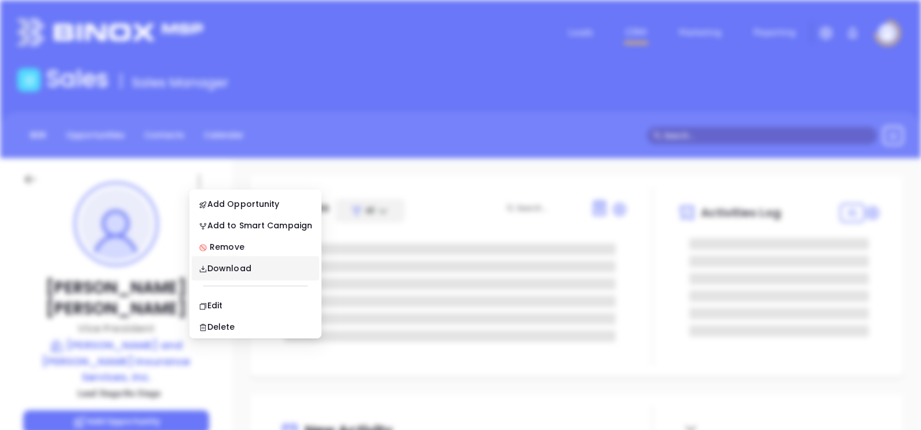
scroll to position [0, 0]
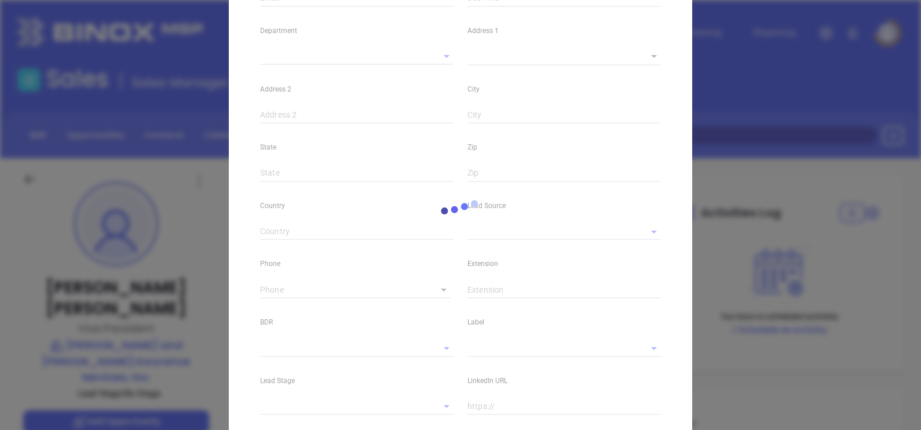
type input "Courtney"
type input "Finigan"
type input "courtney@riskadvice.com"
type input "Vice President"
type textarea "406 Jones Road"
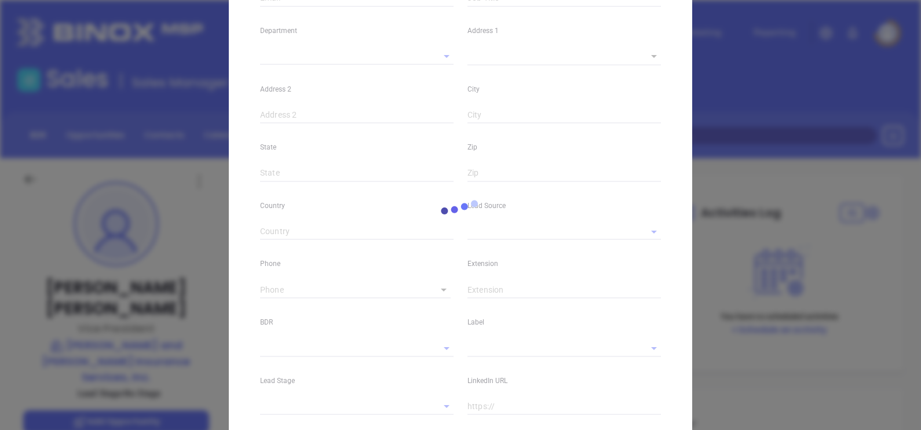
type input "1"
type input "Falmouth"
type input "MA"
type input "2540"
type input "www.linkedin.com/in/courtney-finigan-cic-crm-cmip-588ba25"
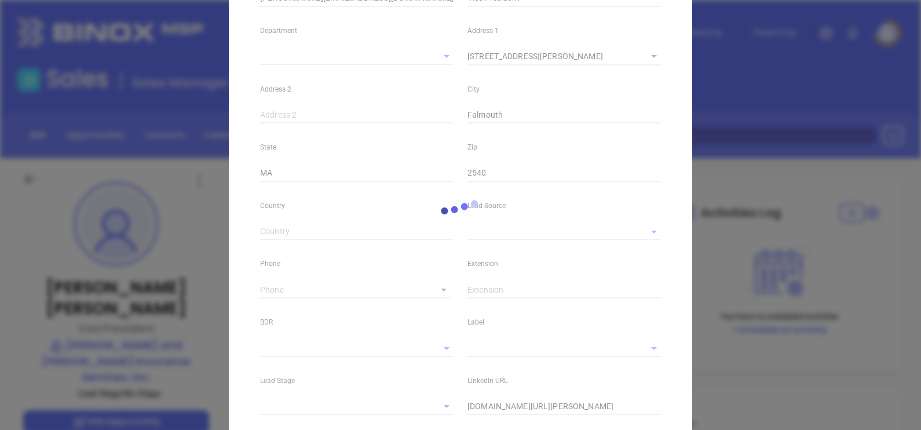
type input "Form"
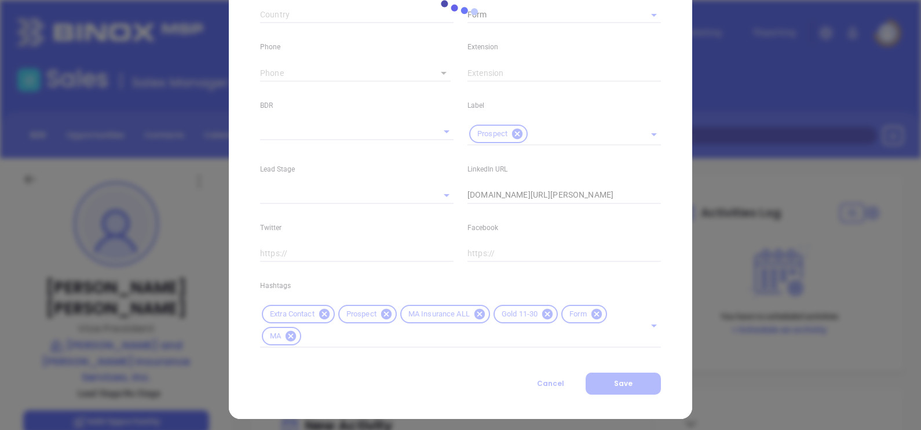
scroll to position [443, 0]
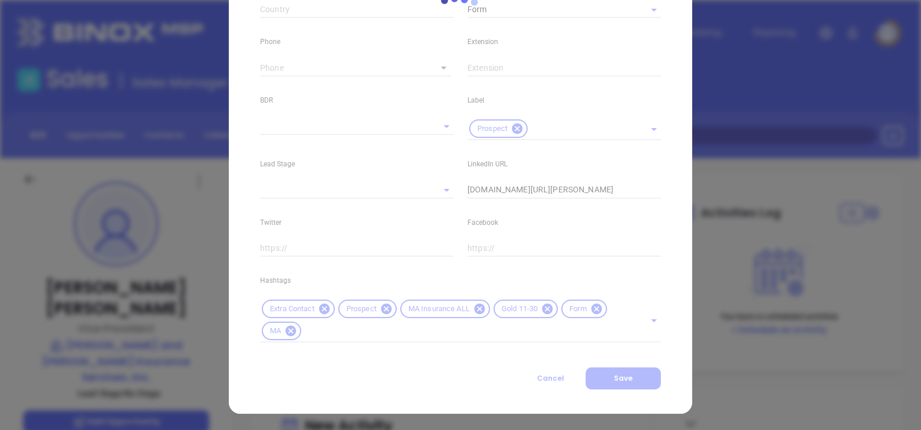
type input "(800) 800-8990"
type input "1"
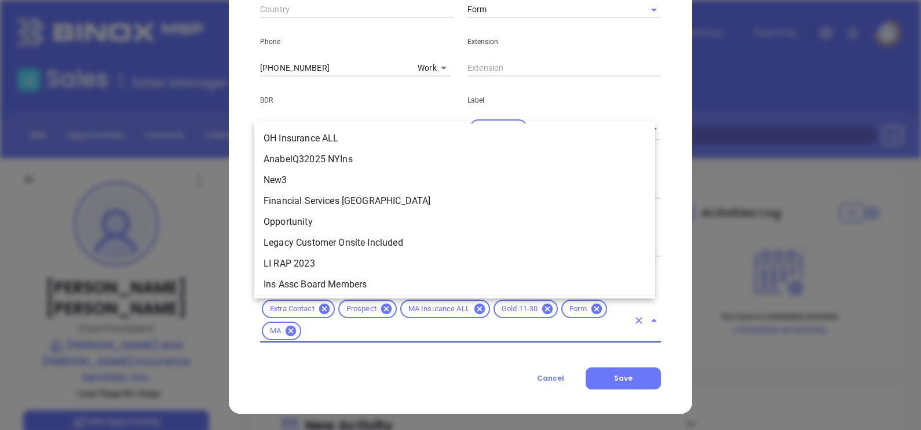
click at [390, 332] on input "text" at bounding box center [466, 331] width 326 height 14
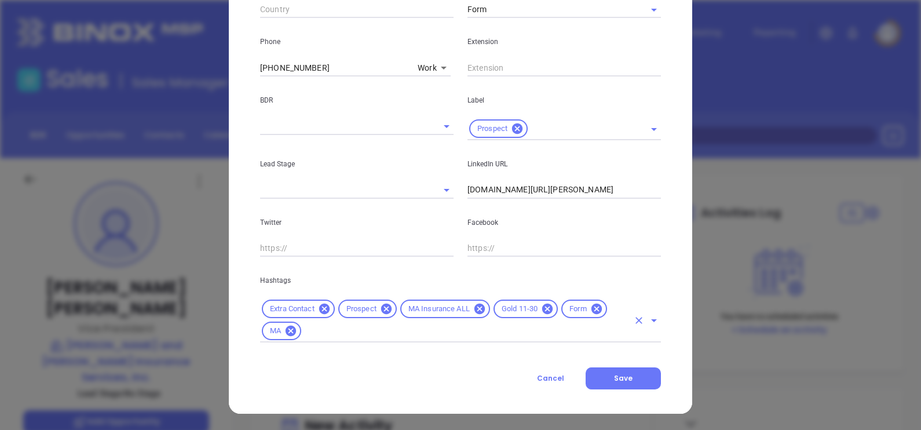
click at [390, 335] on input "text" at bounding box center [466, 331] width 326 height 14
click at [398, 345] on div "Contact Company First Name Courtney Last Name Finigan Email courtney@riskadvice…" at bounding box center [460, 7] width 401 height 763
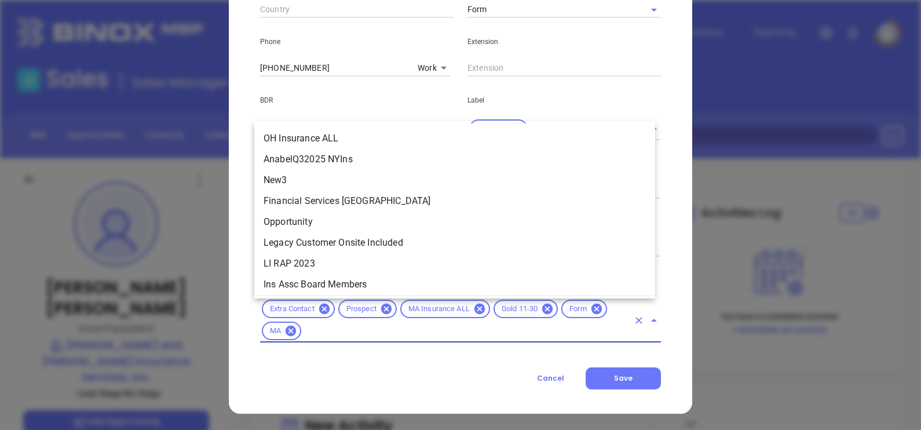
click at [334, 334] on input "text" at bounding box center [466, 331] width 326 height 14
click at [335, 333] on input "text" at bounding box center [466, 331] width 326 height 14
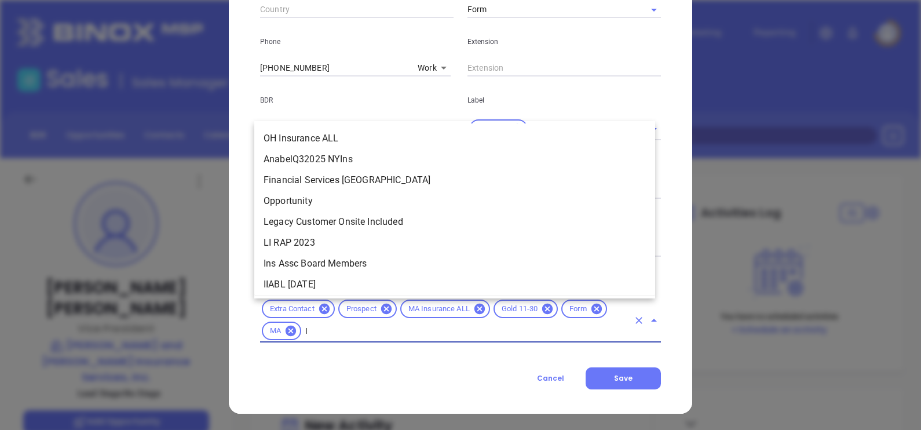
type input "IN"
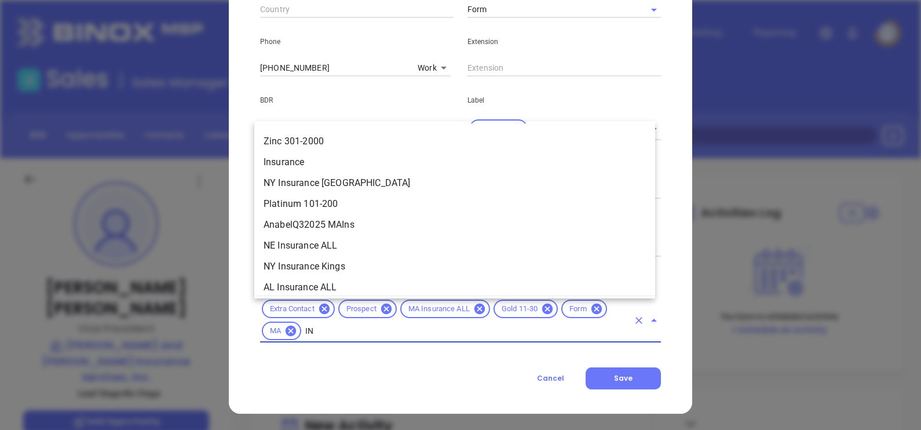
scroll to position [1231, 0]
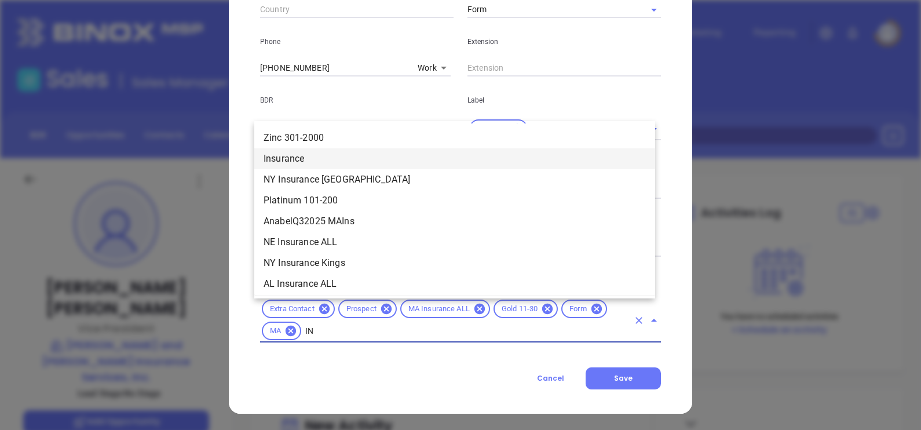
click at [318, 167] on li "Insurance" at bounding box center [454, 158] width 401 height 21
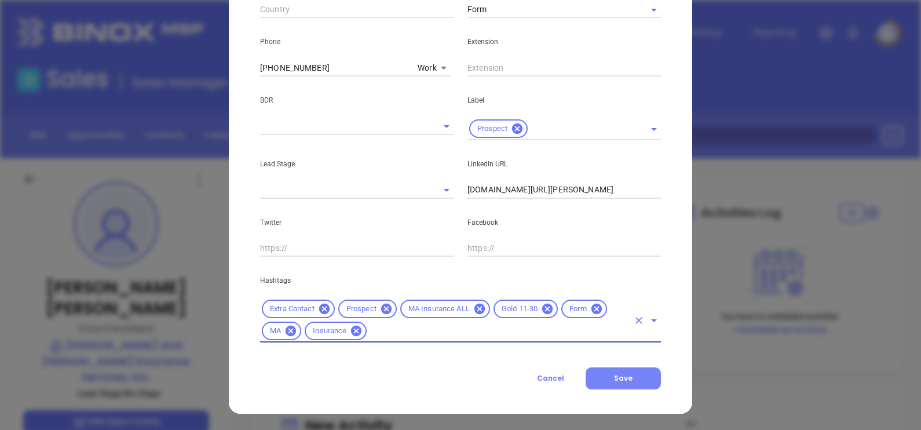
click at [621, 371] on button "Save" at bounding box center [623, 378] width 75 height 22
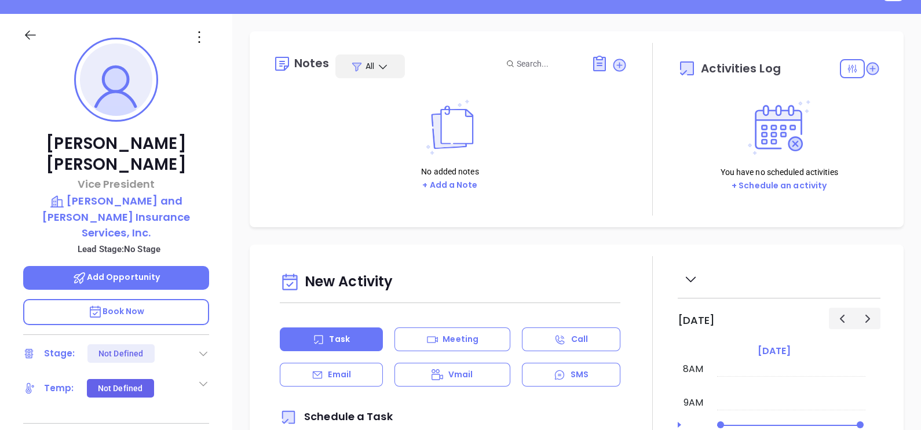
scroll to position [144, 0]
click at [614, 66] on icon at bounding box center [619, 65] width 12 height 12
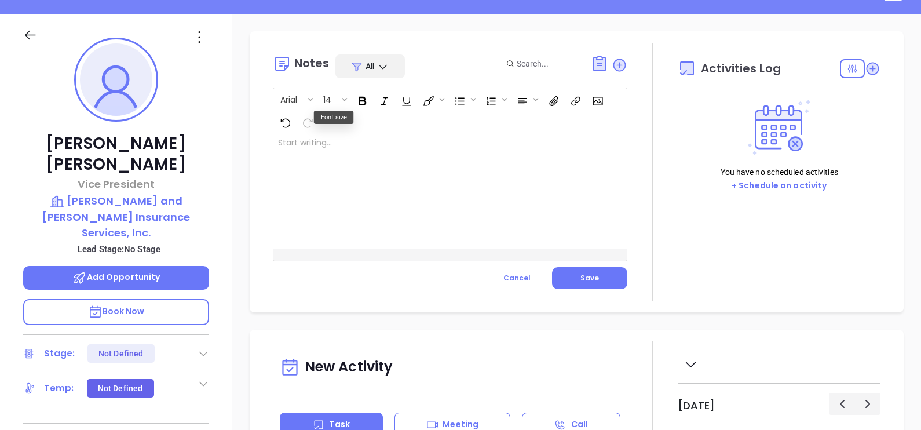
click at [343, 169] on div at bounding box center [437, 190] width 328 height 117
drag, startPoint x: 342, startPoint y: 149, endPoint x: 383, endPoint y: 157, distance: 41.9
click at [383, 157] on div "This lead filled out the webinar form . ﻿ ﻿" at bounding box center [437, 190] width 328 height 117
click at [394, 151] on div "This lead filled out form . ﻿ ﻿" at bounding box center [437, 190] width 328 height 117
drag, startPoint x: 276, startPoint y: 140, endPoint x: 364, endPoint y: 157, distance: 90.3
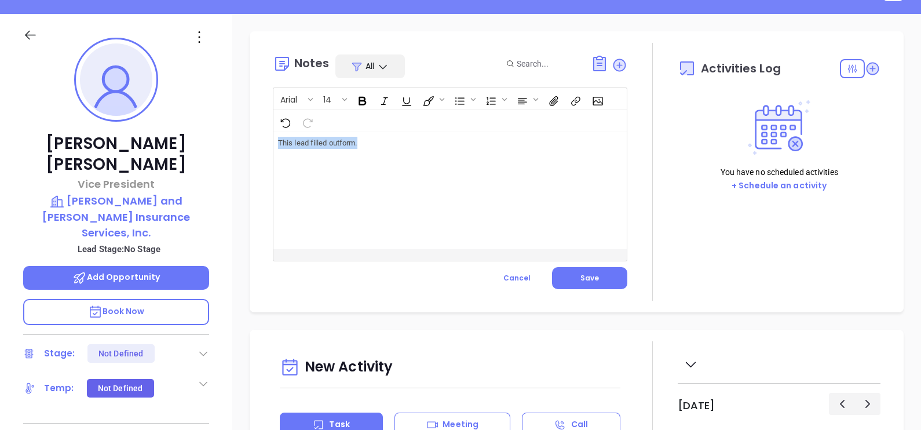
click at [364, 157] on div "This lead filled out form . ﻿ ﻿" at bounding box center [437, 190] width 328 height 117
copy p "This lead filled out form ."
click at [561, 275] on button "Save" at bounding box center [589, 278] width 75 height 22
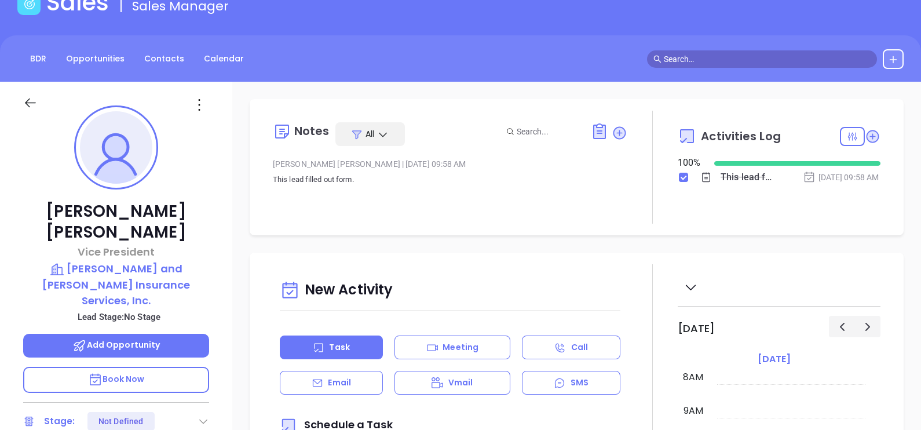
scroll to position [0, 0]
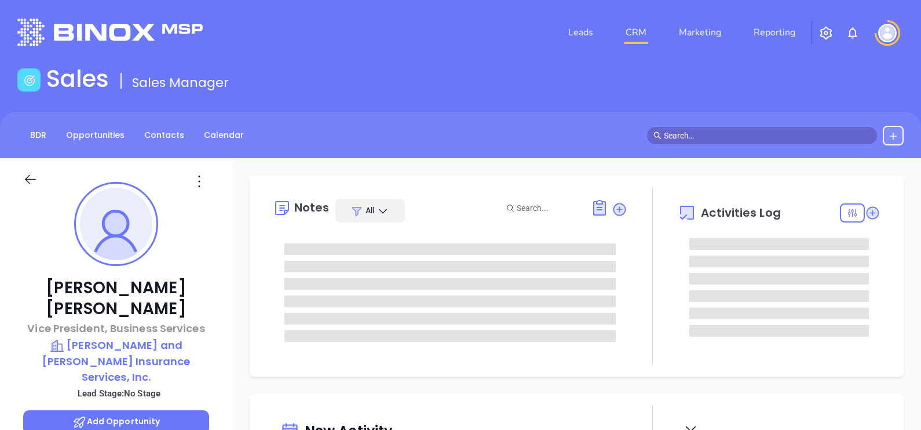
type input "10/10/2025"
type input "[PERSON_NAME]"
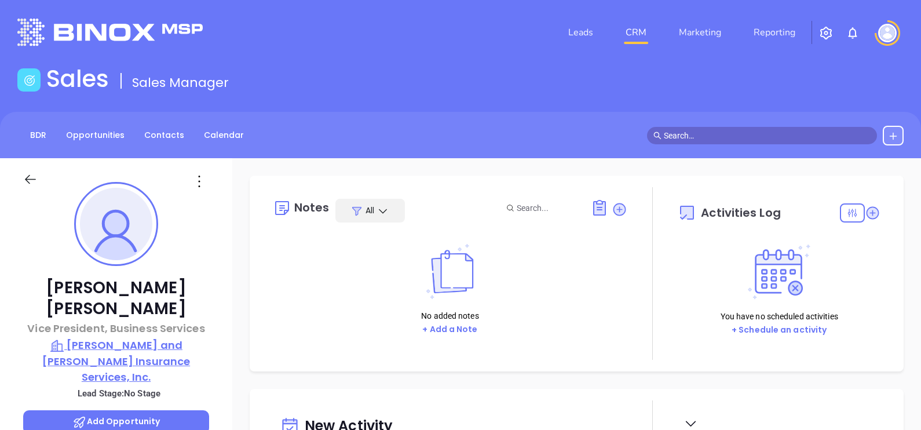
scroll to position [217, 0]
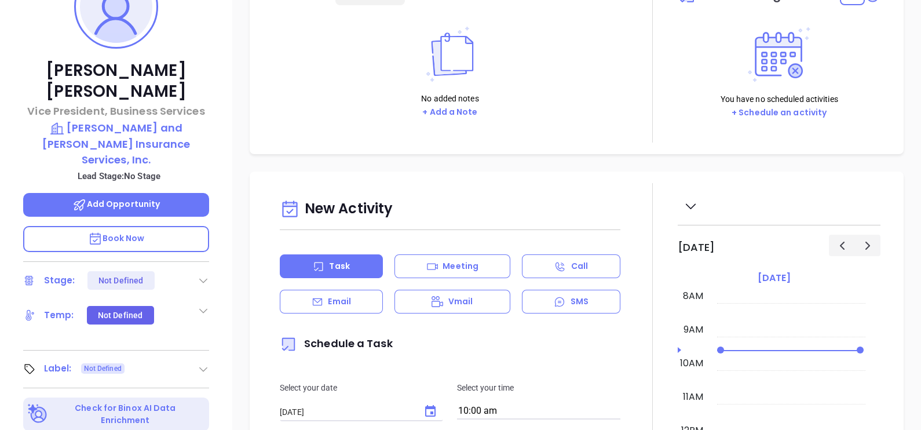
click at [206, 342] on div "Courtney Finigan Vice President, Business Services Murray and MacDonald Insuran…" at bounding box center [116, 210] width 232 height 538
click at [200, 363] on icon at bounding box center [204, 369] width 12 height 12
click at [139, 392] on div "Prospect" at bounding box center [153, 401] width 34 height 19
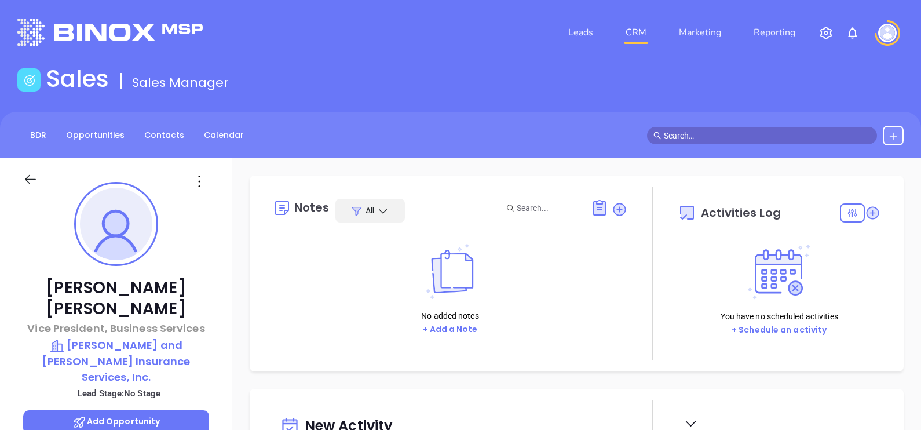
click at [194, 180] on icon at bounding box center [199, 181] width 19 height 19
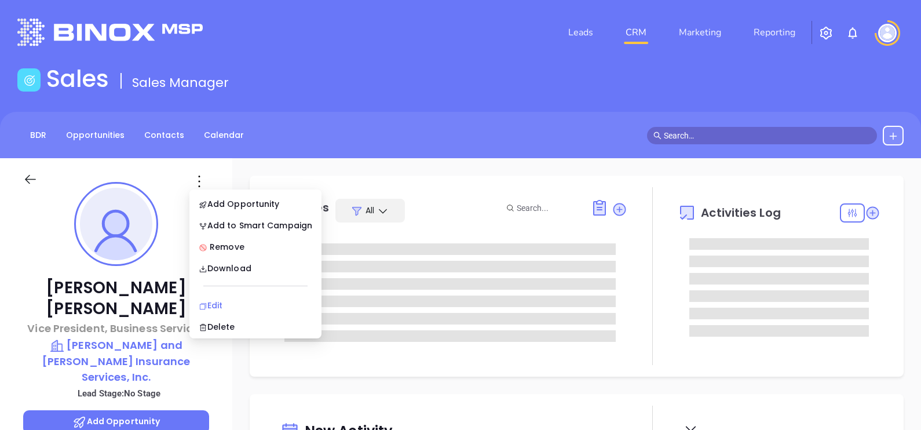
click at [220, 306] on div "Edit" at bounding box center [256, 305] width 114 height 13
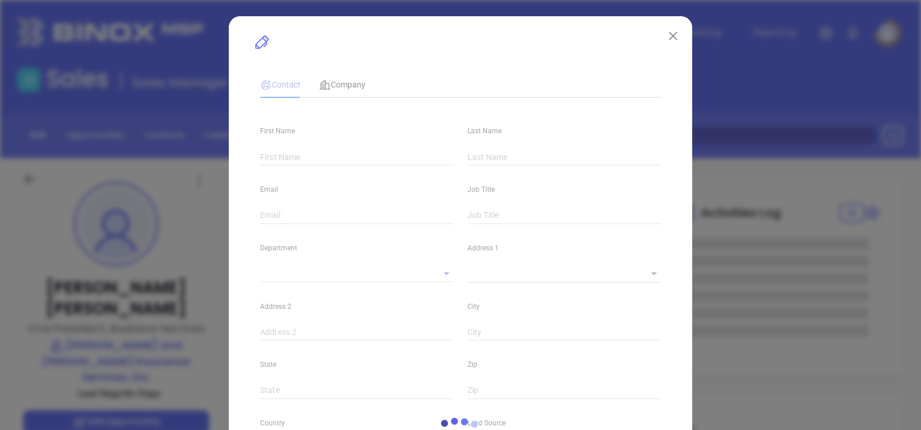
type input "[PERSON_NAME]"
type input "[PERSON_NAME][EMAIL_ADDRESS][DOMAIN_NAME]"
type input "Vice President, Business Services"
type textarea "[STREET_ADDRESS][PERSON_NAME]"
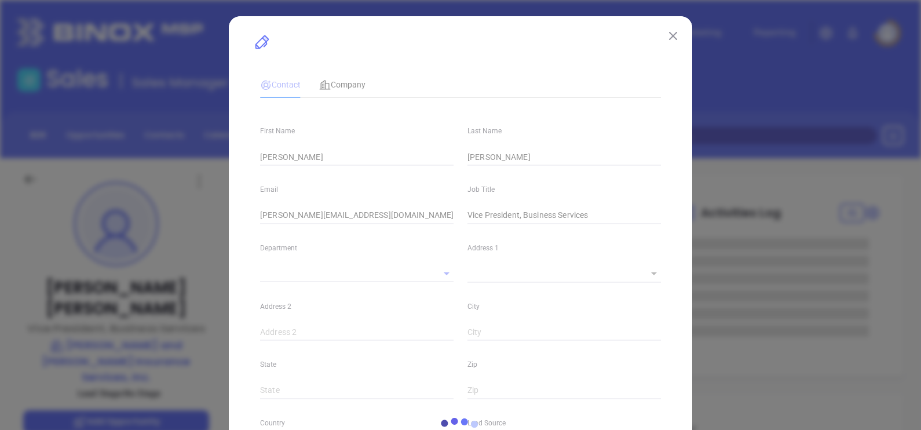
type input "1"
type input "Falmouth"
type input "MA"
type input "2540"
type input "linkedin.com/in/courtney-finigan-cic-crm-cmip-588ba25"
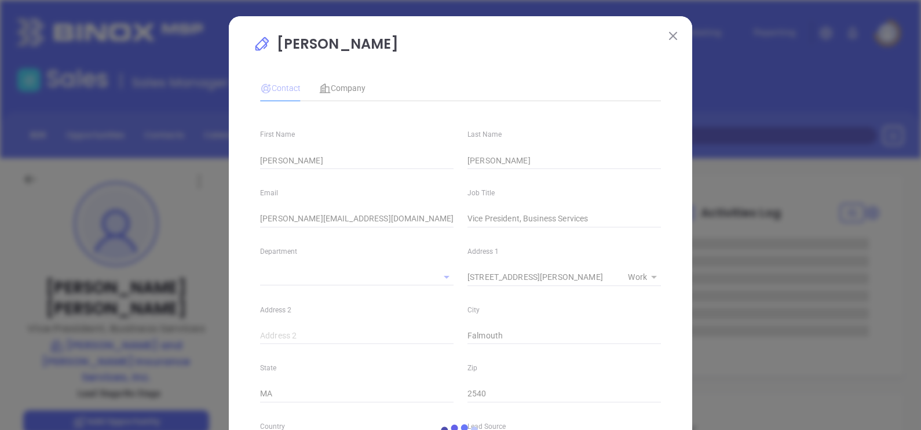
type input "[PHONE_NUMBER]"
type input "1"
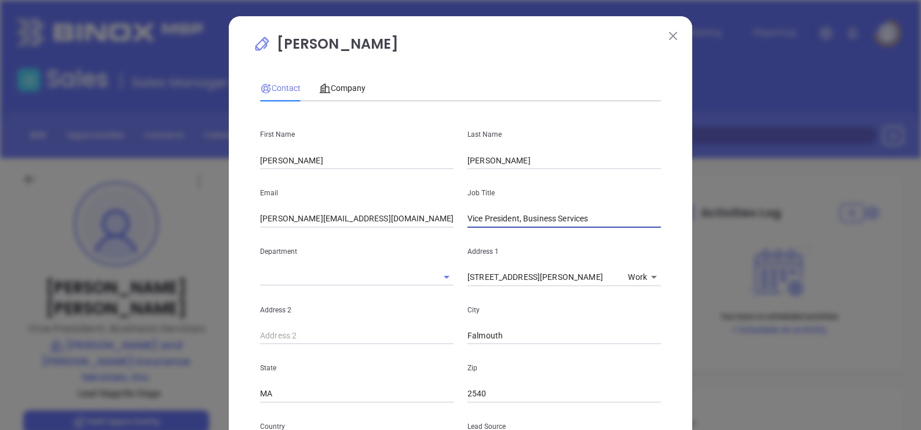
drag, startPoint x: 594, startPoint y: 223, endPoint x: 516, endPoint y: 264, distance: 88.4
click at [516, 264] on div "First Name Courtney Last Name Finigan Email courtney@riskadvice.com Job Title V…" at bounding box center [460, 434] width 401 height 647
type input "Vice President"
click at [411, 240] on div "Department" at bounding box center [356, 257] width 207 height 59
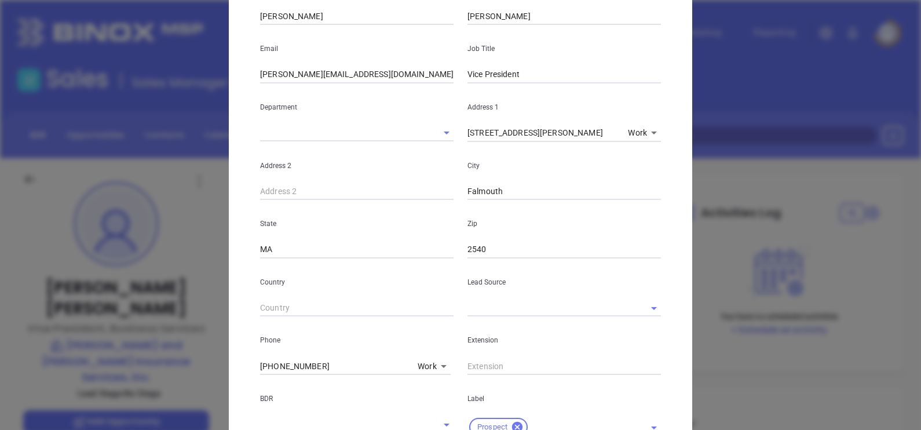
click at [498, 299] on input "text" at bounding box center [547, 307] width 161 height 17
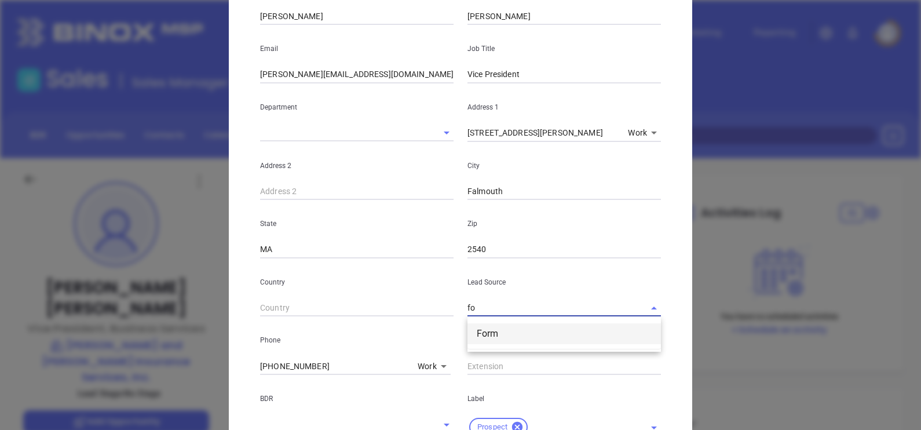
click at [495, 336] on li "Form" at bounding box center [563, 333] width 193 height 21
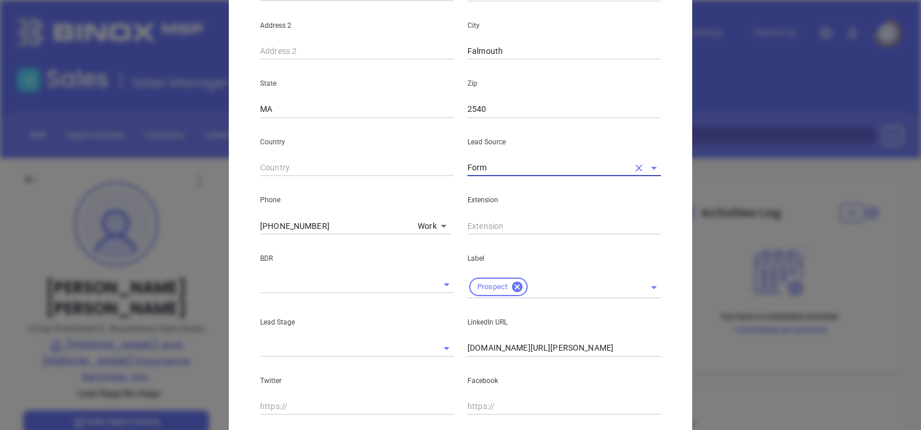
scroll to position [289, 0]
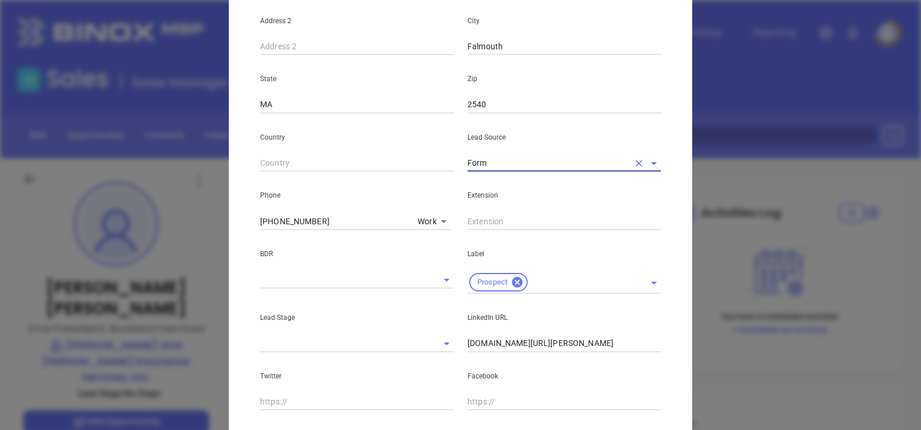
type input "Form"
click at [467, 345] on input "linkedin.com/in/courtney-finigan-cic-crm-cmip-588ba25" at bounding box center [563, 343] width 193 height 17
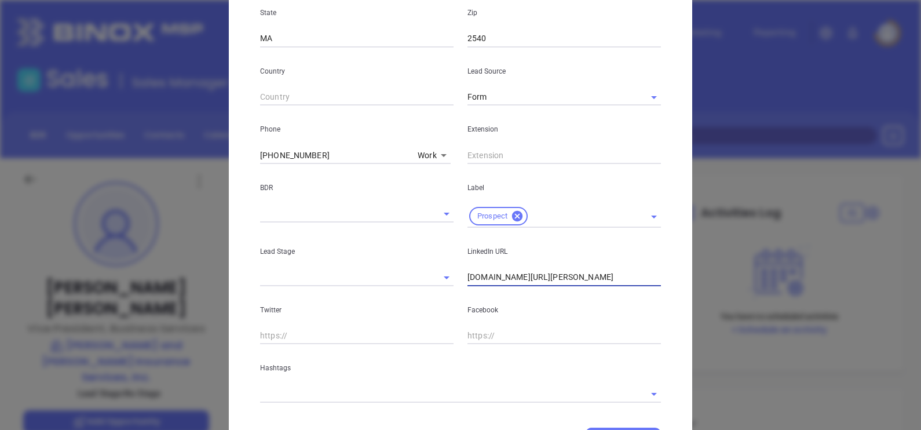
scroll to position [362, 0]
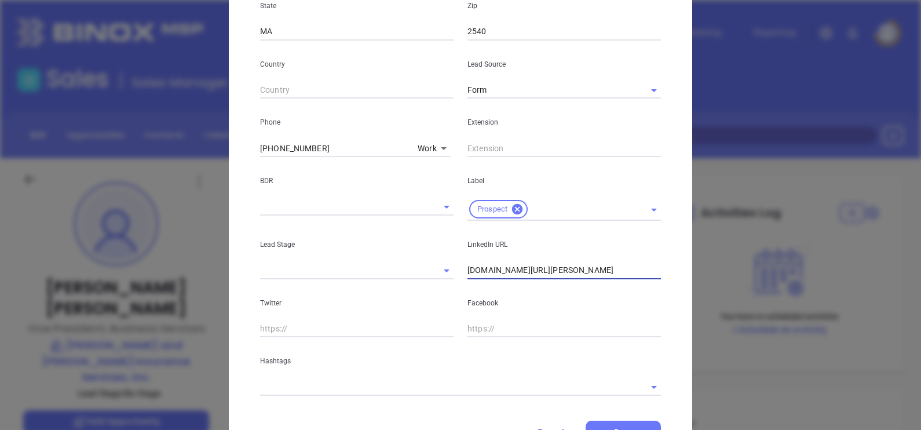
type input "www.linkedin.com/in/courtney-finigan-cic-crm-cmip-588ba25"
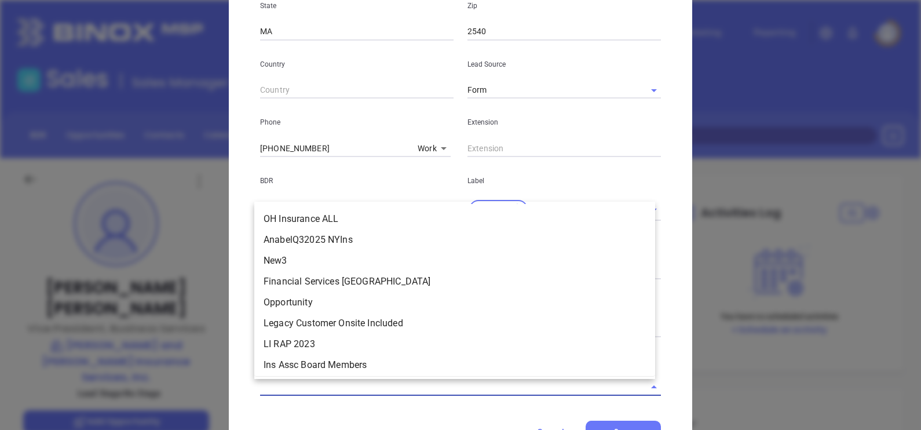
click at [378, 394] on input "text" at bounding box center [444, 386] width 368 height 17
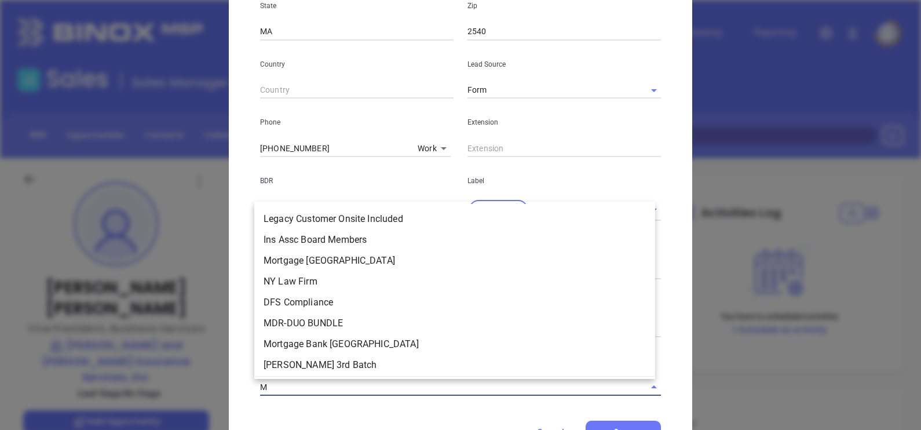
type input "MA"
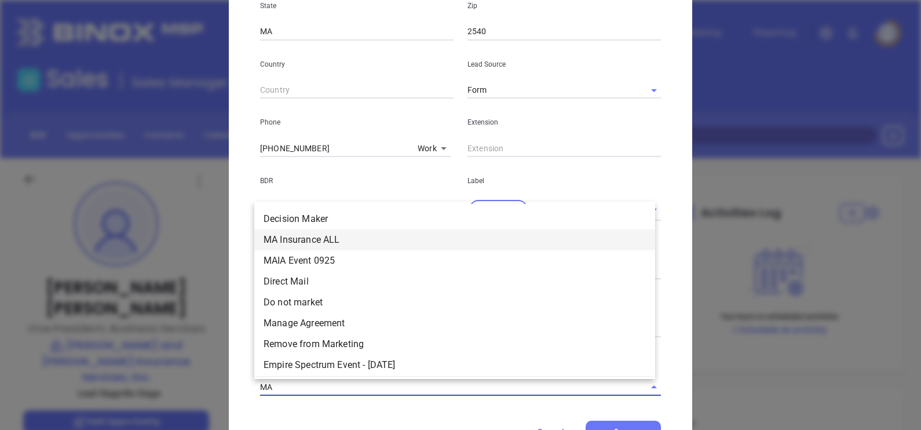
click at [319, 242] on li "MA Insurance ALL" at bounding box center [454, 239] width 401 height 21
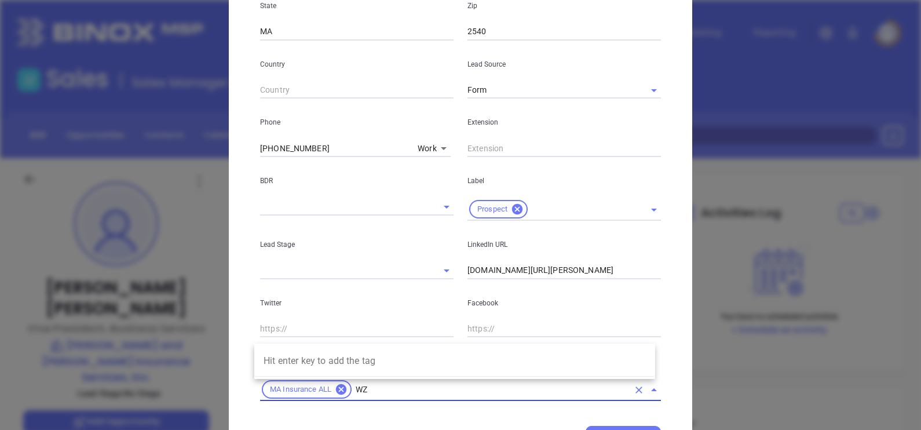
type input "W"
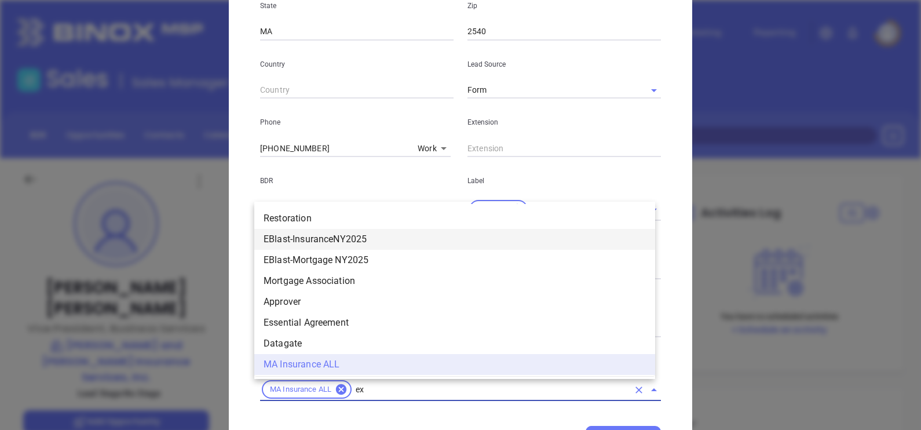
scroll to position [0, 0]
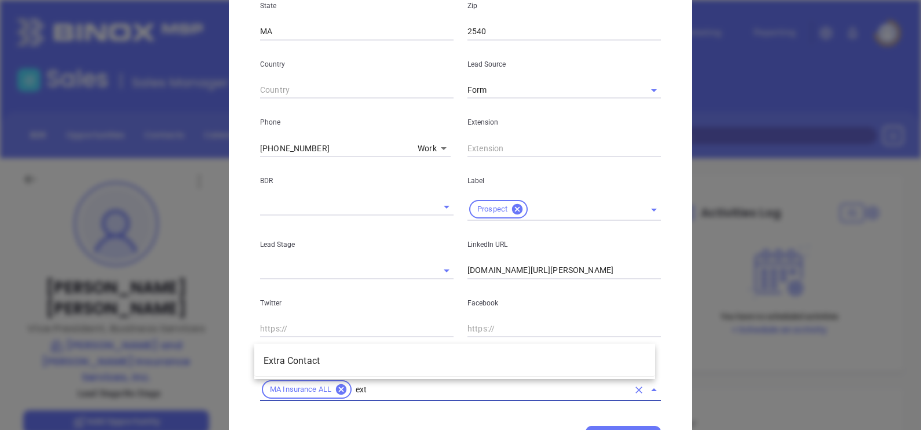
type input "extr"
drag, startPoint x: 337, startPoint y: 355, endPoint x: 342, endPoint y: 360, distance: 7.4
click at [342, 360] on li "Extra Contact" at bounding box center [454, 360] width 401 height 21
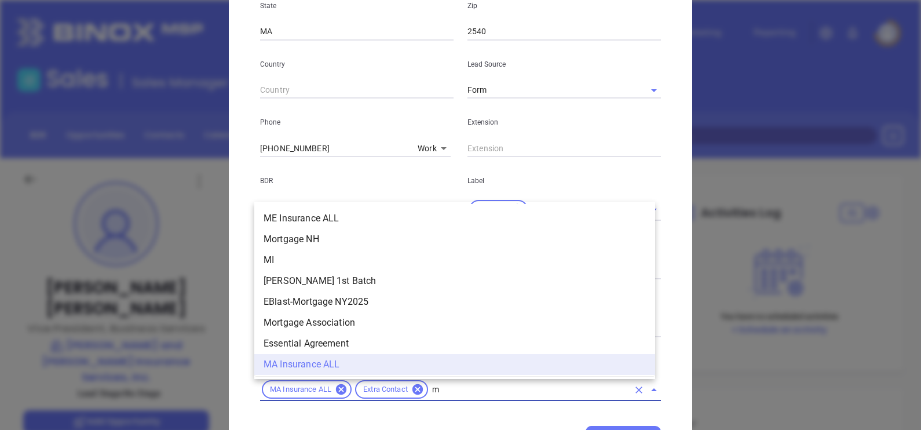
type input "ma"
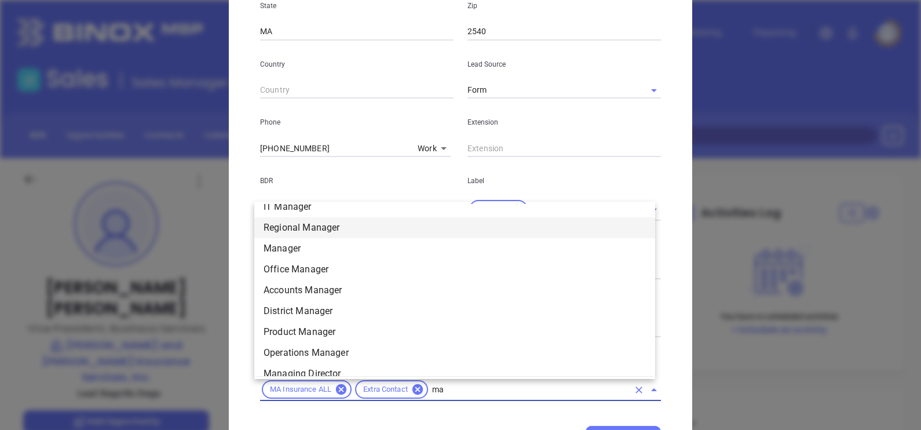
scroll to position [462, 0]
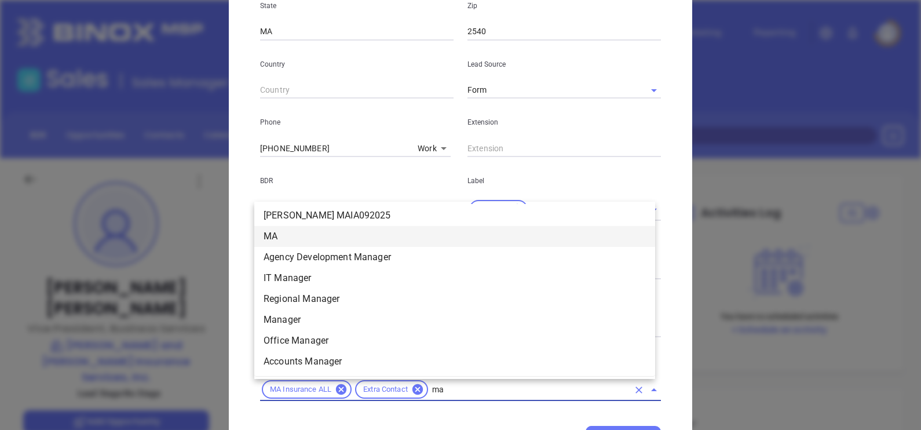
click at [283, 230] on li "MA" at bounding box center [454, 236] width 401 height 21
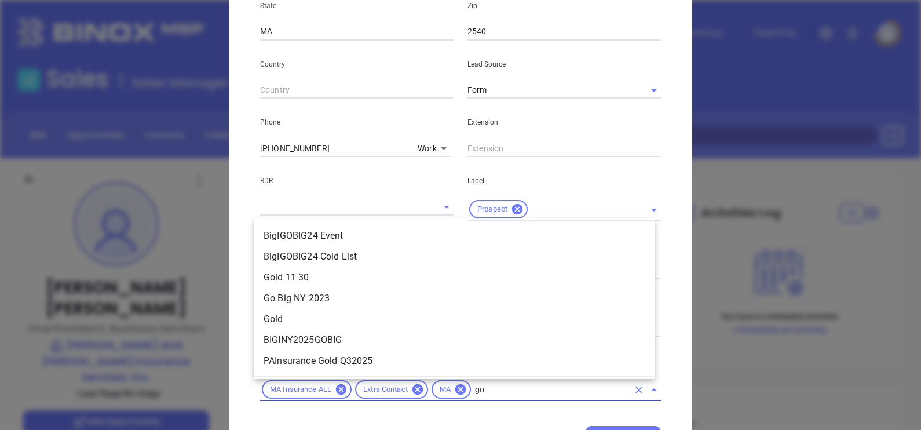
type input "gol"
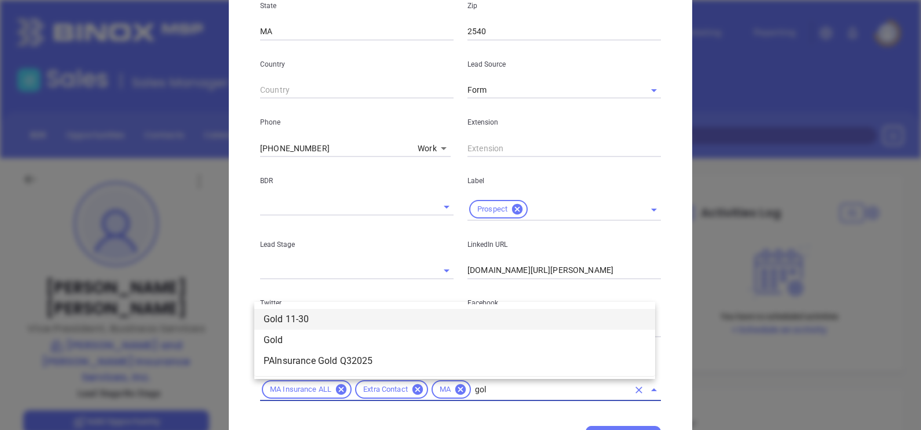
click at [277, 313] on li "Gold 11-30" at bounding box center [454, 319] width 401 height 21
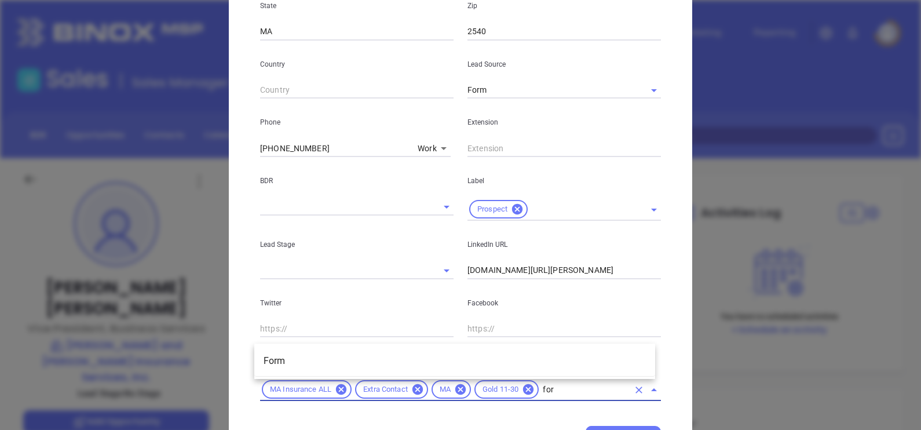
type input "form"
click at [400, 360] on li "Form" at bounding box center [454, 360] width 401 height 21
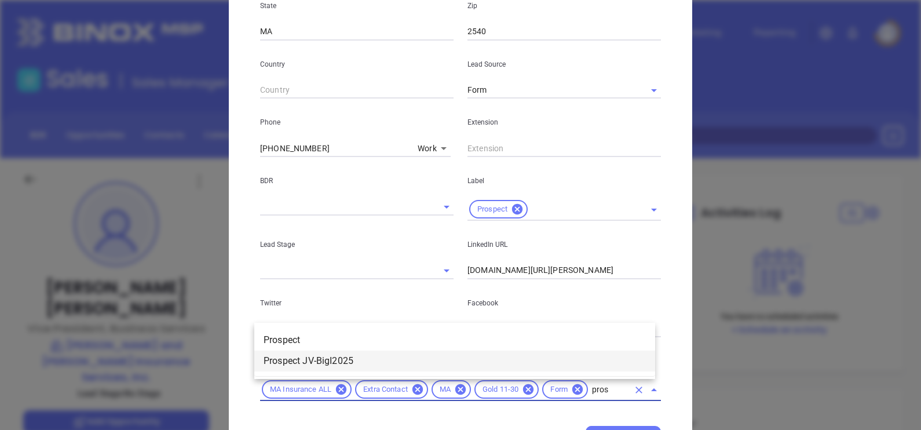
type input "prosp"
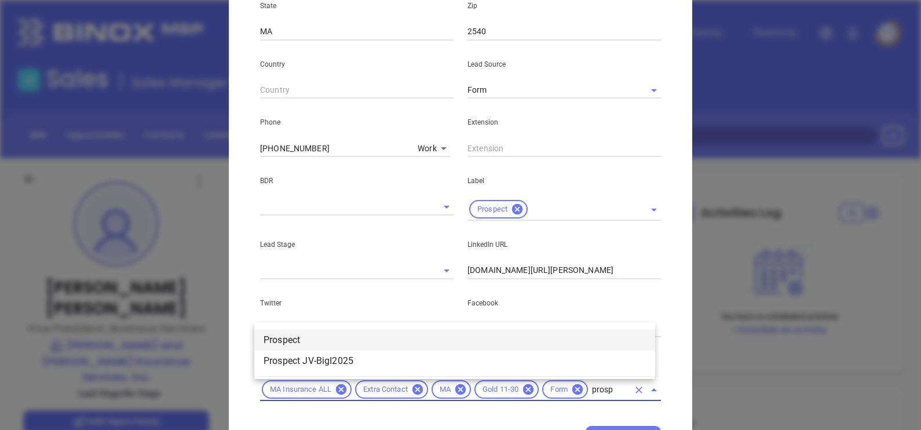
click at [342, 343] on li "Prospect" at bounding box center [454, 340] width 401 height 21
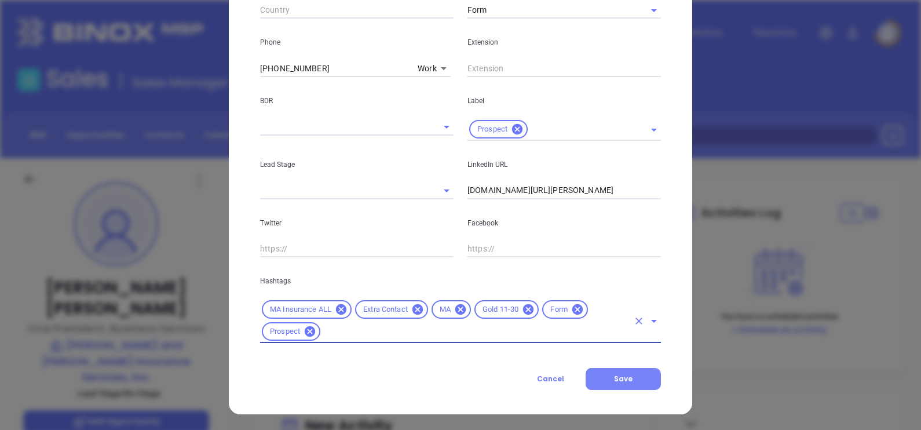
scroll to position [443, 0]
click at [605, 375] on button "Save" at bounding box center [623, 378] width 75 height 22
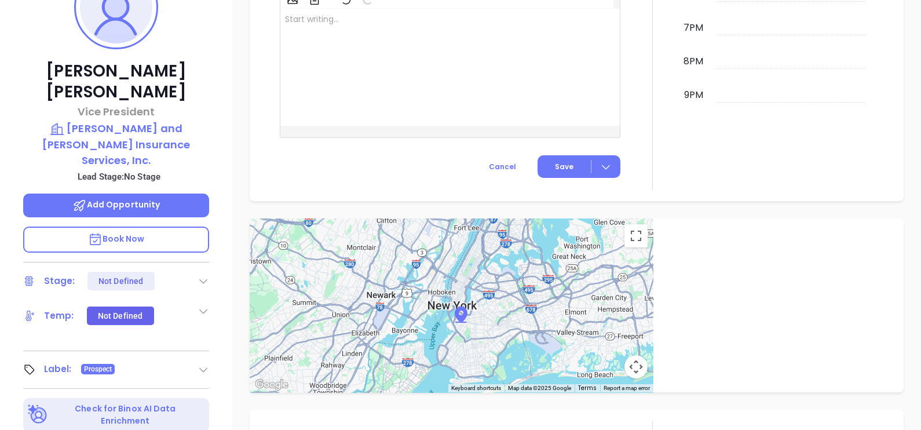
scroll to position [104, 0]
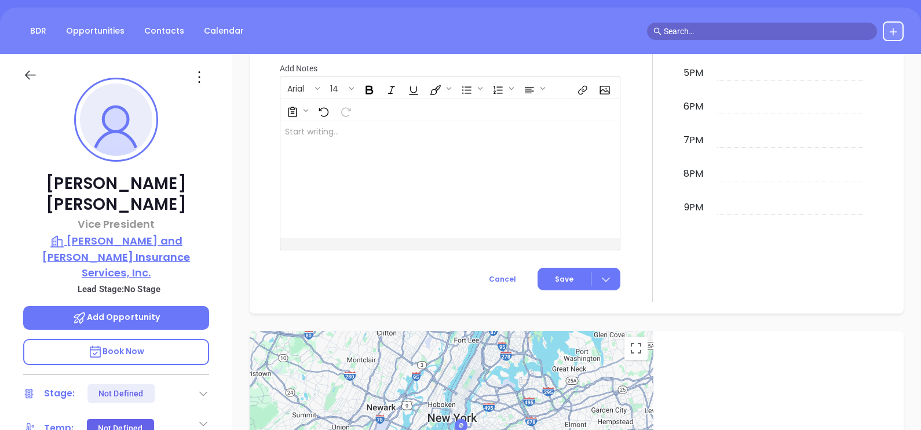
click at [136, 233] on p "Murray and MacDonald Insurance Services, Inc." at bounding box center [116, 256] width 186 height 47
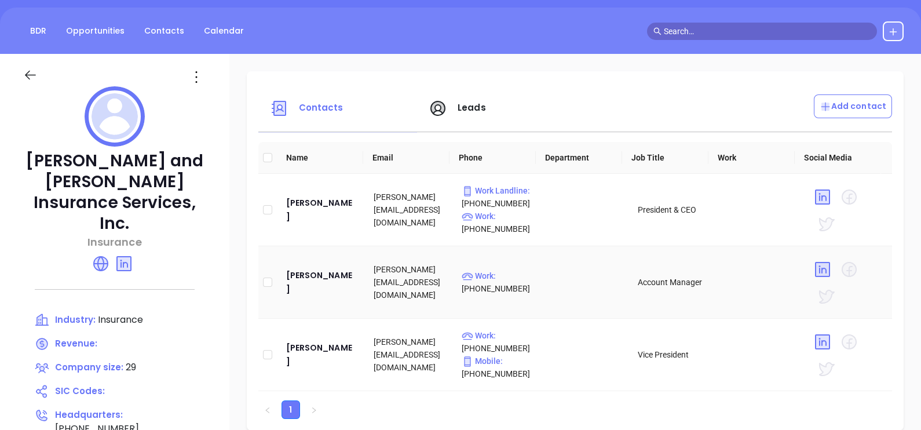
click at [315, 285] on td "Kathryn LaBaire" at bounding box center [321, 282] width 88 height 72
click at [309, 293] on div "Kathryn LaBaire" at bounding box center [321, 282] width 70 height 28
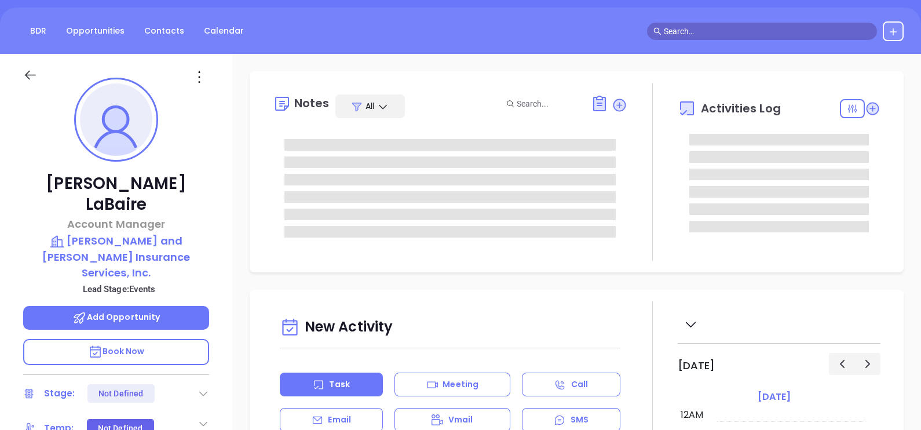
type input "10/10/2025"
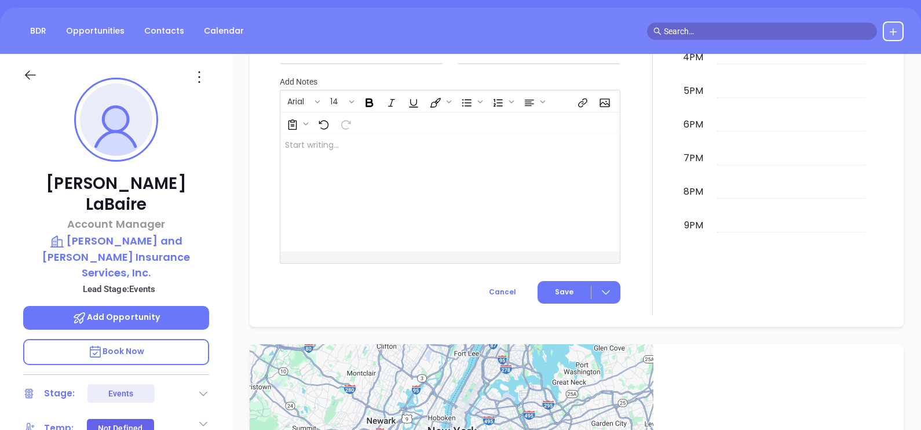
scroll to position [684, 0]
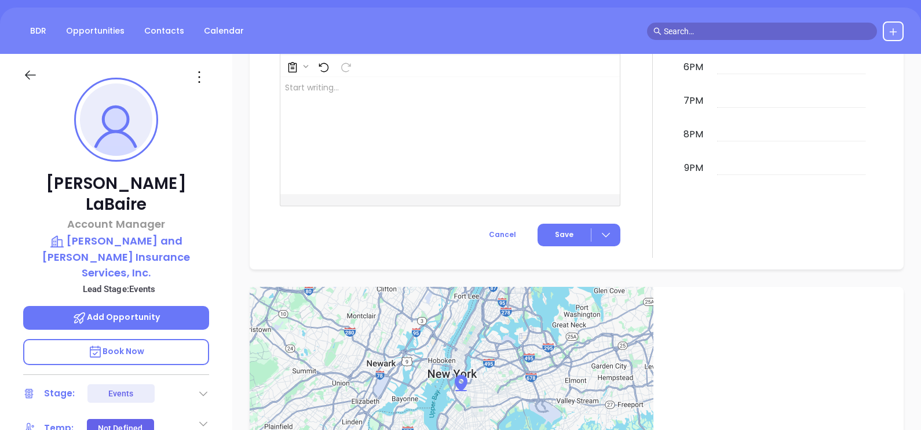
type input "Gissela Vargas"
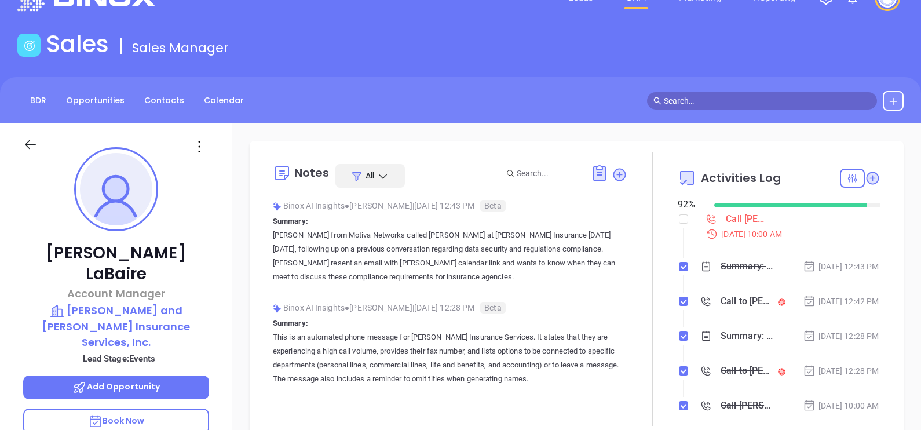
scroll to position [0, 0]
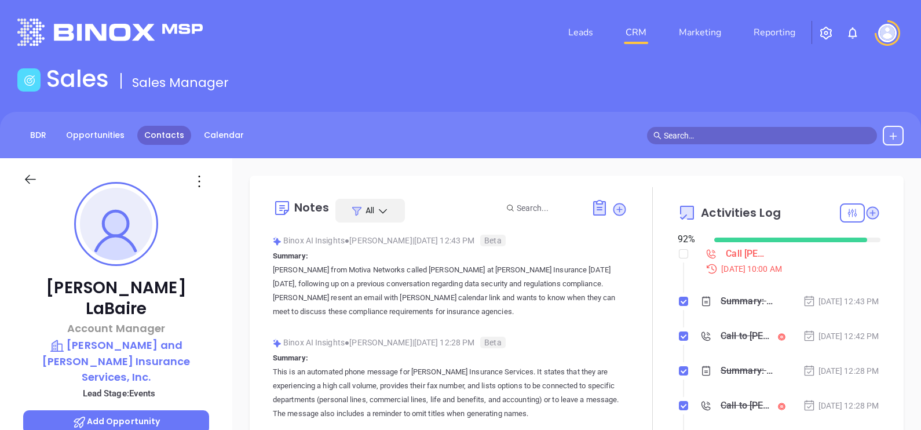
click at [151, 140] on link "Contacts" at bounding box center [164, 135] width 54 height 19
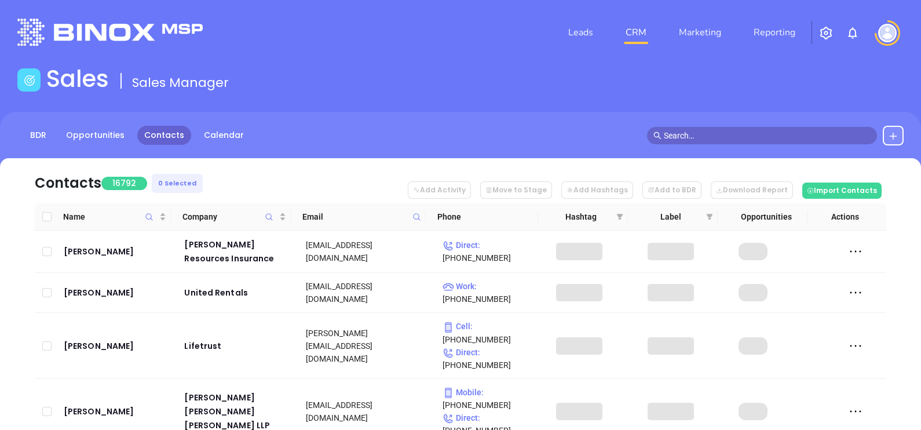
click at [416, 217] on icon at bounding box center [416, 217] width 9 height 9
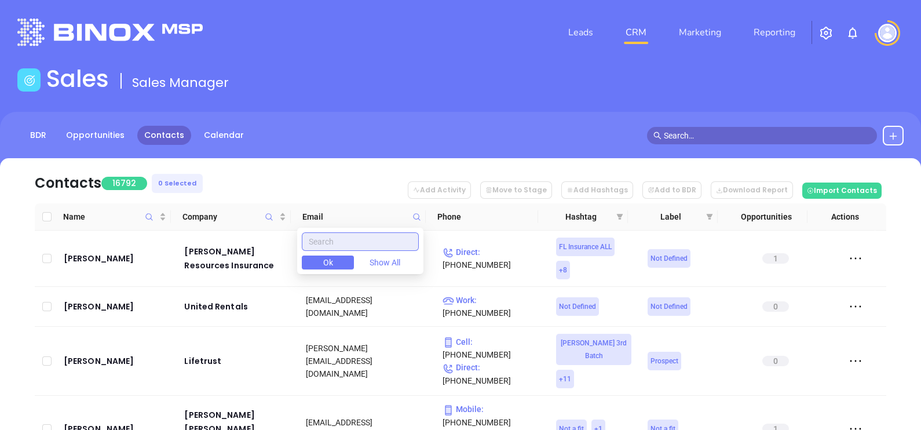
paste input "[DOMAIN_NAME]"
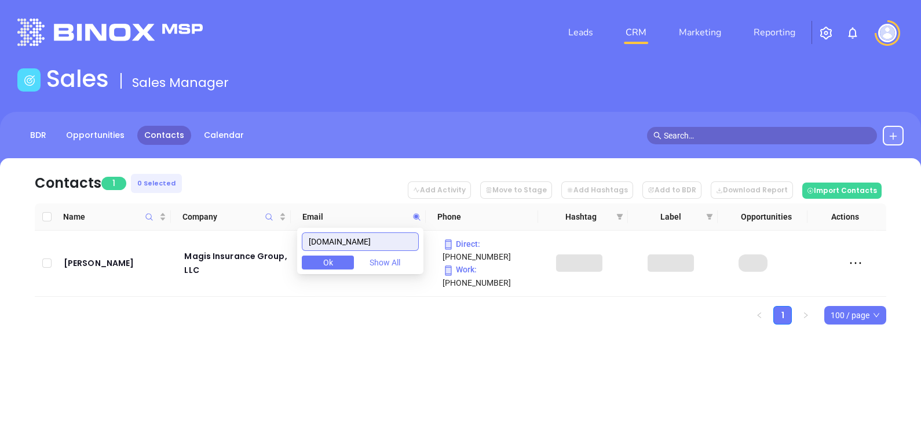
type input "[DOMAIN_NAME]"
click at [410, 221] on span at bounding box center [416, 216] width 13 height 17
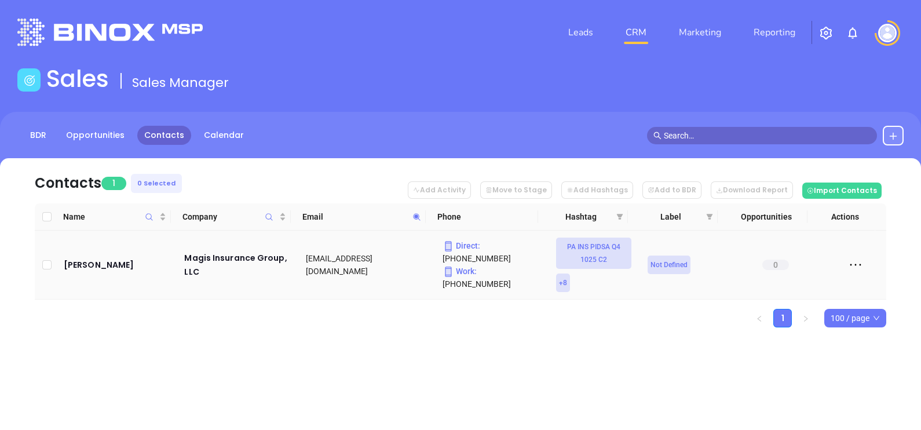
click at [85, 255] on td "Rick Davis" at bounding box center [116, 265] width 114 height 69
click at [81, 265] on div "Rick Davis" at bounding box center [116, 265] width 105 height 14
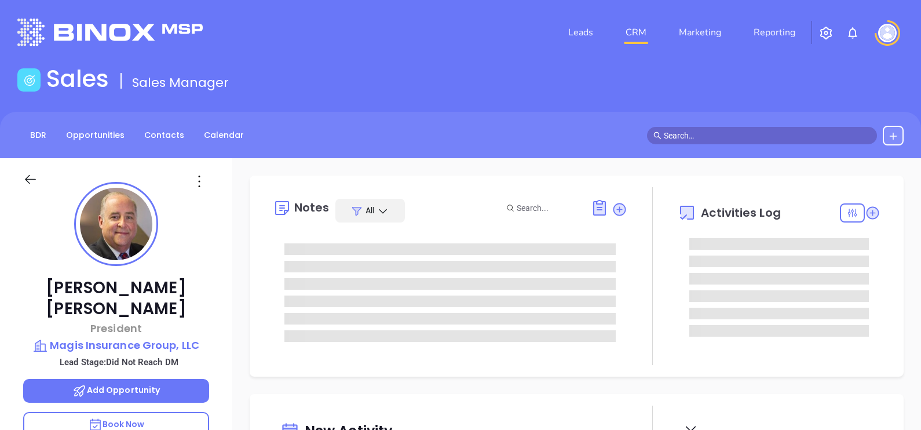
scroll to position [303, 0]
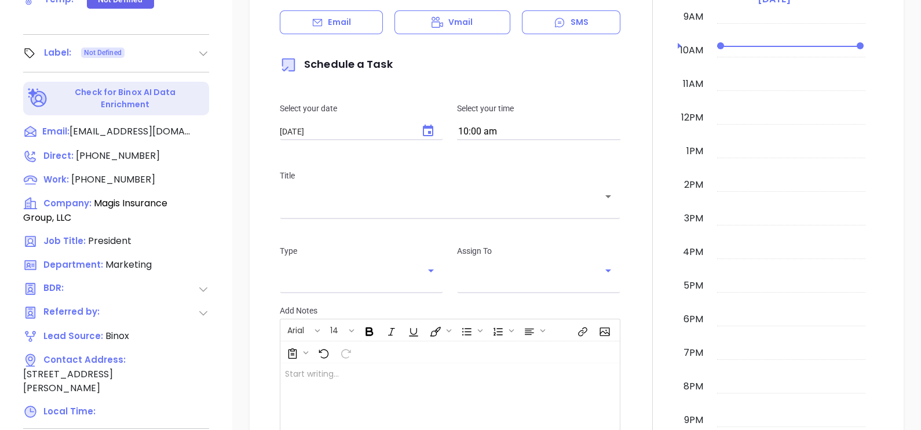
type input "Gissela Vargas"
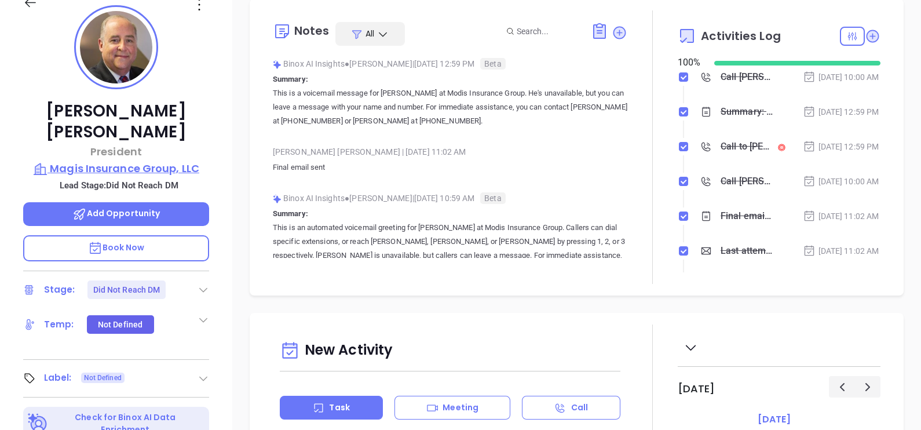
scroll to position [249, 0]
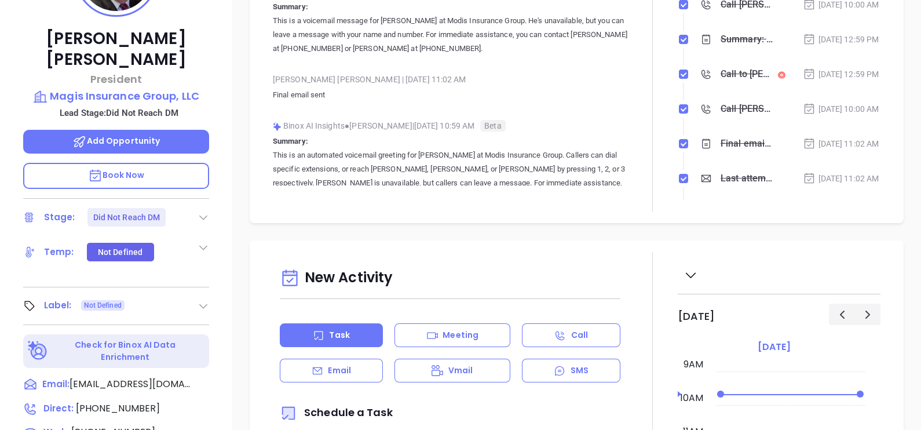
click at [203, 297] on div "Label: Not Defined" at bounding box center [116, 306] width 186 height 19
click at [200, 300] on icon at bounding box center [204, 306] width 12 height 12
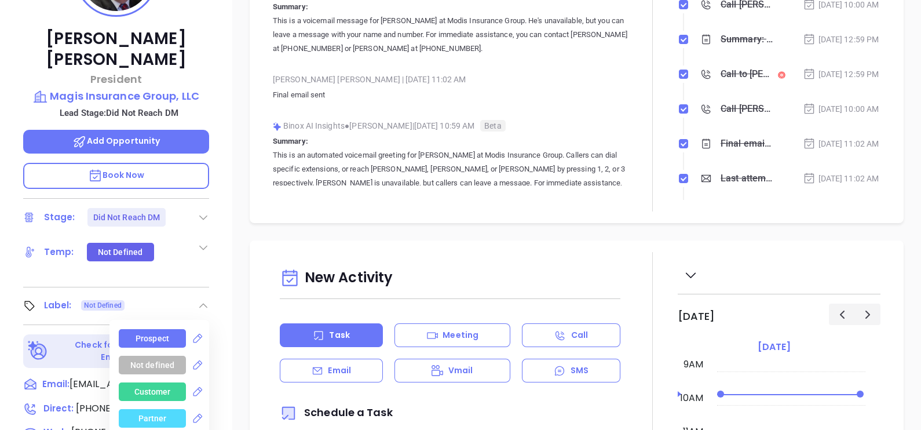
drag, startPoint x: 169, startPoint y: 313, endPoint x: 159, endPoint y: 313, distance: 9.3
click at [169, 329] on div "Prospect" at bounding box center [152, 338] width 67 height 19
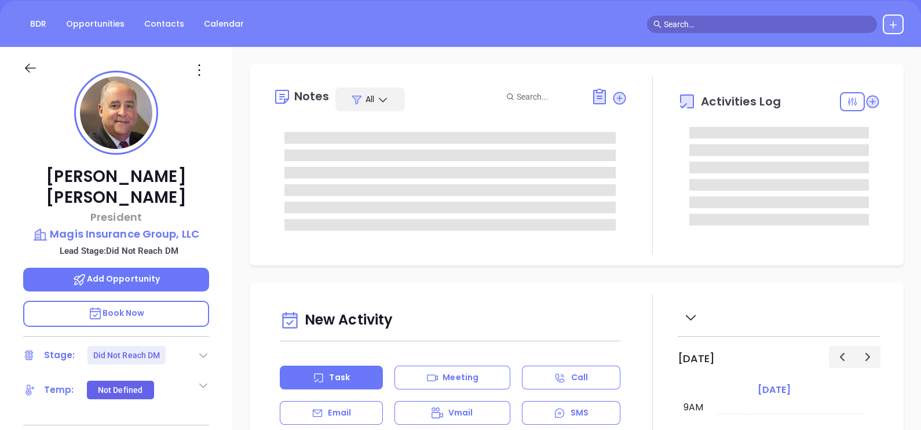
scroll to position [32, 0]
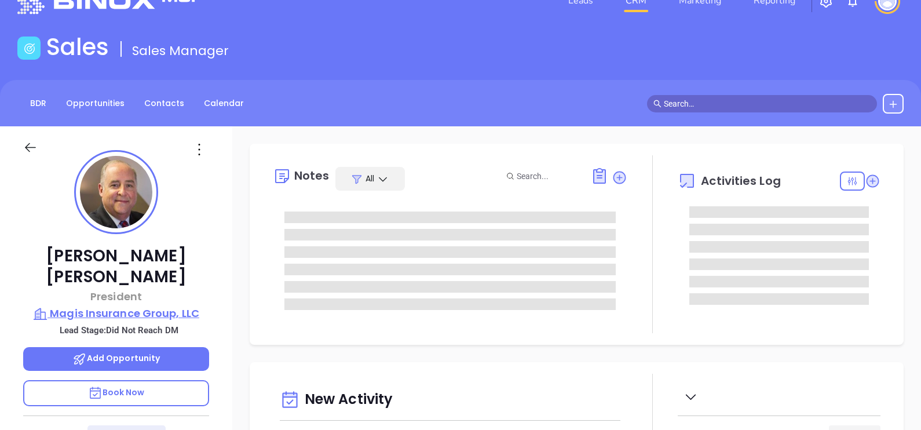
click at [162, 305] on p "Magis Insurance Group, LLC" at bounding box center [116, 313] width 186 height 16
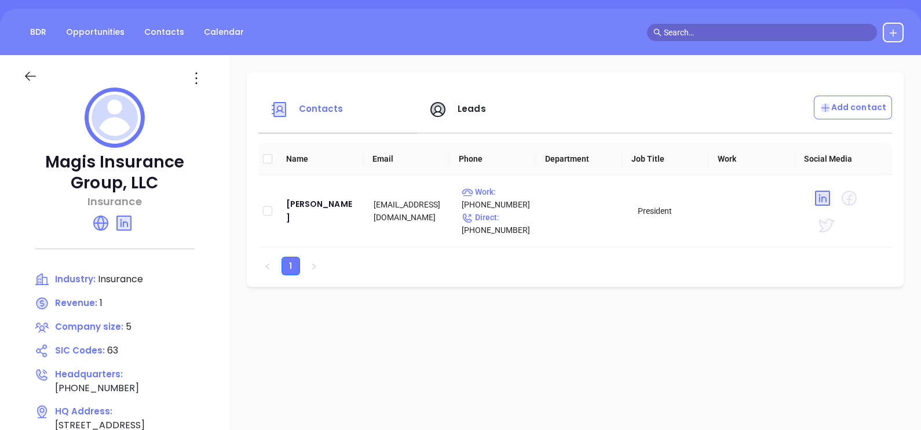
scroll to position [177, 0]
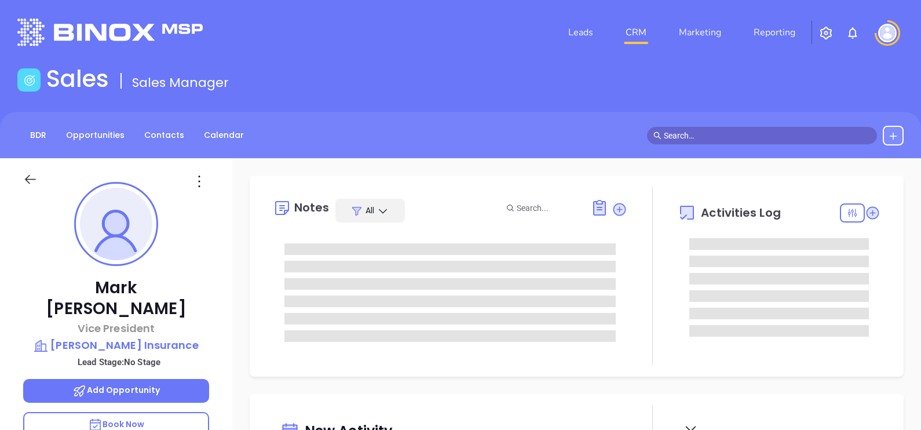
type input "[DATE]"
type input "[PERSON_NAME]"
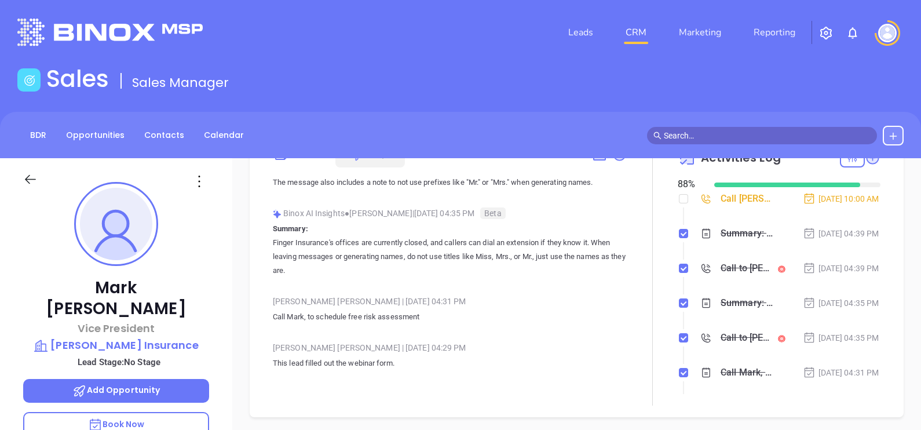
scroll to position [72, 0]
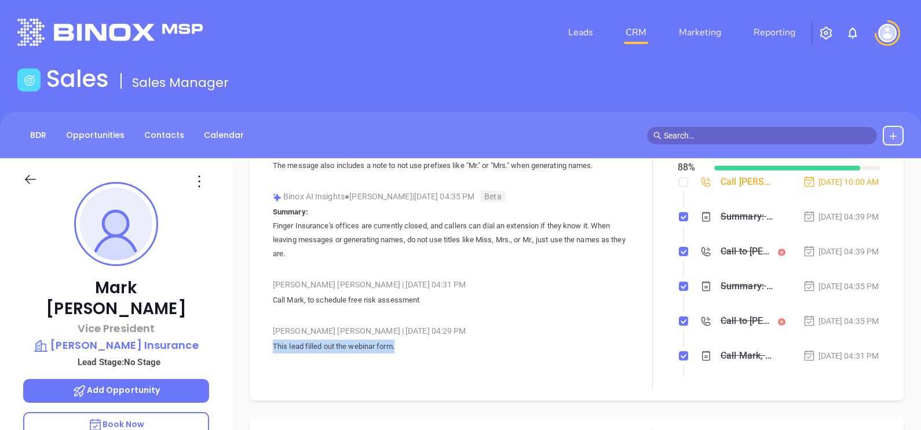
drag, startPoint x: 269, startPoint y: 340, endPoint x: 400, endPoint y: 350, distance: 131.3
click at [400, 350] on div "Notes All Binox AI Insights ● [PERSON_NAME] | [DATE] 04:39 PM Beta Summary: Thi…" at bounding box center [576, 251] width 631 height 273
copy p "This lead filled out the webinar form ."
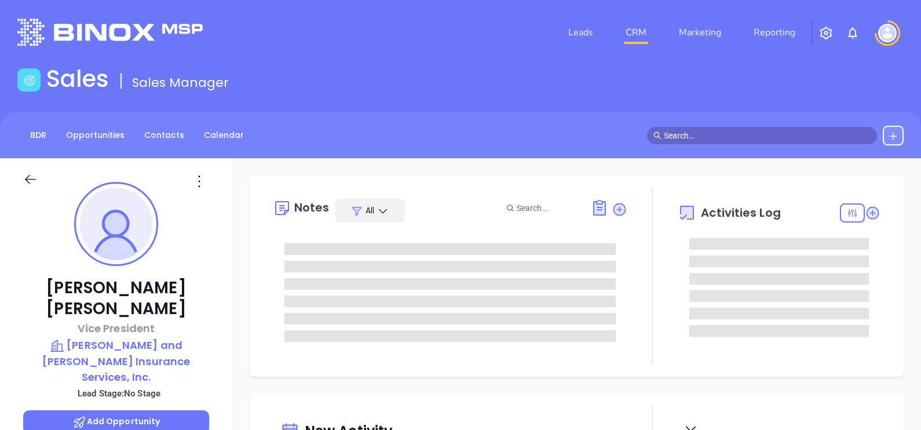
type input "[DATE]"
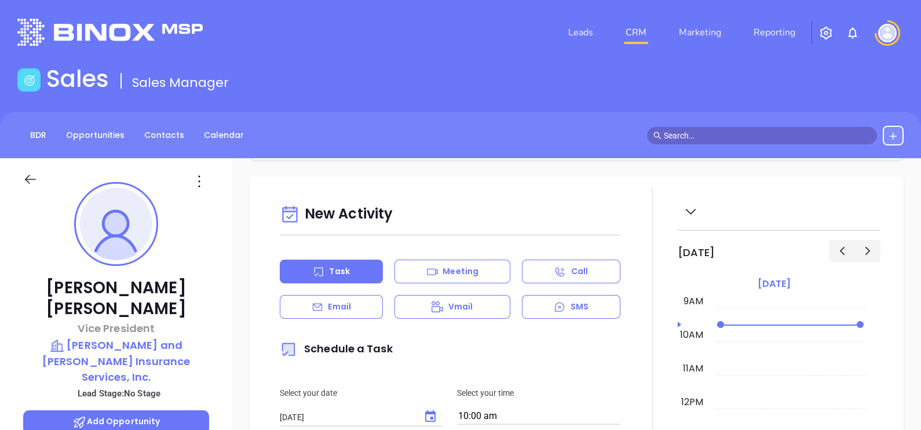
scroll to position [217, 0]
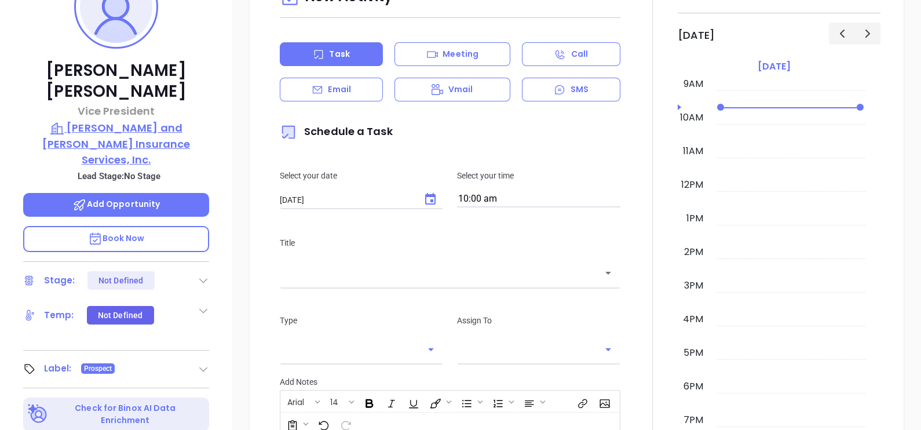
type input "[PERSON_NAME]"
click at [165, 120] on p "[PERSON_NAME] and [PERSON_NAME] Insurance Services, Inc." at bounding box center [116, 143] width 186 height 47
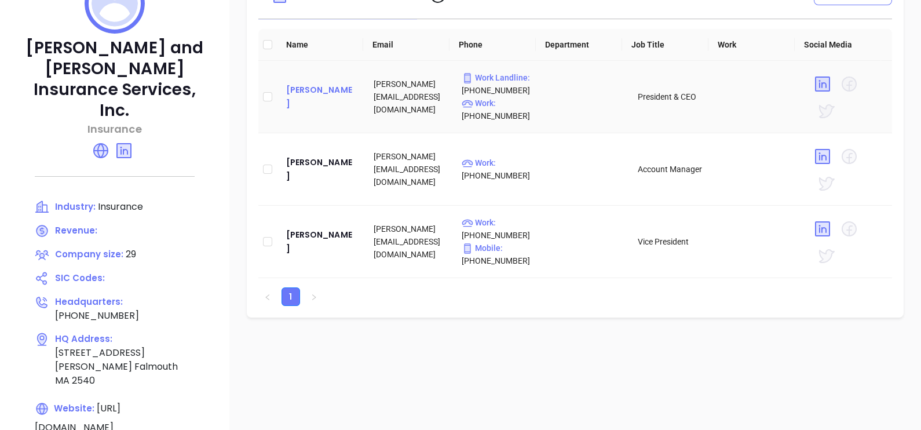
click at [305, 94] on div "[PERSON_NAME]" at bounding box center [321, 97] width 70 height 28
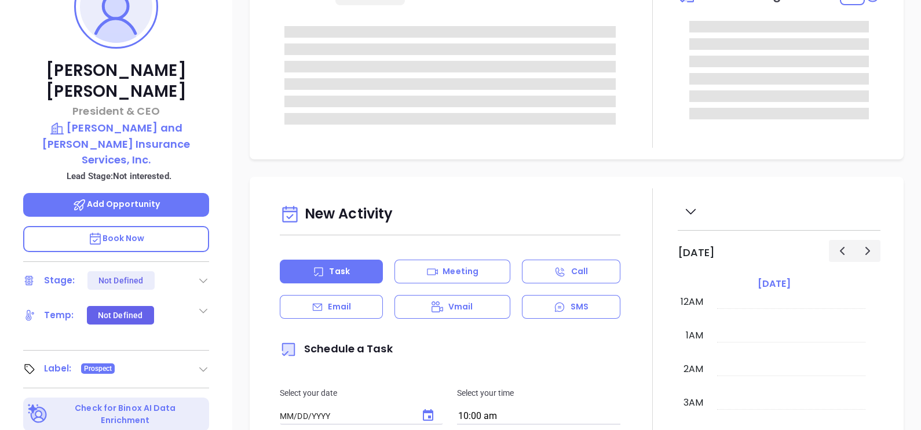
type input "[DATE]"
type input "[PERSON_NAME]"
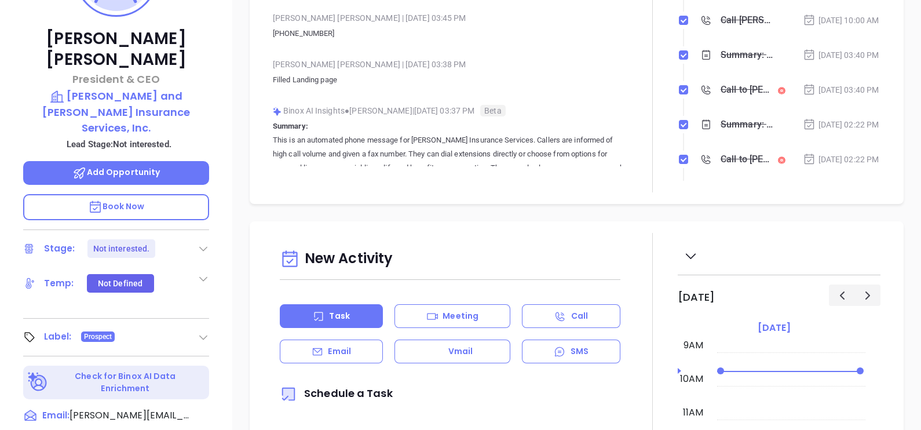
scroll to position [0, 0]
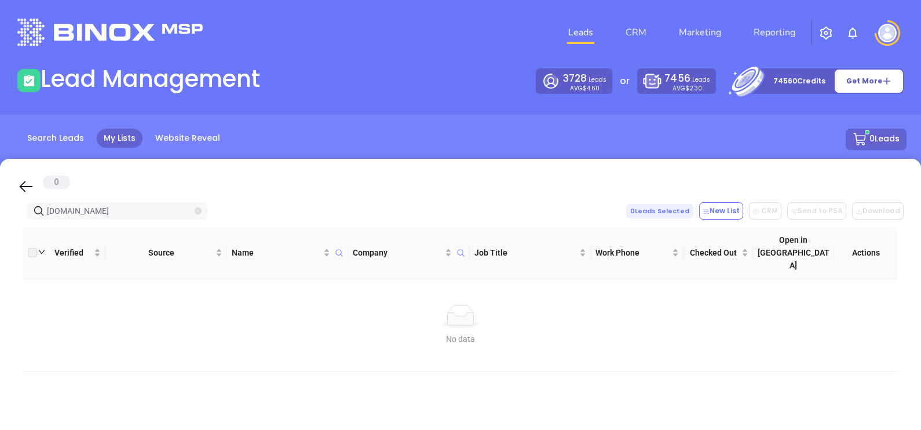
click at [200, 210] on icon "close-circle" at bounding box center [198, 210] width 7 height 7
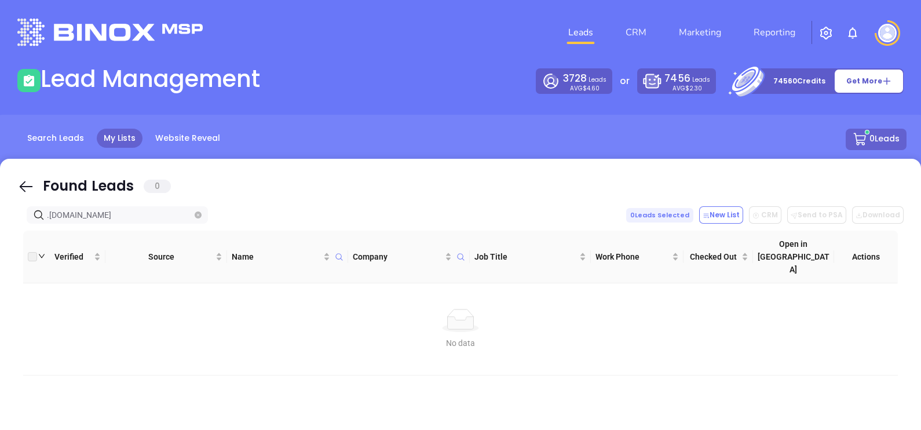
drag, startPoint x: 47, startPoint y: 213, endPoint x: 50, endPoint y: 220, distance: 7.0
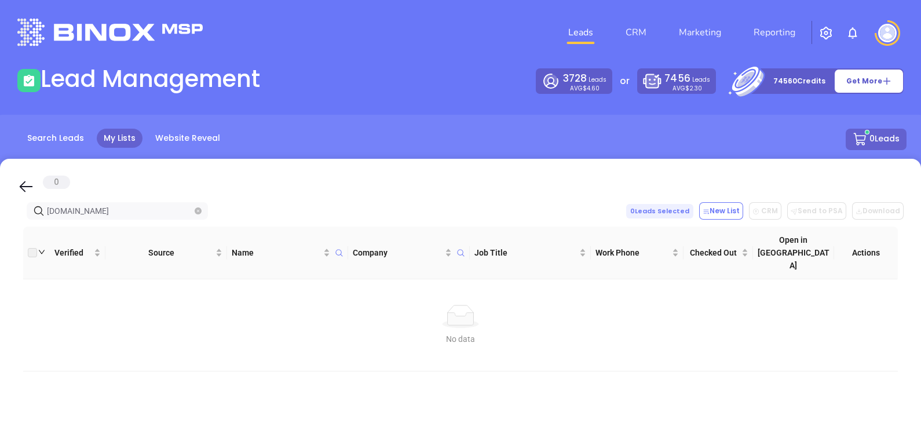
drag, startPoint x: 136, startPoint y: 206, endPoint x: 0, endPoint y: 287, distance: 158.5
click at [0, 286] on html "Leads CRM Marketing Reporting Financial Leads Leads Lead Management 3728 Leads …" at bounding box center [460, 215] width 921 height 430
type input "[DOMAIN_NAME]"
